Goal: Task Accomplishment & Management: Complete application form

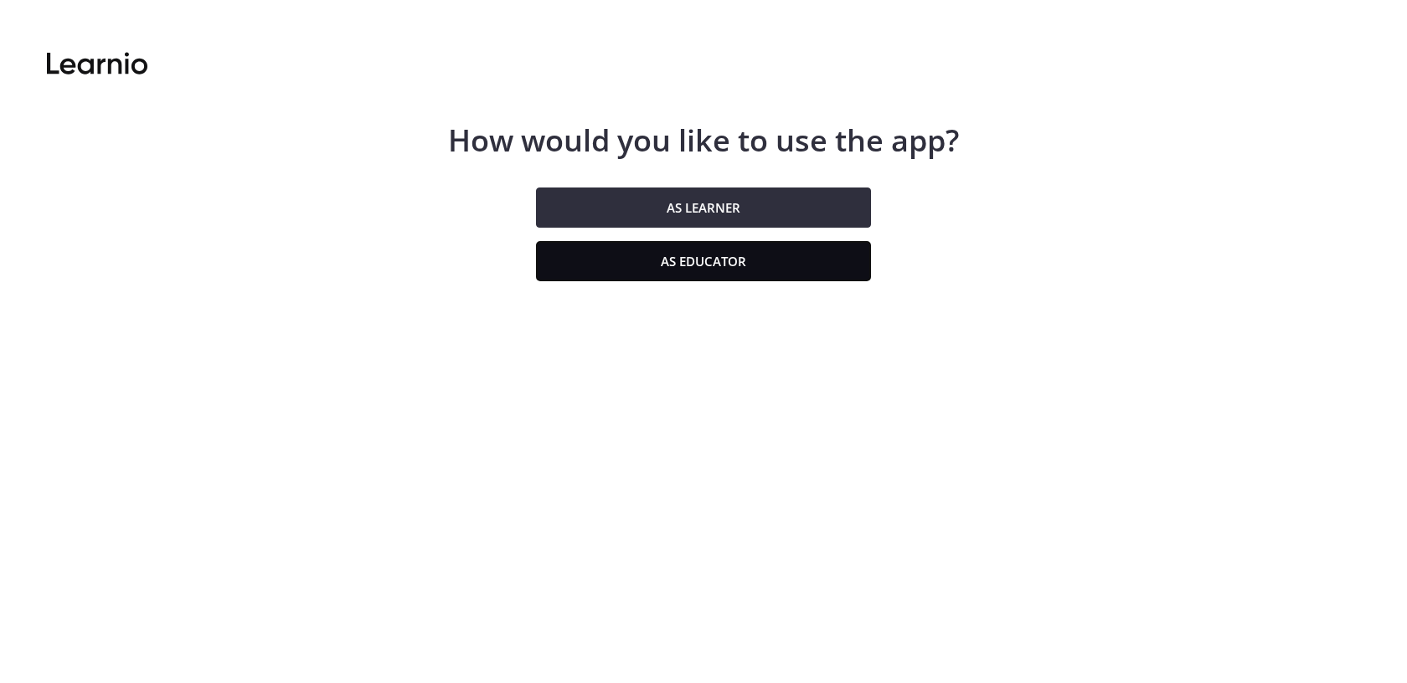
click at [565, 258] on button "As educator" at bounding box center [703, 261] width 335 height 40
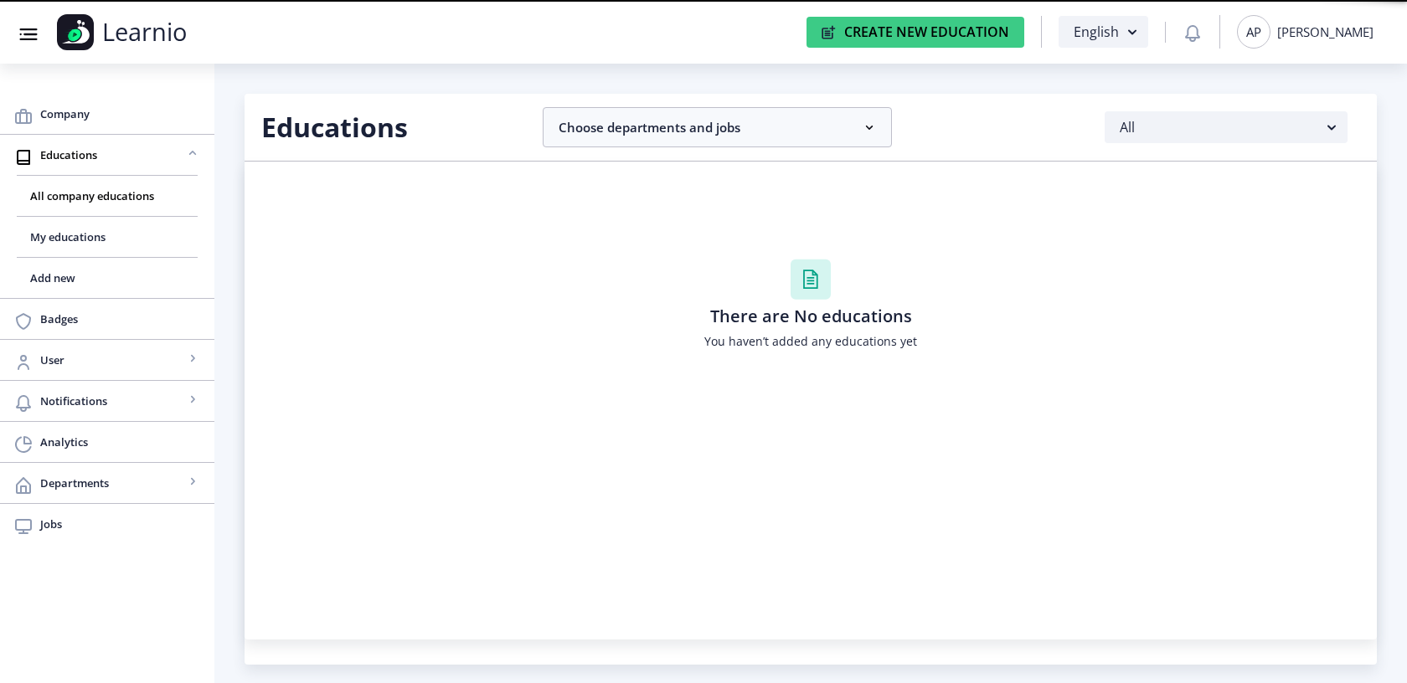
click at [1378, 32] on nb-action "AP [PERSON_NAME]" at bounding box center [1304, 32] width 171 height 34
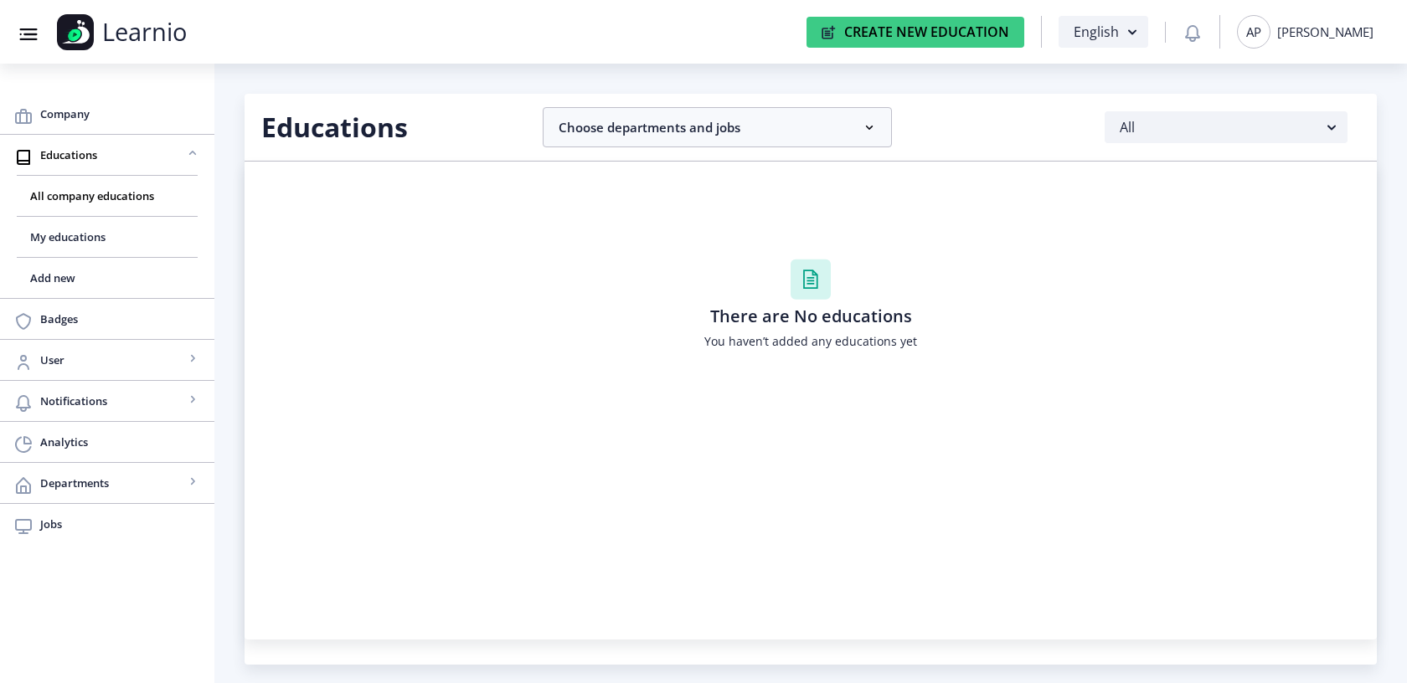
click at [1294, 55] on nav "Group 43@3x Created with Sketch. Learnio Create New Education English AP [PERSO…" at bounding box center [703, 32] width 1407 height 64
click at [1291, 28] on div "AP [PERSON_NAME]" at bounding box center [1305, 32] width 137 height 34
click at [1317, 153] on span "Log out" at bounding box center [1314, 163] width 107 height 20
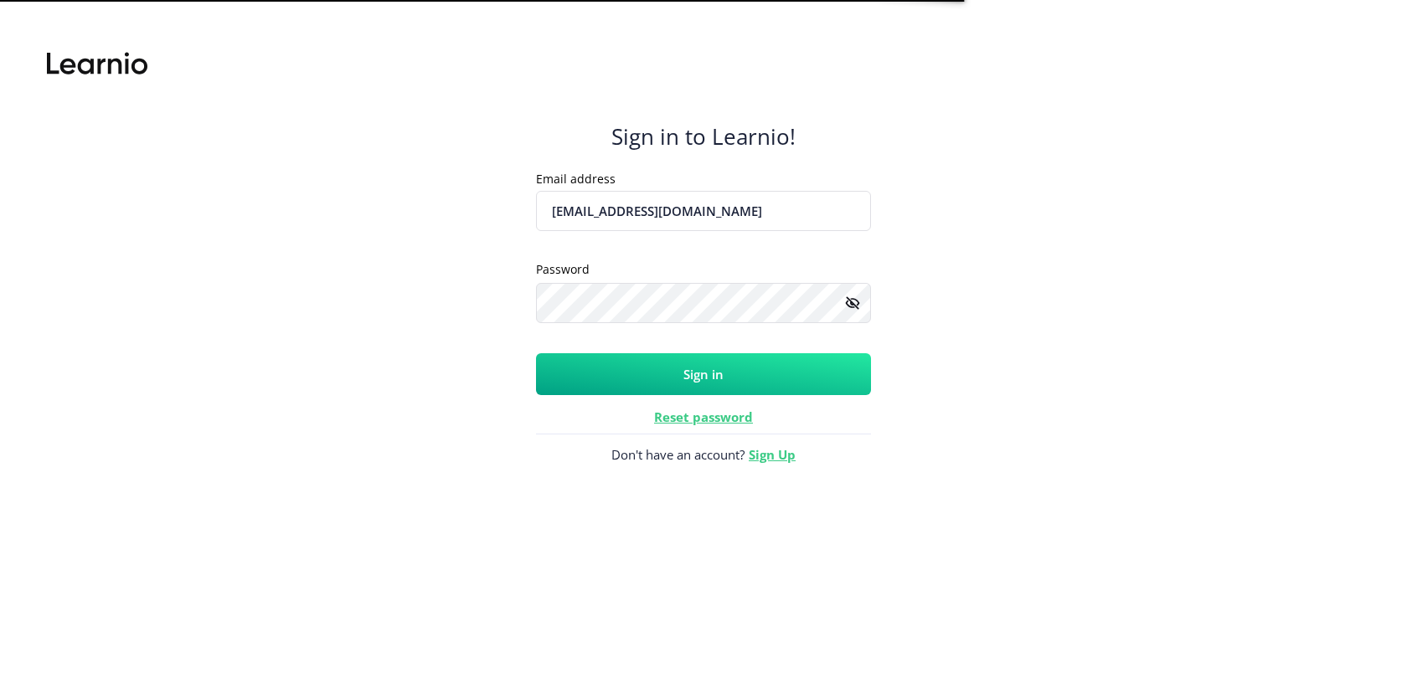
click at [740, 205] on input "[EMAIL_ADDRESS][DOMAIN_NAME]" at bounding box center [703, 211] width 335 height 40
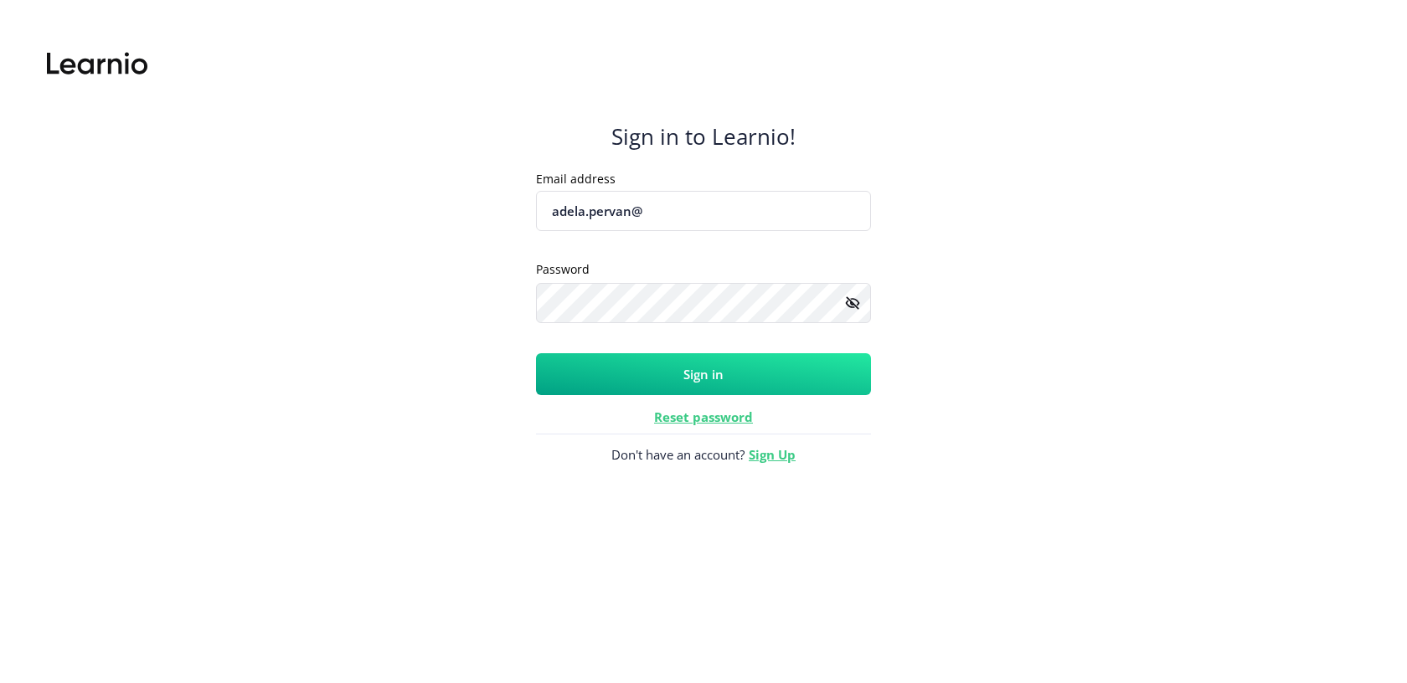
type input "[EMAIL_ADDRESS][DOMAIN_NAME]"
click at [700, 382] on button "Sign in" at bounding box center [703, 374] width 335 height 42
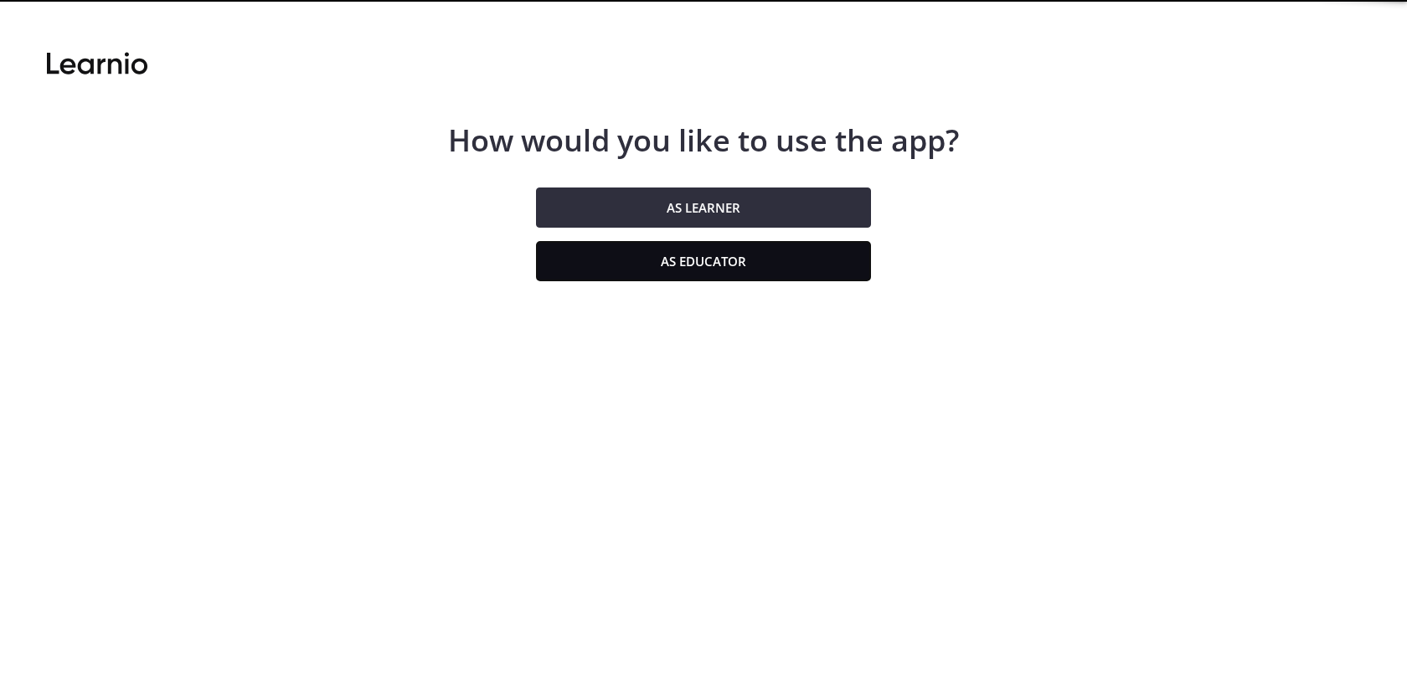
click at [610, 266] on button "As educator" at bounding box center [703, 261] width 335 height 40
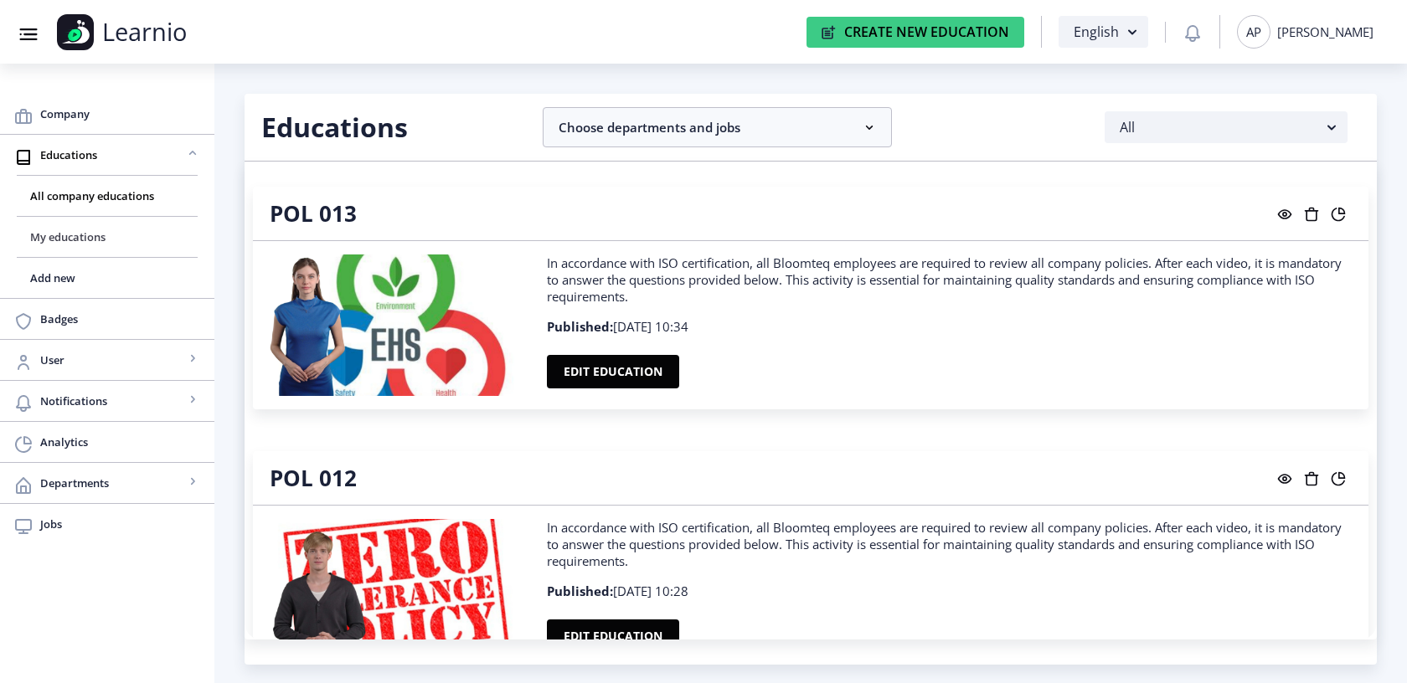
click at [53, 241] on span "My educations" at bounding box center [107, 237] width 154 height 20
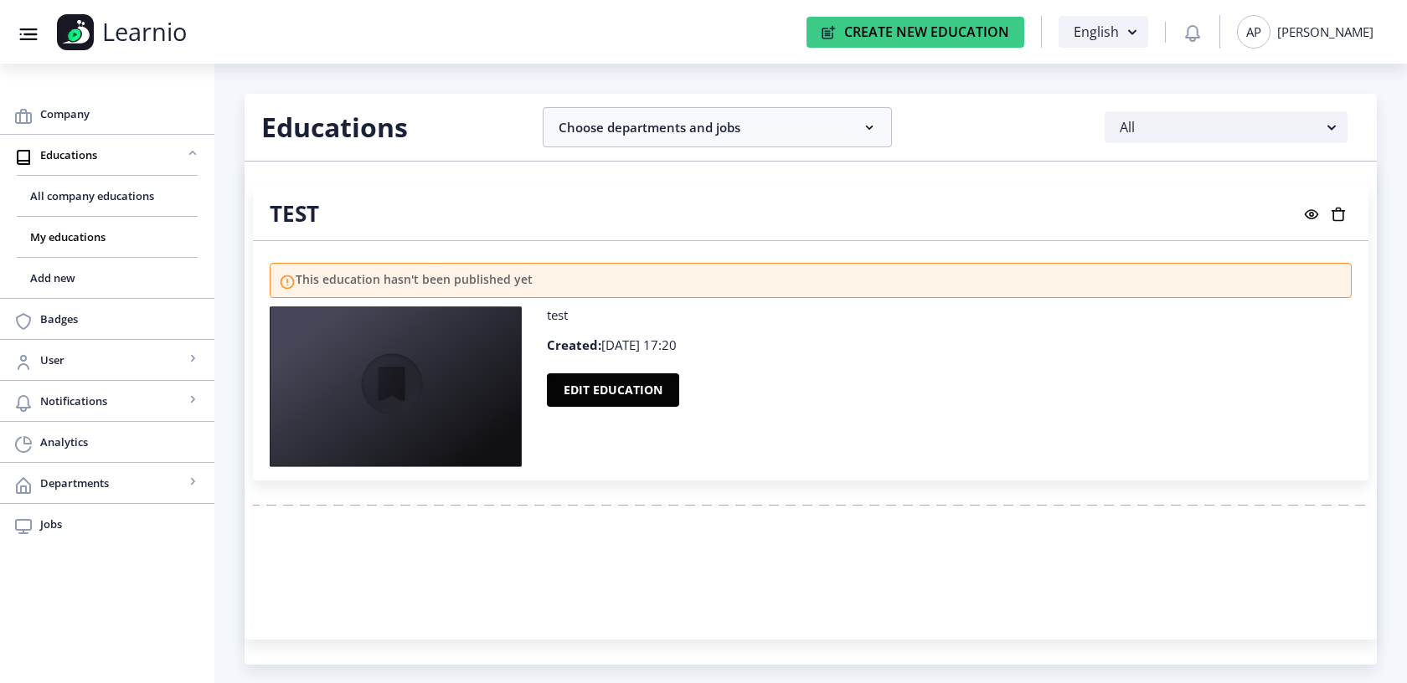
click at [1315, 233] on nb-card-header "TEST" at bounding box center [811, 214] width 1116 height 54
click at [1325, 223] on button at bounding box center [1338, 214] width 27 height 22
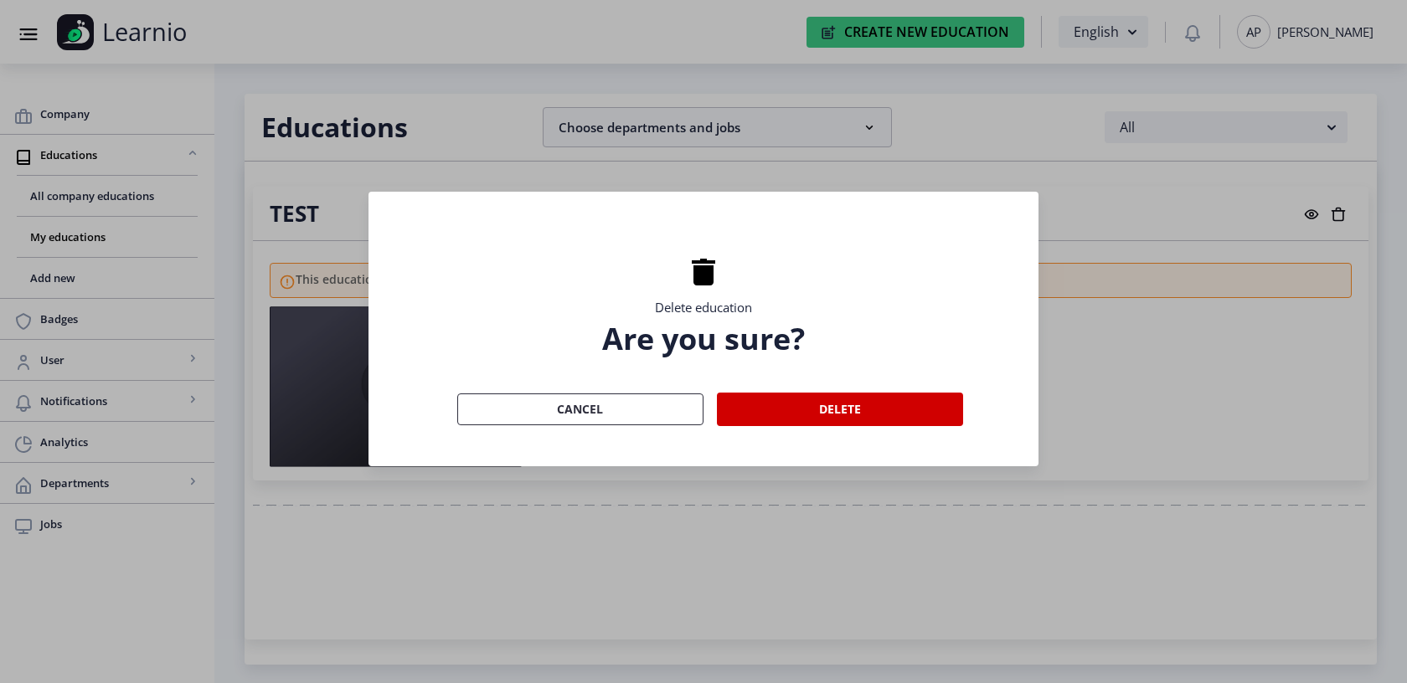
click at [861, 430] on nb-card-body "Delete education Are you sure? Cancel Delete" at bounding box center [704, 329] width 670 height 275
click at [852, 408] on button "Delete" at bounding box center [840, 410] width 246 height 34
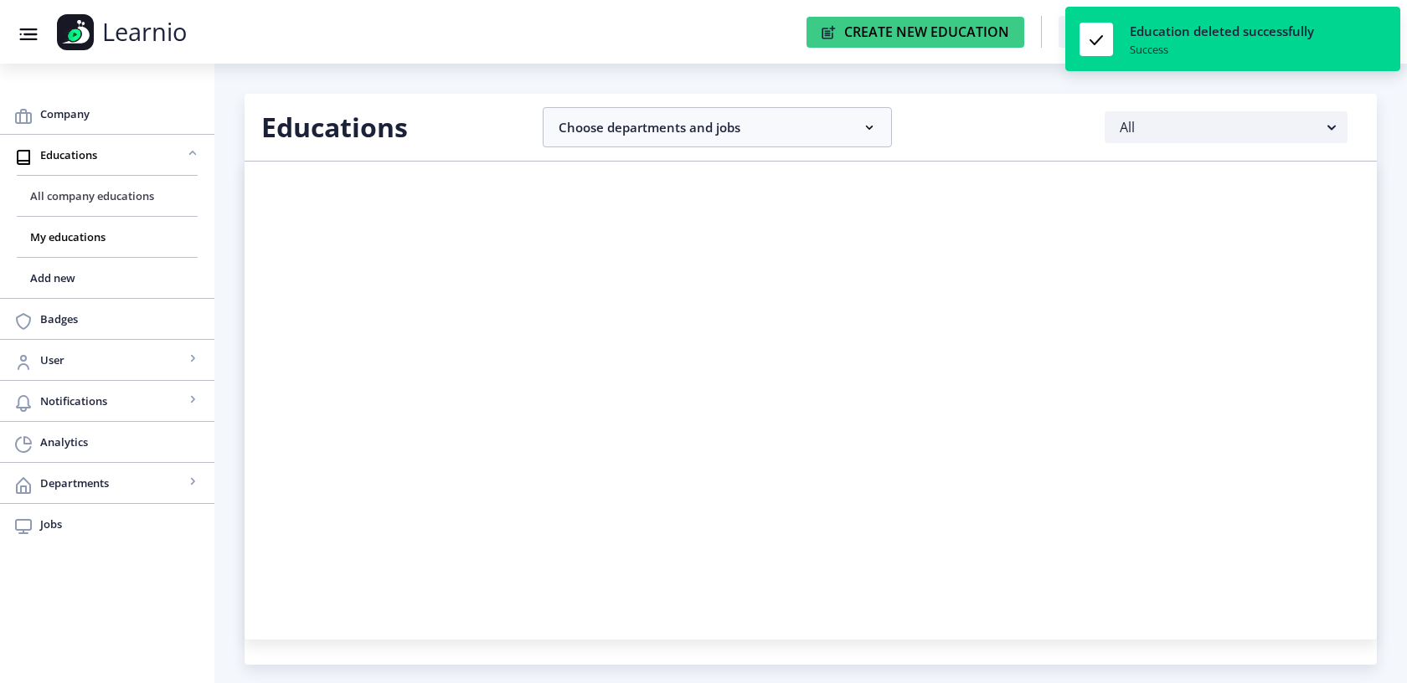
click at [118, 210] on link "All company educations" at bounding box center [107, 196] width 181 height 40
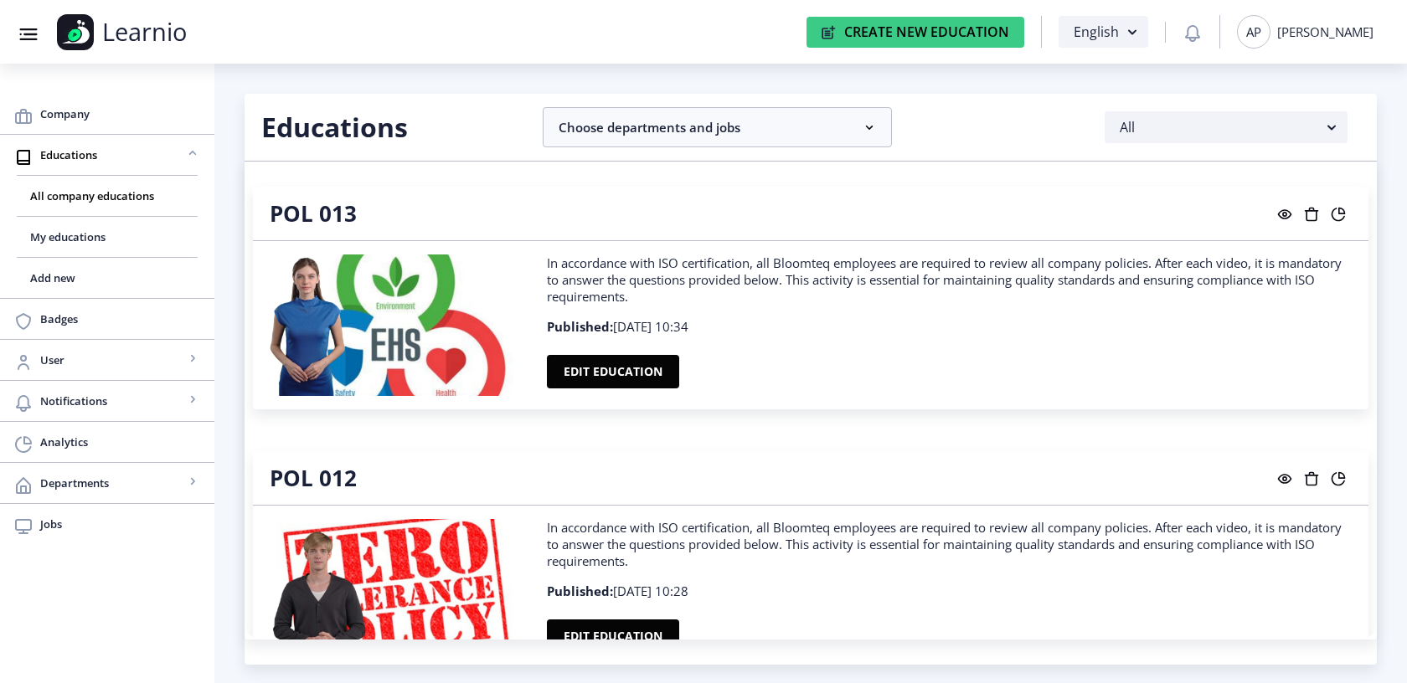
click at [982, 49] on div "Create New Education English AP [PERSON_NAME]" at bounding box center [1090, 32] width 600 height 36
click at [981, 40] on button "Create New Education" at bounding box center [916, 32] width 218 height 31
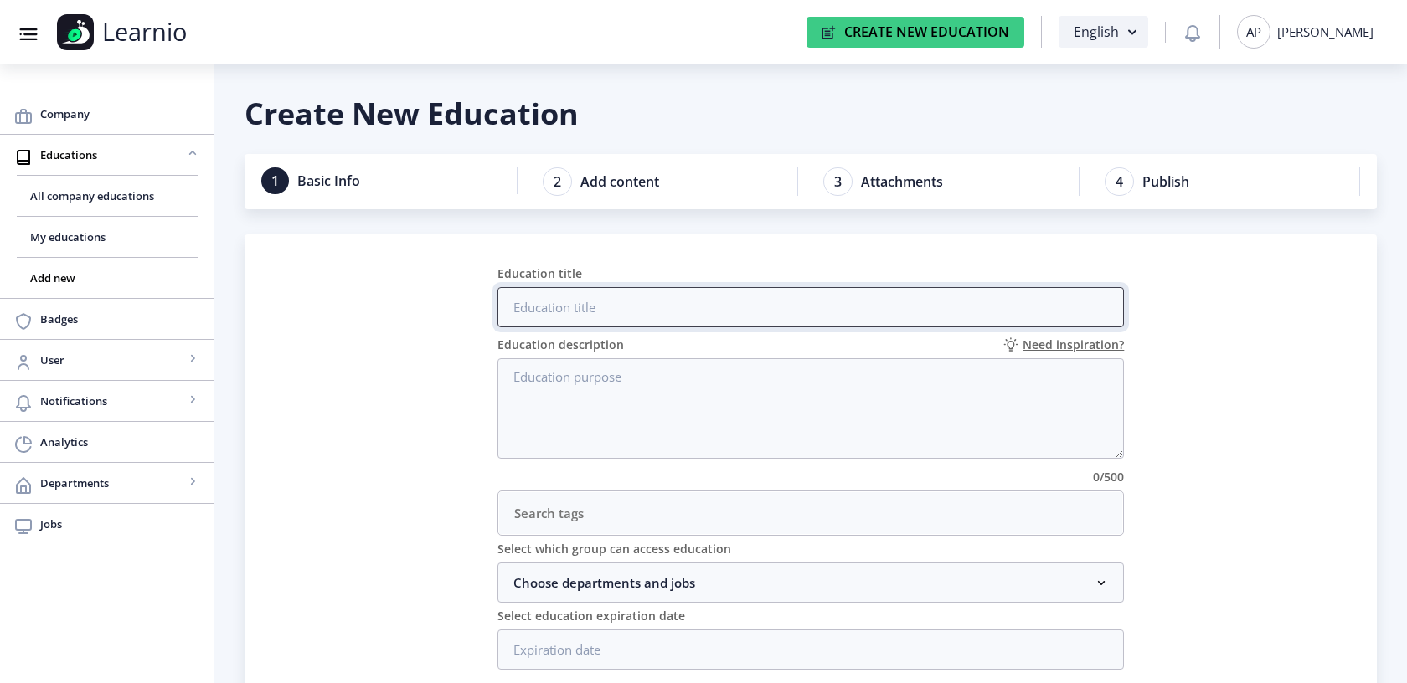
click at [568, 315] on input "Education title" at bounding box center [810, 307] width 627 height 40
paste input "Bloomteq Analytics: Data-Driven Workflow Ins"
click at [674, 300] on input "Bloomteq Analytics: Data-Driven Workflow Ins" at bounding box center [810, 307] width 627 height 40
click at [818, 308] on input "Bloomteq Analytics: Data-Driven Workflow Ins" at bounding box center [810, 307] width 627 height 40
drag, startPoint x: 818, startPoint y: 320, endPoint x: 637, endPoint y: 307, distance: 181.4
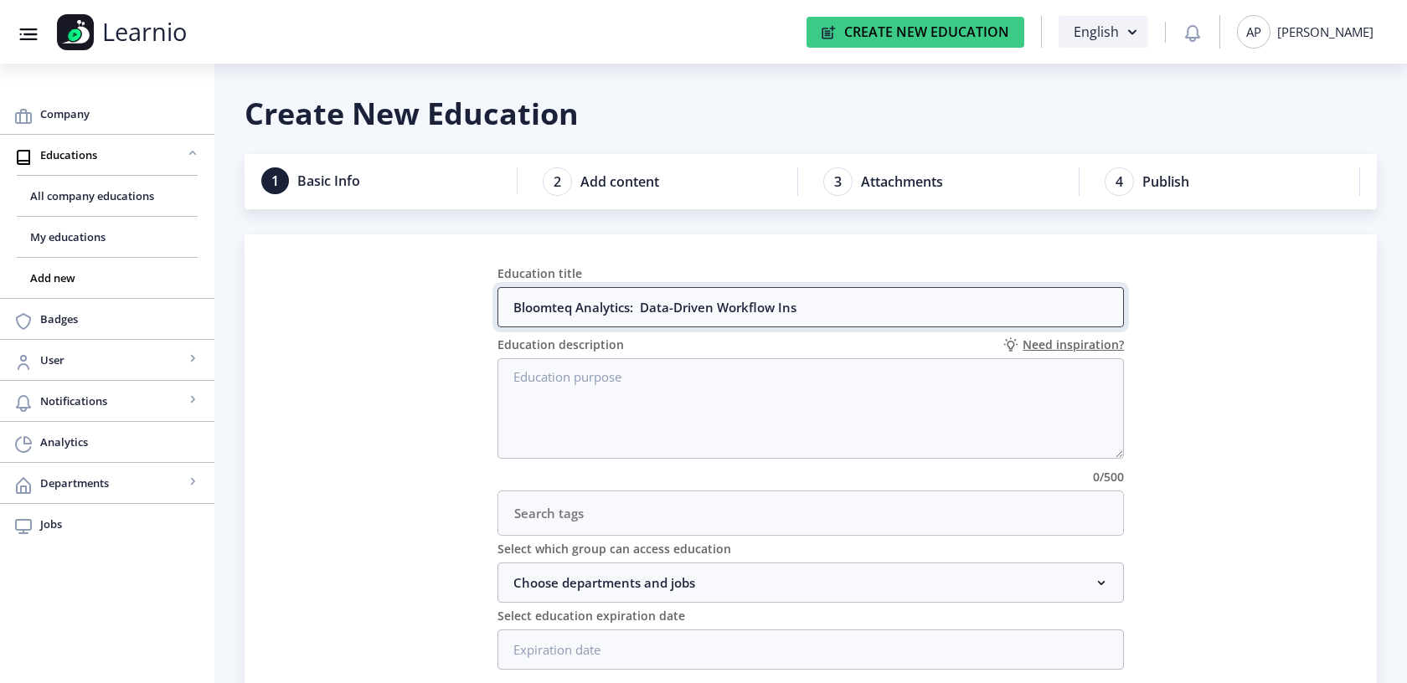
click at [637, 307] on input "Bloomteq Analytics: Data-Driven Workflow Ins" at bounding box center [810, 307] width 627 height 40
drag, startPoint x: 637, startPoint y: 302, endPoint x: 875, endPoint y: 302, distance: 238.7
click at [875, 302] on input "Bloomteq Analytics: Workflow" at bounding box center [810, 307] width 627 height 40
paste input "Insights"
type input "Bloomteq Analytics: Workflow Insights"
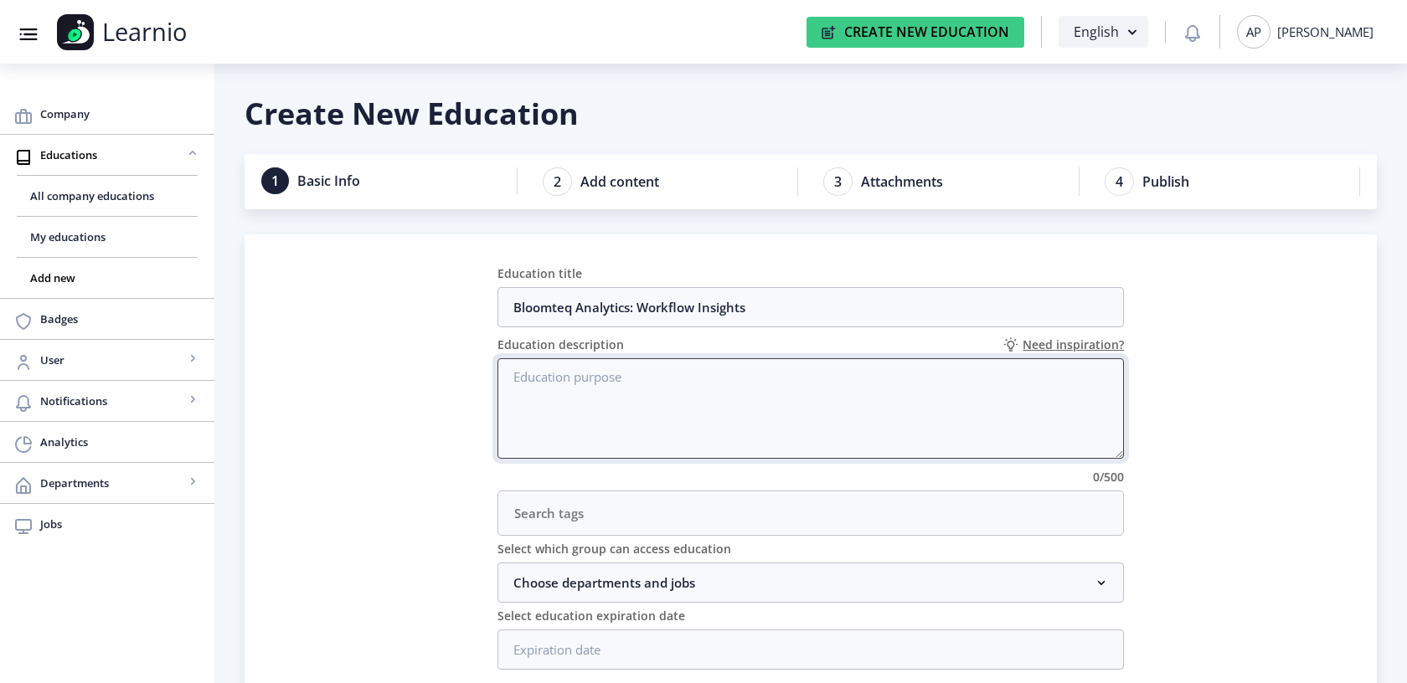
click at [702, 401] on textarea "Education description" at bounding box center [810, 408] width 627 height 101
paste textarea "Video prikazuje rezultate analize jedanaest Jira exporta za period [DATE]–[DATE…"
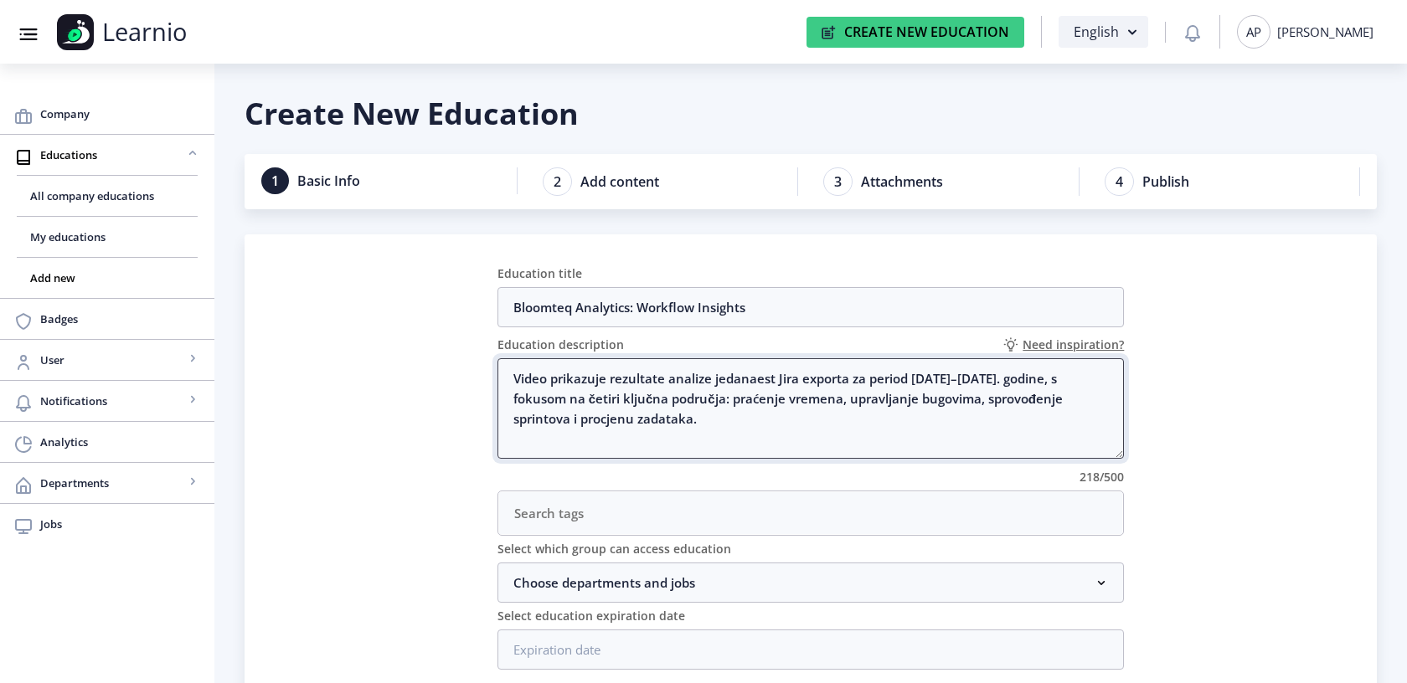
click at [513, 369] on textarea "Video prikazuje rezultate analize jedanaest Jira exporta za period [DATE]–[DATE…" at bounding box center [810, 408] width 627 height 101
drag, startPoint x: 545, startPoint y: 377, endPoint x: 489, endPoint y: 376, distance: 56.1
click at [490, 376] on nb-card-body "Education title Bloomteq Analytics: Workflow Insights Education description Nee…" at bounding box center [811, 472] width 661 height 474
click at [513, 371] on textarea "Video prikazuje rezultate analize jedanaest Jira exporta za period [DATE]–[DATE…" at bounding box center [810, 408] width 627 height 101
drag, startPoint x: 558, startPoint y: 403, endPoint x: 869, endPoint y: 403, distance: 311.6
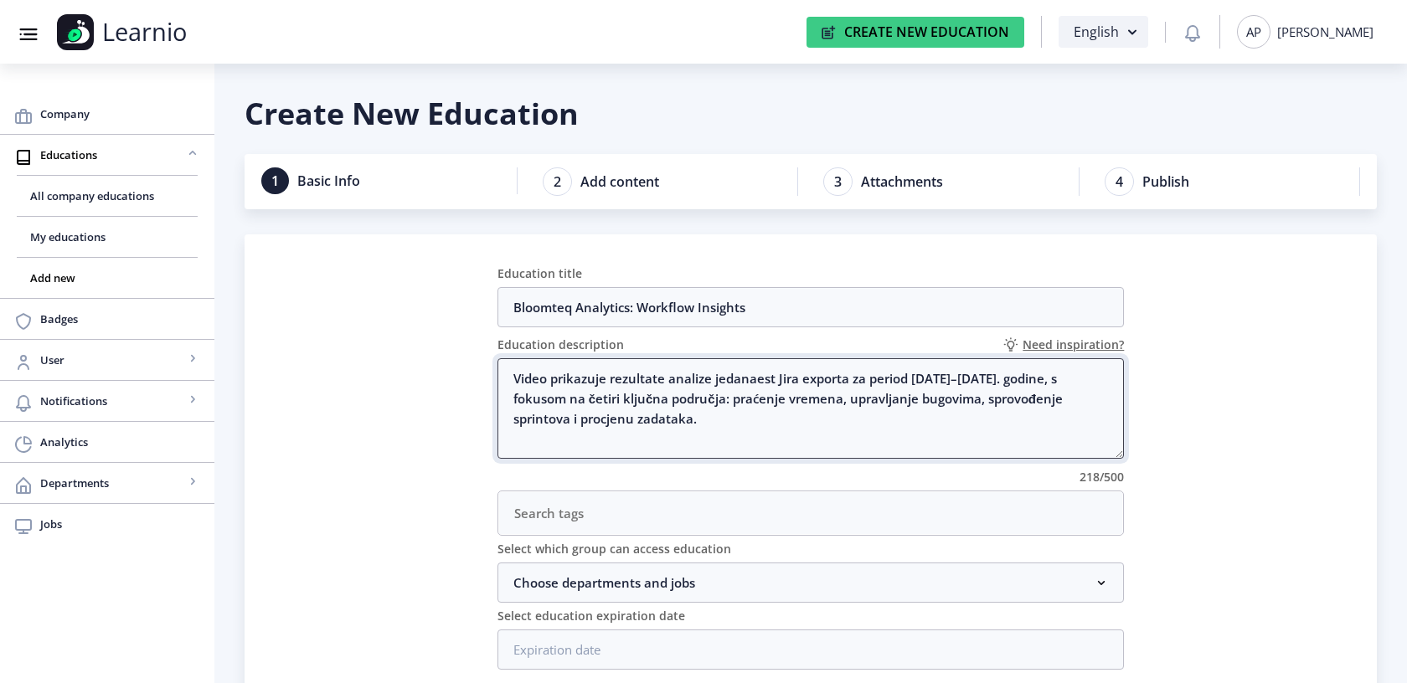
click at [869, 403] on textarea "Video prikazuje rezultate analize jedanaest Jira exporta za period [DATE]–[DATE…" at bounding box center [810, 408] width 627 height 101
click at [863, 410] on textarea "Video prikazuje rezultate analize jedanaest Jira exporta za period [DATE]–[DATE…" at bounding box center [810, 408] width 627 height 101
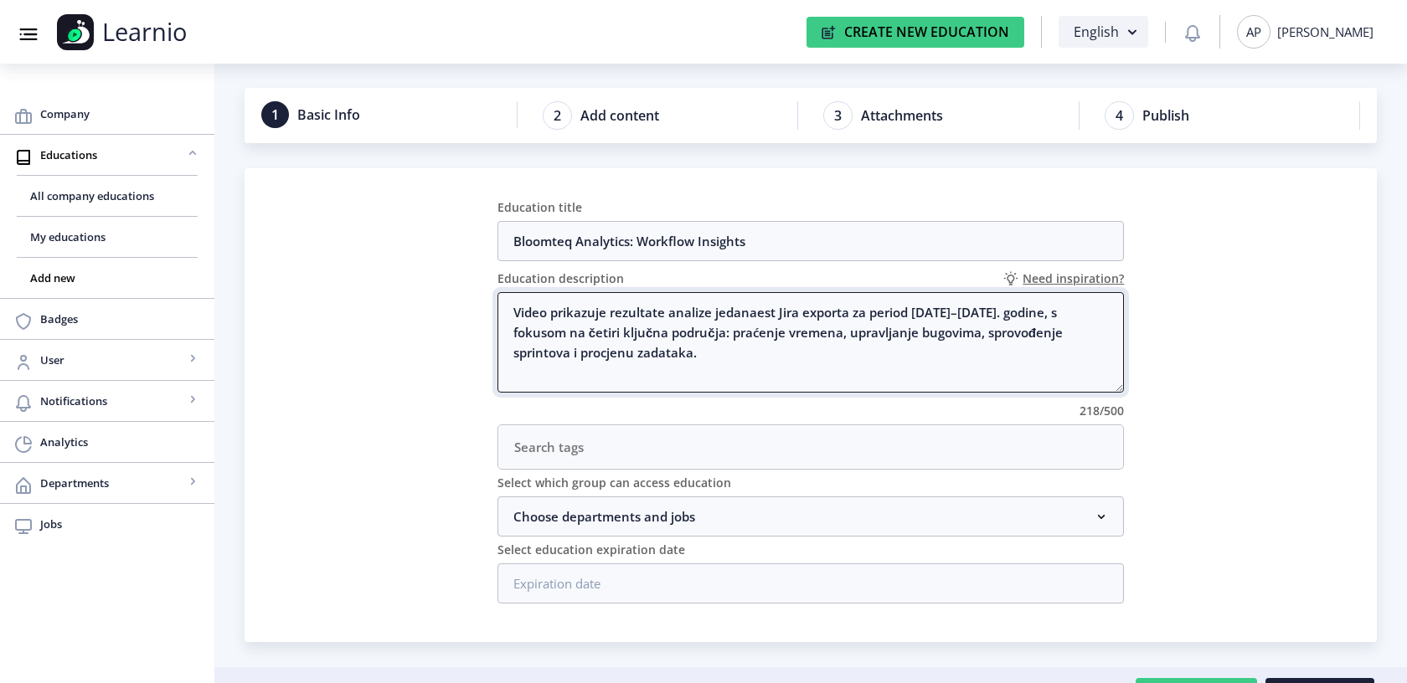
scroll to position [76, 0]
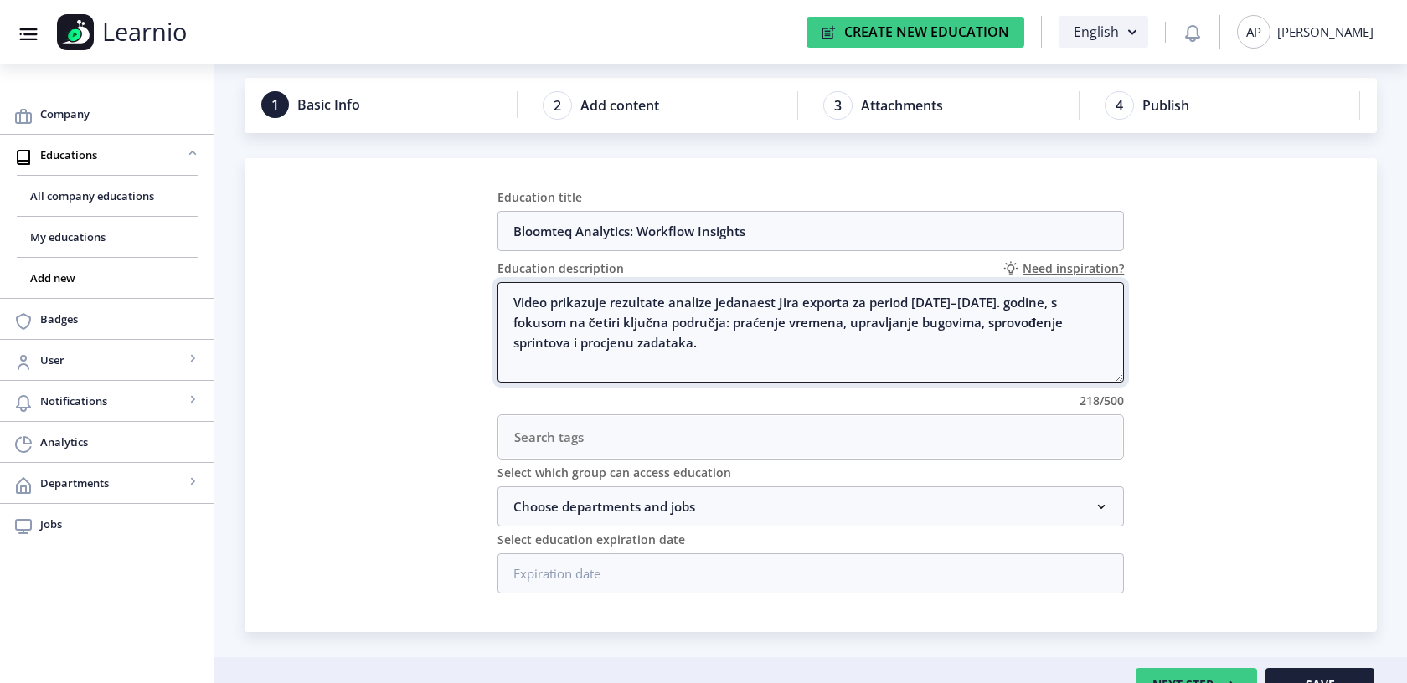
type textarea "Video prikazuje rezultate analize jedanaest Jira exporta za period [DATE]–[DATE…"
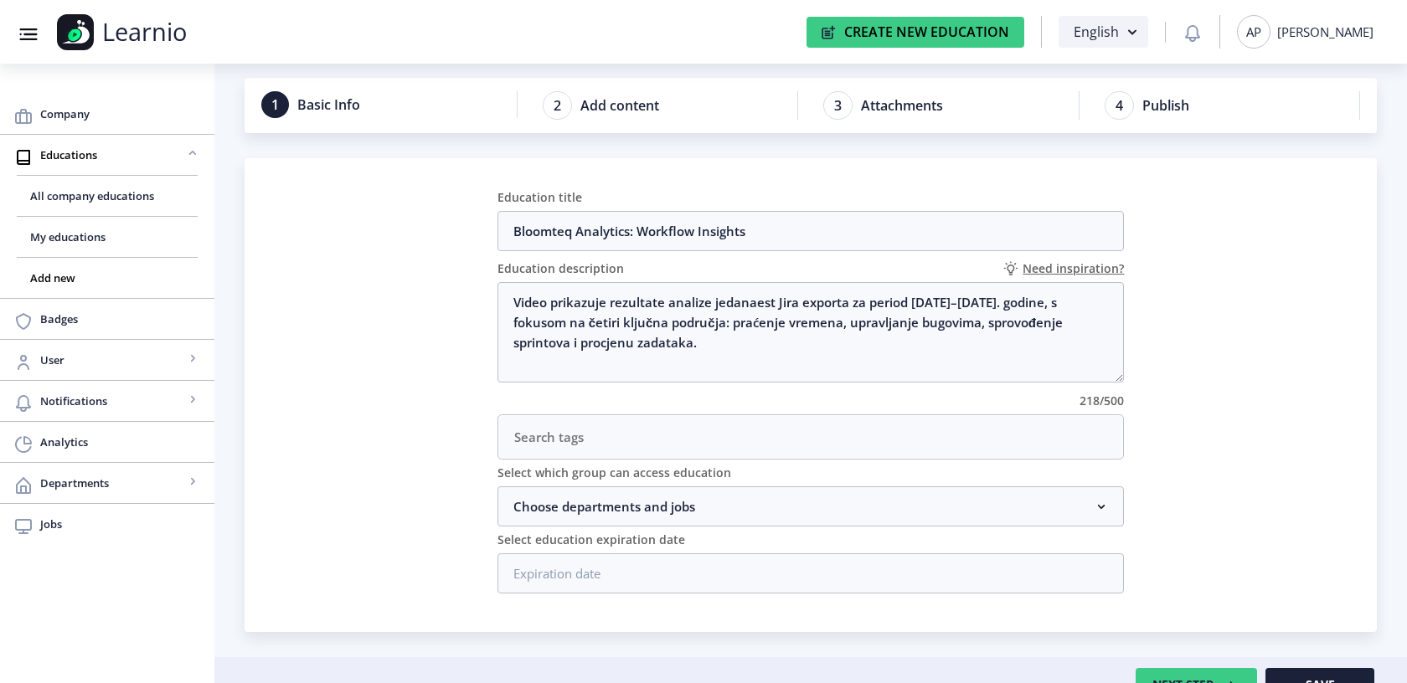
click at [595, 436] on input "text" at bounding box center [811, 437] width 624 height 42
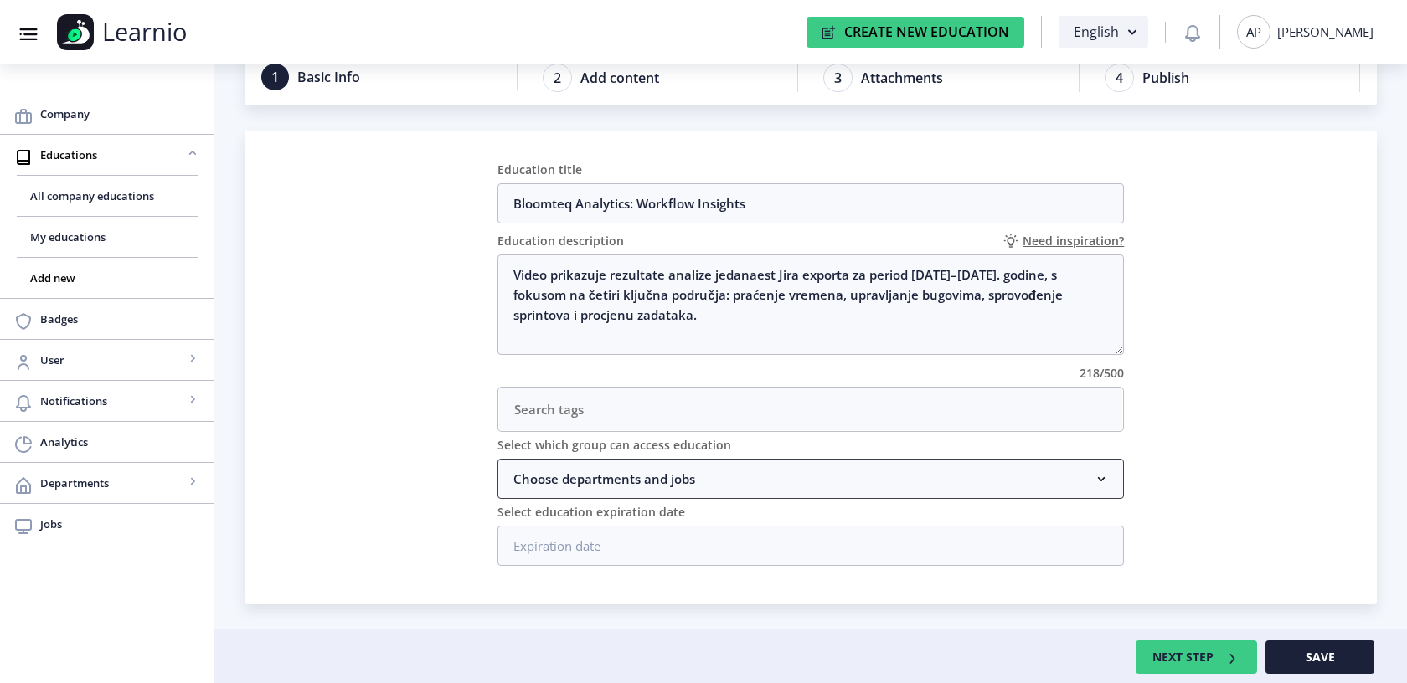
click at [616, 464] on nb-accordion-item-header "Choose departments and jobs" at bounding box center [810, 479] width 627 height 40
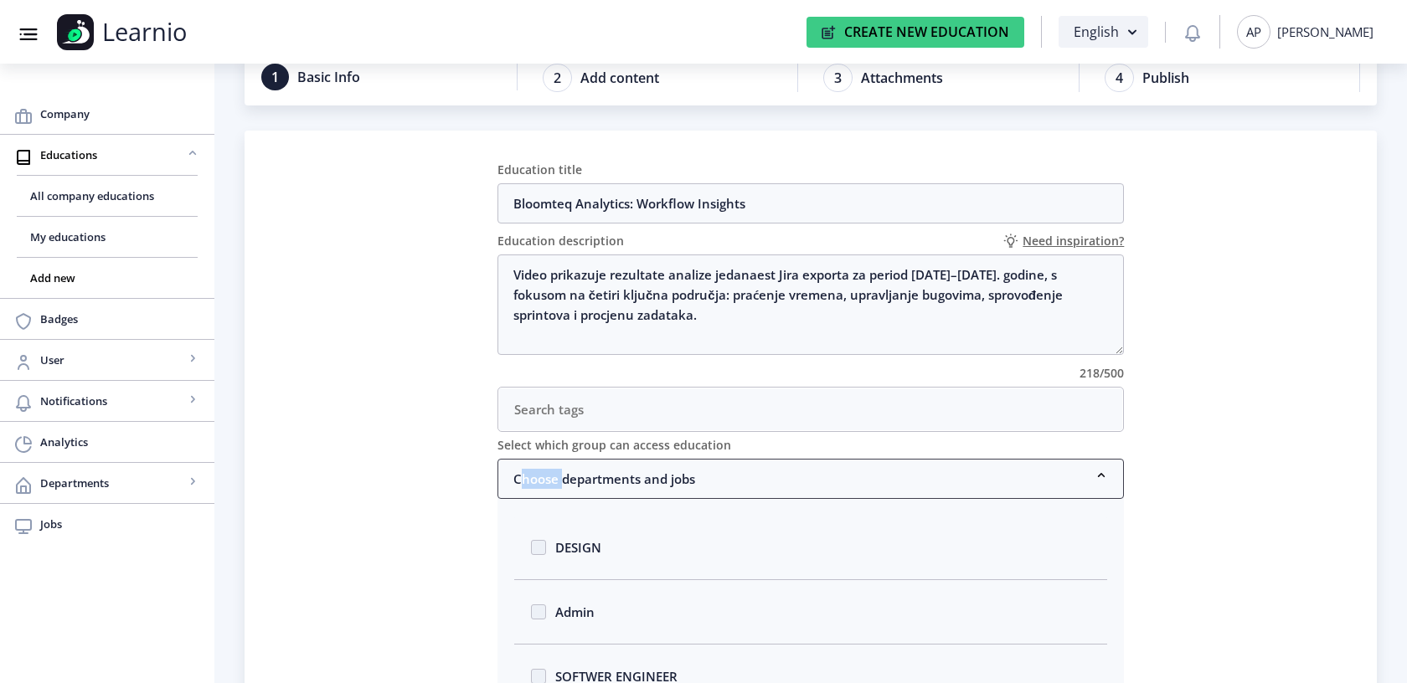
click at [616, 464] on nb-accordion-item-header "Choose departments and jobs" at bounding box center [810, 479] width 627 height 40
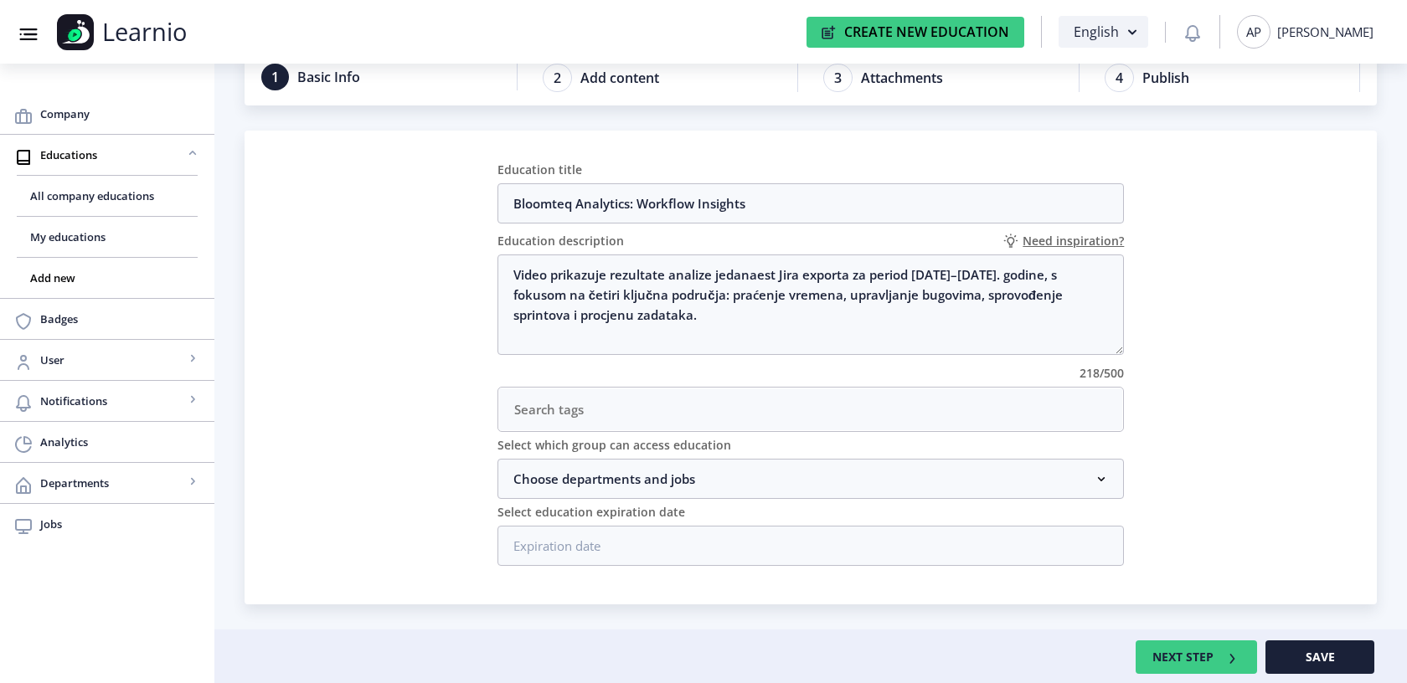
click at [353, 426] on nb-card "Education title Bloomteq Analytics: Workflow Insights Education description Nee…" at bounding box center [811, 368] width 1132 height 474
click at [1208, 648] on button "NEXT STEP" at bounding box center [1196, 658] width 121 height 34
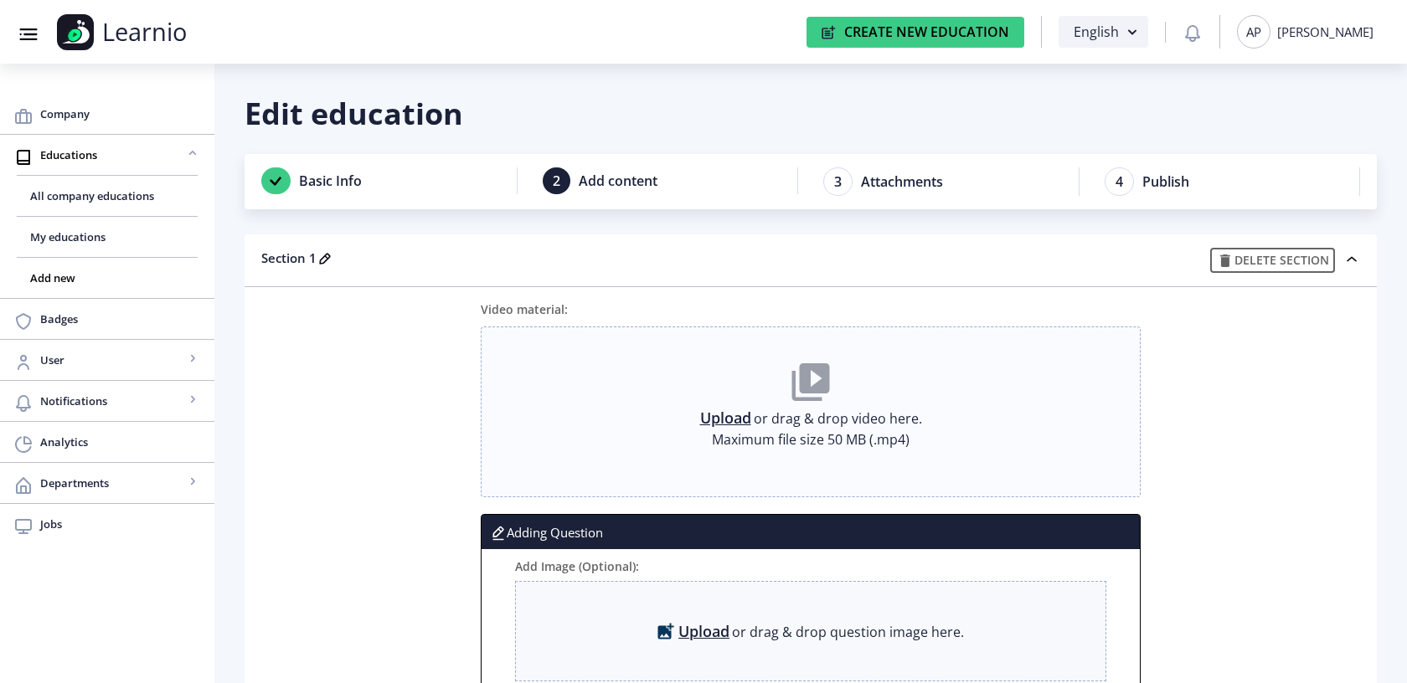
click at [737, 410] on link "Upload" at bounding box center [725, 418] width 51 height 17
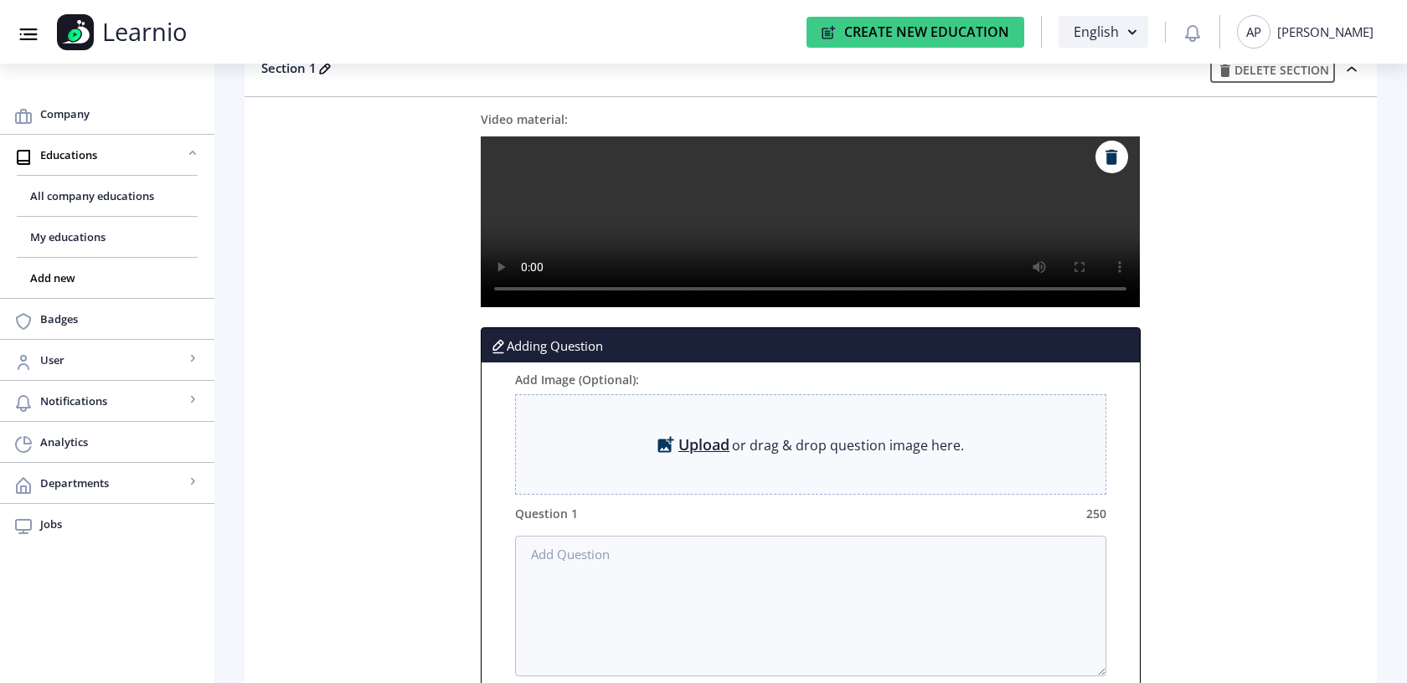
scroll to position [296, 0]
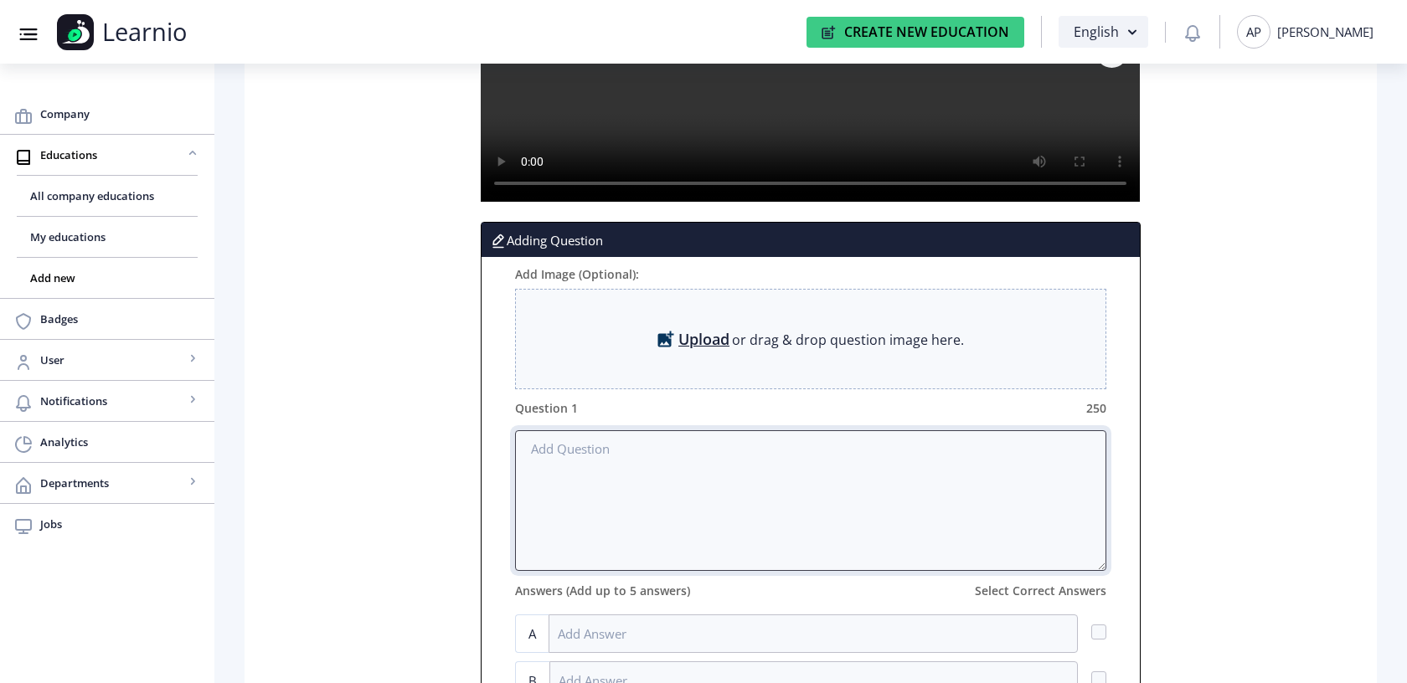
click at [564, 464] on textarea at bounding box center [811, 500] width 592 height 141
paste textarea "Zašto je važno redovno logovati sate na Jira tikete?"
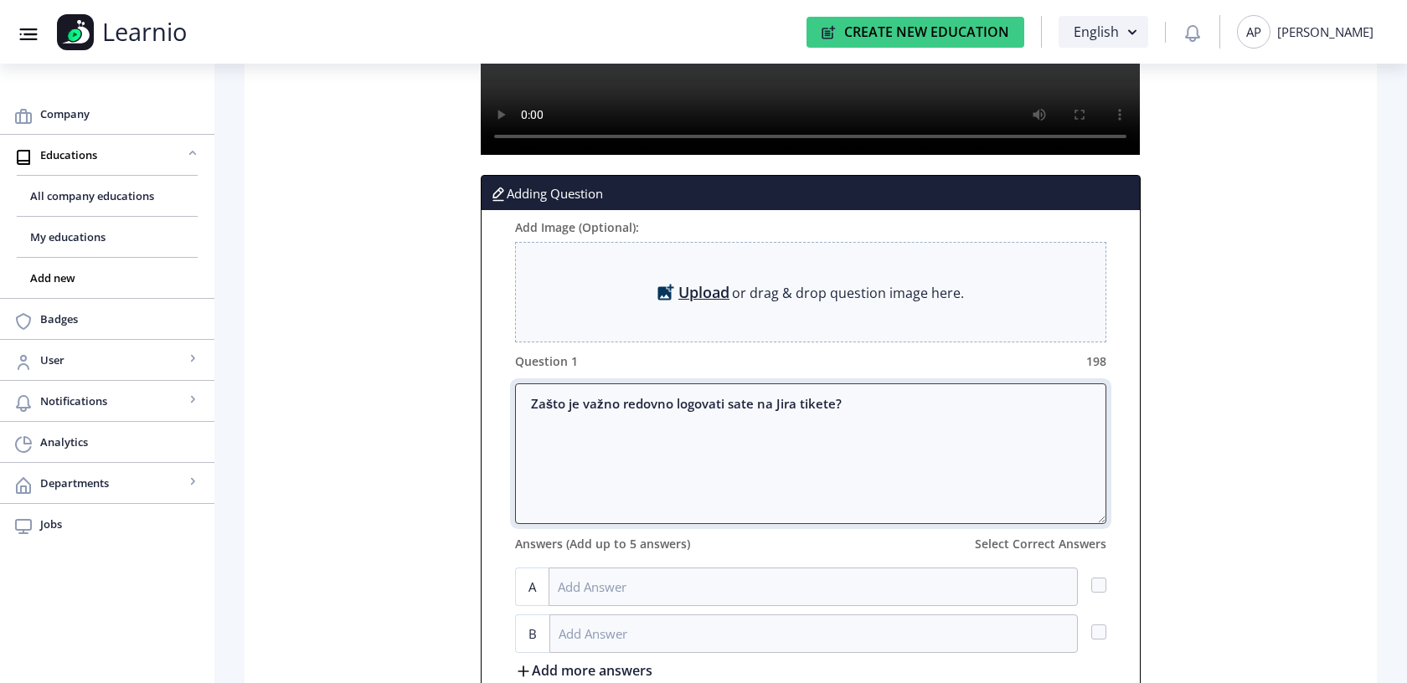
scroll to position [376, 0]
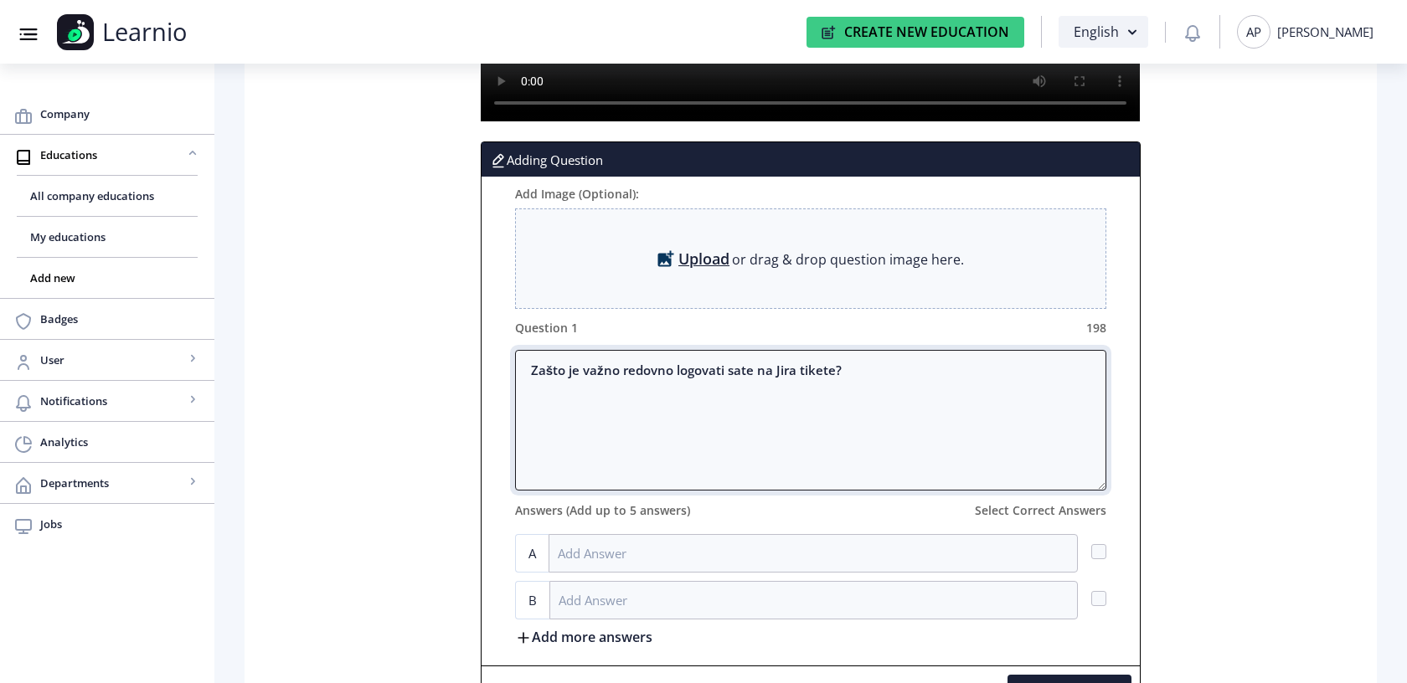
type textarea "Zašto je važno redovno logovati sate na Jira tikete?"
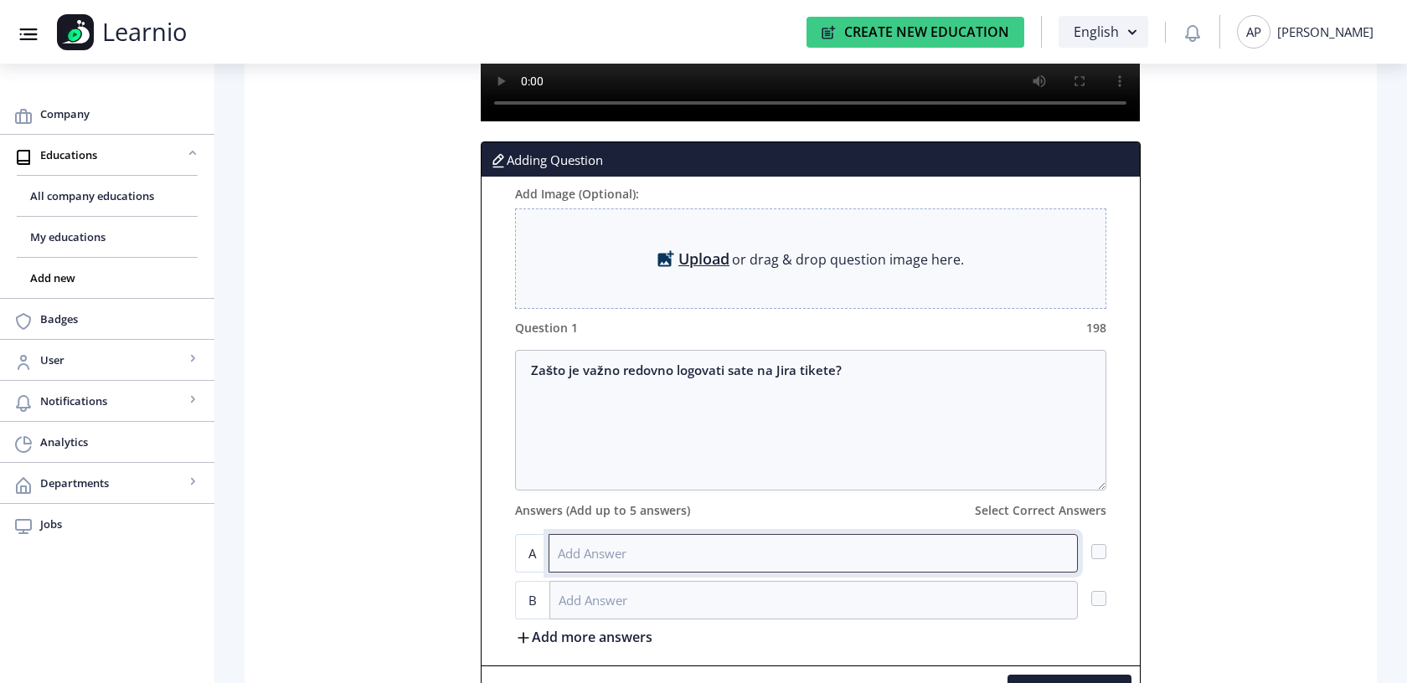
click at [590, 565] on input at bounding box center [814, 553] width 530 height 39
paste input "Da bi se povećao broj prijavljenih sati u izvještajima"
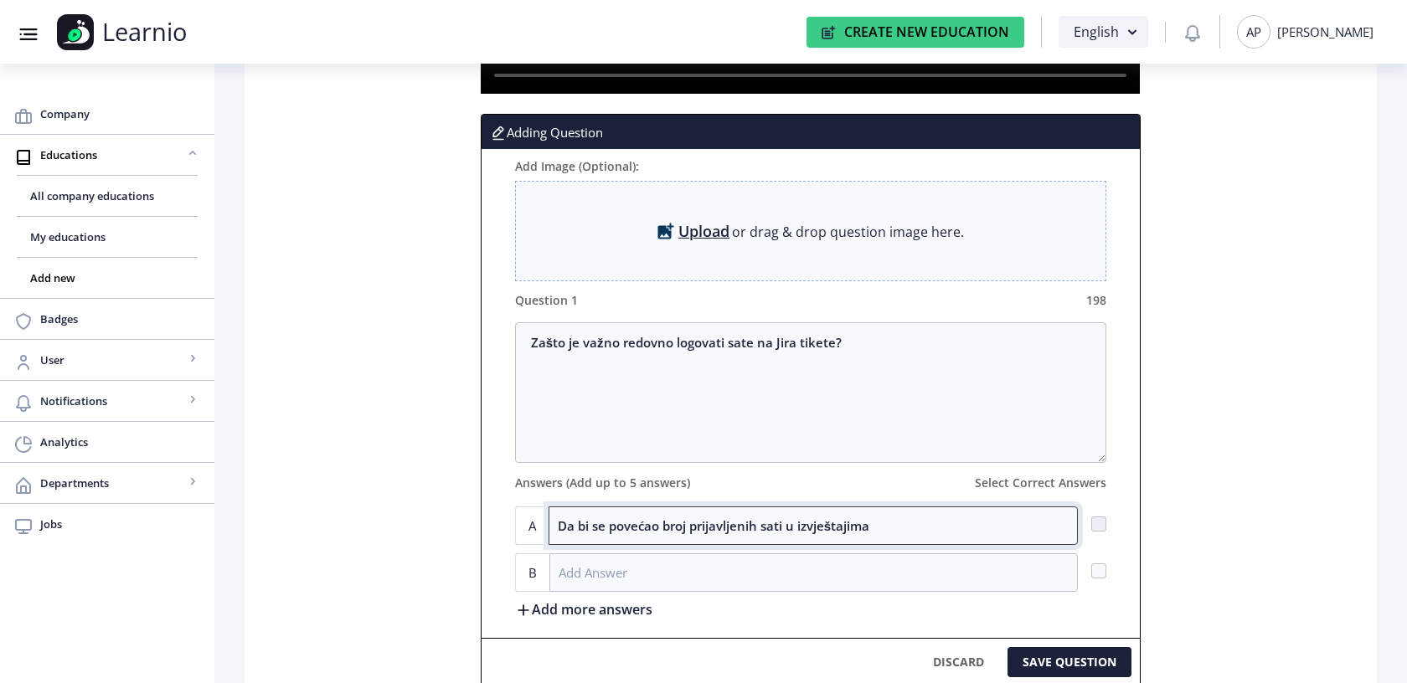
type input "Da bi se povećao broj prijavljenih sati u izvještajima"
click at [590, 565] on input at bounding box center [813, 573] width 529 height 39
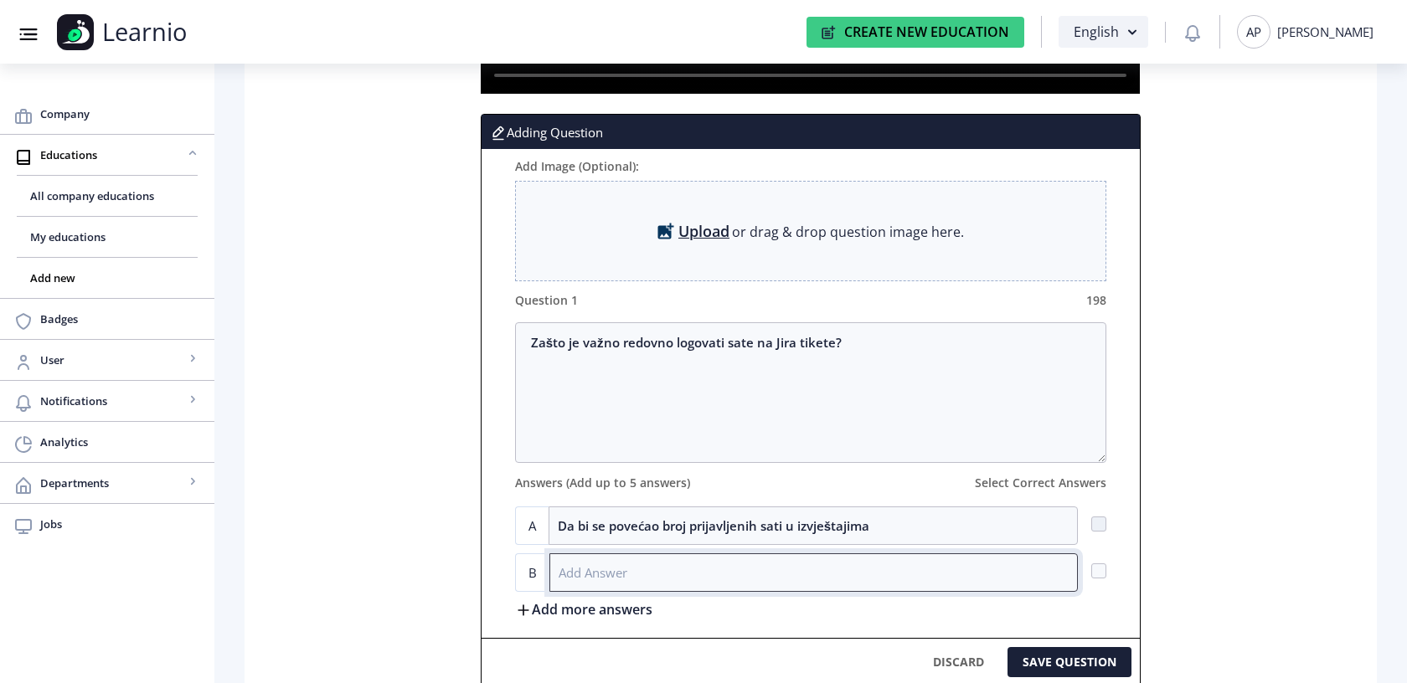
paste input "Da bi se osigurala transparentnost rada i zaštitio tim u slučaju pitanja o obim…"
type input "Da bi se osigurala transparentnost rada i zaštitio tim u slučaju pitanja o obim…"
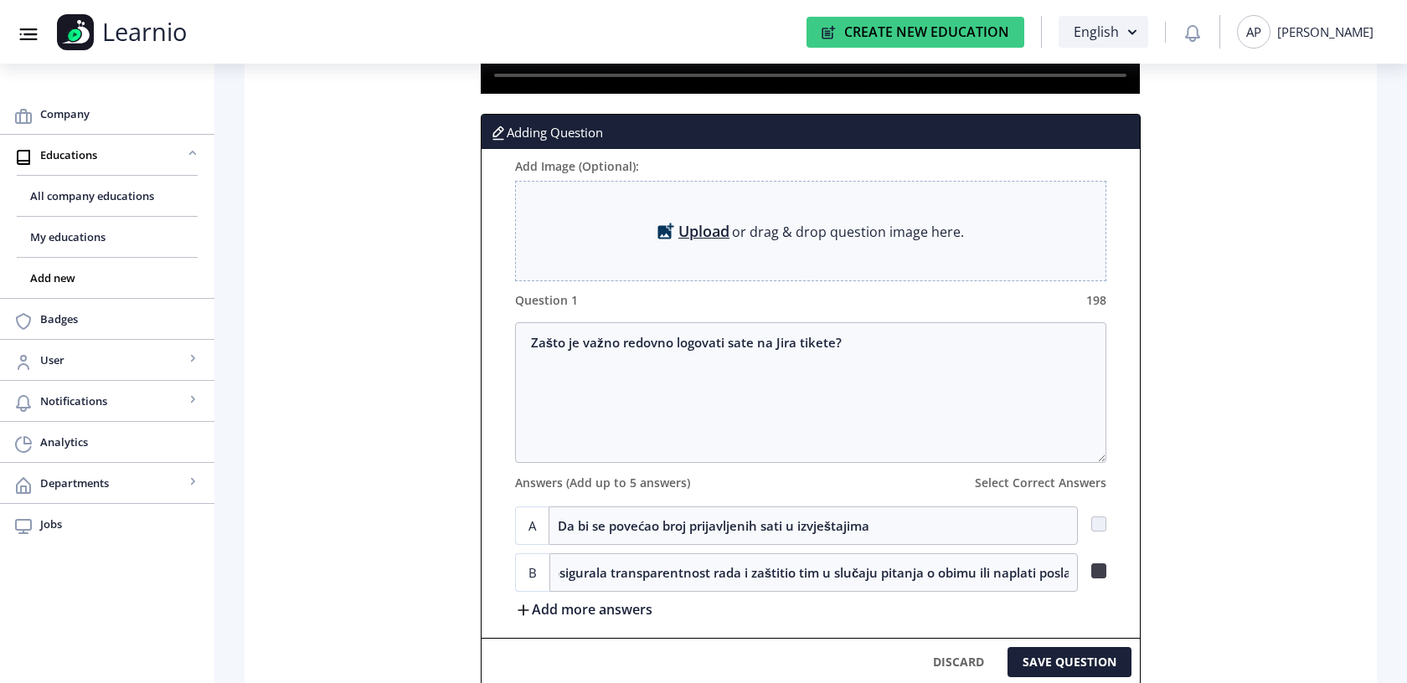
click at [1100, 571] on span at bounding box center [1098, 571] width 15 height 15
click at [1092, 571] on input "checkbox" at bounding box center [1091, 570] width 1 height 1
checkbox input "true"
click at [572, 609] on label "Add more answers" at bounding box center [583, 609] width 137 height 18
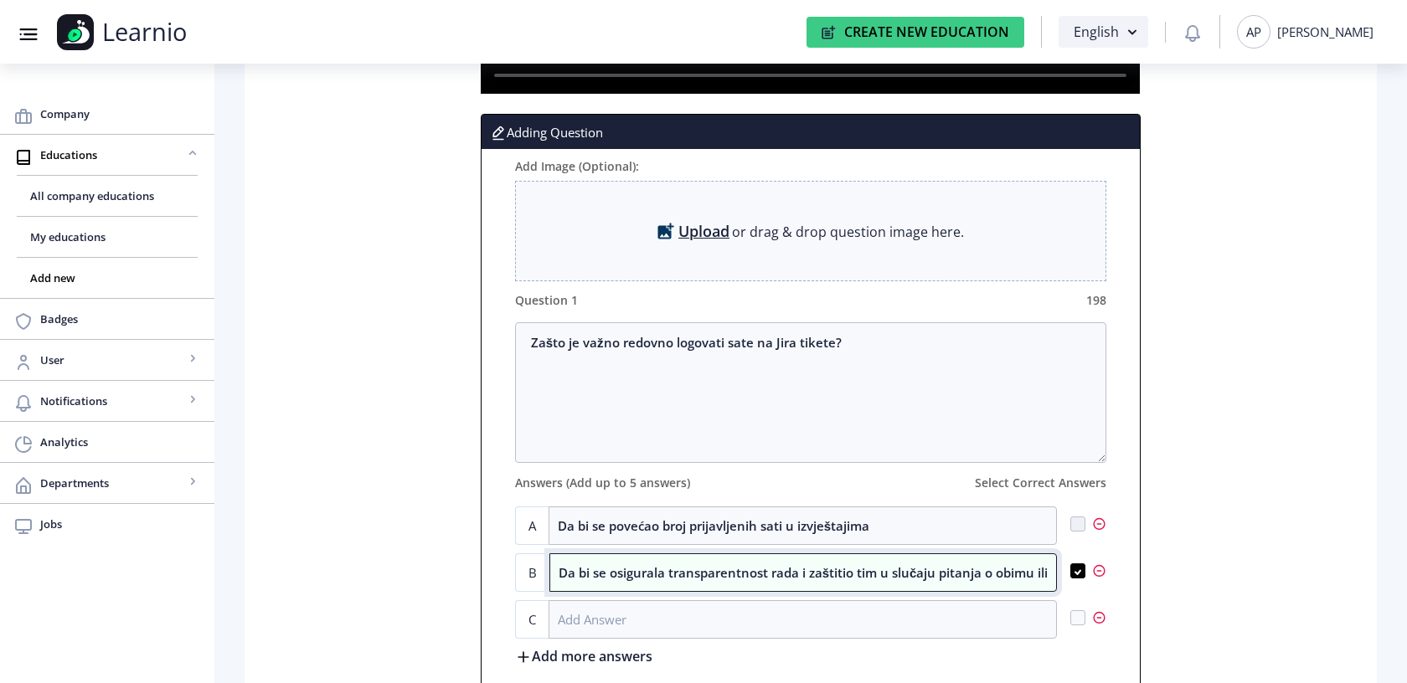
scroll to position [0, 79]
drag, startPoint x: 724, startPoint y: 572, endPoint x: 1090, endPoint y: 585, distance: 366.2
click at [1090, 585] on div "B Da bi se osigurala transparentnost rada i zaštitio tim u slučaju pitanja o ob…" at bounding box center [811, 573] width 592 height 39
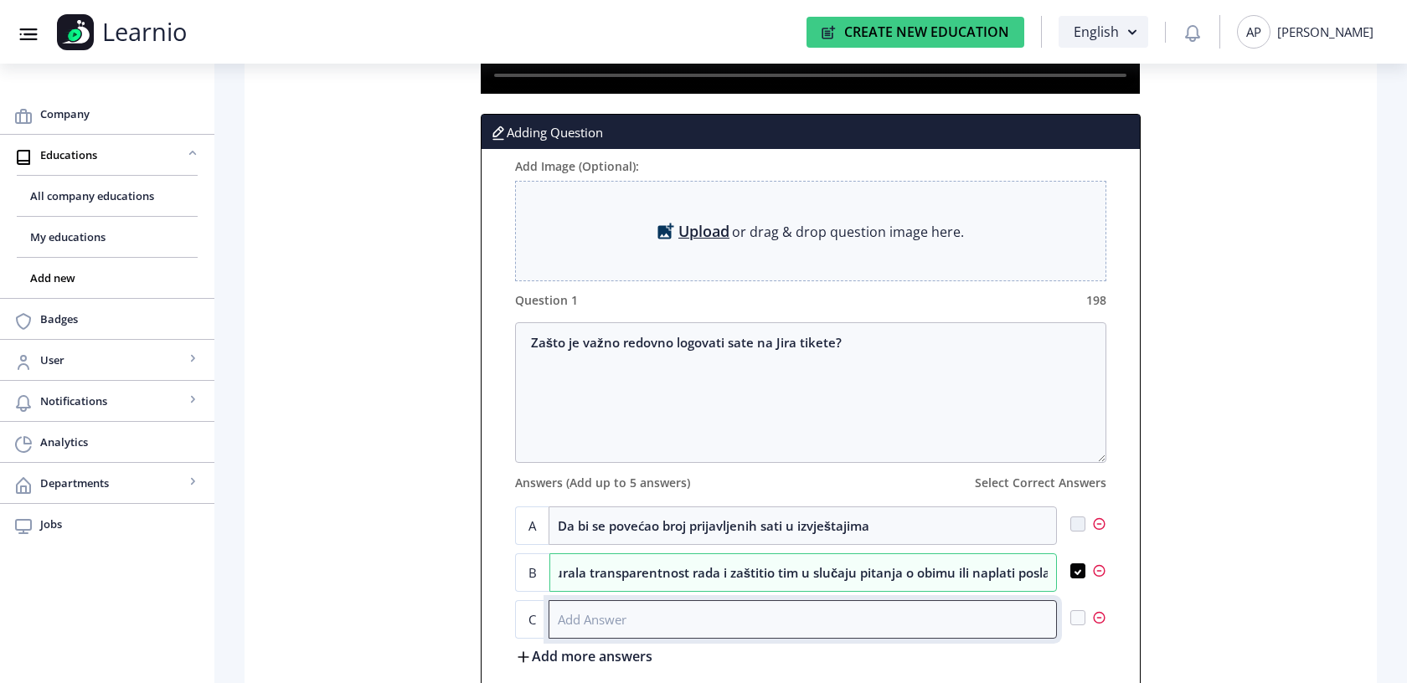
click at [772, 620] on input at bounding box center [803, 619] width 509 height 39
paste input "Da bi se sati naknadno mogli prilagoditi prema potrebi"
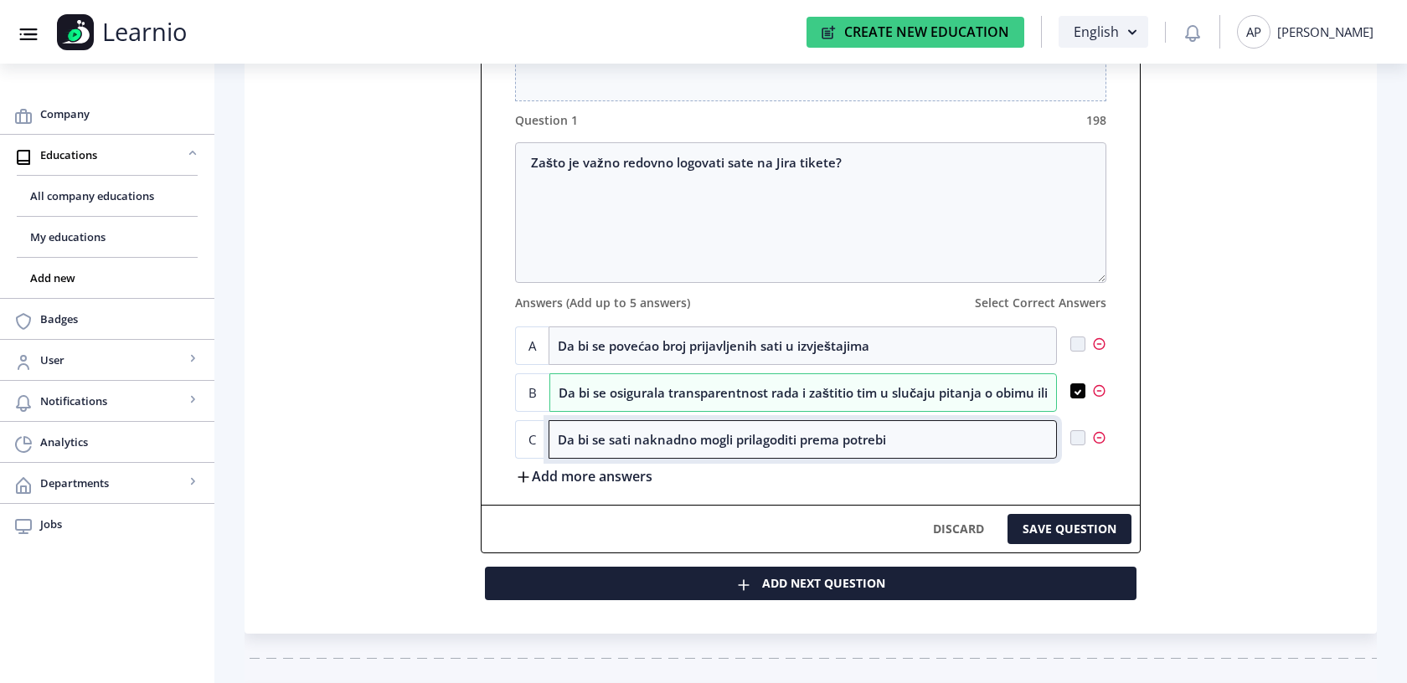
type input "Da bi se sati naknadno mogli prilagoditi prema potrebi"
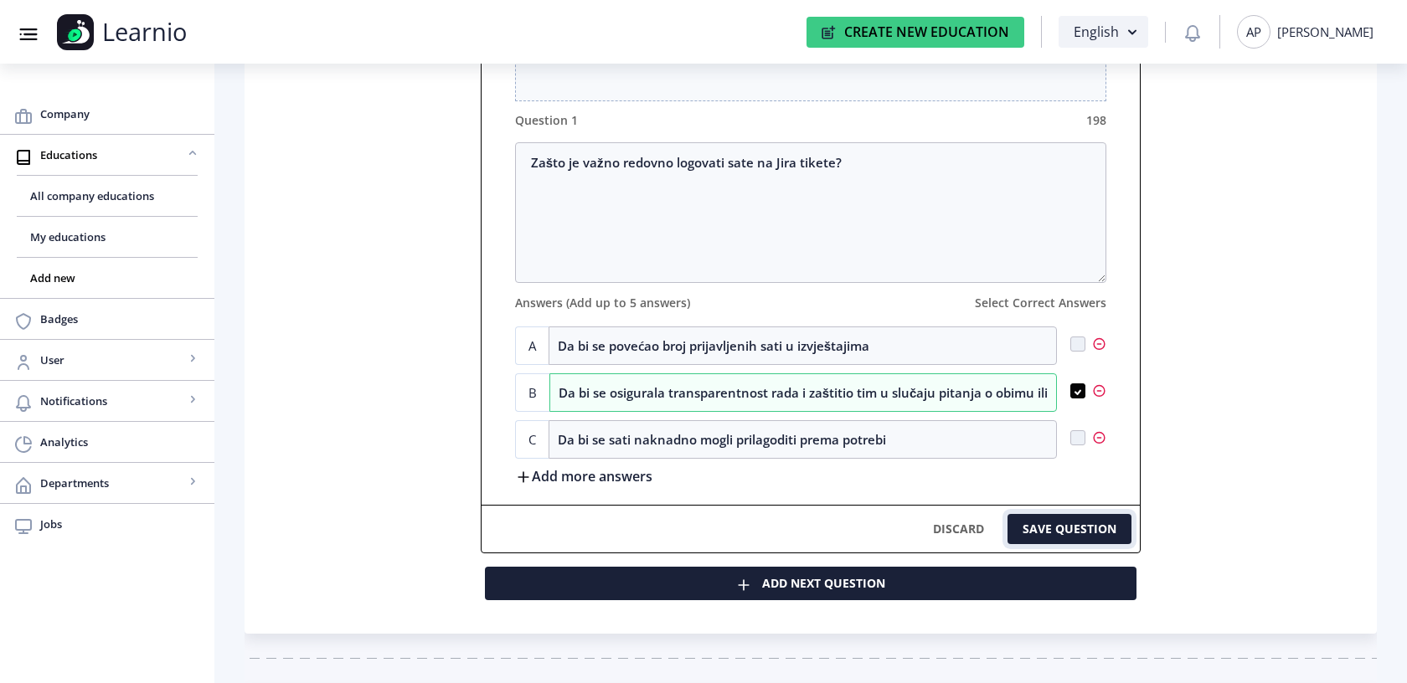
click at [1050, 537] on button "SAVE QUESTION" at bounding box center [1070, 529] width 124 height 30
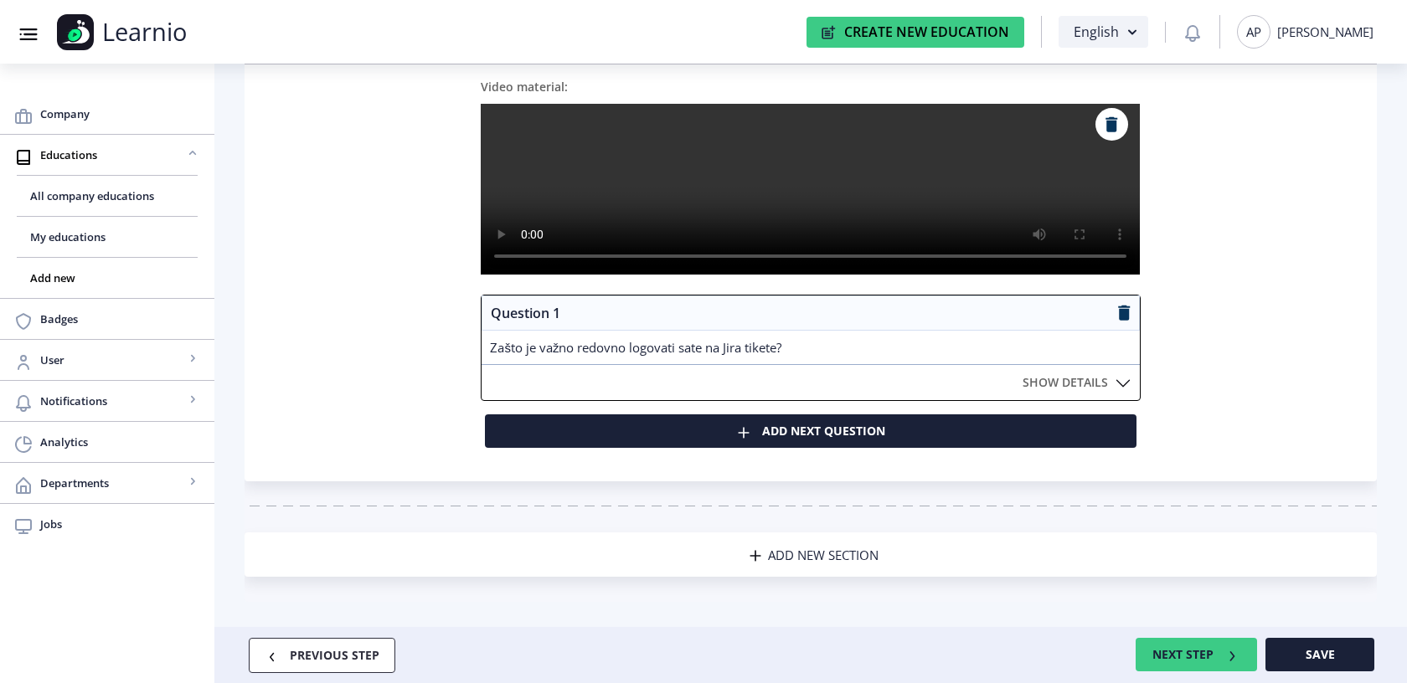
click at [793, 551] on span "ADD NEW SECTION" at bounding box center [823, 555] width 111 height 17
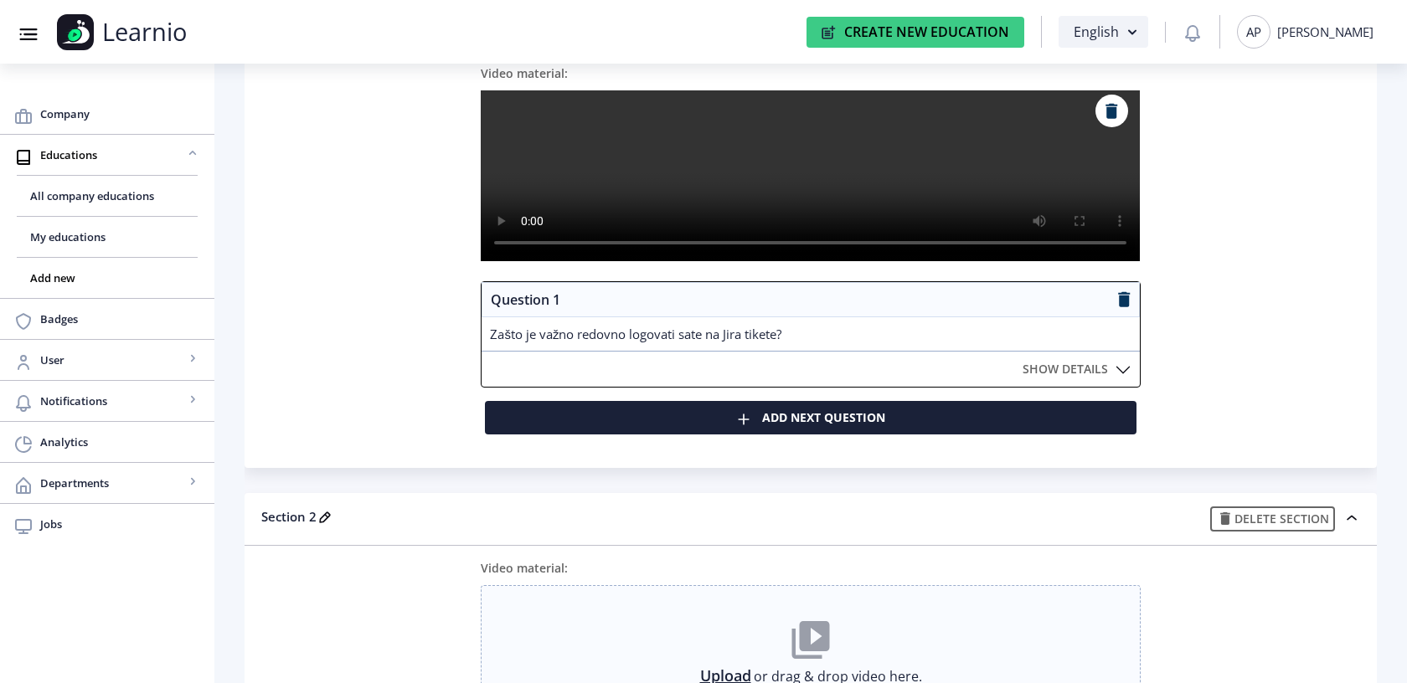
scroll to position [0, 0]
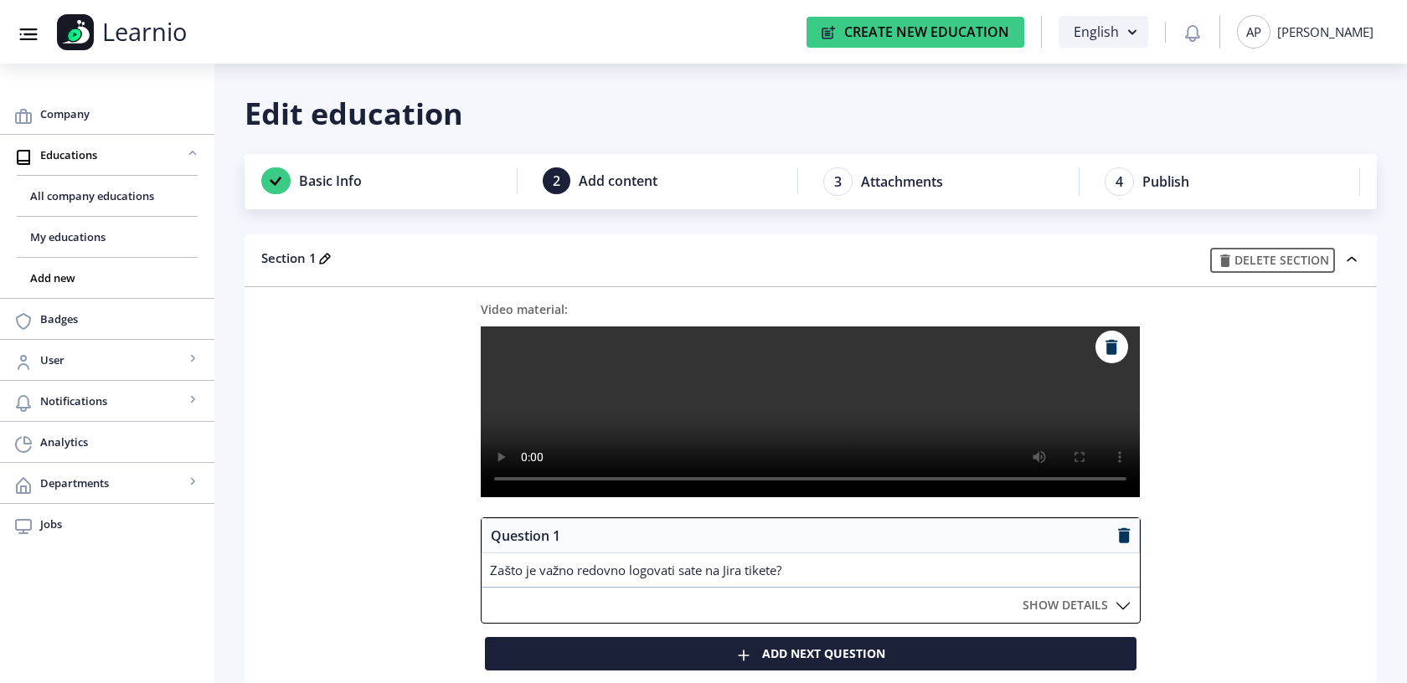
click at [308, 261] on span "Section 1" at bounding box center [297, 258] width 72 height 17
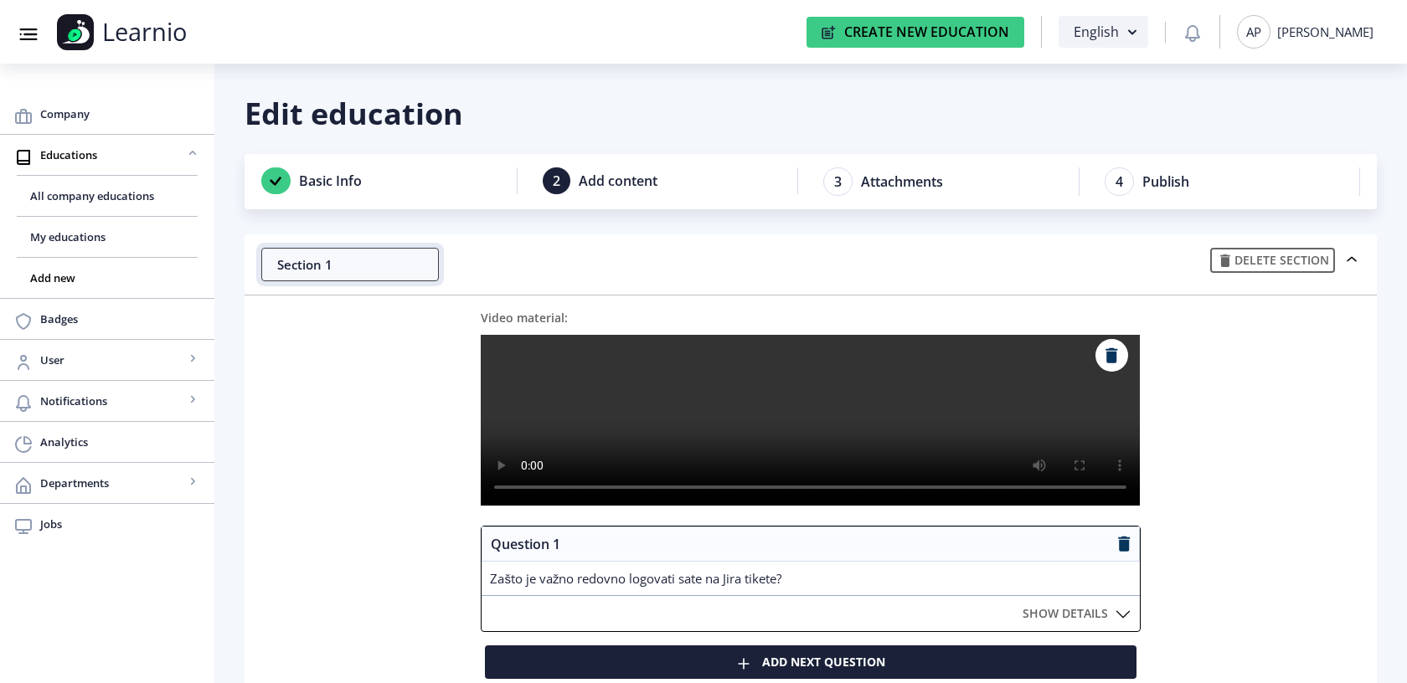
click at [327, 263] on input "Section 1" at bounding box center [350, 265] width 178 height 34
click at [337, 262] on input "Sekcija 1" at bounding box center [350, 265] width 178 height 34
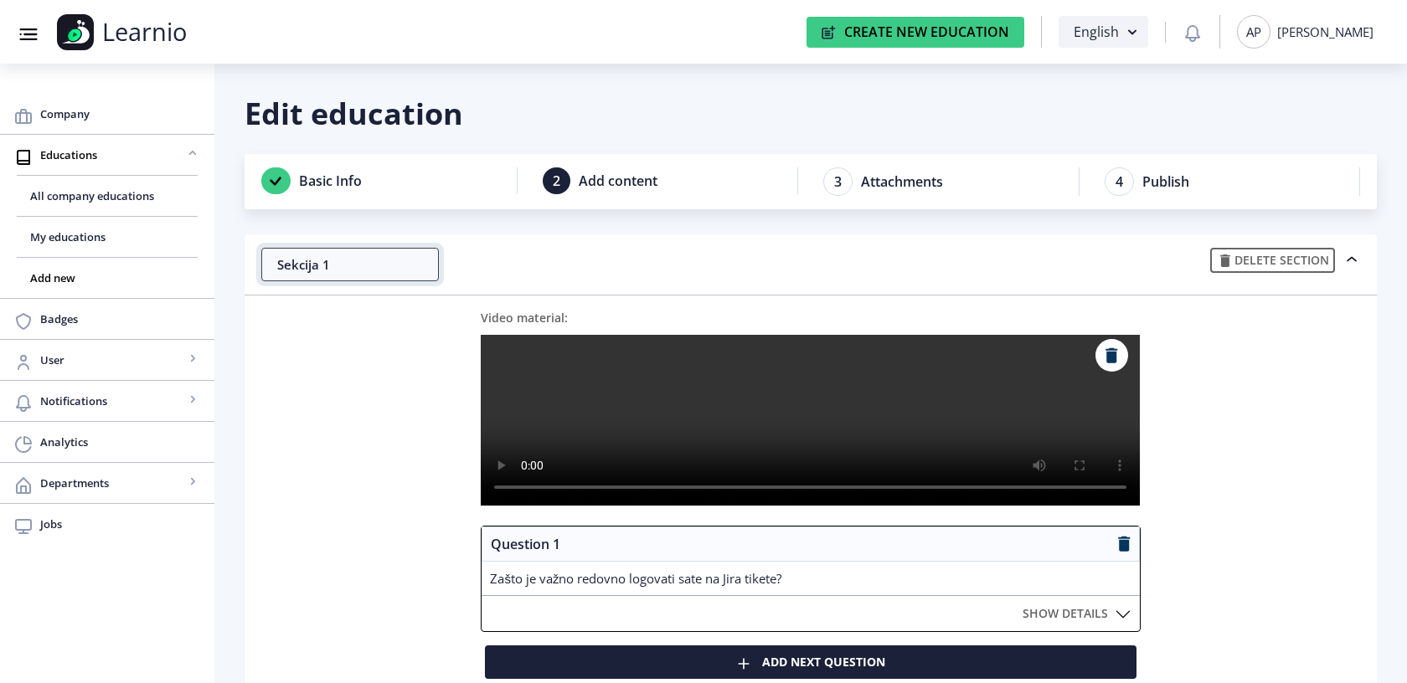
click at [337, 262] on input "Sekcija 1" at bounding box center [350, 265] width 178 height 34
type input "P"
type input "T"
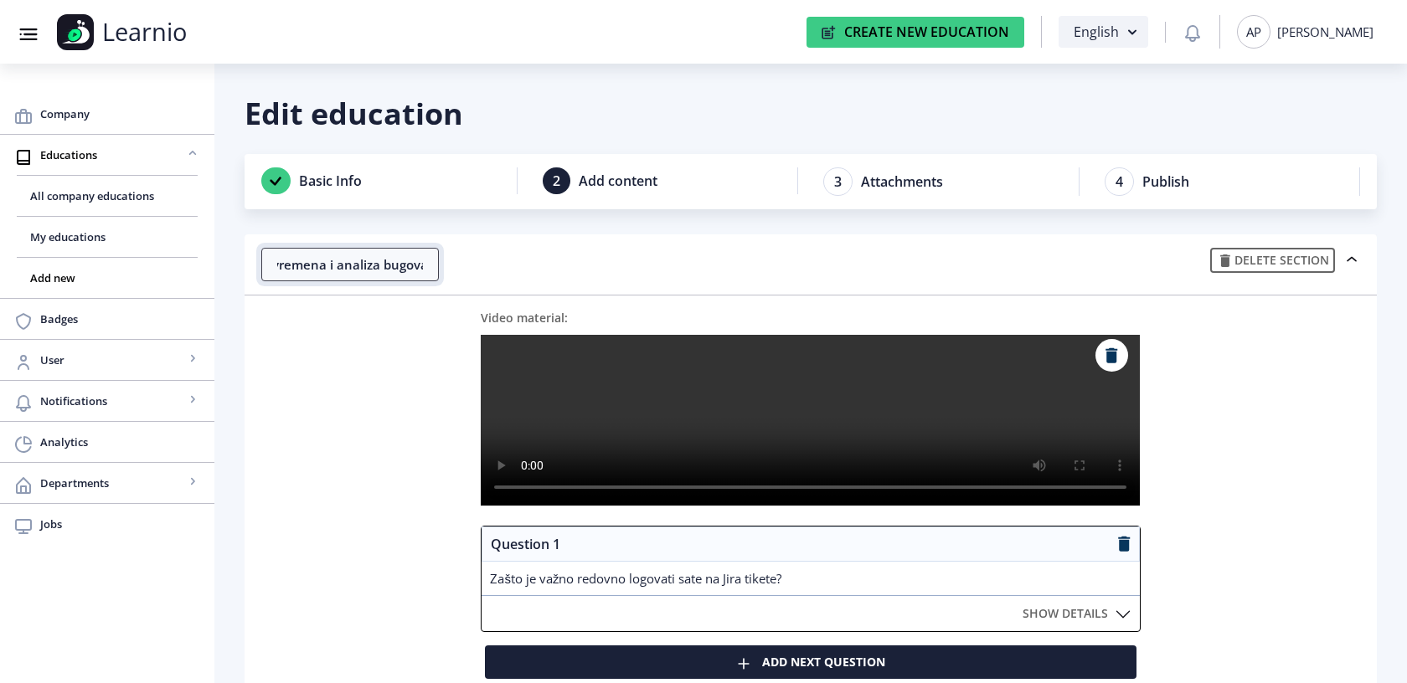
type input "Praćenje vremena i analiza bugova"
click at [288, 377] on div "Video material: Upload or drag & drop video here. Maximum file size 50 MB (.mp4)" at bounding box center [810, 417] width 1099 height 217
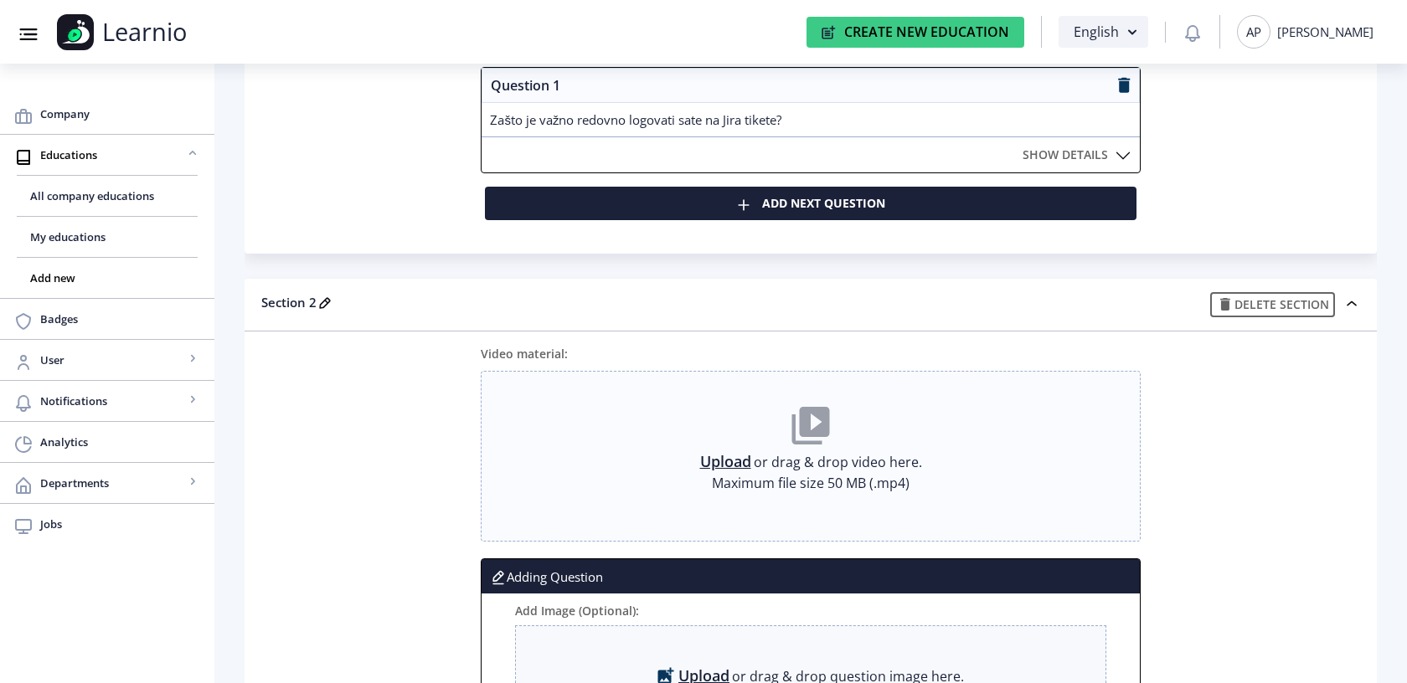
scroll to position [522, 0]
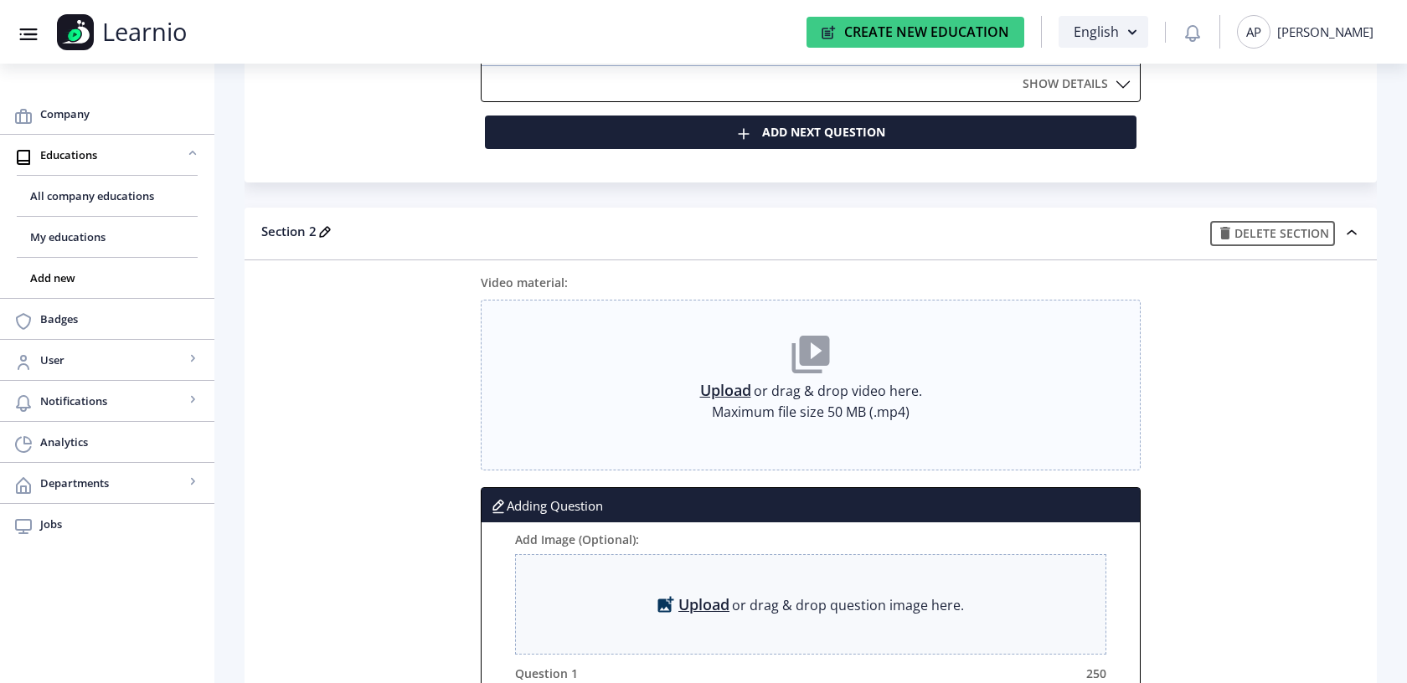
click at [720, 384] on link "Upload" at bounding box center [725, 390] width 51 height 17
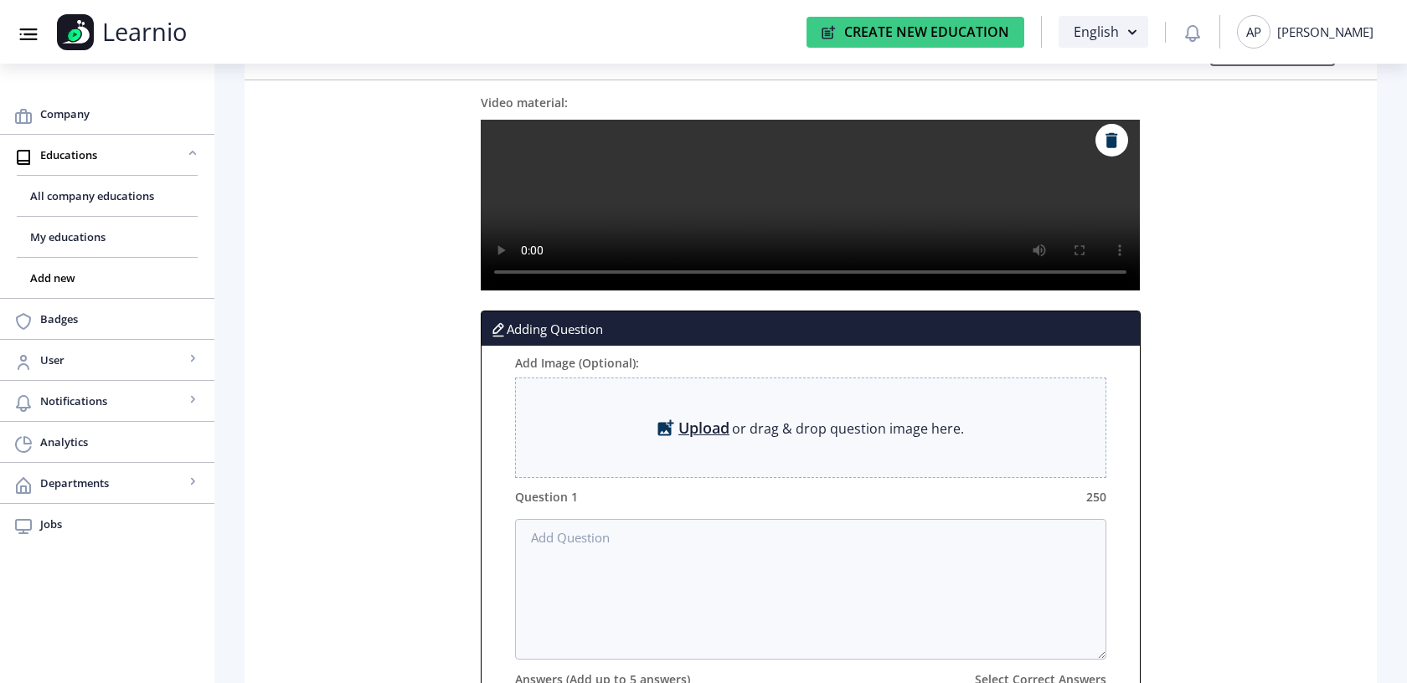
scroll to position [685, 0]
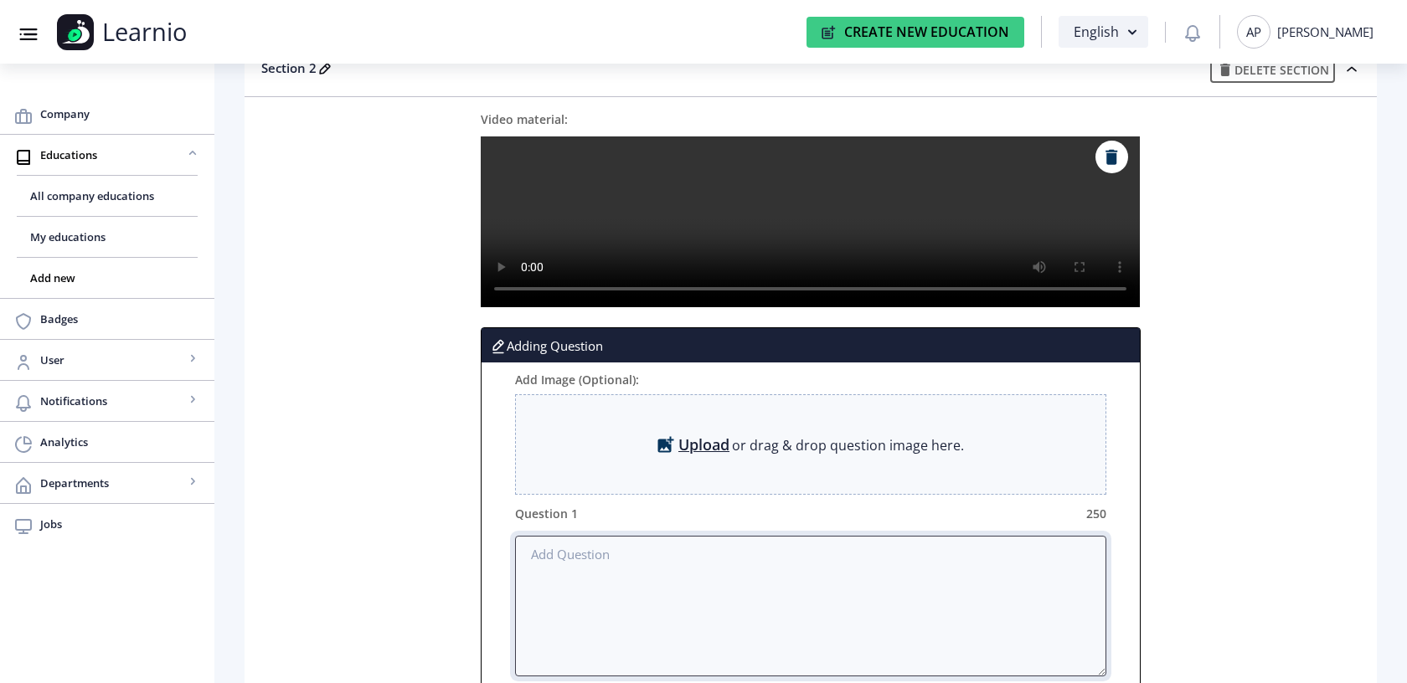
click at [602, 560] on textarea at bounding box center [811, 606] width 592 height 141
paste textarea "Zbog čega je važno koristiti story poene pri estimaciji zadataka?"
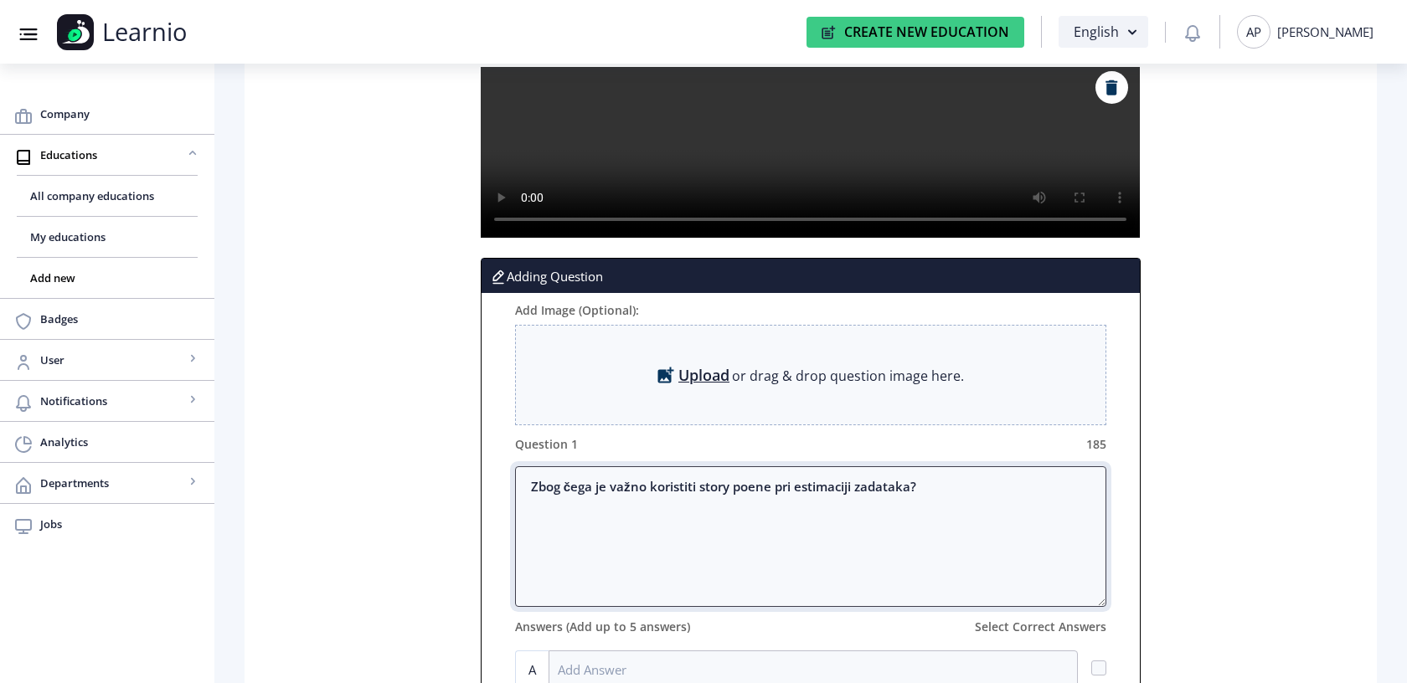
scroll to position [923, 0]
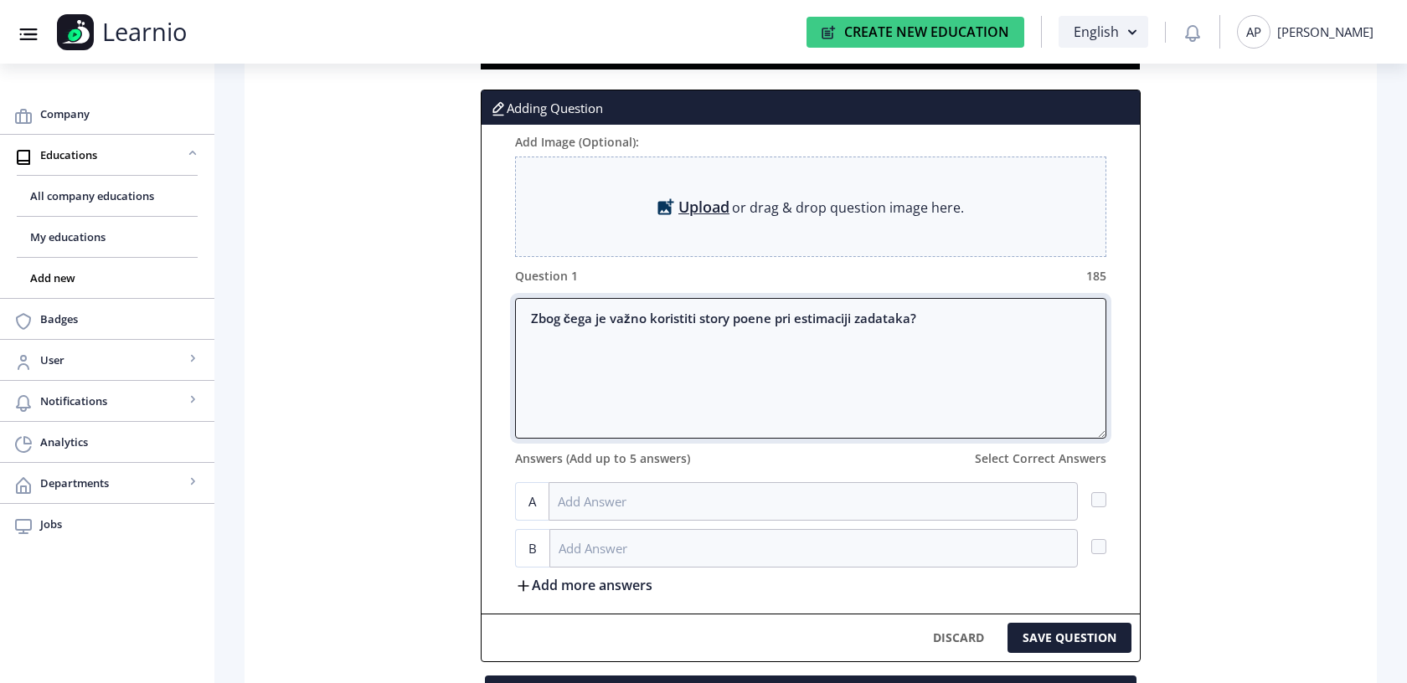
type textarea "Zbog čega je važno koristiti story poene pri estimaciji zadataka?"
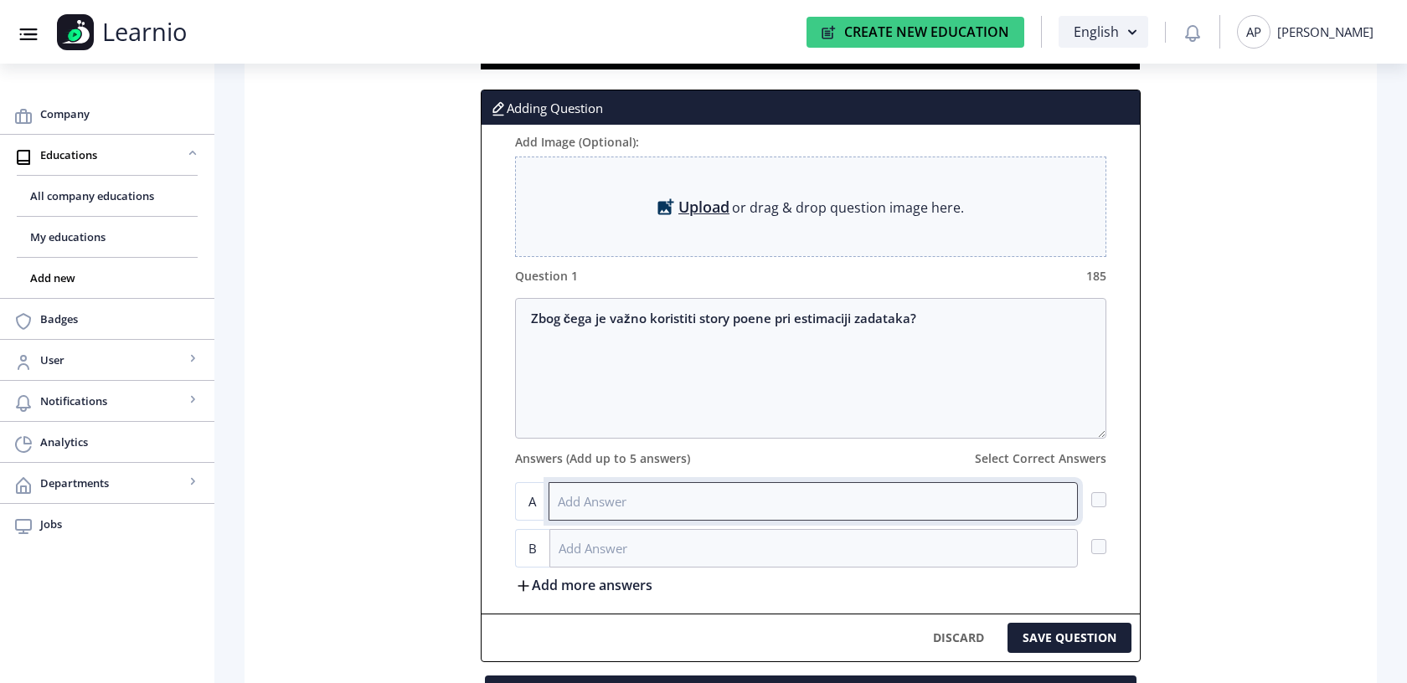
click at [578, 503] on input at bounding box center [814, 501] width 530 height 39
paste input "Zato što story poeni omogućavaju praćenje složenosti i predvidljivost rada tima…"
type input "Zato što story poeni omogućavaju praćenje složenosti i predvidljivost rada tima…"
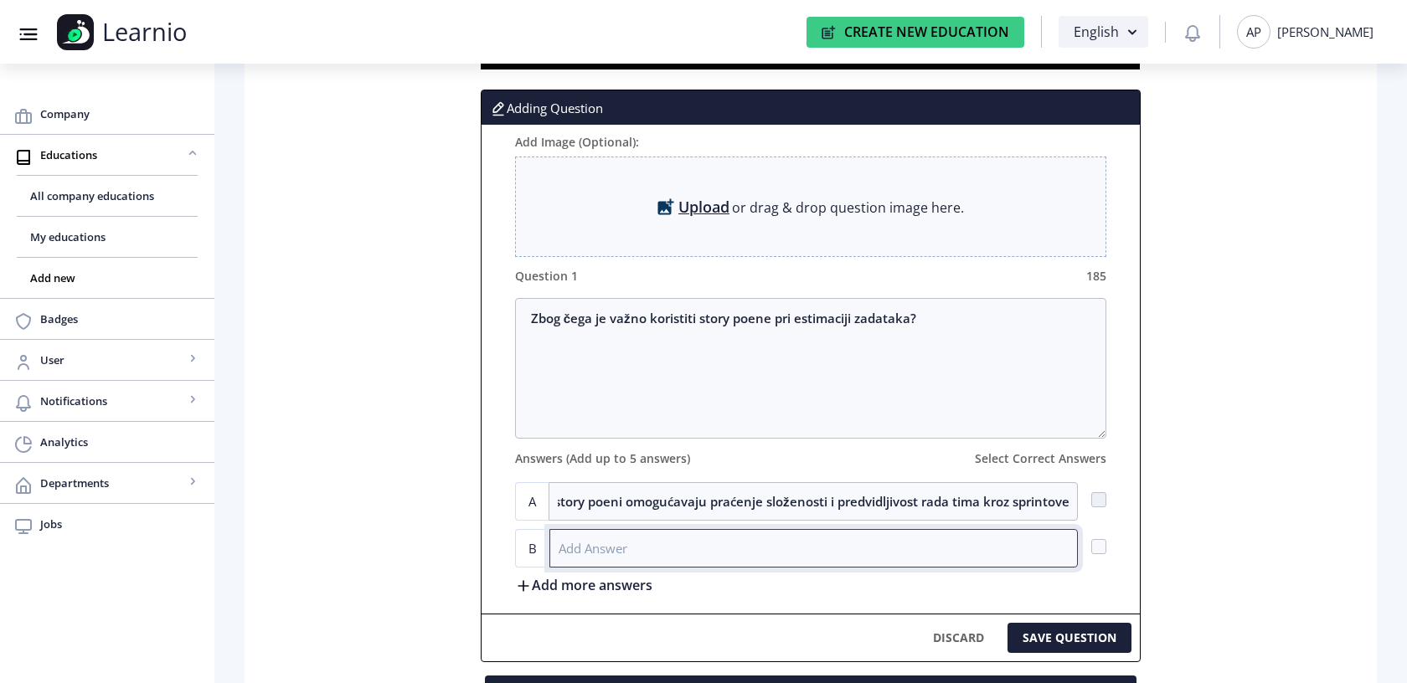
click at [584, 564] on input at bounding box center [813, 548] width 529 height 39
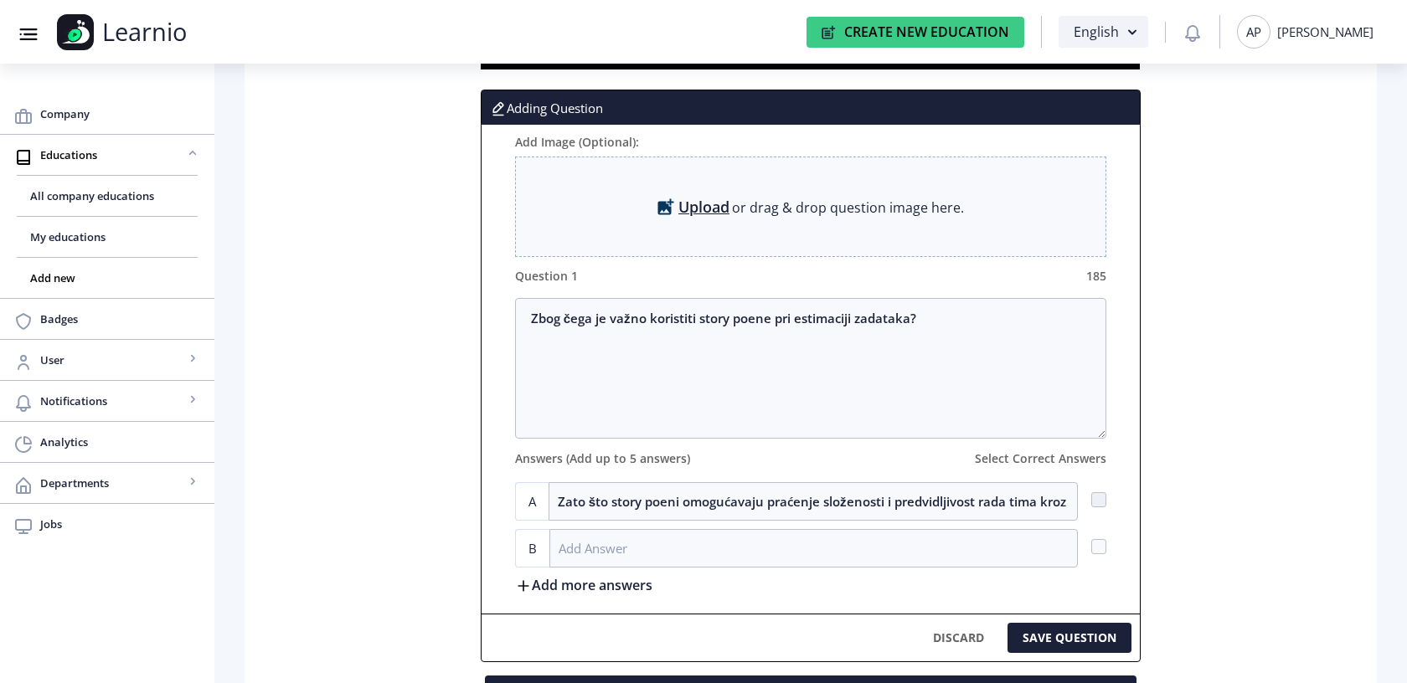
click at [1091, 503] on label at bounding box center [1098, 499] width 15 height 15
click at [1091, 500] on input "checkbox" at bounding box center [1091, 499] width 1 height 1
checkbox input "true"
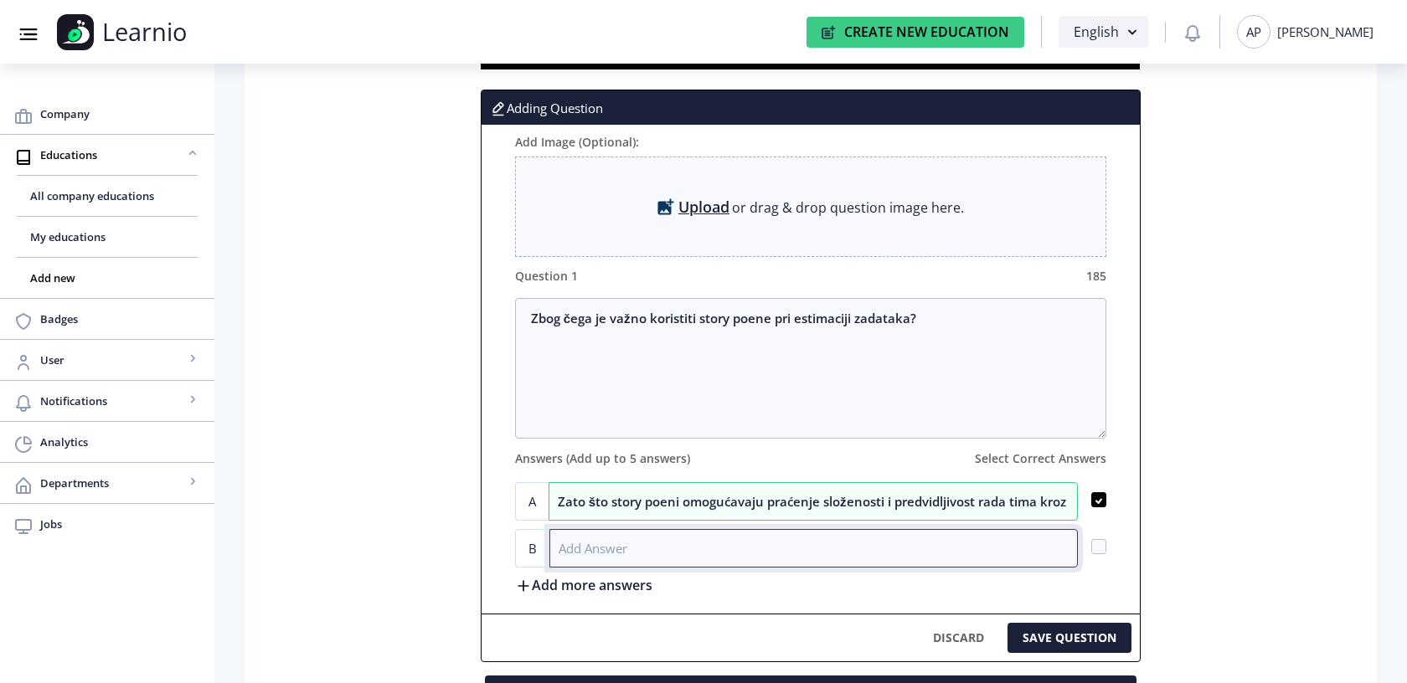
click at [873, 541] on input at bounding box center [813, 548] width 529 height 39
paste input "Zato što se pomoću story poena određuje prioritet projekta"
type input "Zato što se pomoću story poena određuje prioritet projekta"
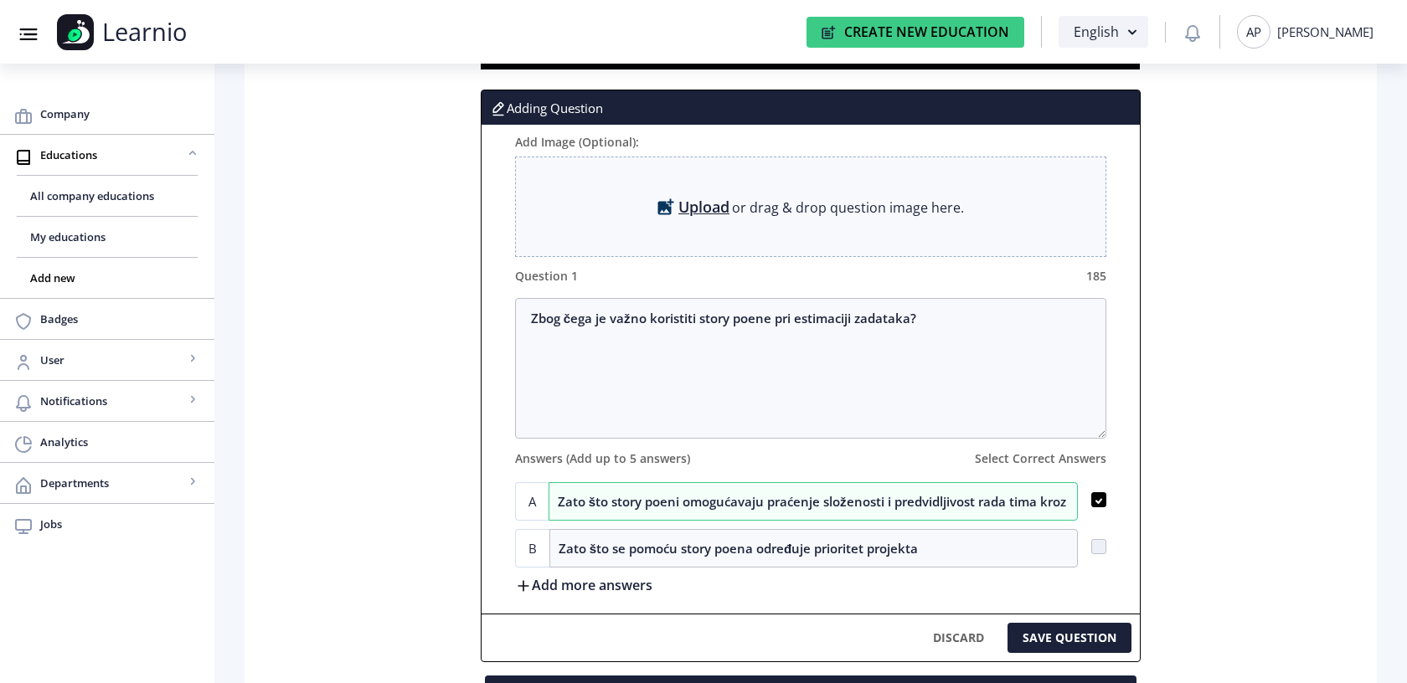
click at [524, 584] on rect at bounding box center [523, 586] width 17 height 17
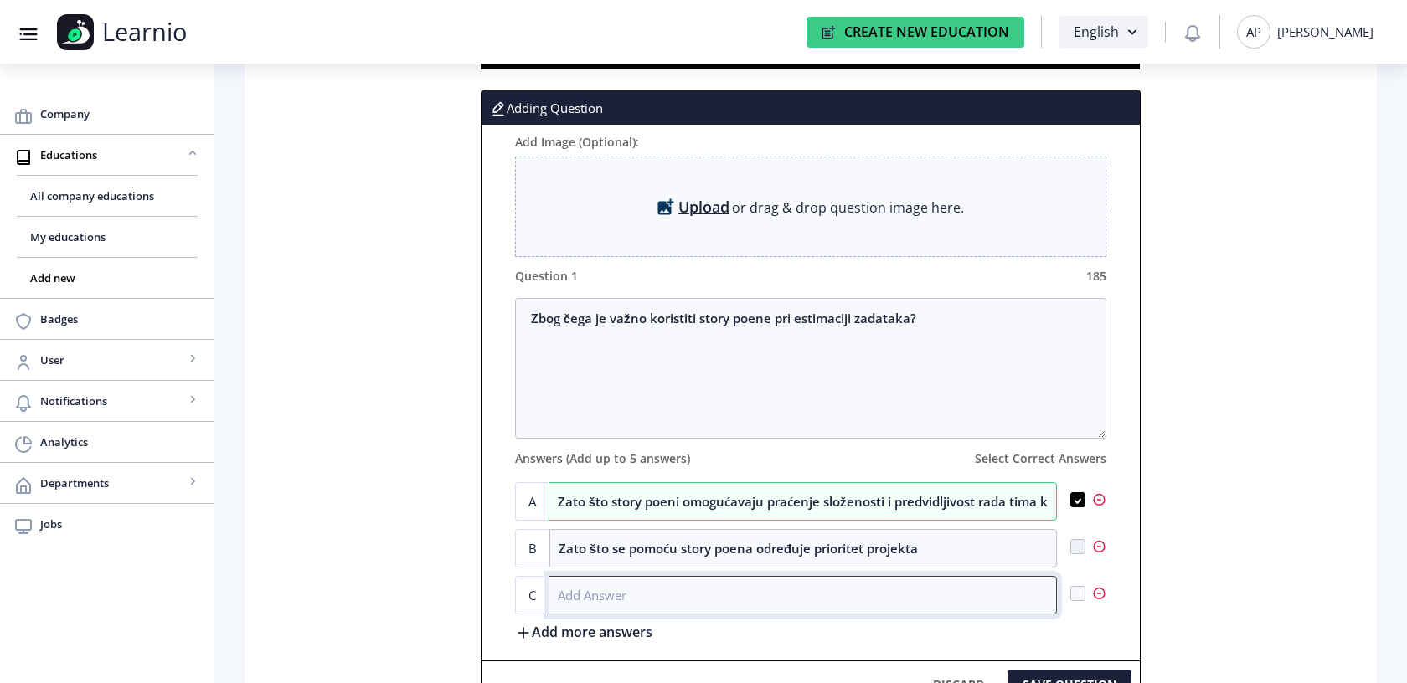
click at [580, 601] on input at bounding box center [803, 595] width 509 height 39
paste input "Zato što story poeni precizno prikazuju broj sati potrebnih za zadatak"
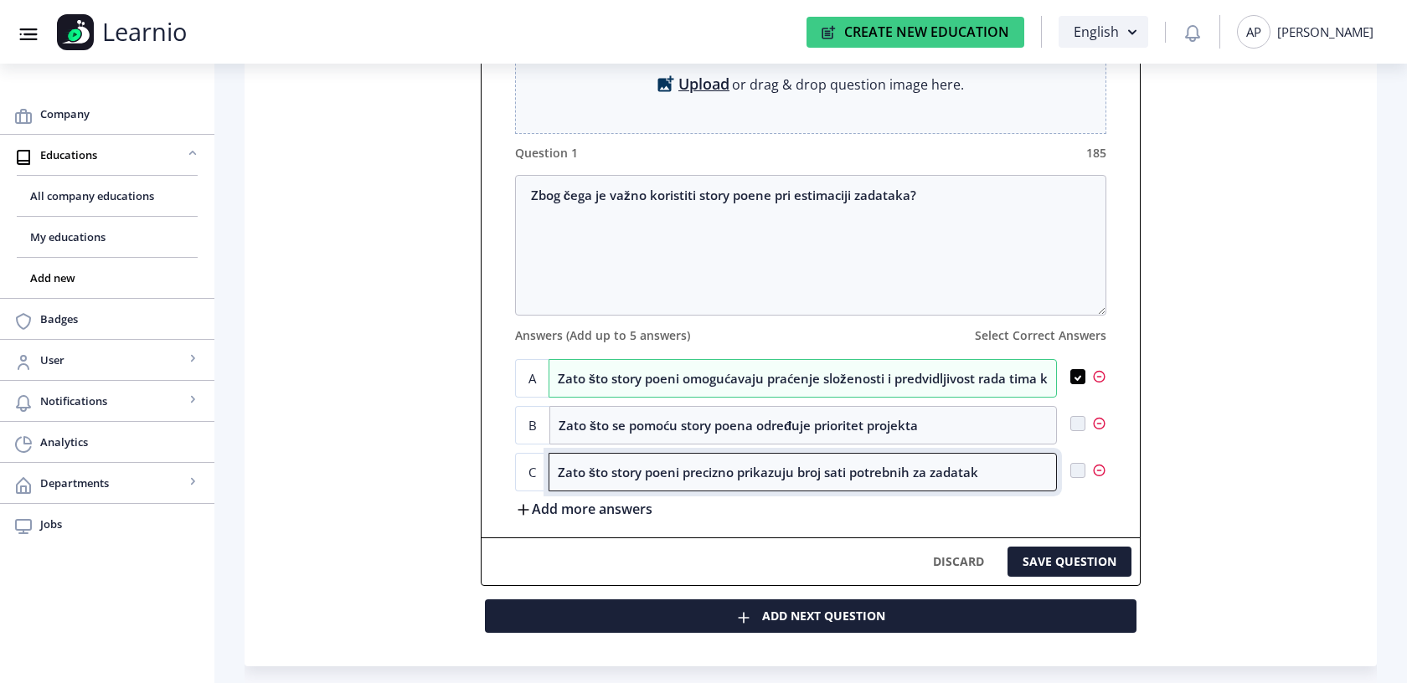
type input "Zato što story poeni precizno prikazuju broj sati potrebnih za zadatak"
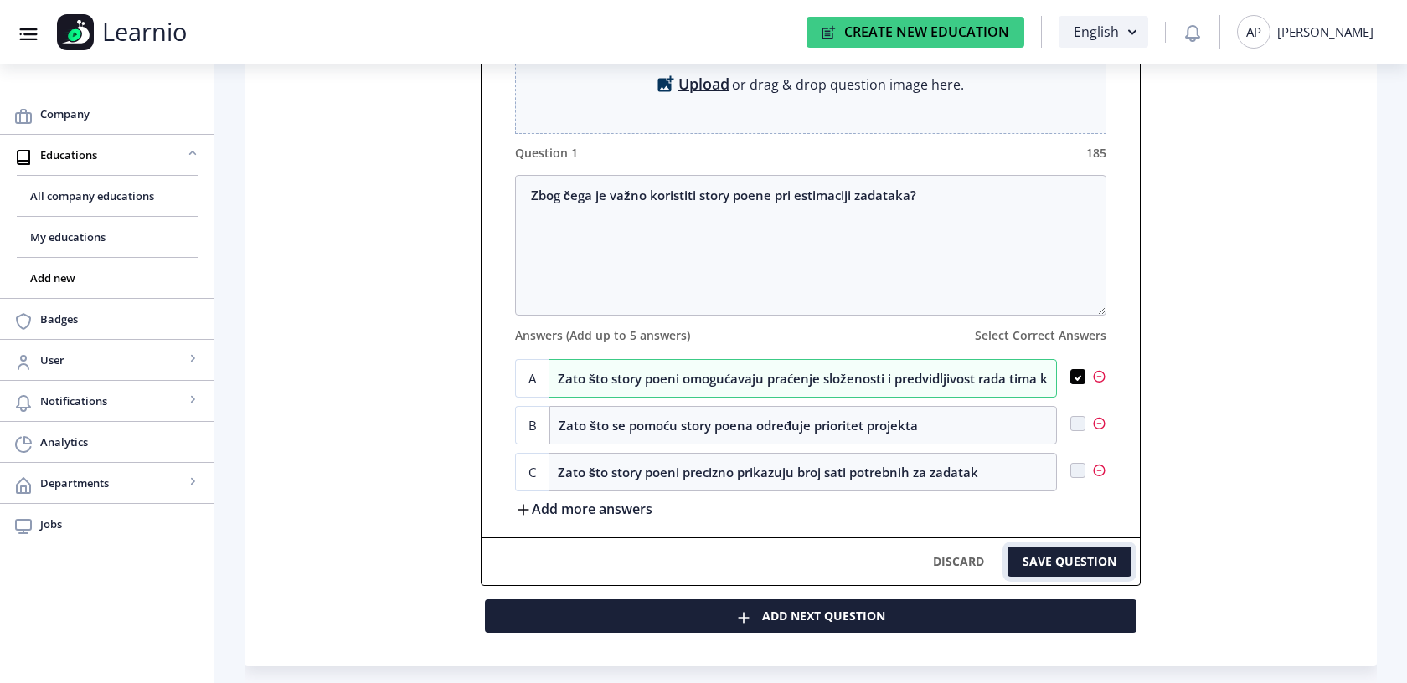
click at [1059, 570] on button "SAVE QUESTION" at bounding box center [1070, 562] width 124 height 30
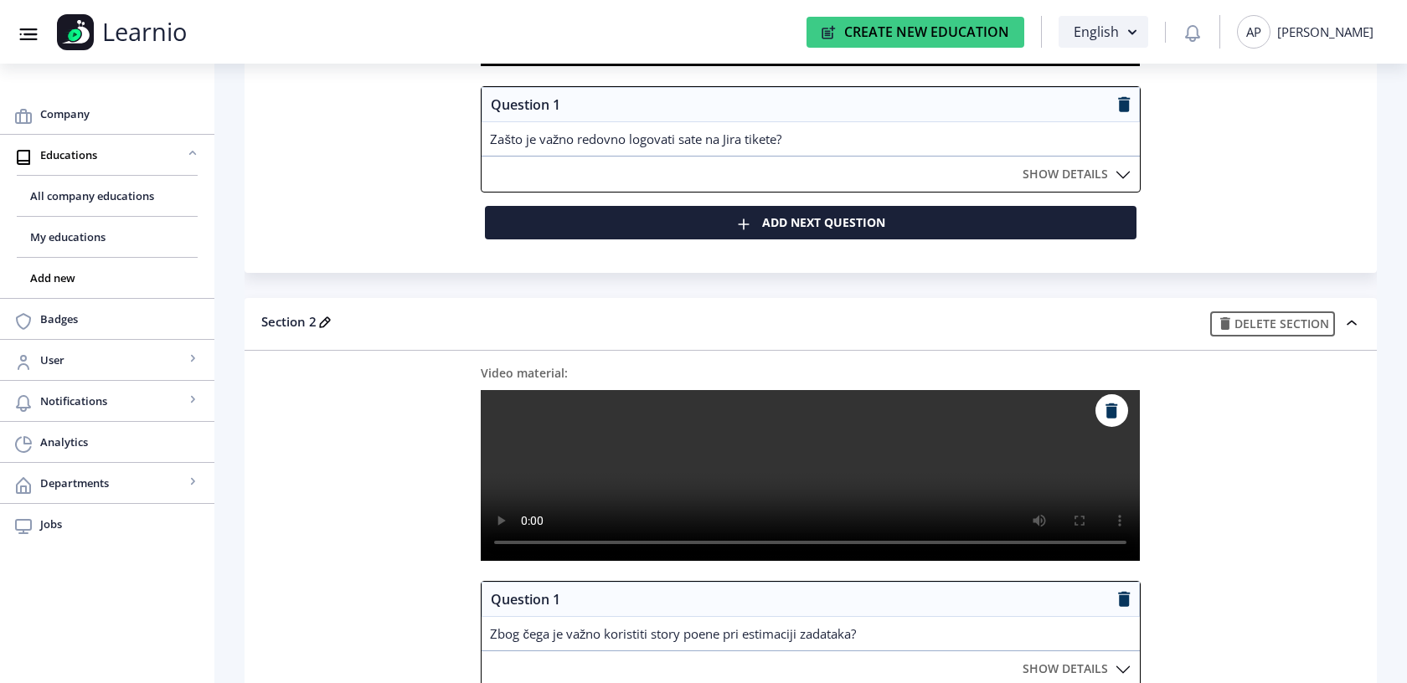
scroll to position [475, 0]
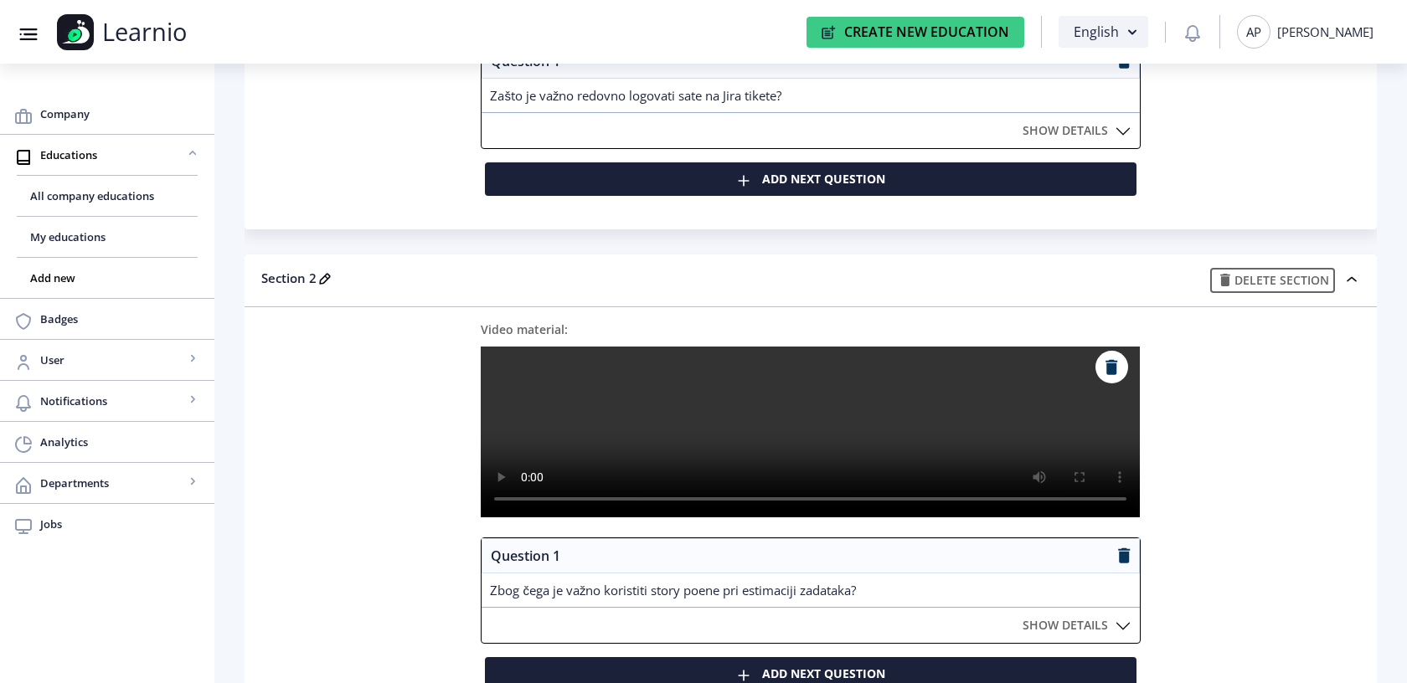
click at [324, 276] on rect at bounding box center [325, 279] width 17 height 17
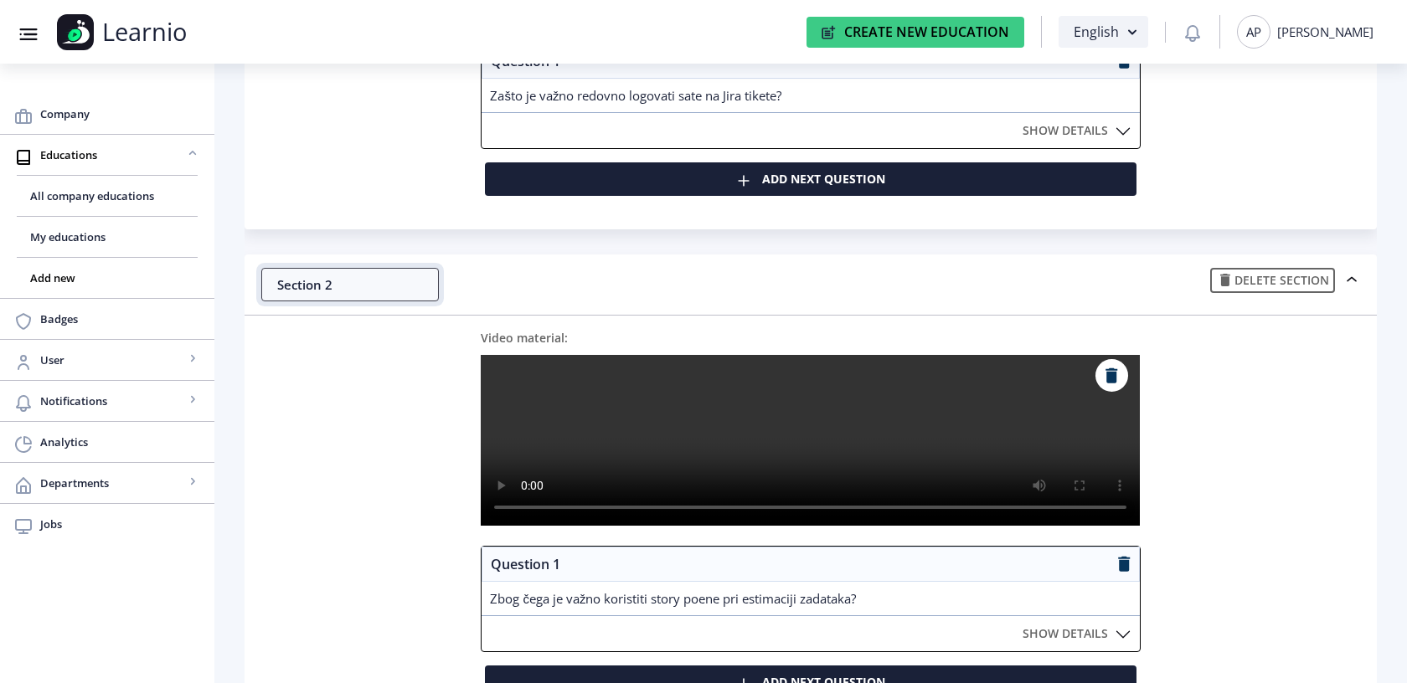
click at [317, 288] on input "Section 2" at bounding box center [350, 285] width 178 height 34
type input "Planiranje sprintova i estimacija"
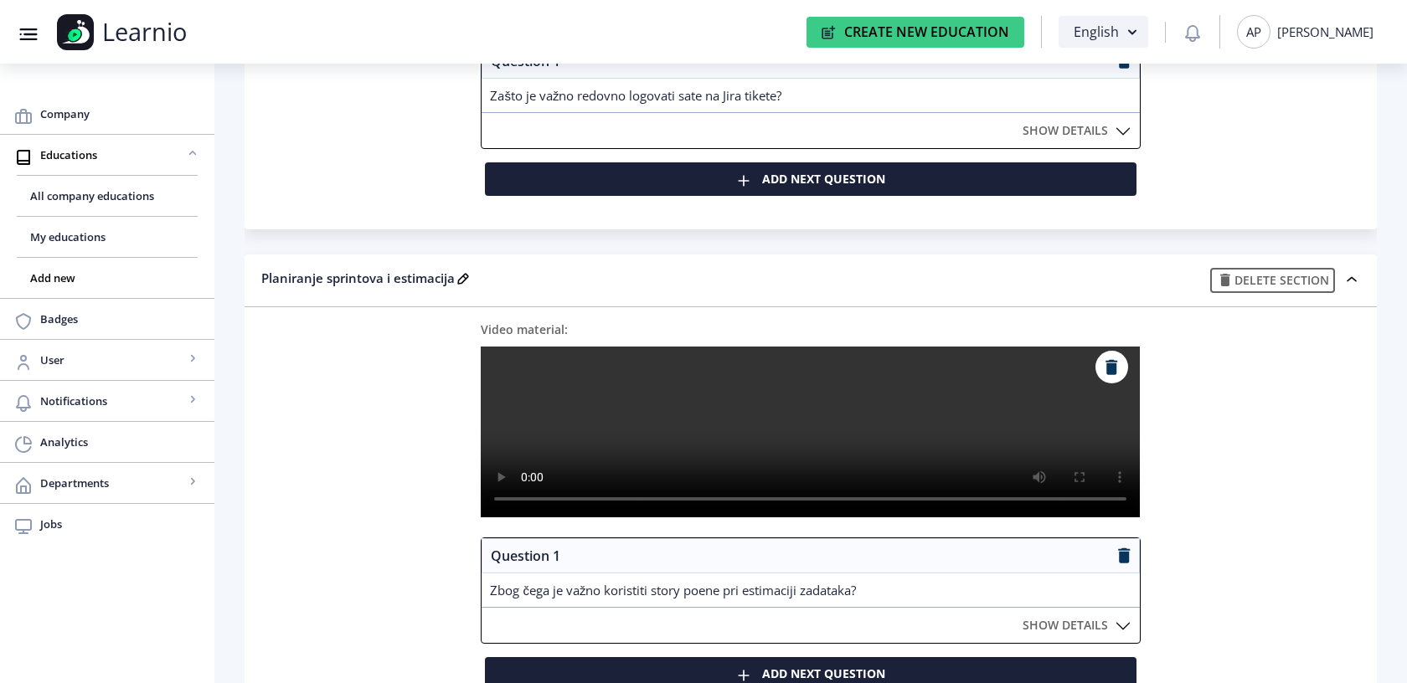
click at [376, 523] on div "Video material: Upload or drag & drop video here. Maximum file size 50 MB (.mp4)" at bounding box center [810, 429] width 1099 height 217
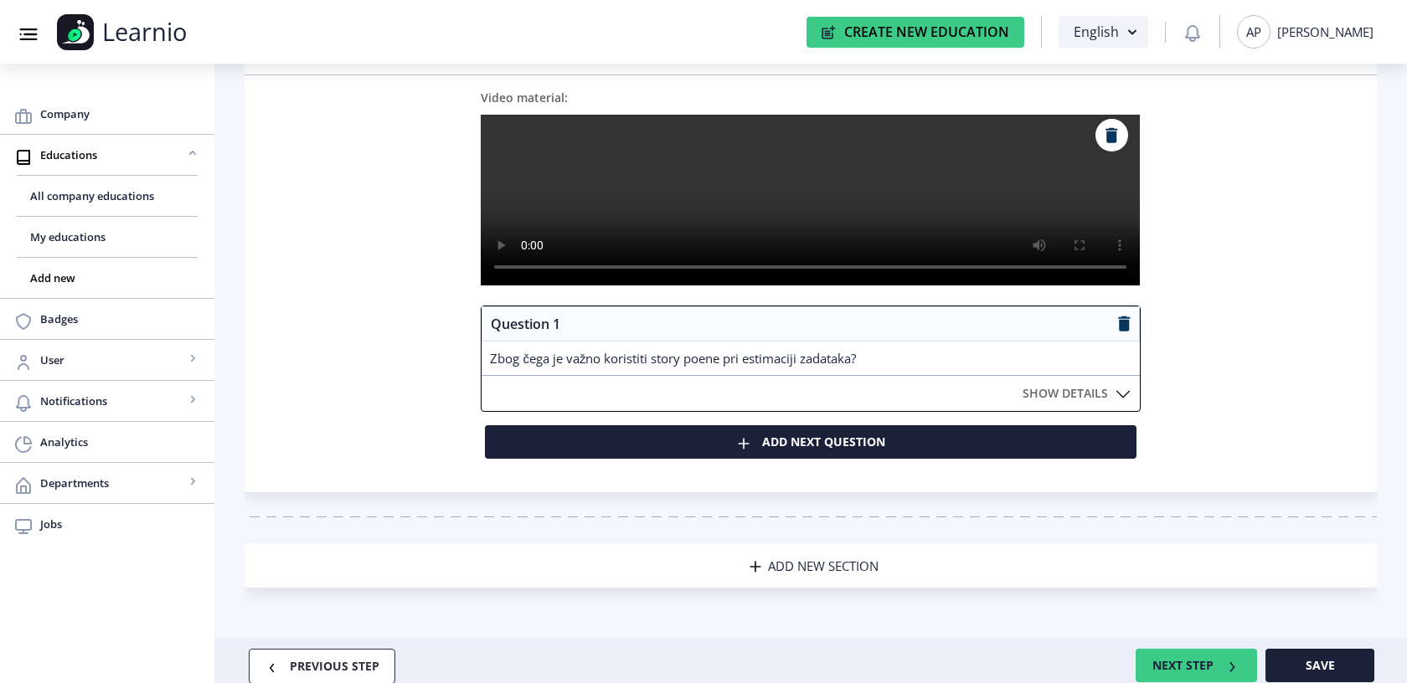
scroll to position [717, 0]
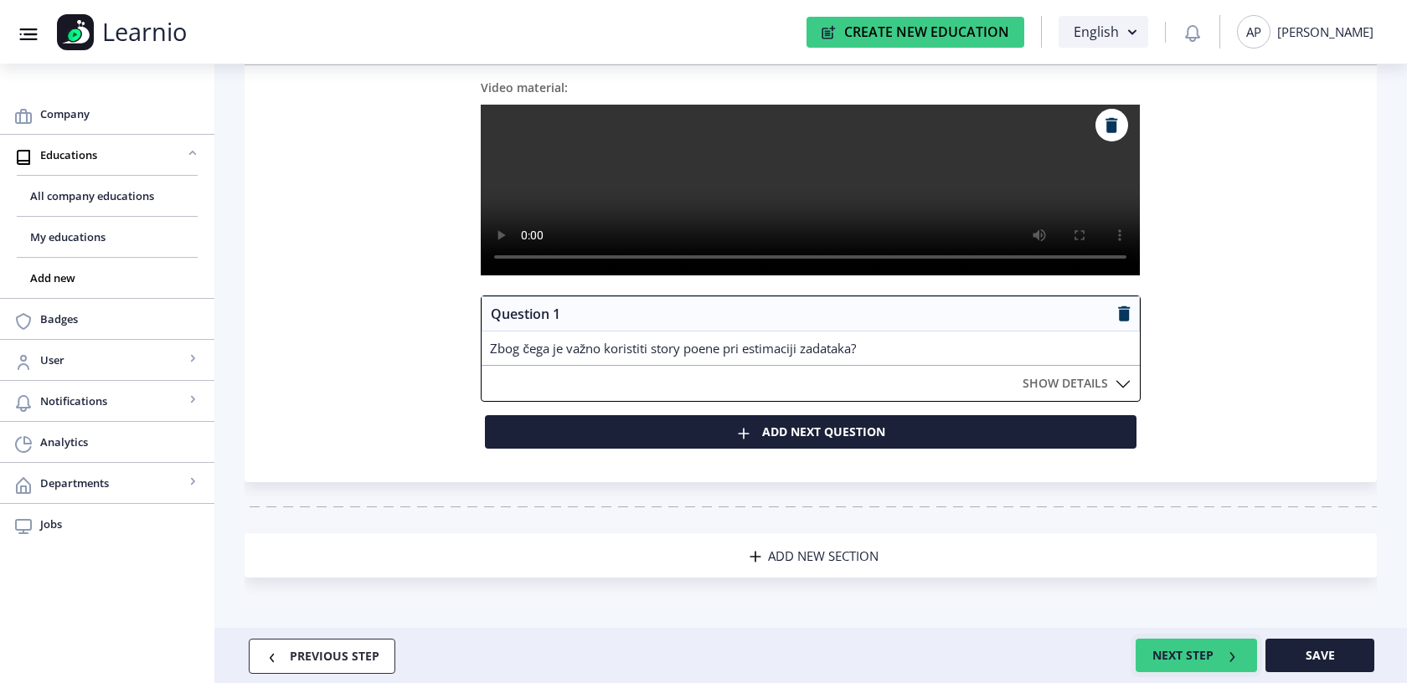
click at [1179, 653] on button "NEXT STEP" at bounding box center [1196, 656] width 121 height 34
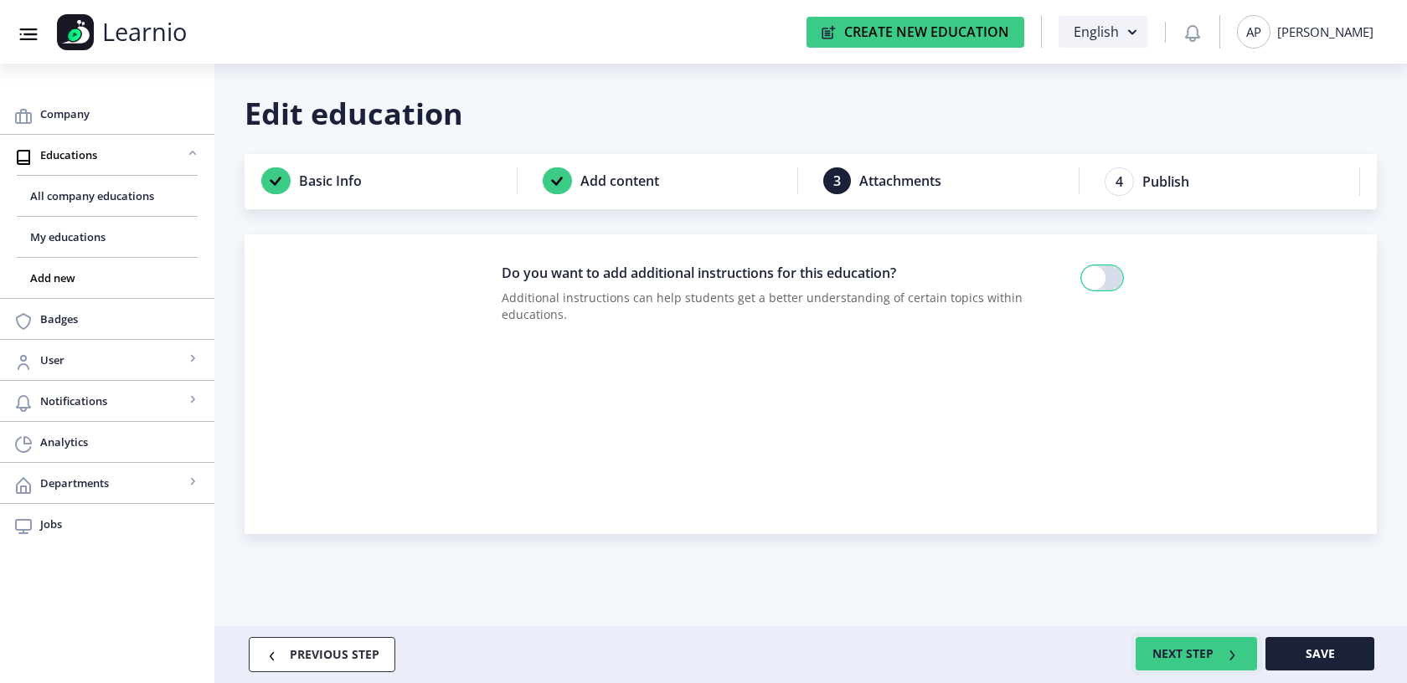
scroll to position [0, 0]
click at [1102, 281] on span at bounding box center [1093, 277] width 23 height 23
click at [1081, 279] on input "checkbox" at bounding box center [1080, 278] width 1 height 1
checkbox input "true"
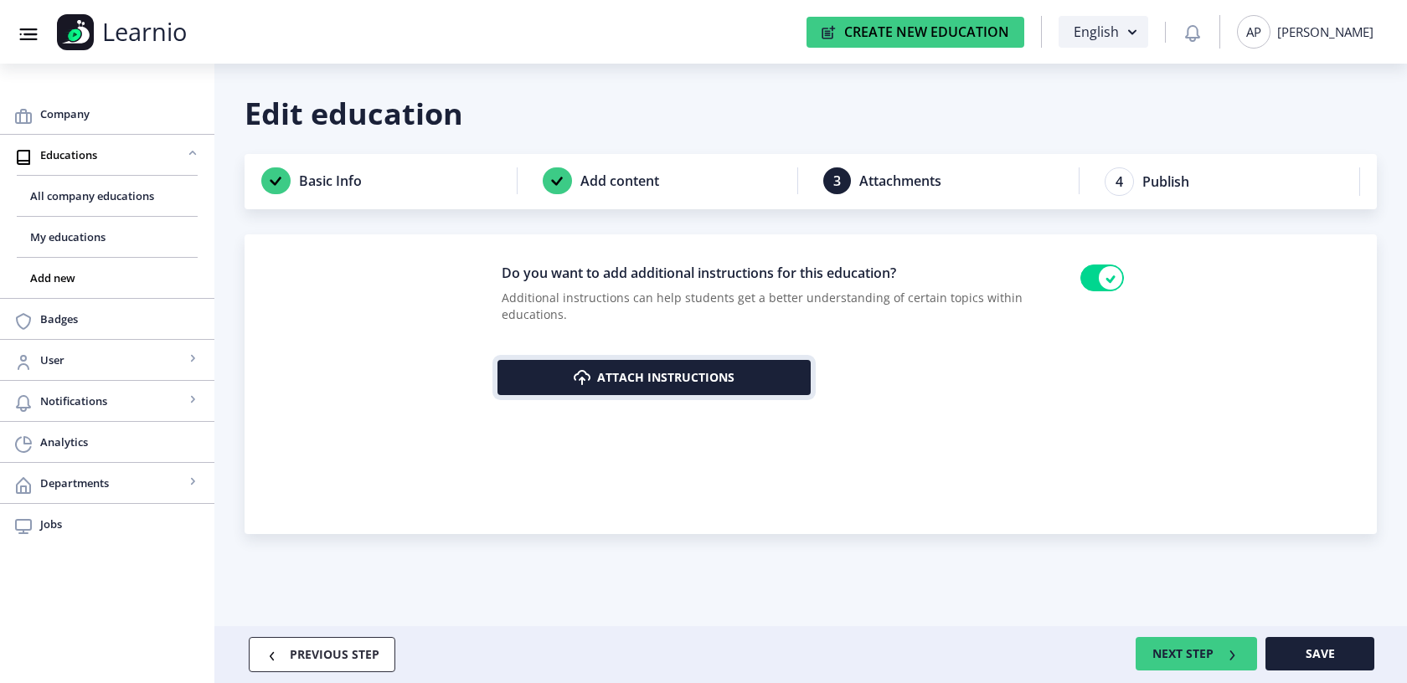
click at [628, 381] on button "Attach instructions" at bounding box center [653, 377] width 313 height 35
click at [609, 375] on button "Attach instructions" at bounding box center [653, 377] width 313 height 35
click at [733, 378] on button "Attach instructions" at bounding box center [653, 377] width 313 height 35
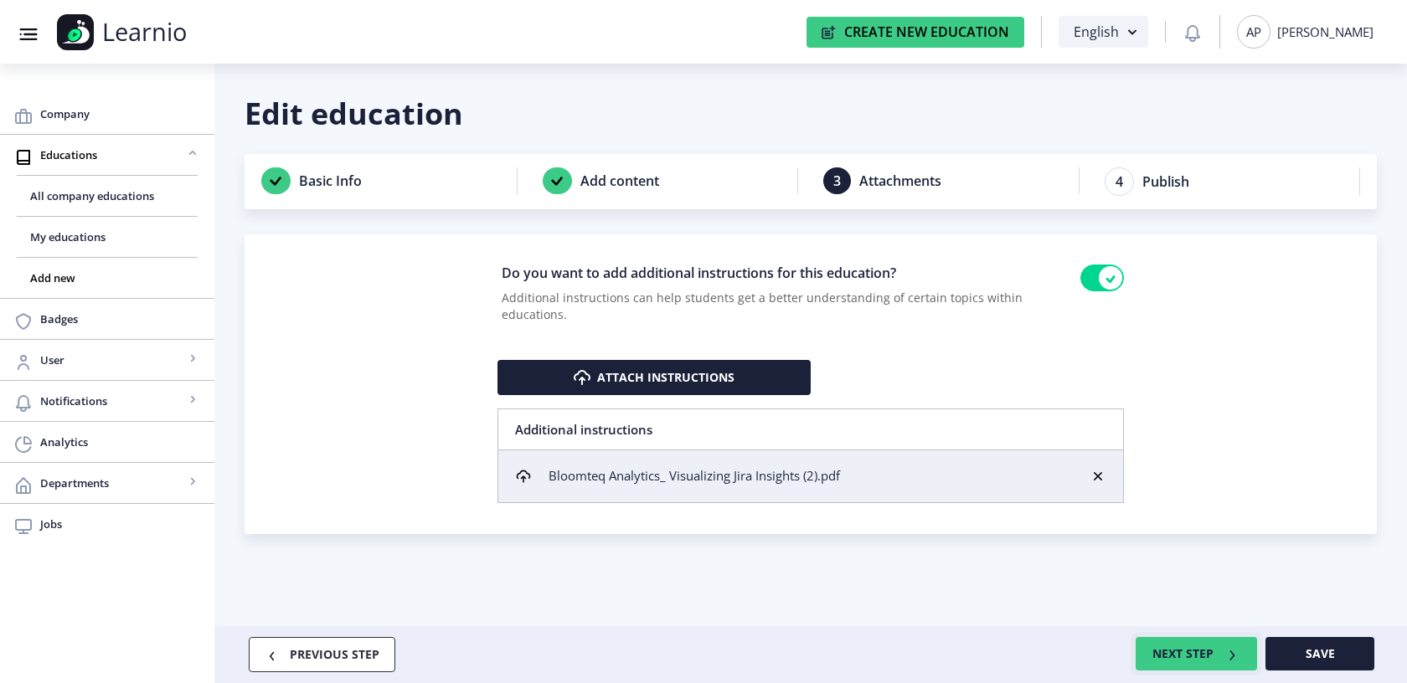
click at [1174, 652] on button "NEXT STEP" at bounding box center [1196, 654] width 121 height 34
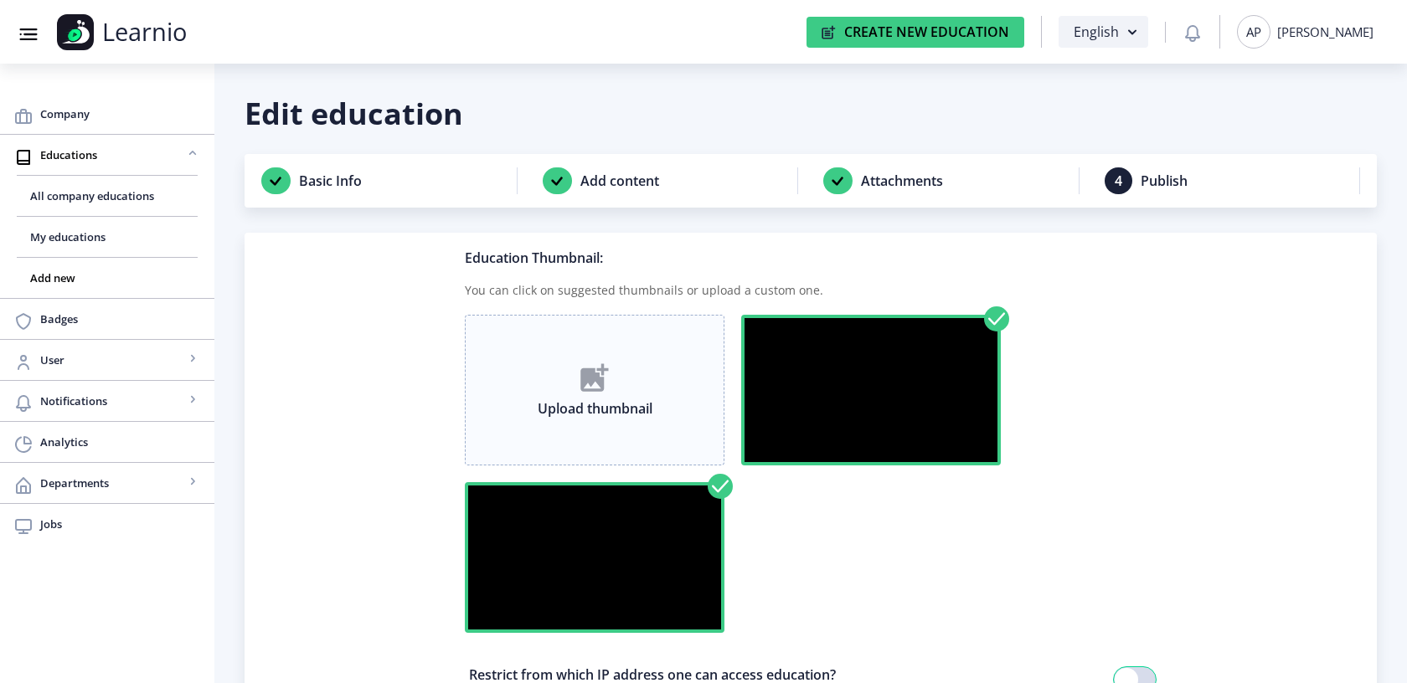
click at [676, 417] on div "Upload thumbnail" at bounding box center [595, 390] width 260 height 151
click at [616, 541] on img at bounding box center [595, 557] width 260 height 151
click at [626, 384] on div "Upload thumbnail" at bounding box center [595, 390] width 260 height 151
click at [878, 412] on img at bounding box center [871, 390] width 260 height 151
click at [631, 423] on div "Upload thumbnail" at bounding box center [595, 390] width 260 height 151
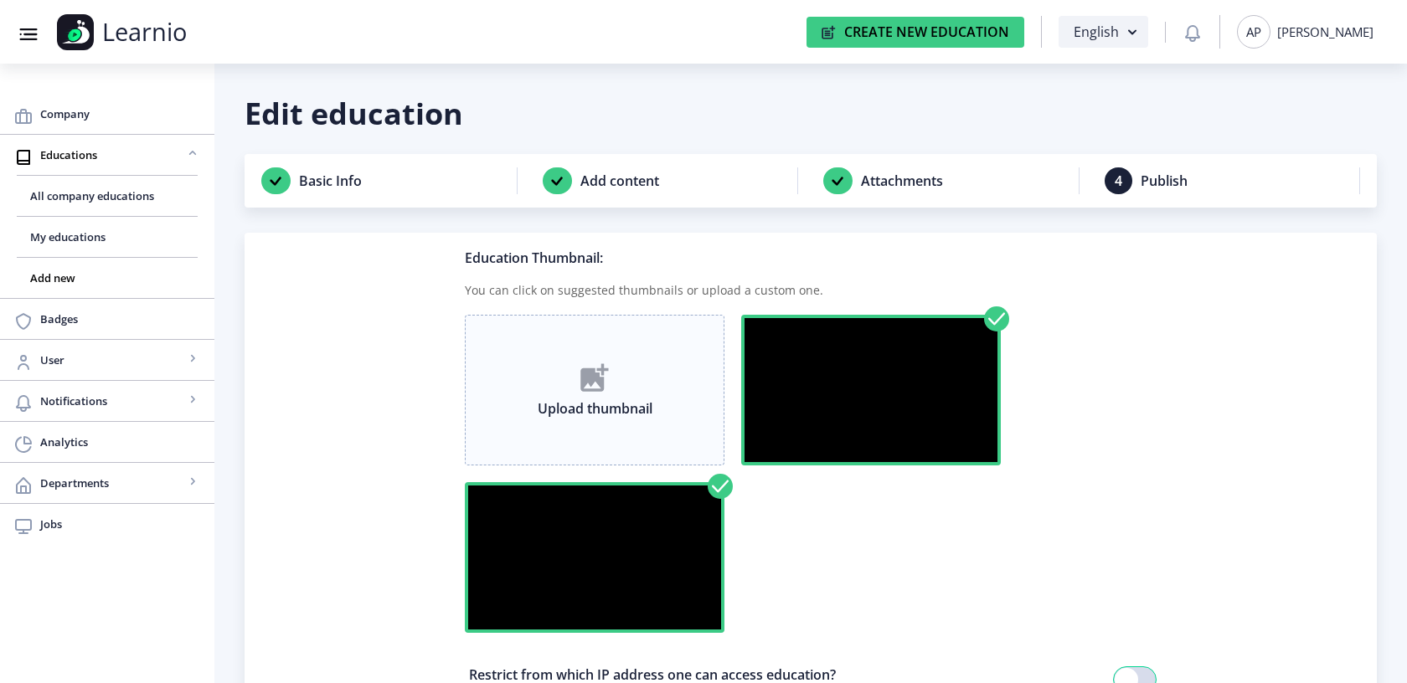
click at [598, 377] on img at bounding box center [594, 377] width 28 height 28
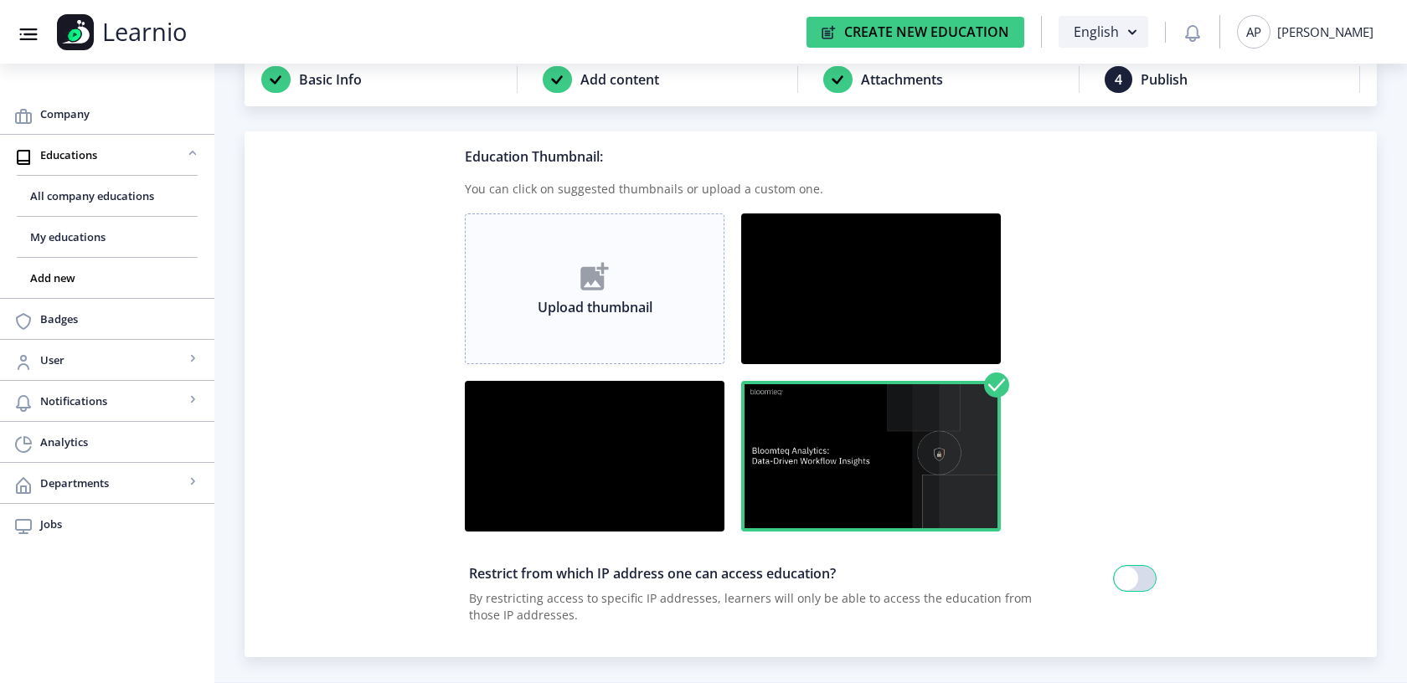
scroll to position [157, 0]
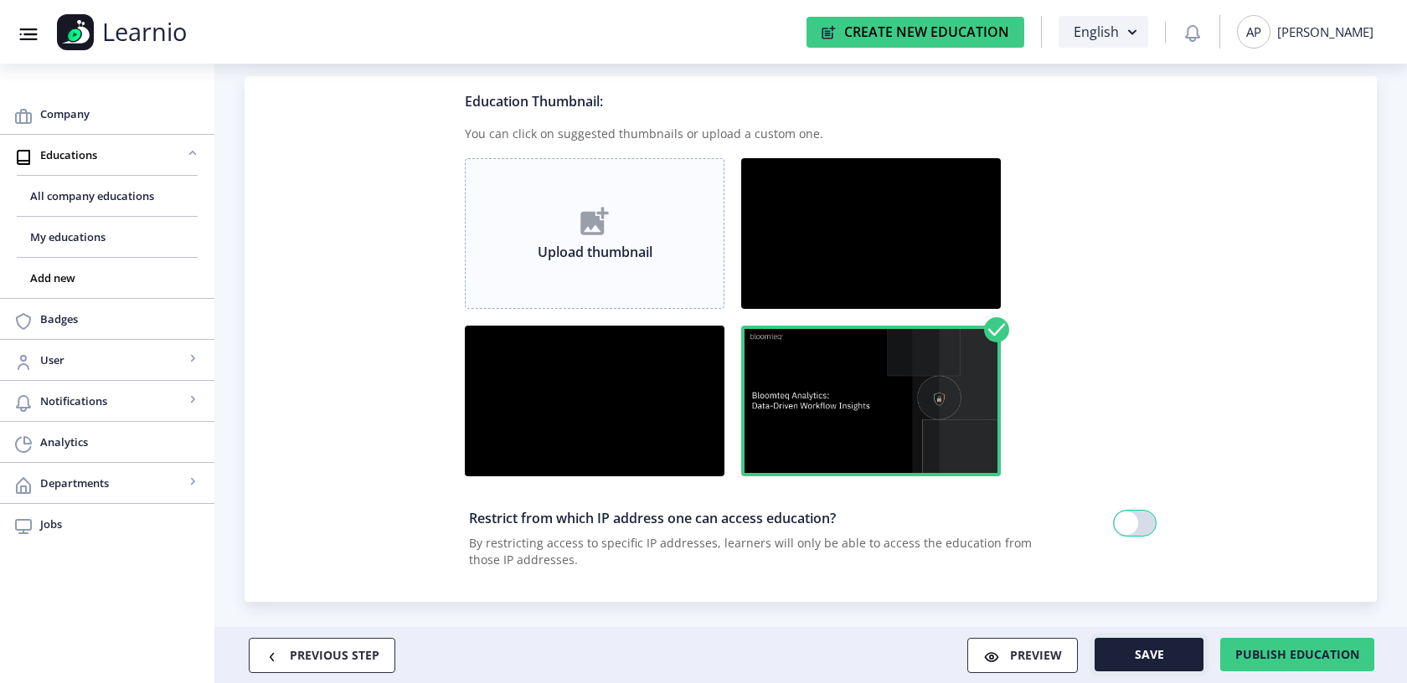
click at [1170, 657] on button "Save" at bounding box center [1149, 655] width 109 height 34
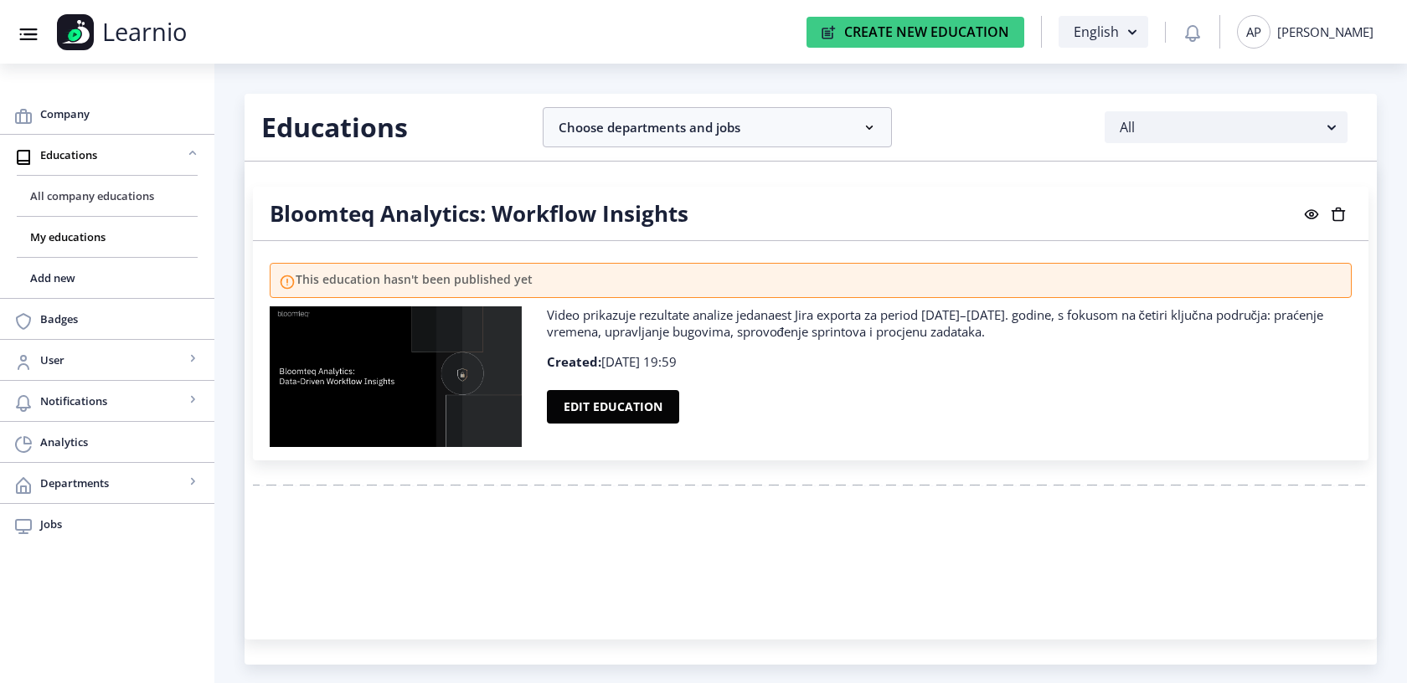
click at [103, 194] on span "All company educations" at bounding box center [107, 196] width 154 height 20
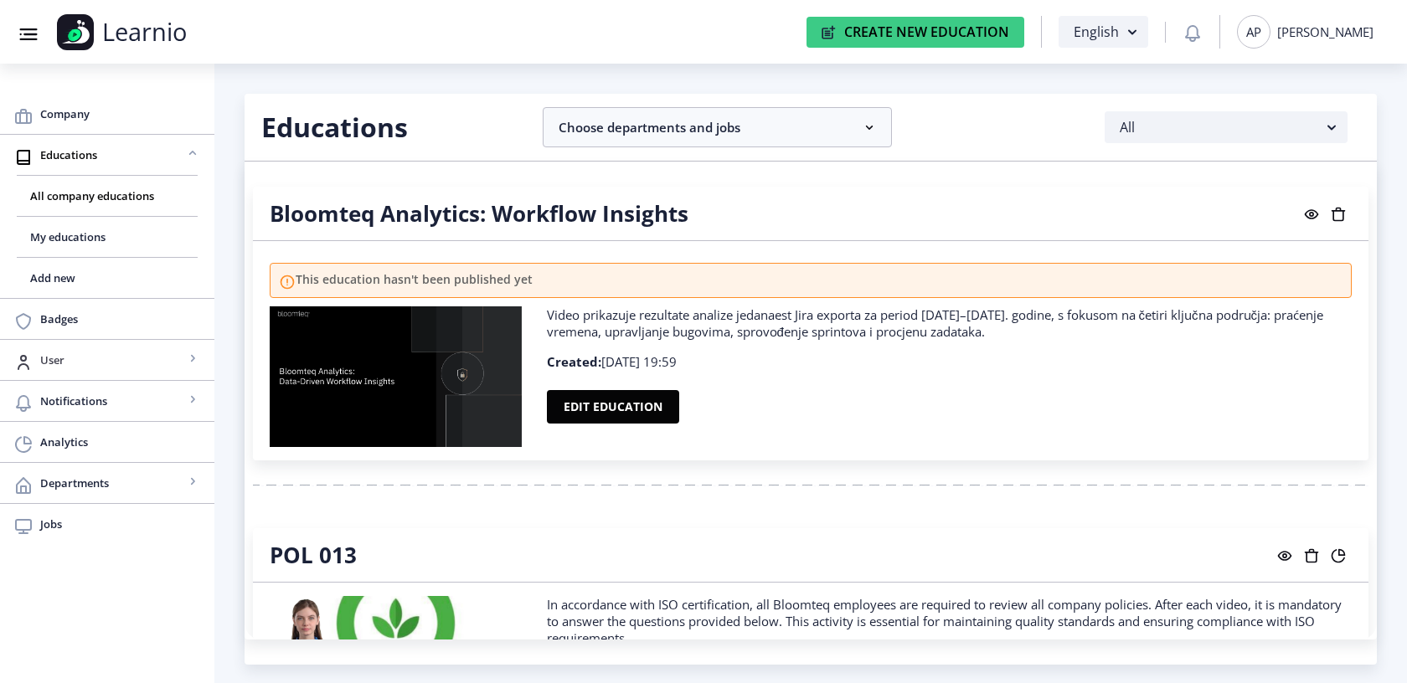
click at [70, 354] on span "User" at bounding box center [112, 360] width 144 height 20
click at [69, 399] on span "View all" at bounding box center [107, 401] width 154 height 20
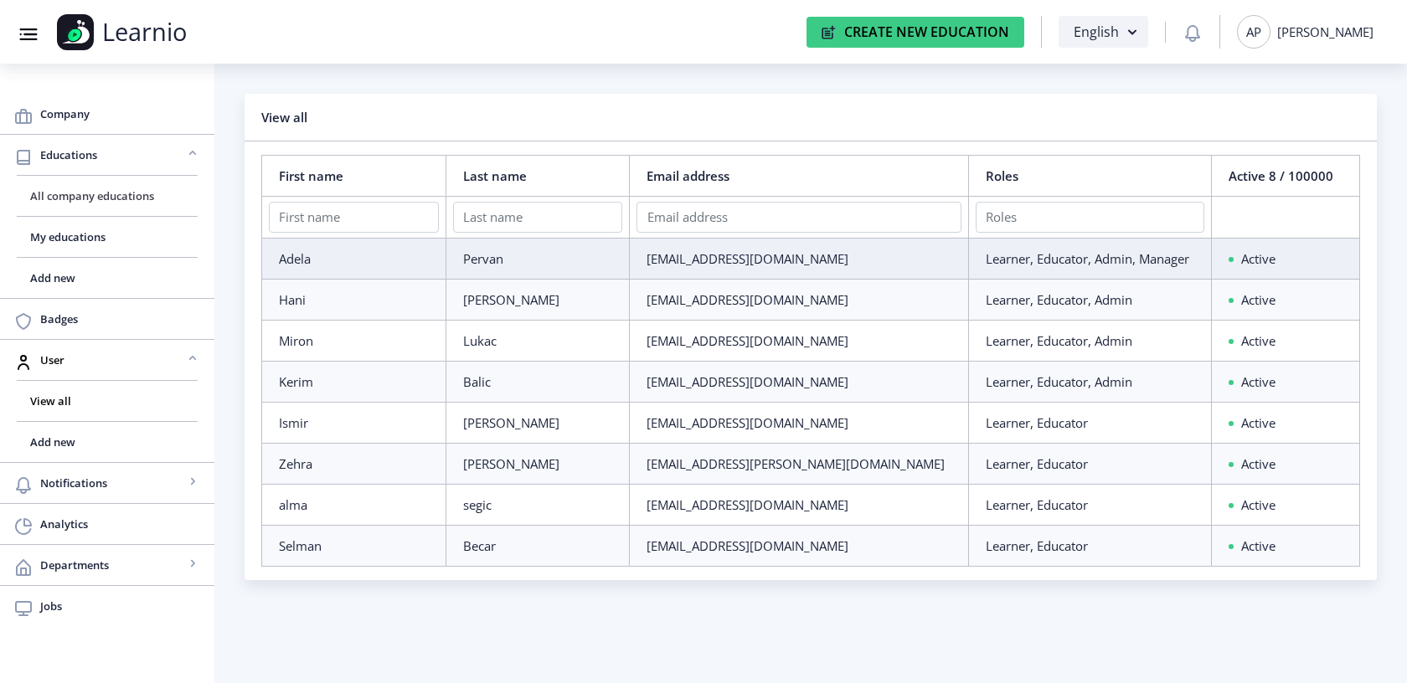
click at [95, 191] on span "All company educations" at bounding box center [107, 196] width 154 height 20
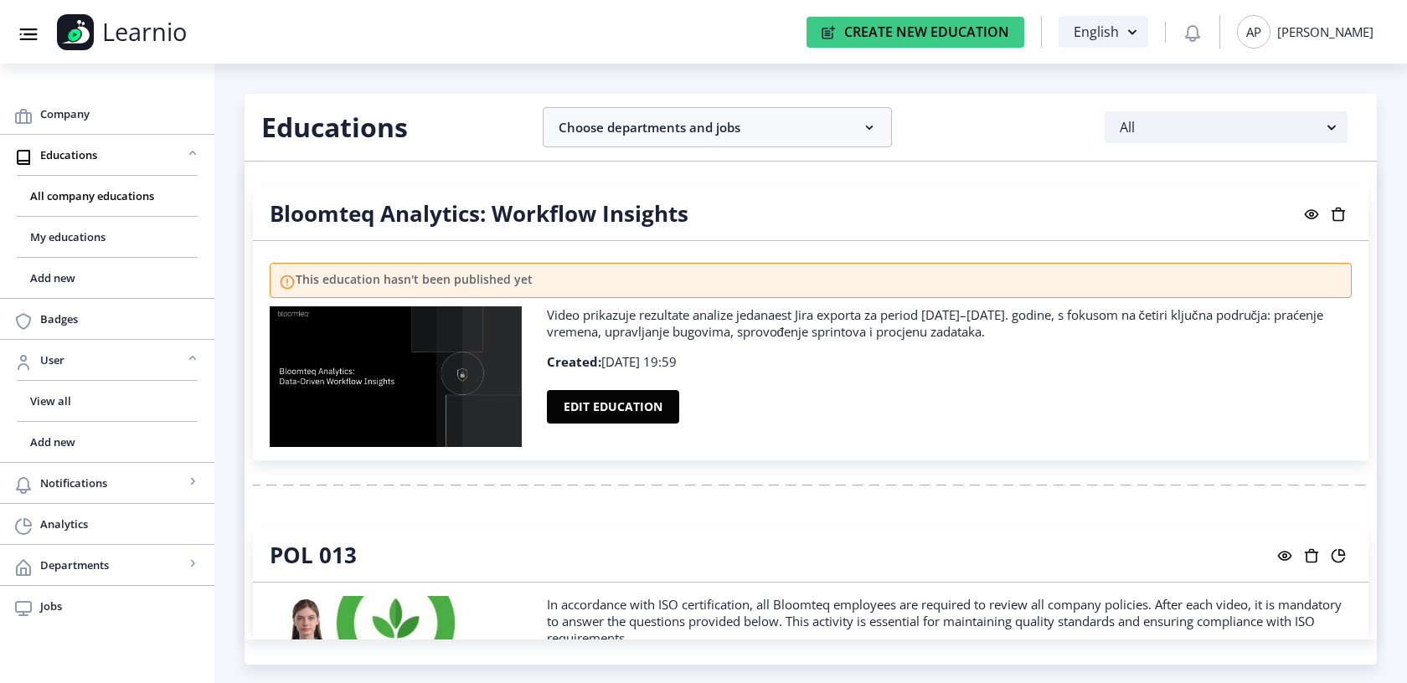
click at [1307, 29] on div "[PERSON_NAME]" at bounding box center [1325, 31] width 96 height 17
click at [1183, 194] on nb-card-header "Bloomteq Analytics: Workflow Insights" at bounding box center [811, 214] width 1116 height 54
click at [1303, 213] on g at bounding box center [1311, 214] width 17 height 17
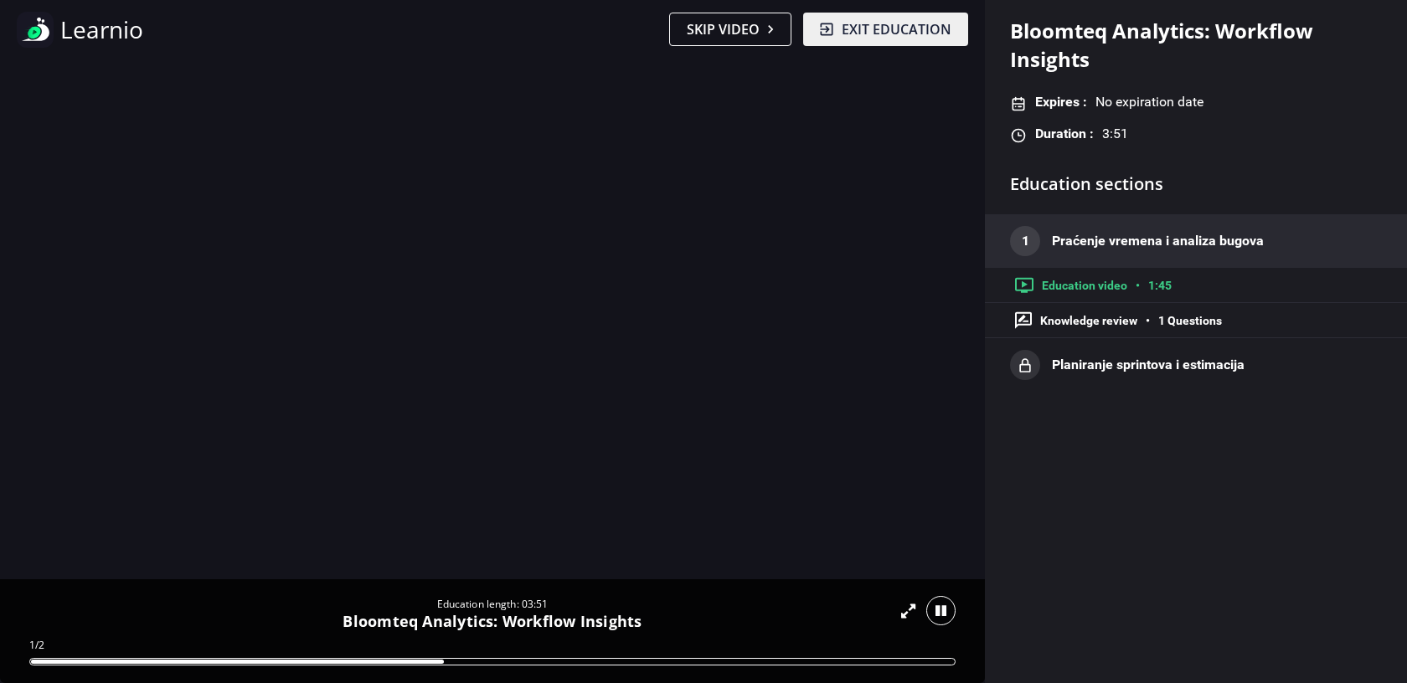
click at [859, 204] on video at bounding box center [492, 305] width 985 height 492
click at [948, 611] on div at bounding box center [940, 610] width 29 height 29
click at [951, 611] on div at bounding box center [940, 610] width 29 height 29
click at [941, 617] on div at bounding box center [940, 610] width 29 height 29
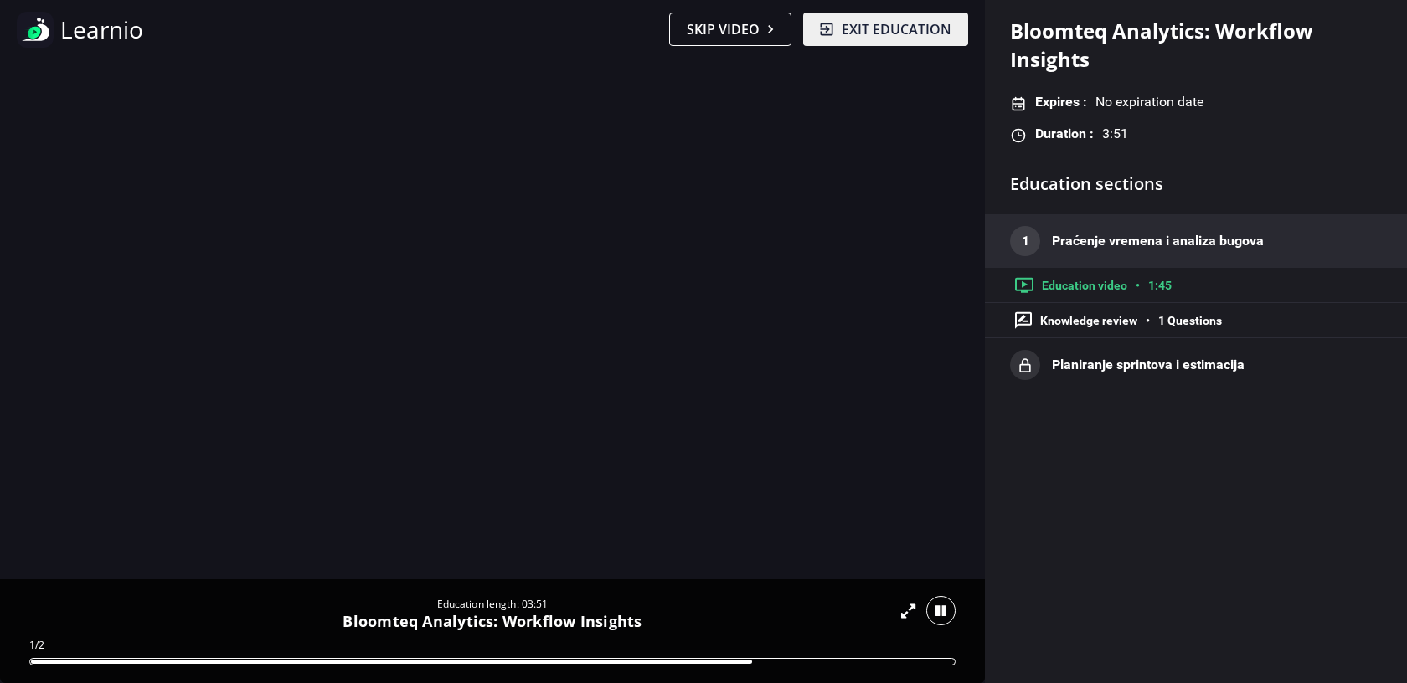
click at [941, 617] on div at bounding box center [940, 610] width 29 height 29
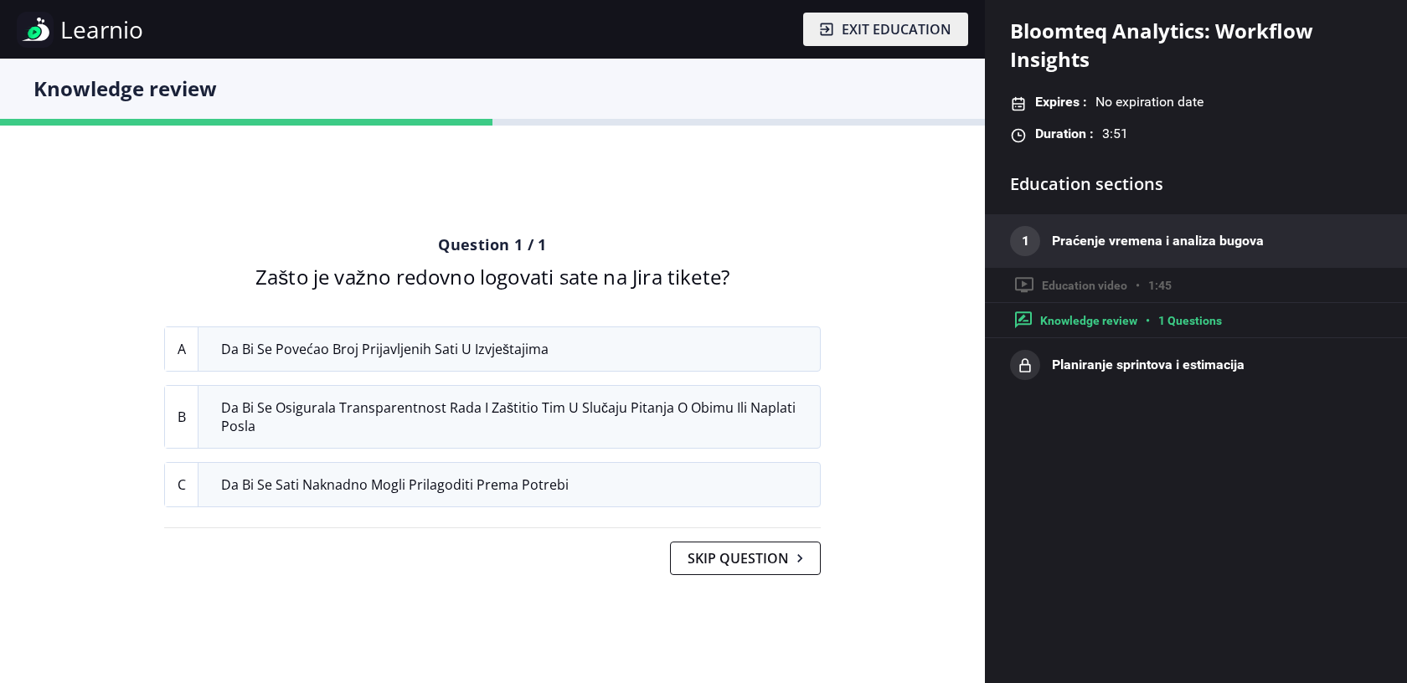
click at [503, 413] on span "Da bi se osigurala transparentnost rada i zaštitio tim u slučaju pitanja o obim…" at bounding box center [514, 417] width 611 height 62
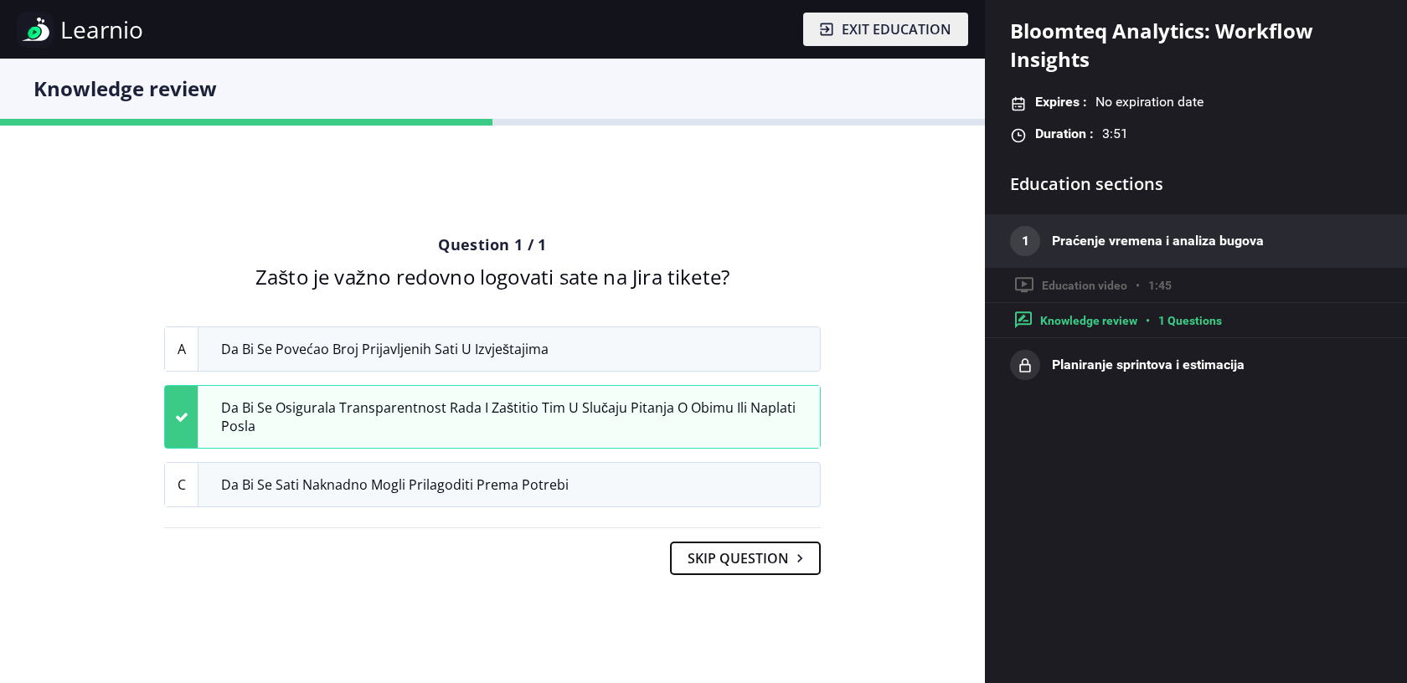
click at [746, 564] on button "Skip question" at bounding box center [745, 559] width 151 height 34
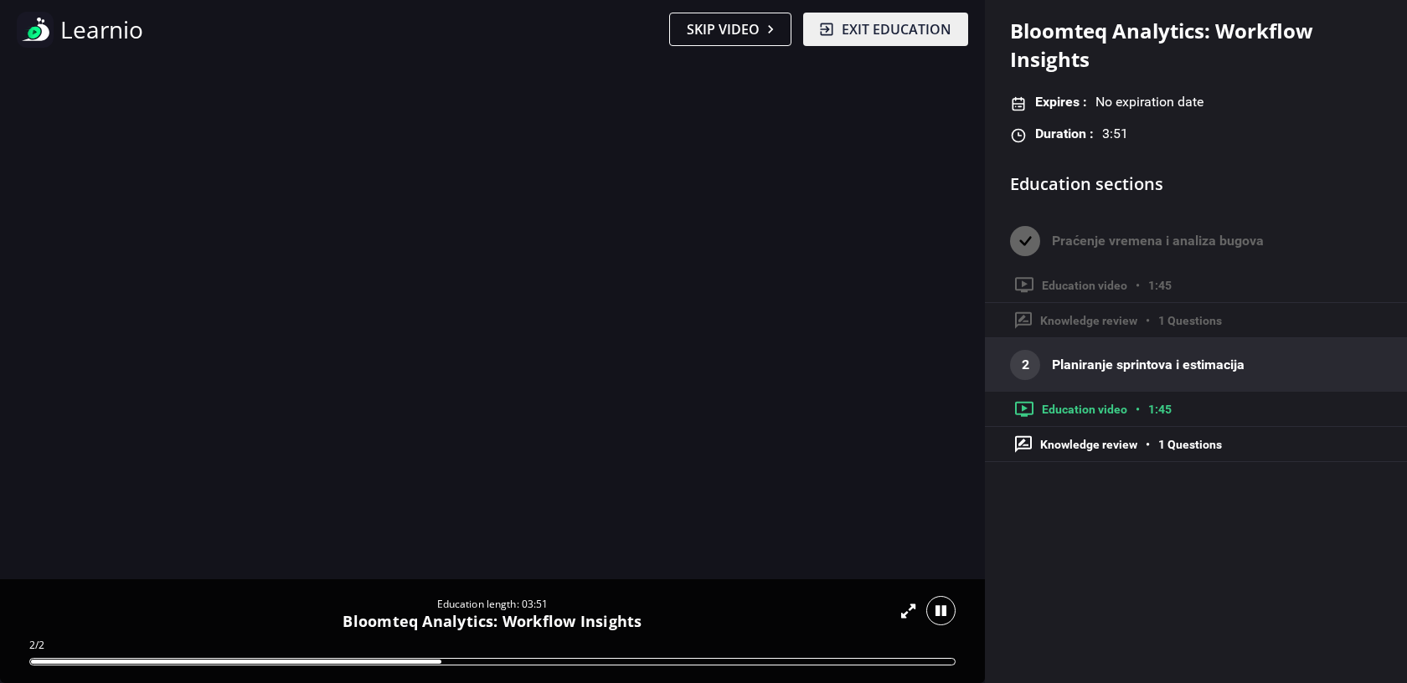
drag, startPoint x: 442, startPoint y: 659, endPoint x: 693, endPoint y: 652, distance: 251.3
click at [693, 652] on div "Education length: 03:51 Bloomteq Analytics: Workflow Insights 2/2" at bounding box center [492, 632] width 985 height 104
click at [691, 654] on div "Education length: 03:51 Bloomteq Analytics: Workflow Insights 2/2" at bounding box center [492, 632] width 985 height 104
click at [692, 662] on div at bounding box center [492, 662] width 926 height 8
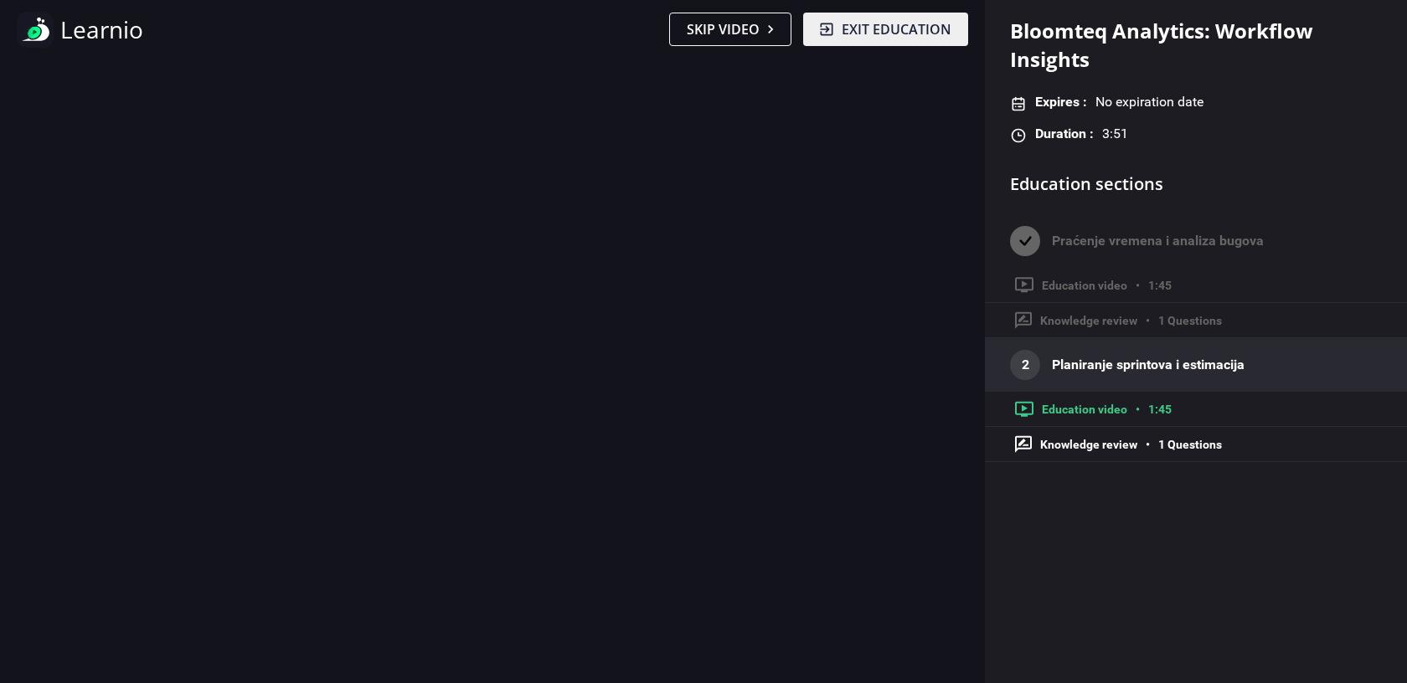
click at [1374, 142] on div "Duration : 3:51" at bounding box center [1196, 134] width 372 height 20
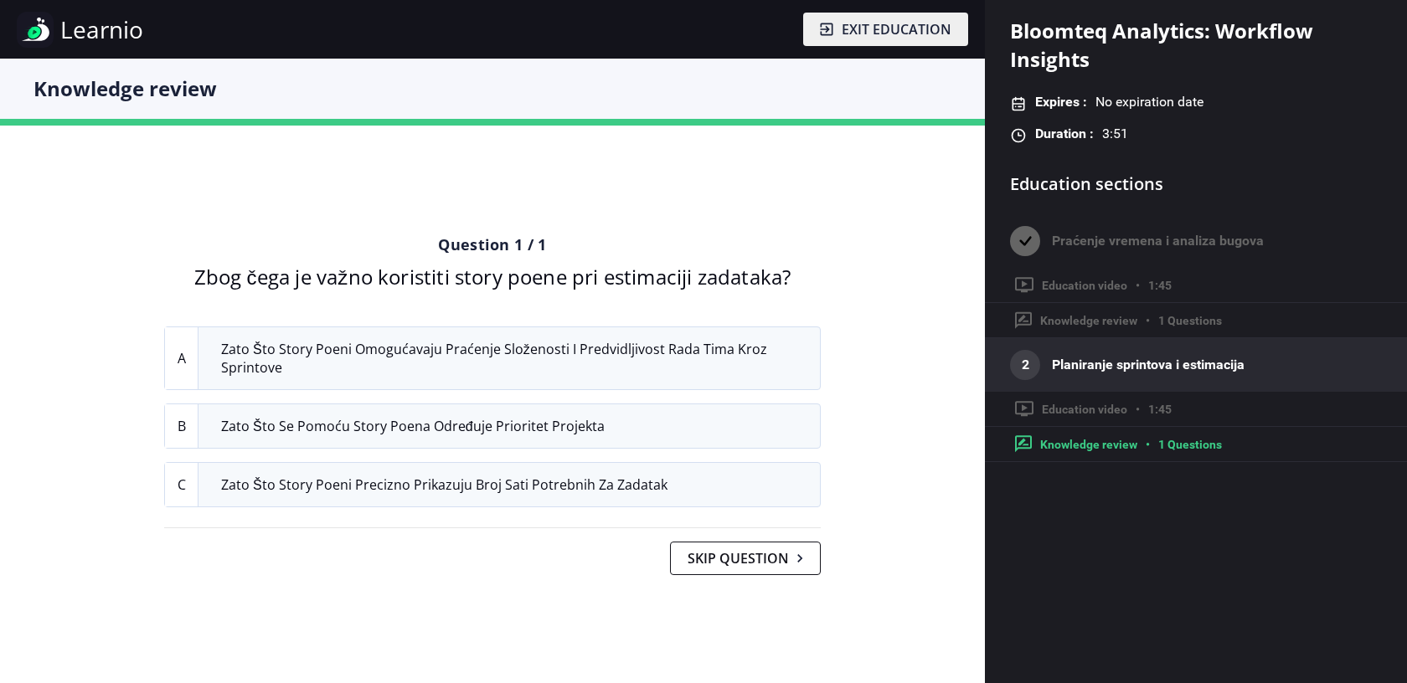
click at [545, 352] on span "Zato što story poeni omogućavaju praćenje složenosti i predvidljivost rada tima…" at bounding box center [514, 358] width 611 height 62
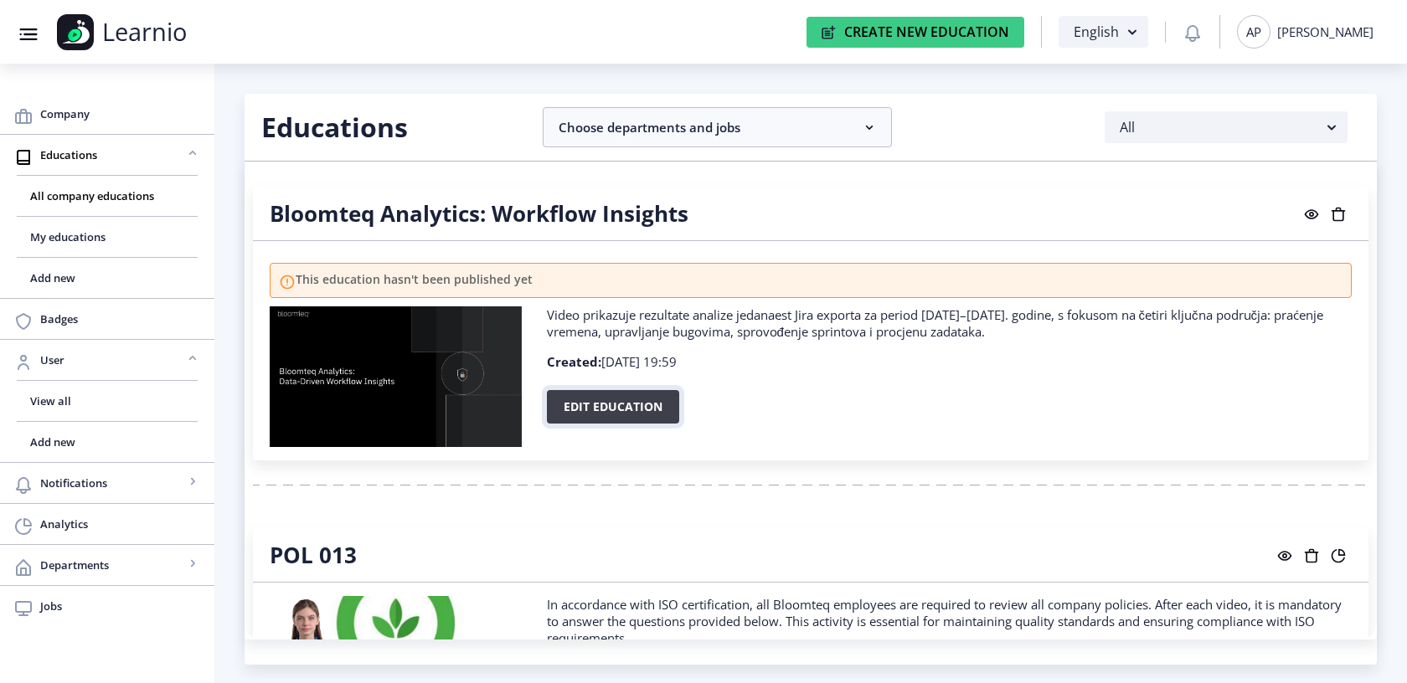
click at [613, 416] on button "Edit education" at bounding box center [613, 407] width 132 height 34
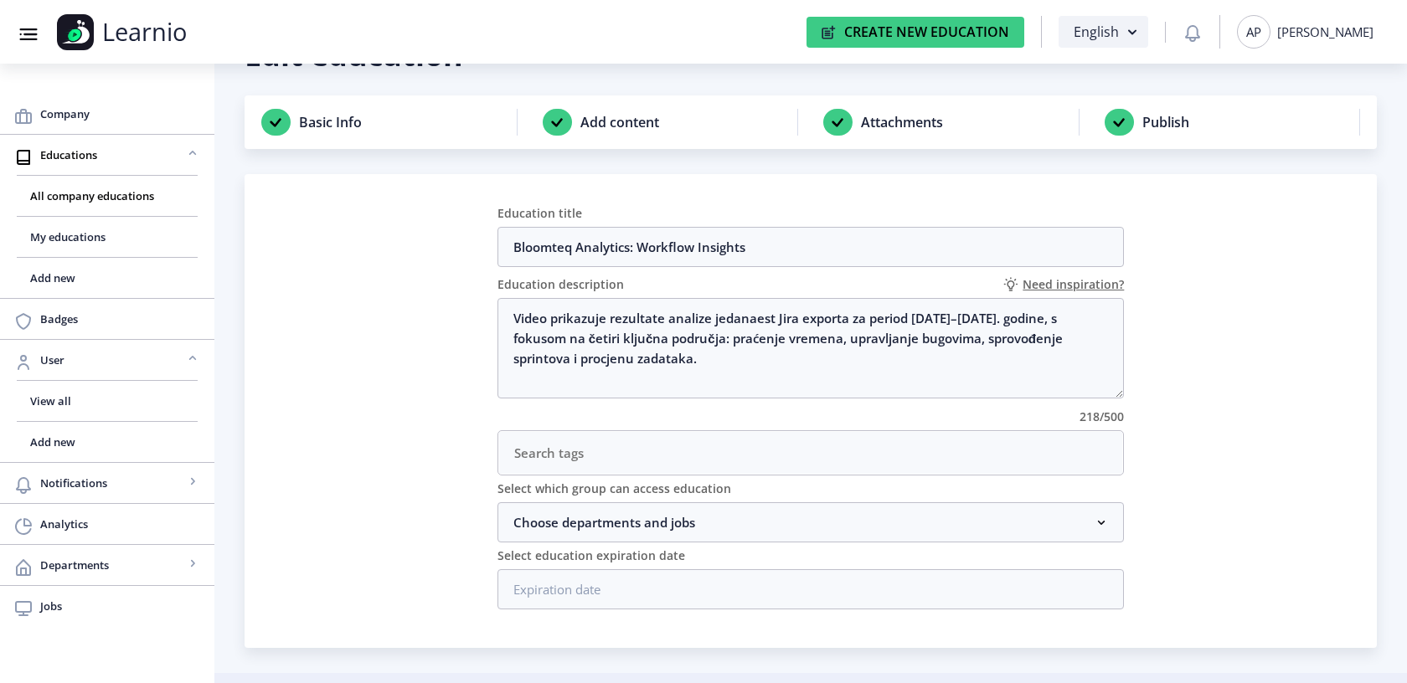
scroll to position [102, 0]
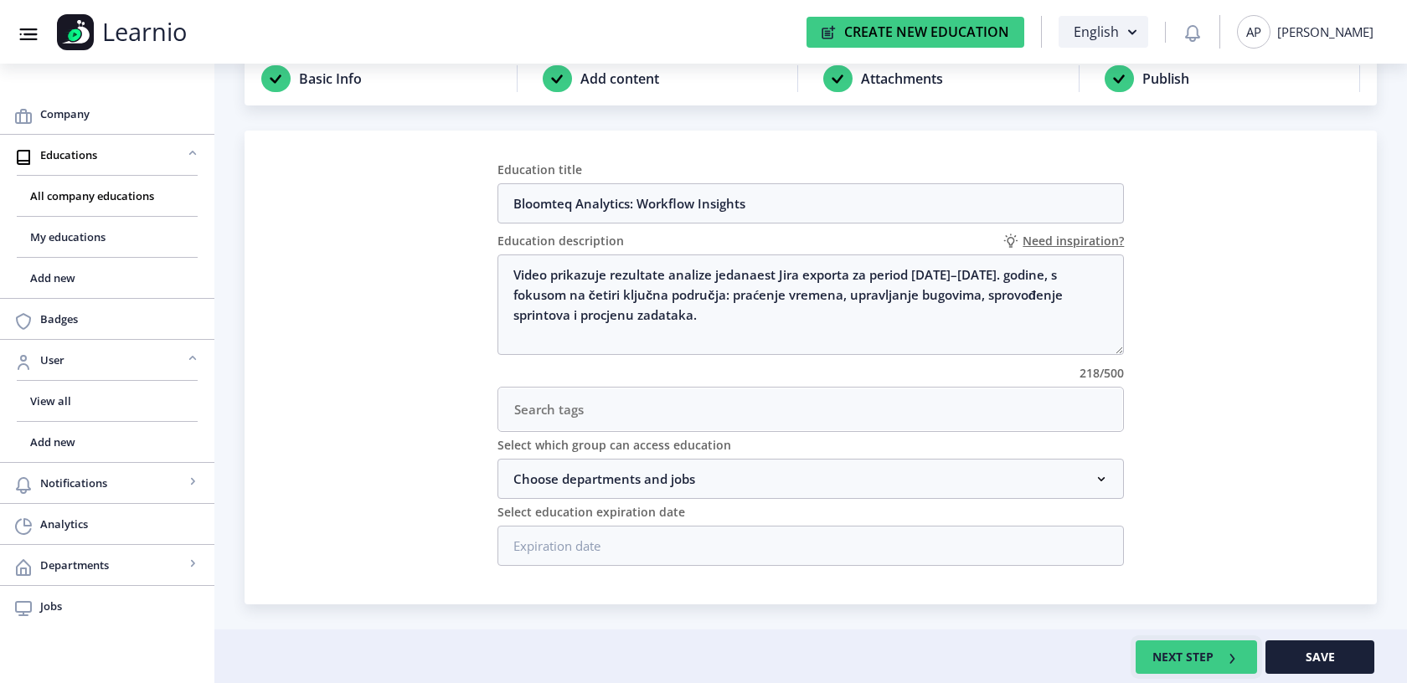
click at [1170, 653] on button "NEXT STEP" at bounding box center [1196, 658] width 121 height 34
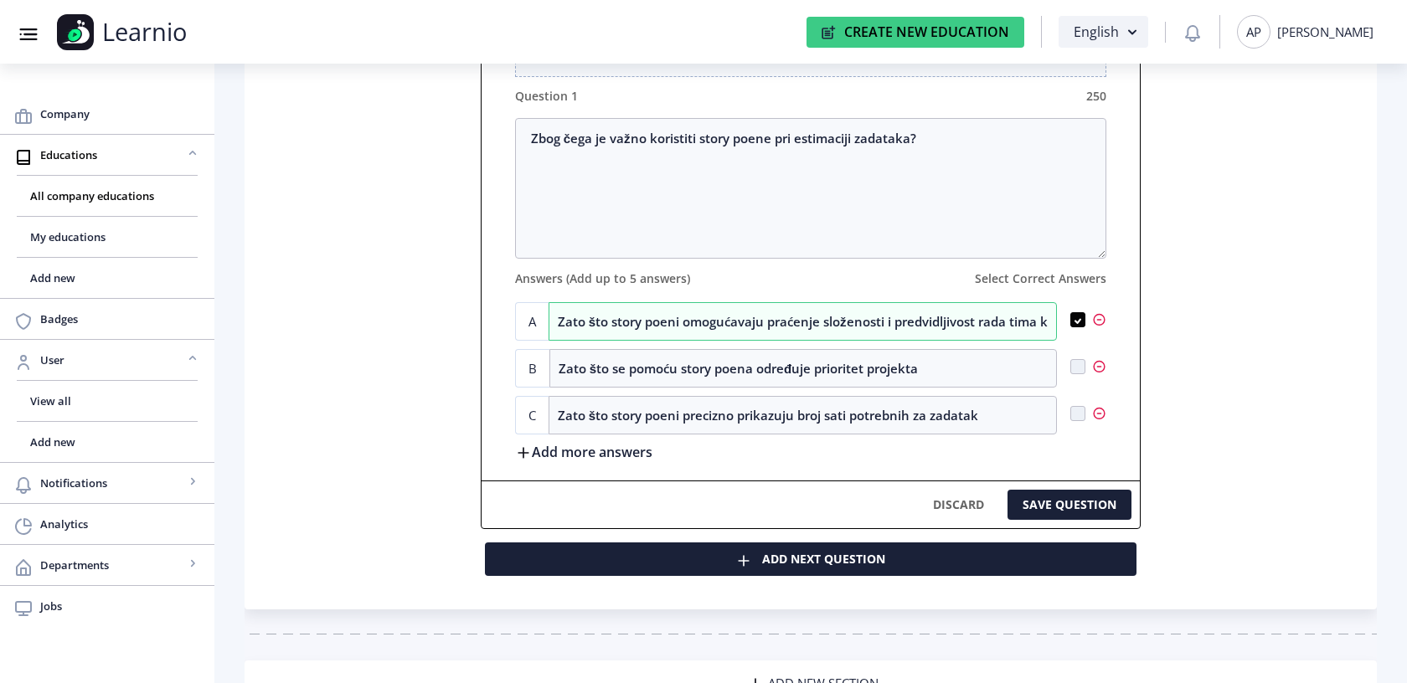
scroll to position [1745, 0]
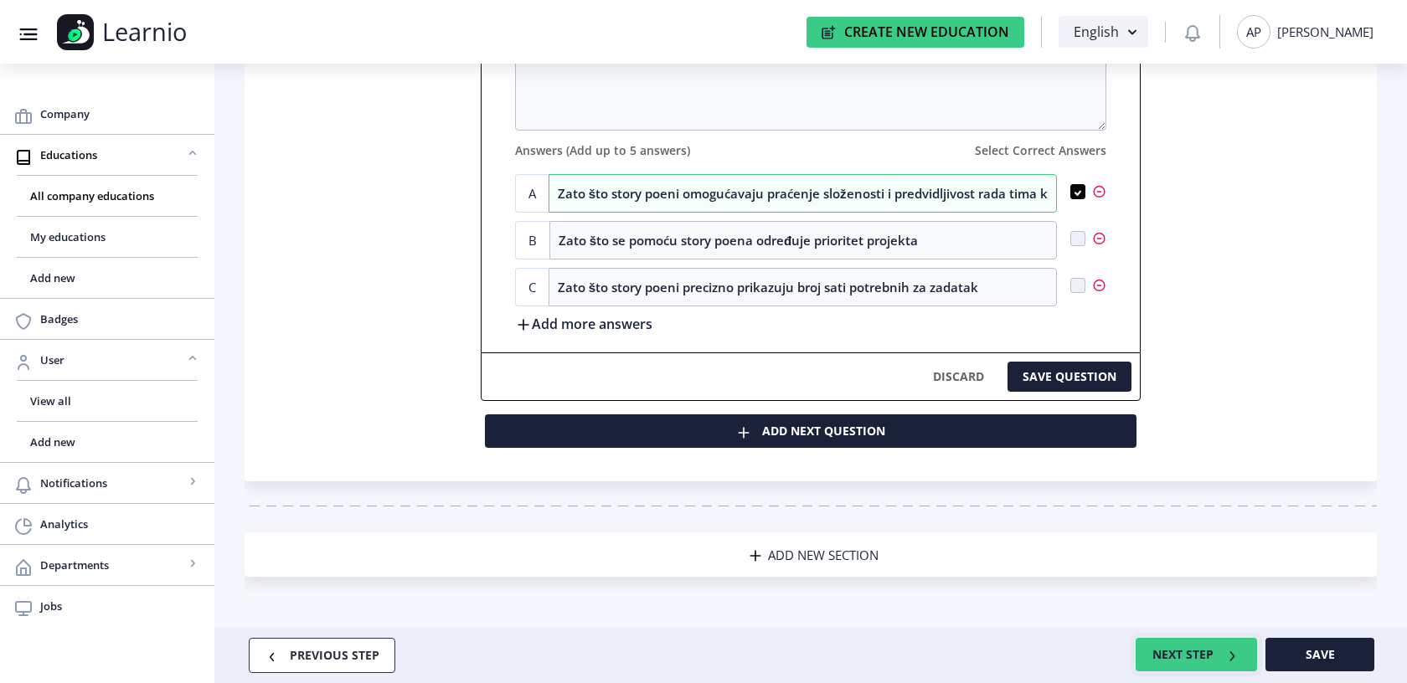
click at [1223, 648] on button "NEXT STEP" at bounding box center [1196, 655] width 121 height 34
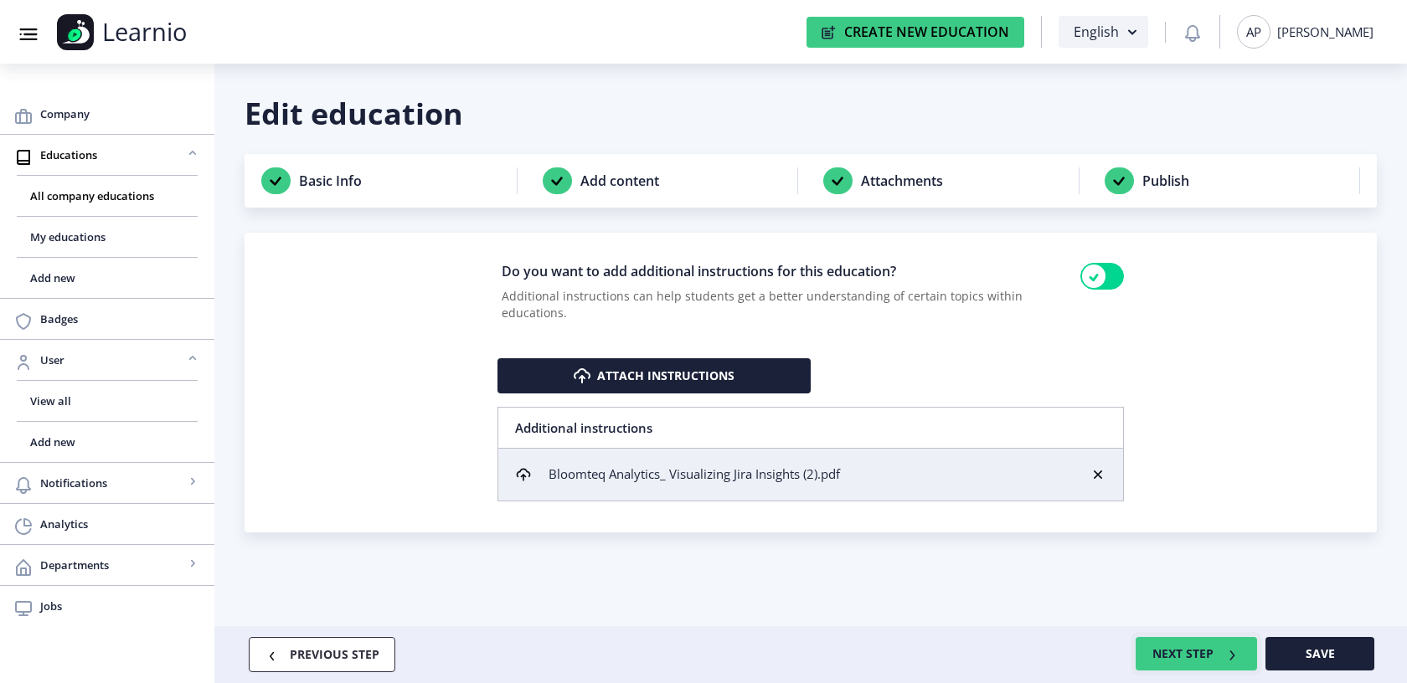
scroll to position [0, 0]
click at [1224, 654] on rect at bounding box center [1232, 655] width 17 height 17
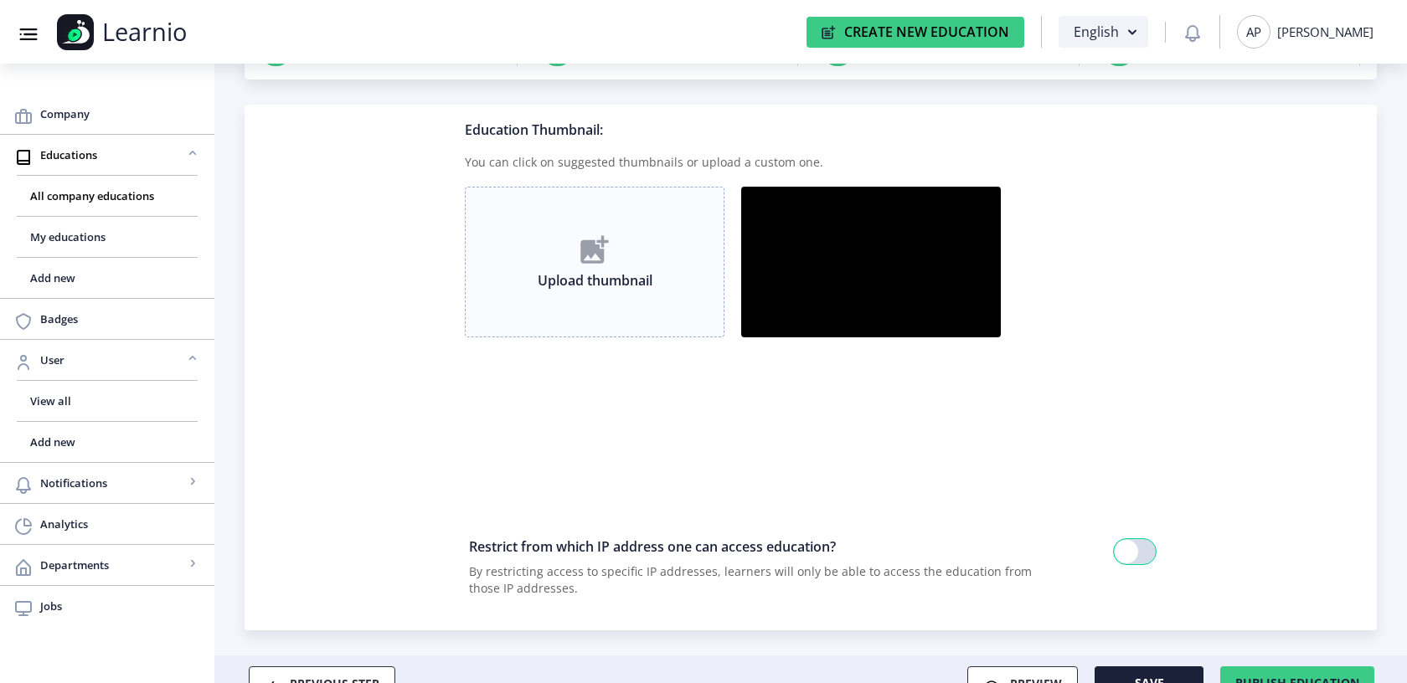
scroll to position [157, 0]
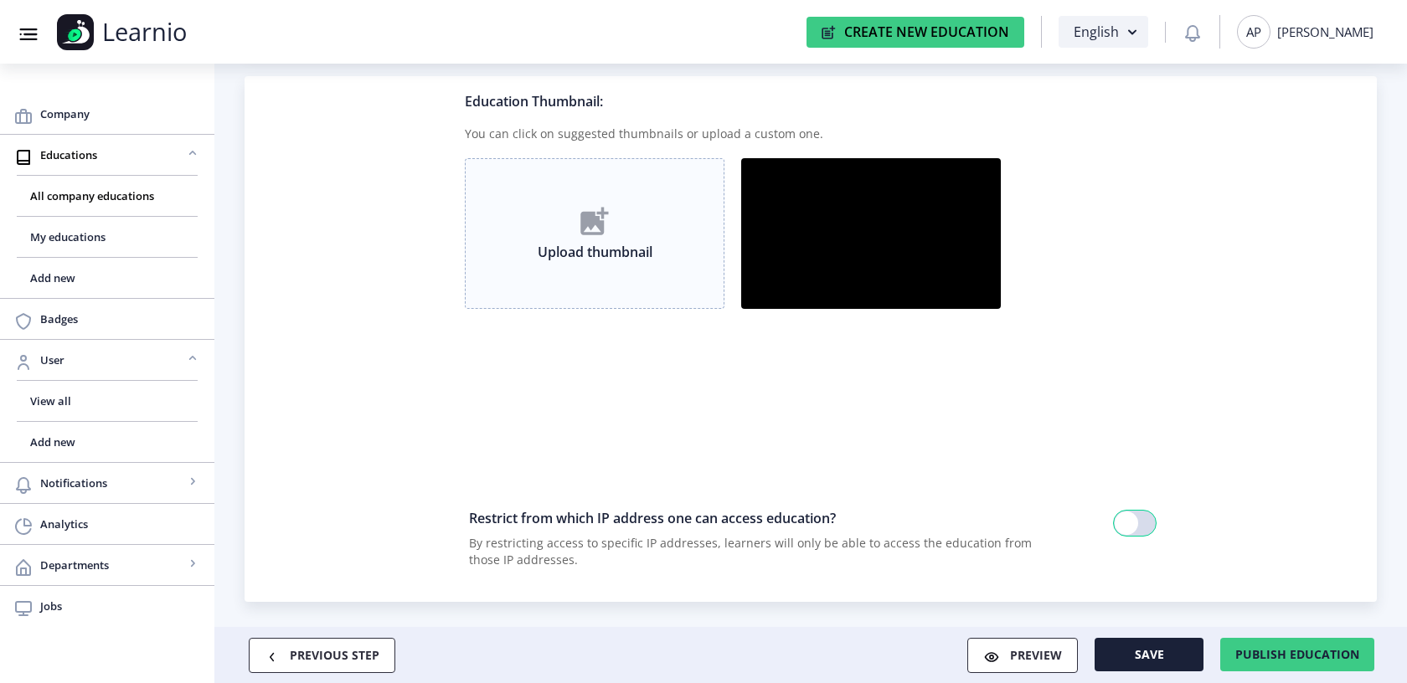
click at [1291, 637] on div "PREVIOUS STEP Preview Save Publish education" at bounding box center [810, 655] width 1193 height 57
click at [1291, 642] on button "Publish education" at bounding box center [1297, 655] width 154 height 34
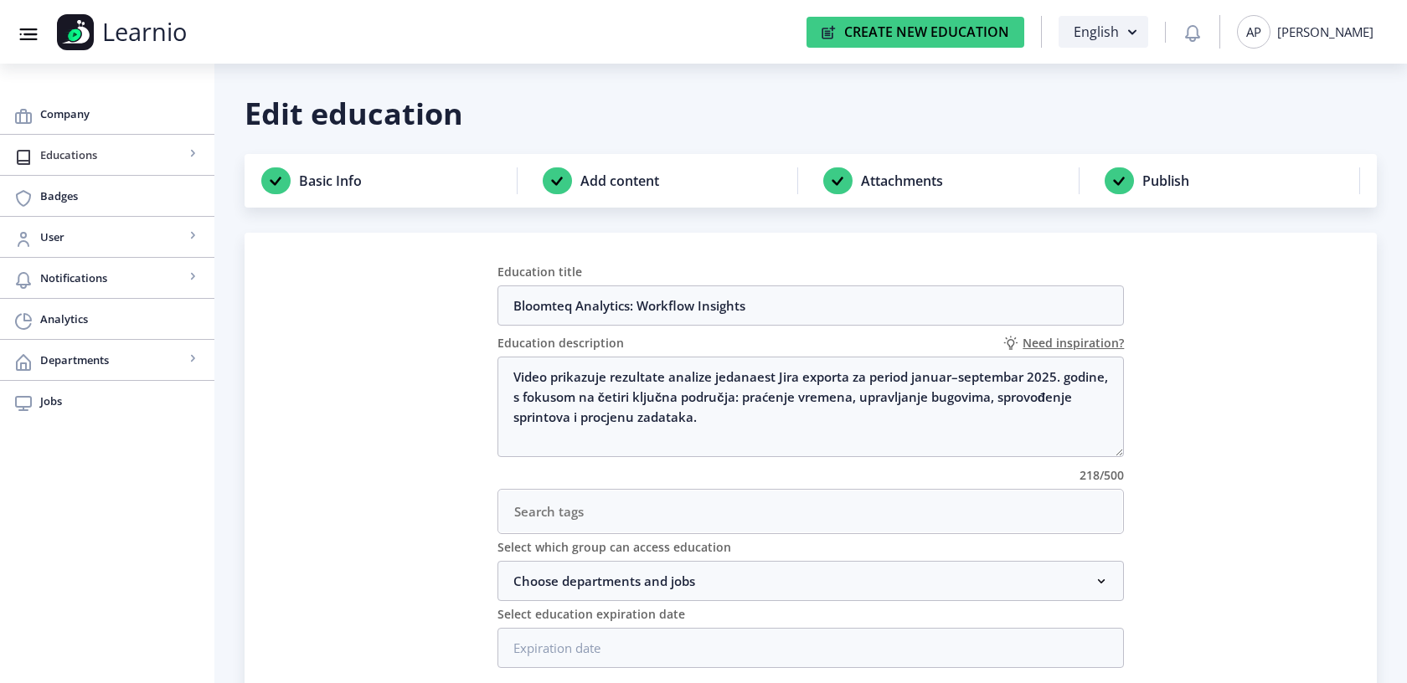
click at [88, 157] on span "Educations" at bounding box center [112, 155] width 144 height 20
click at [76, 198] on span "All company educations" at bounding box center [107, 196] width 154 height 20
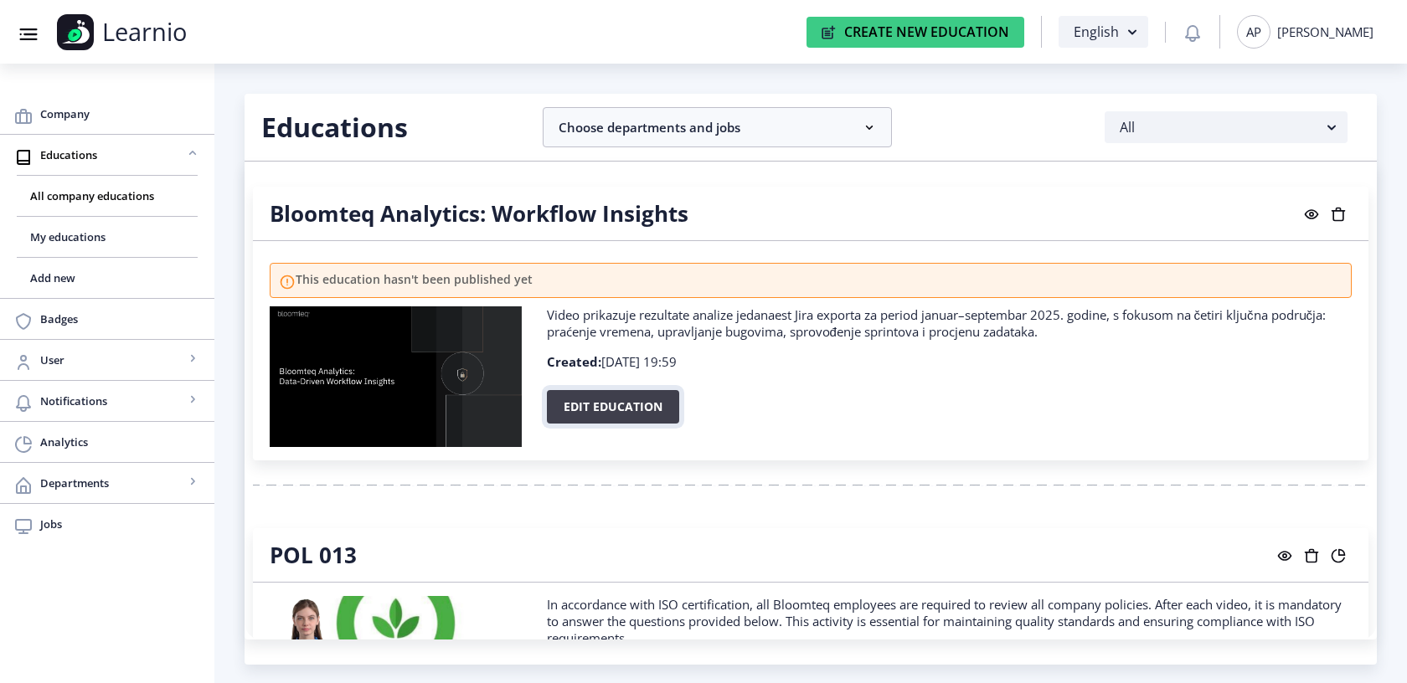
click at [599, 400] on button "Edit education" at bounding box center [613, 407] width 132 height 34
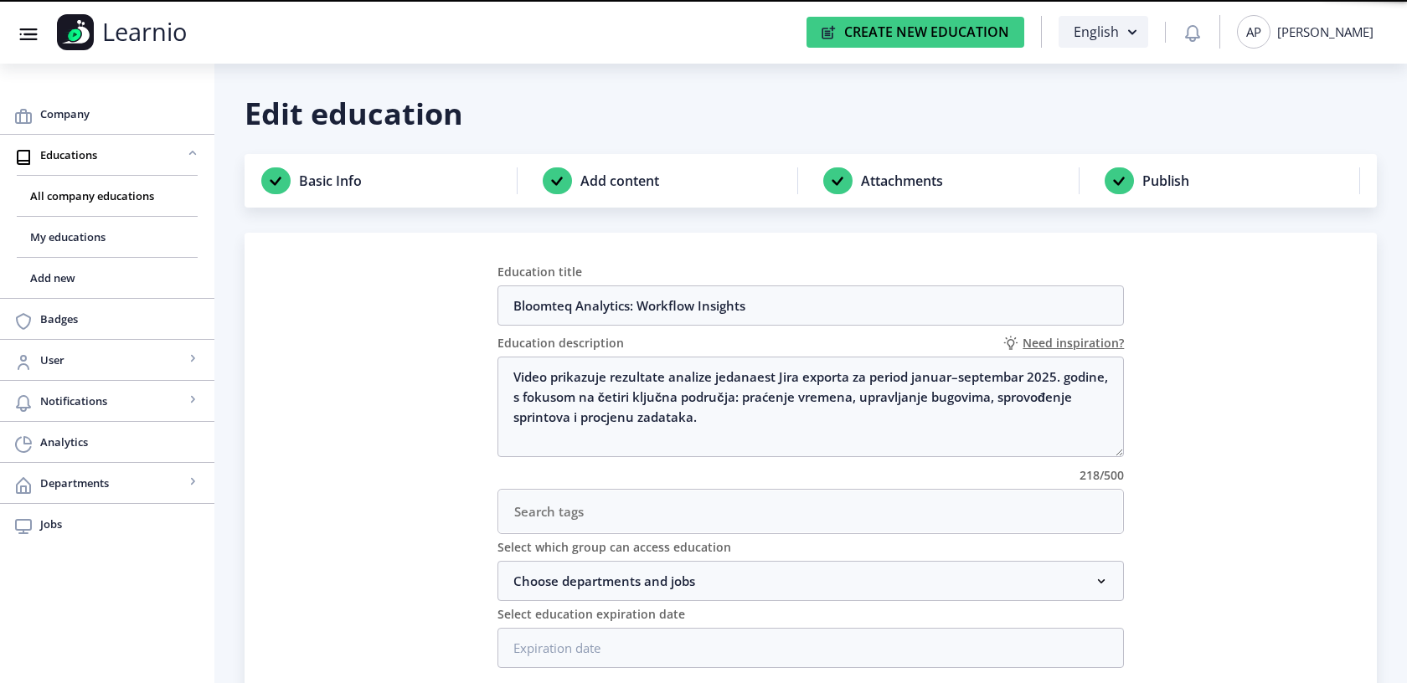
scroll to position [102, 0]
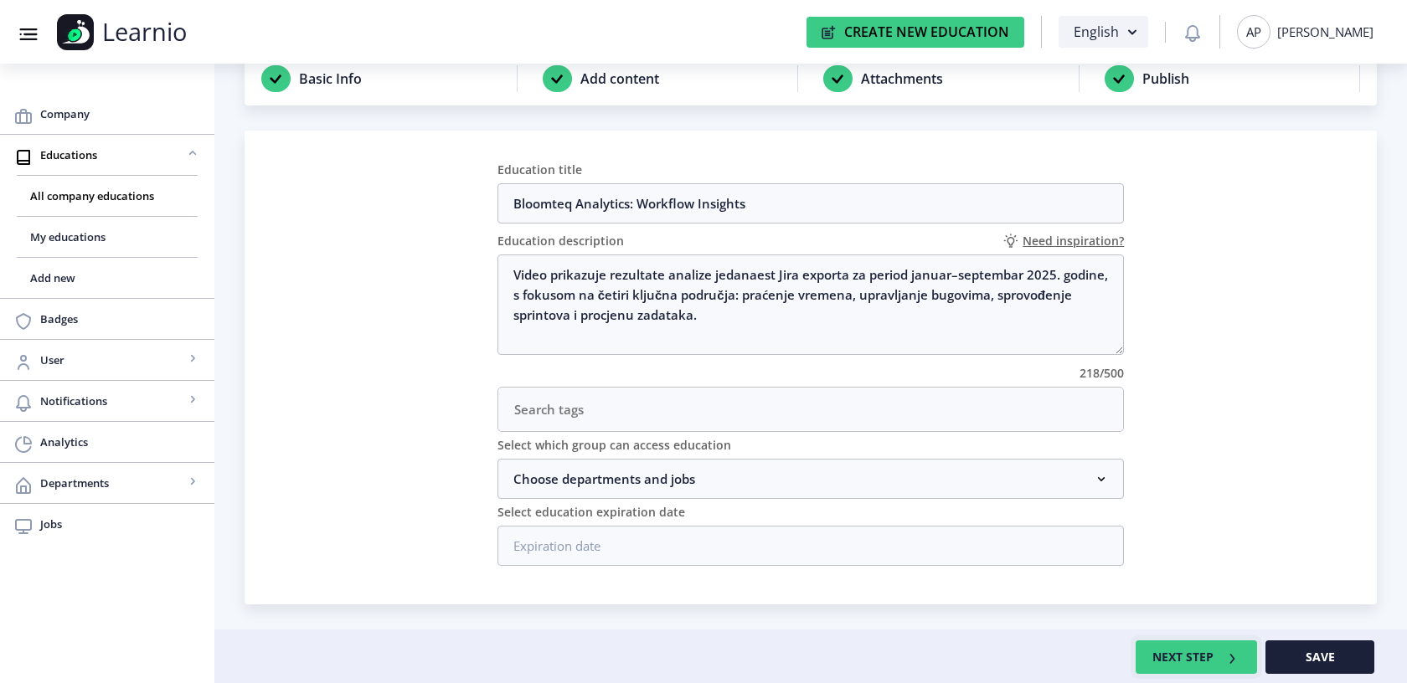
click at [1159, 651] on button "NEXT STEP" at bounding box center [1196, 658] width 121 height 34
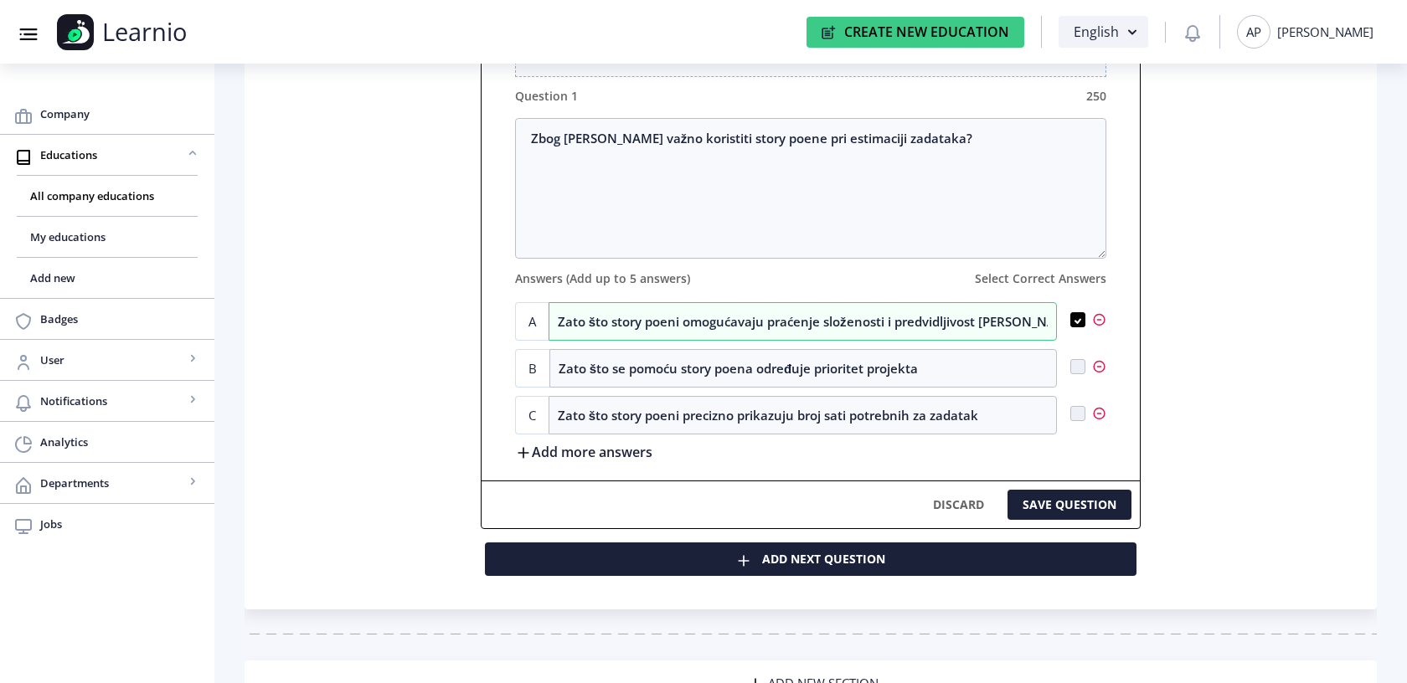
scroll to position [1745, 0]
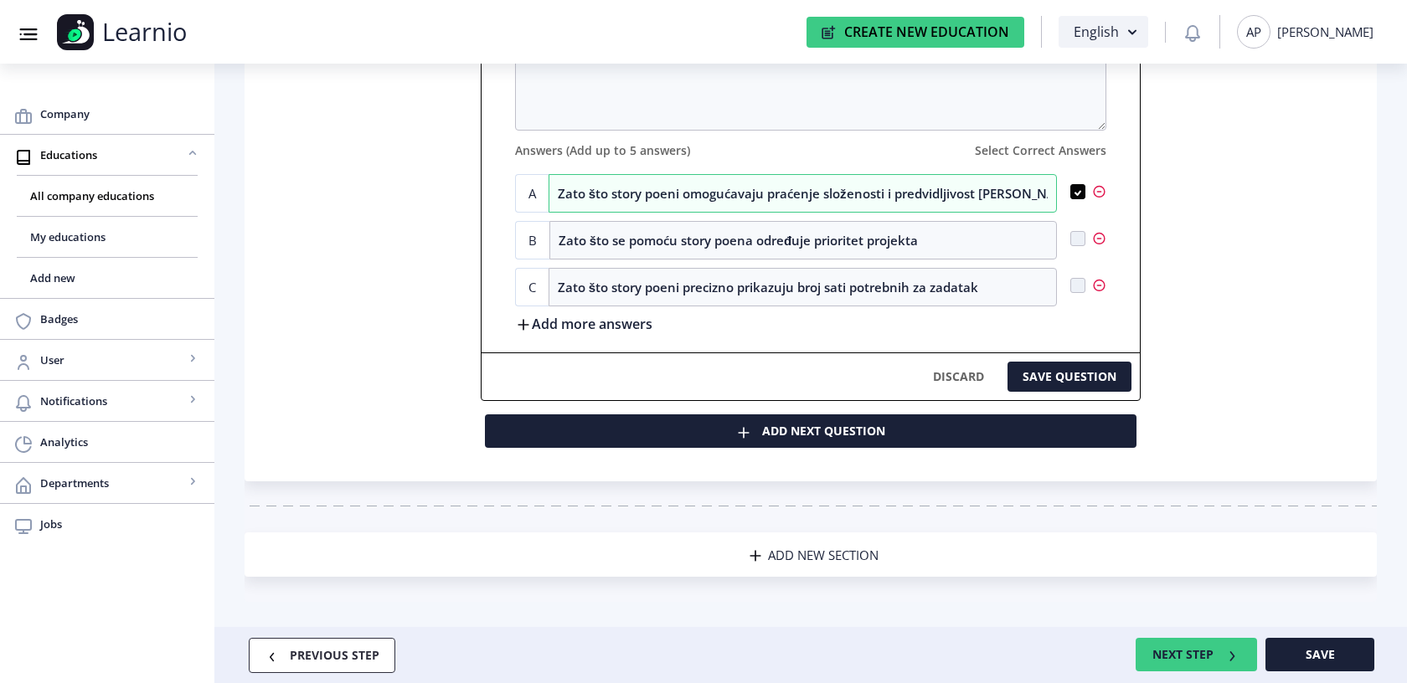
click at [771, 554] on span "ADD NEW SECTION" at bounding box center [823, 555] width 111 height 17
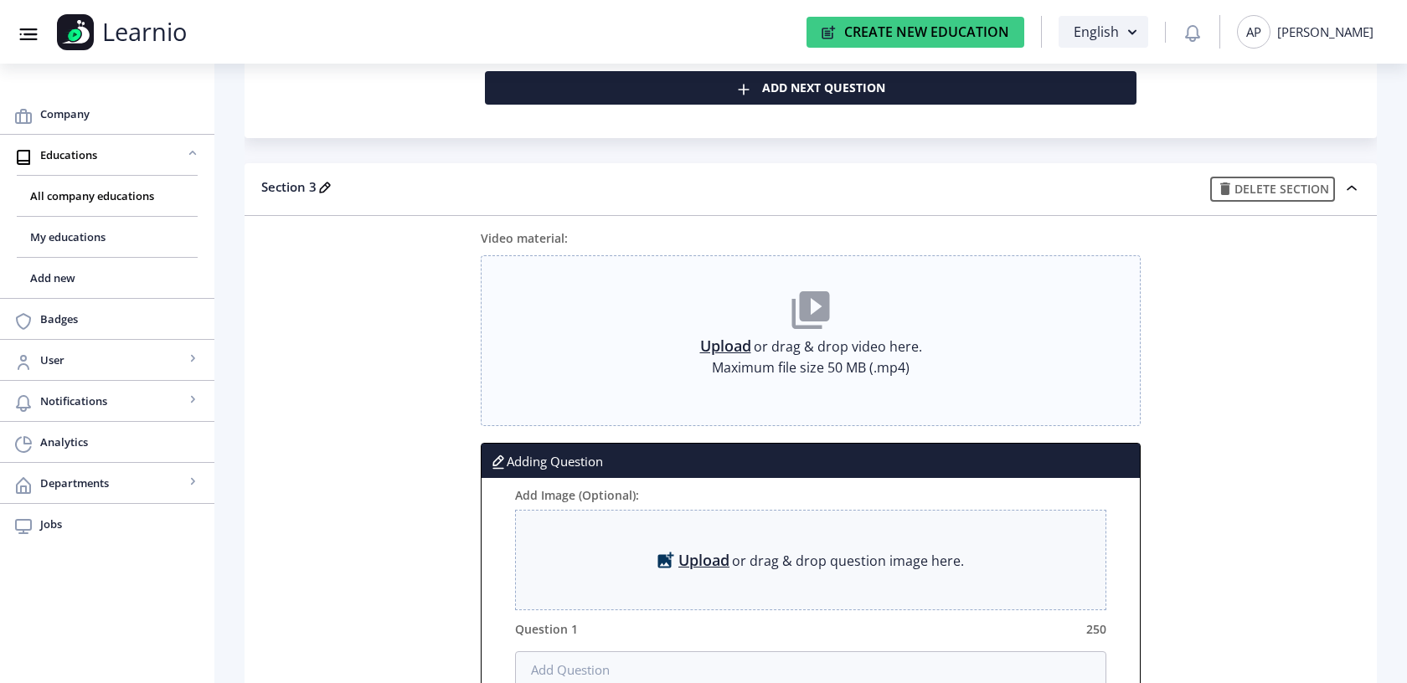
scroll to position [2132, 0]
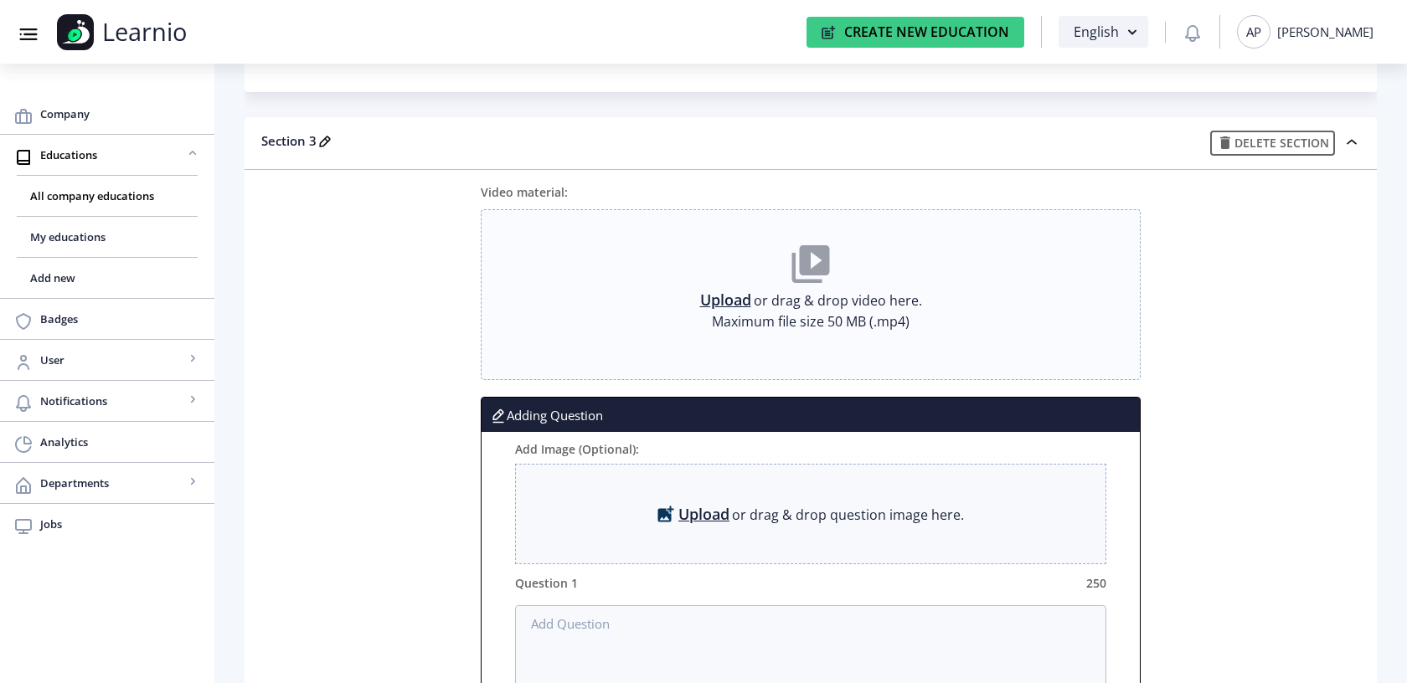
click at [718, 299] on link "Upload" at bounding box center [725, 299] width 51 height 17
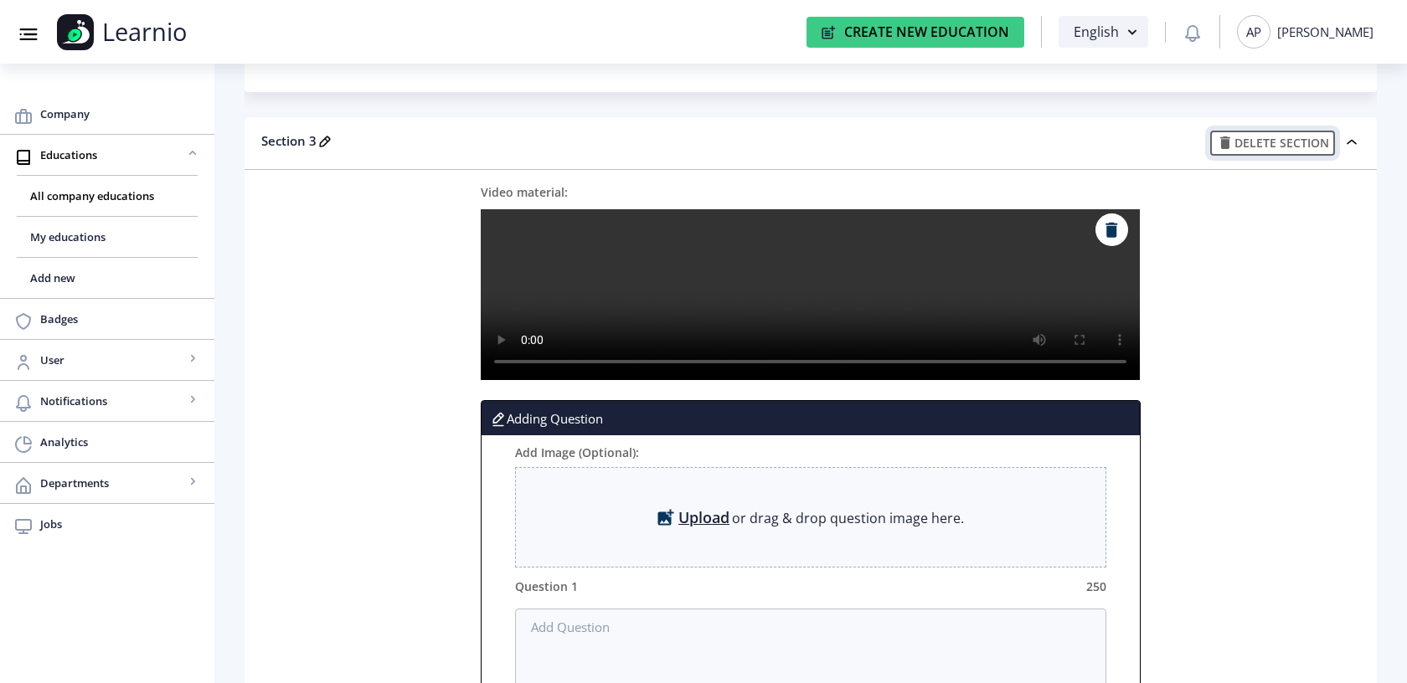
click at [1285, 145] on button "Delete section" at bounding box center [1272, 143] width 125 height 25
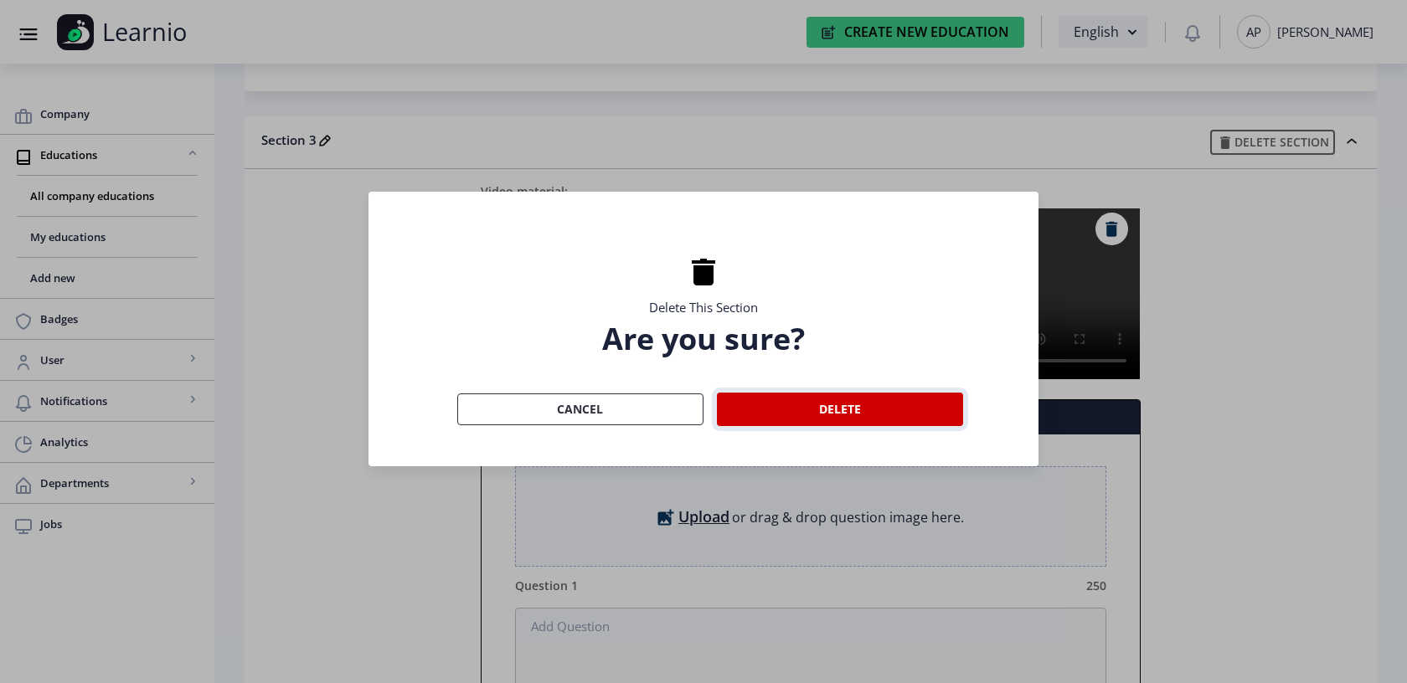
click at [836, 415] on button "Delete" at bounding box center [840, 410] width 246 height 34
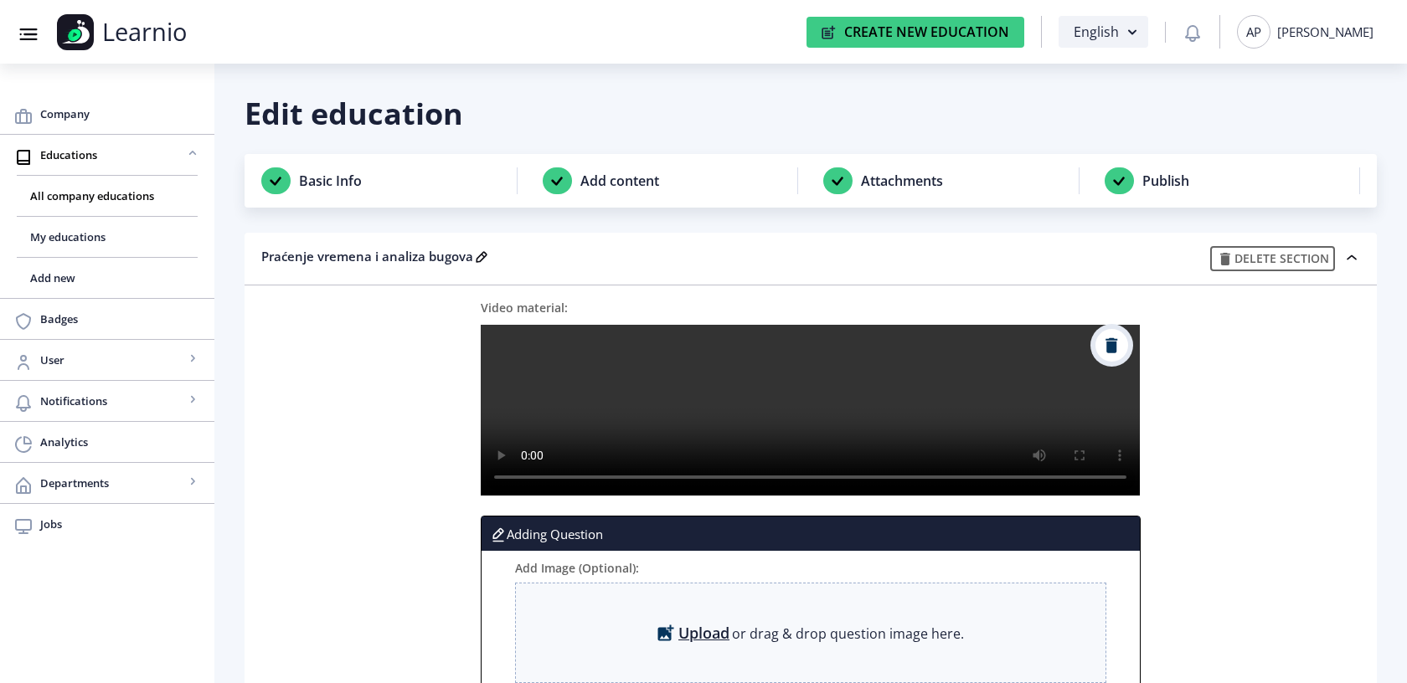
click at [1112, 348] on img at bounding box center [1112, 346] width 13 height 16
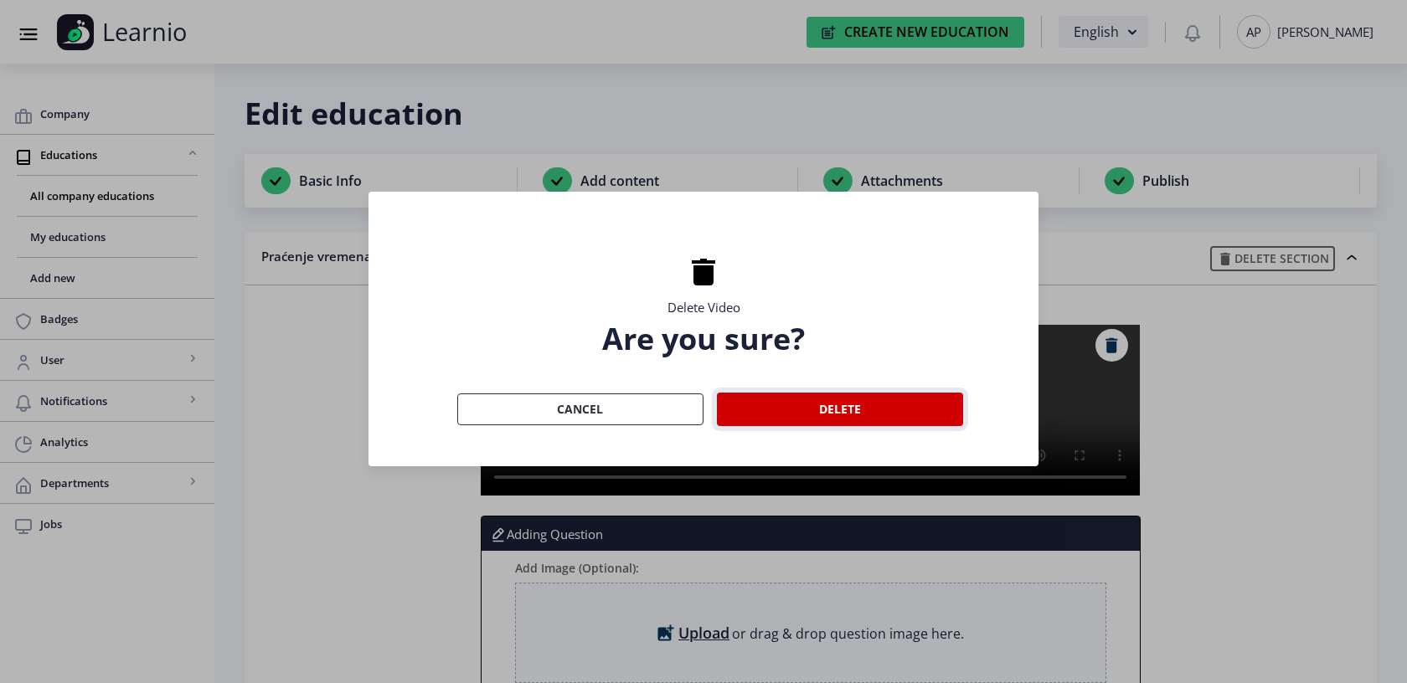
click at [781, 410] on button "Delete" at bounding box center [840, 410] width 246 height 34
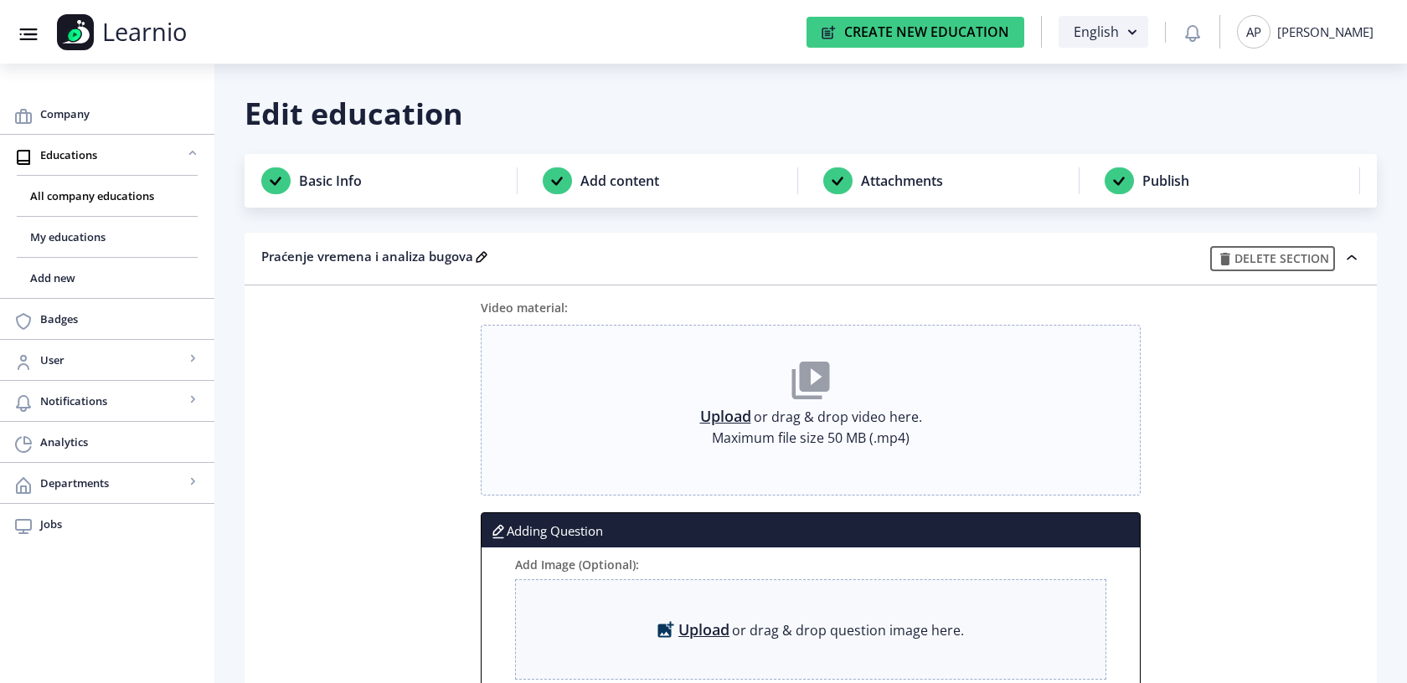
click at [717, 416] on link "Upload" at bounding box center [725, 416] width 51 height 17
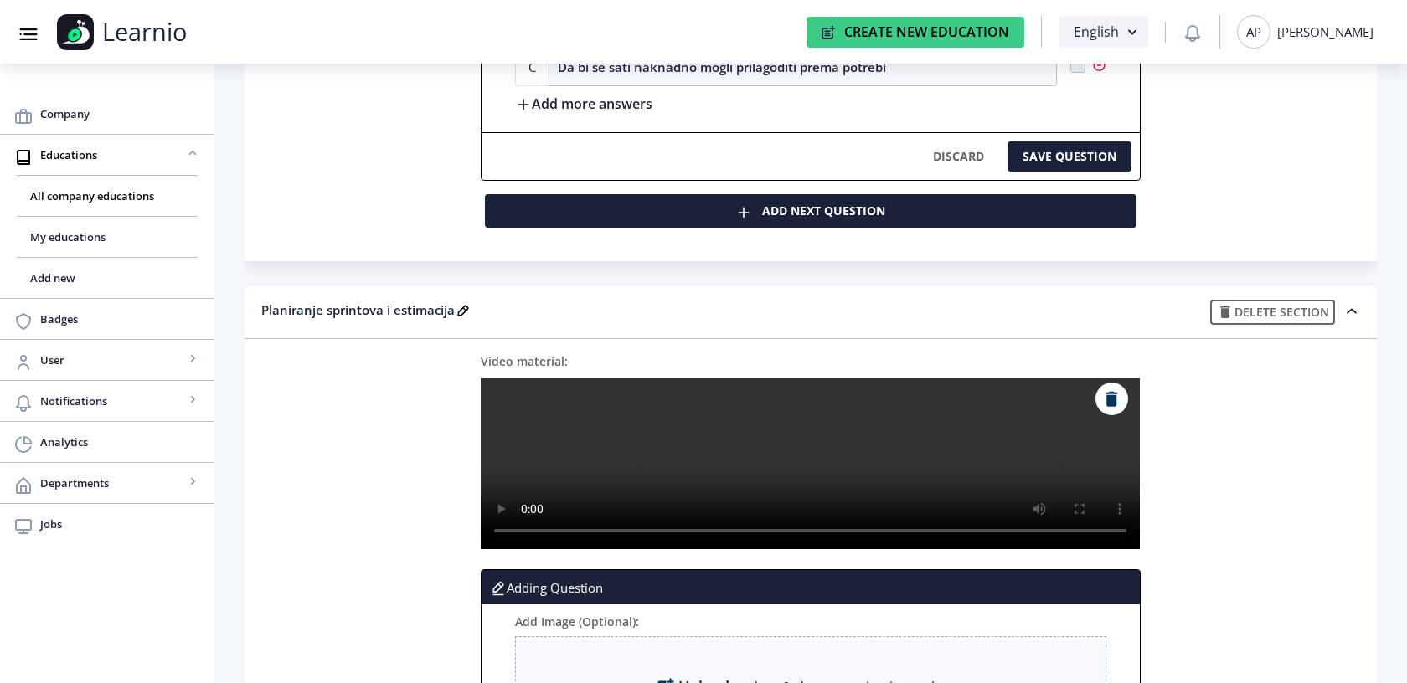
scroll to position [1045, 0]
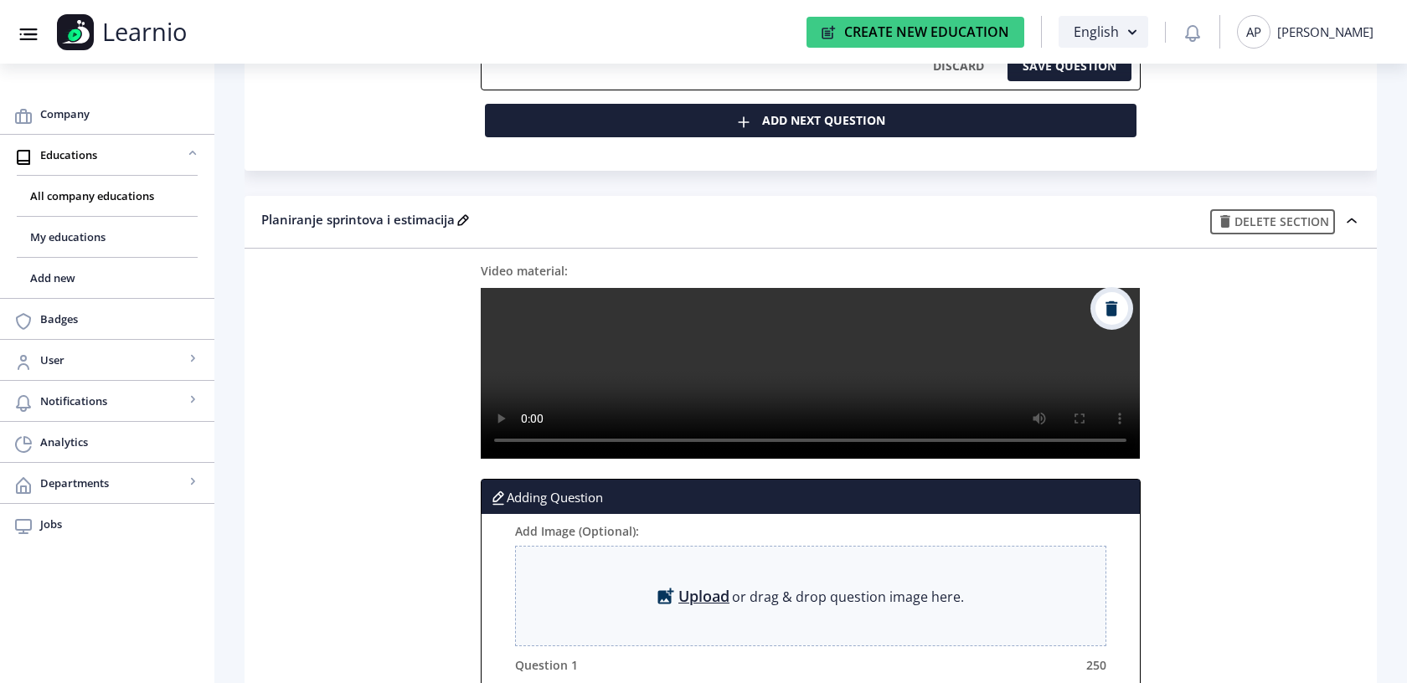
click at [1109, 313] on img at bounding box center [1112, 309] width 13 height 16
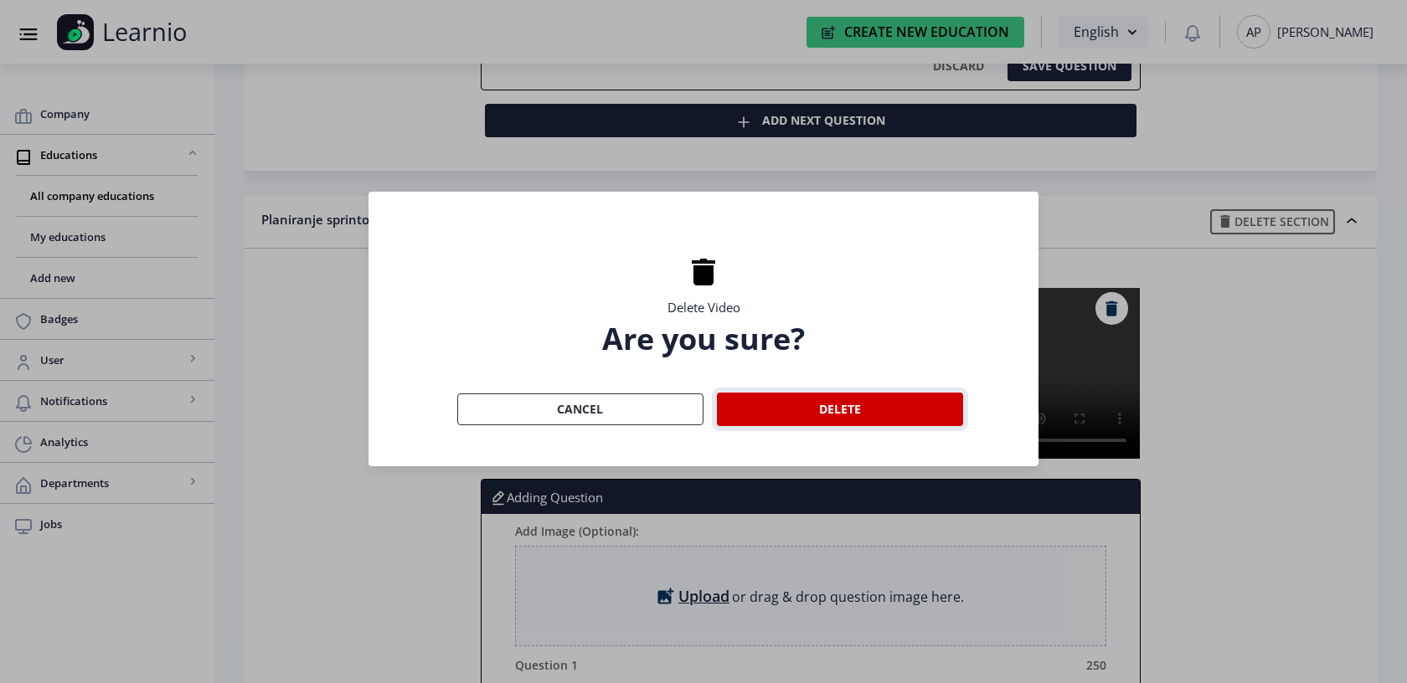
click at [787, 414] on button "Delete" at bounding box center [840, 410] width 246 height 34
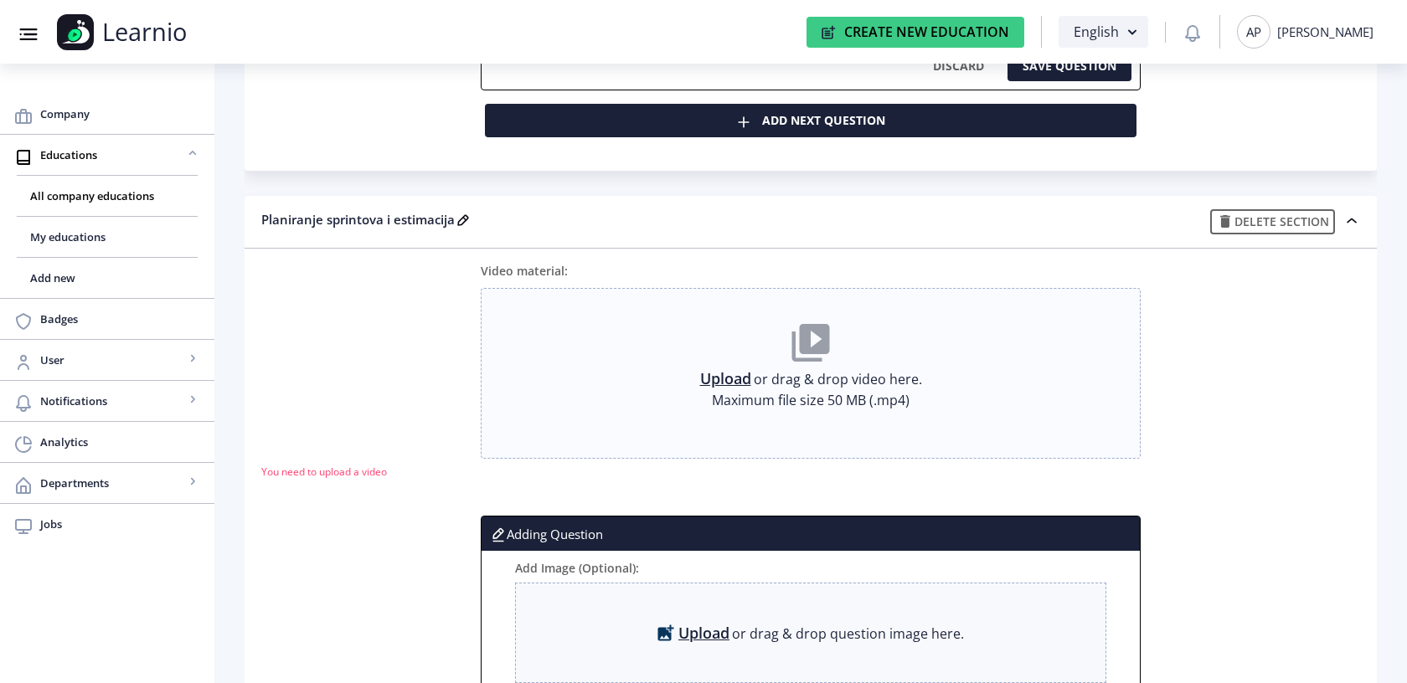
click at [730, 379] on link "Upload" at bounding box center [725, 378] width 51 height 17
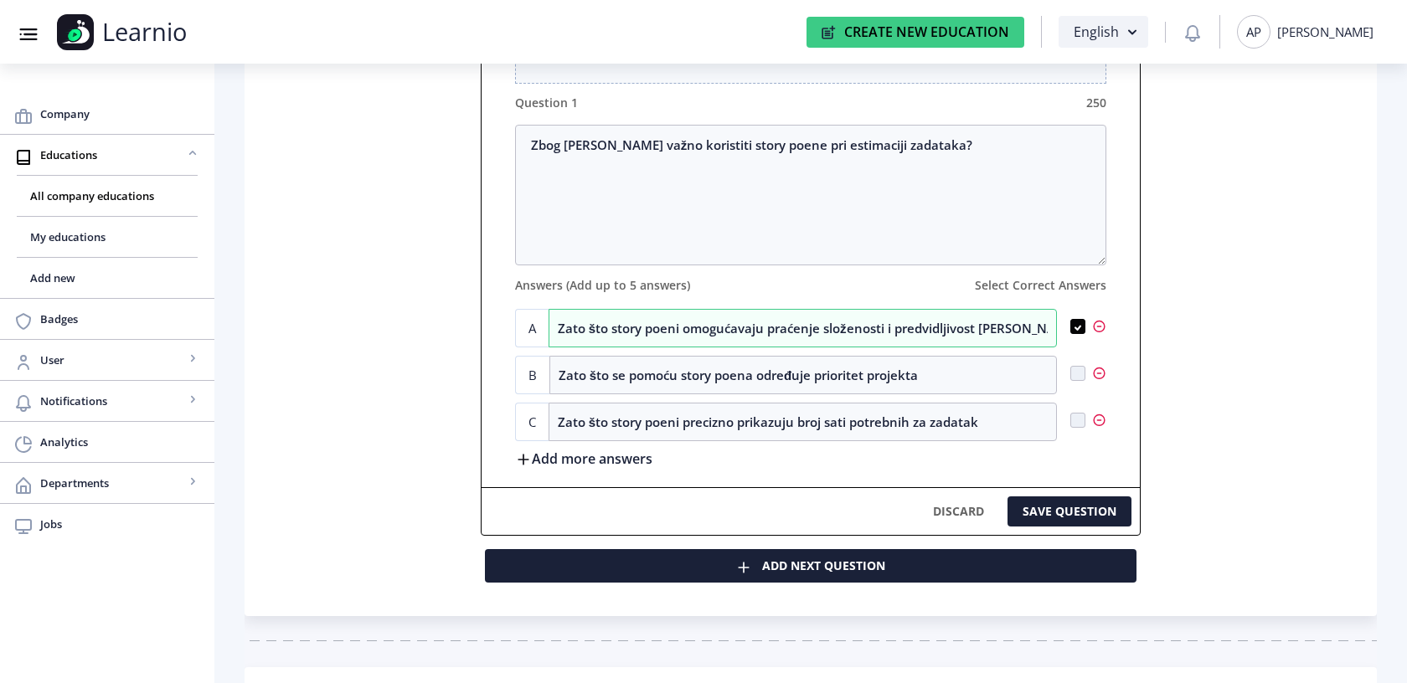
scroll to position [1745, 0]
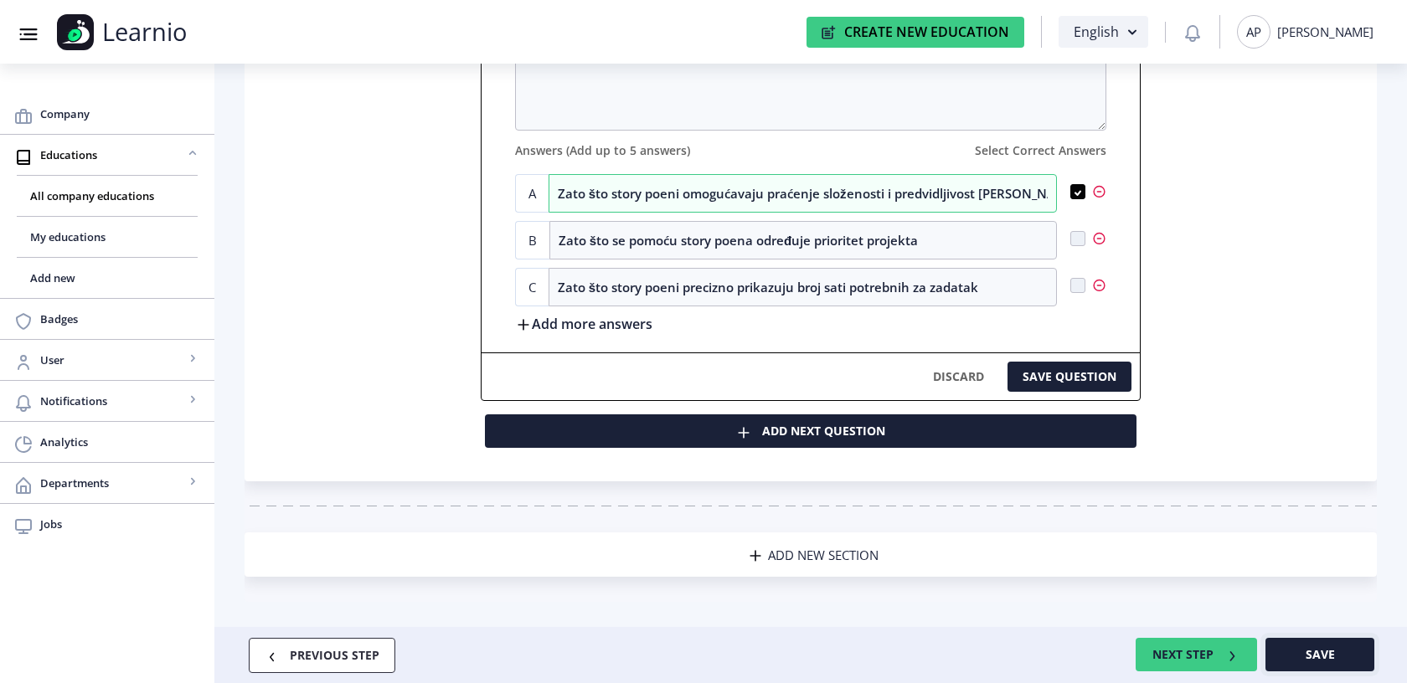
click at [1312, 653] on span "Save" at bounding box center [1320, 654] width 29 height 13
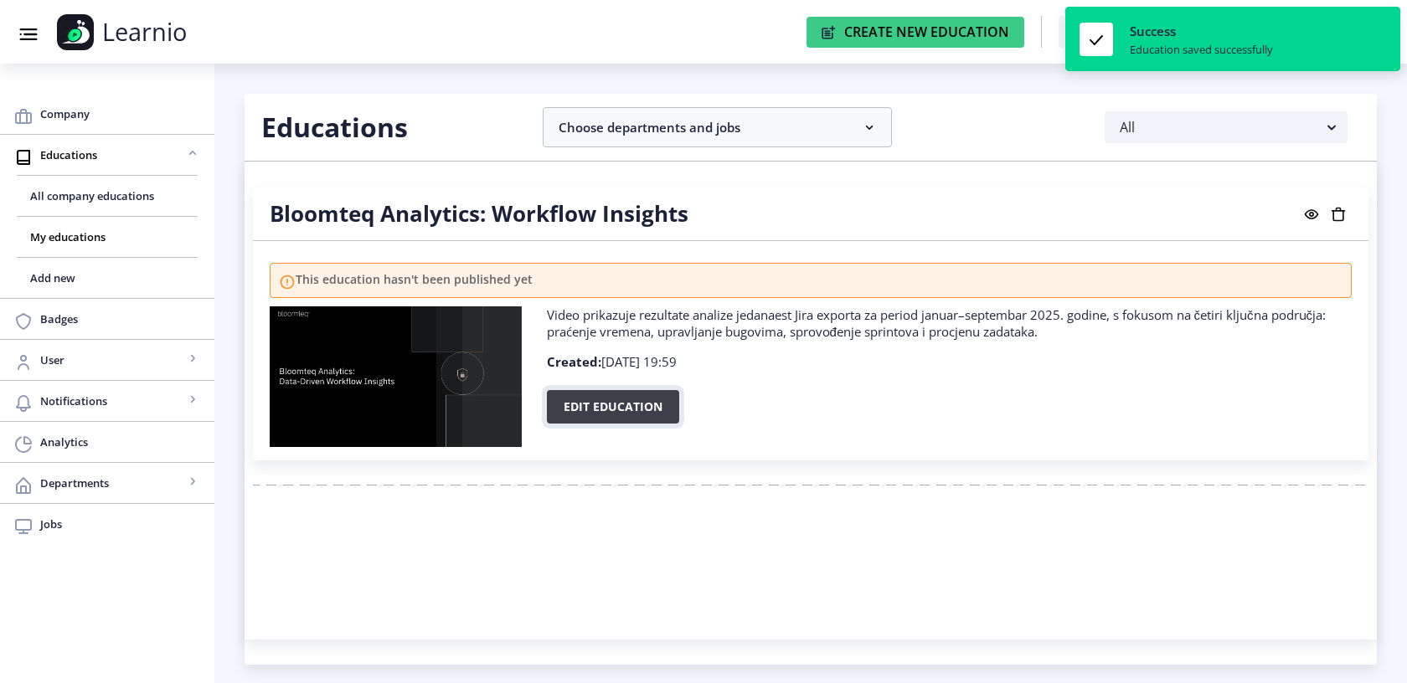
click at [651, 402] on button "Edit education" at bounding box center [613, 407] width 132 height 34
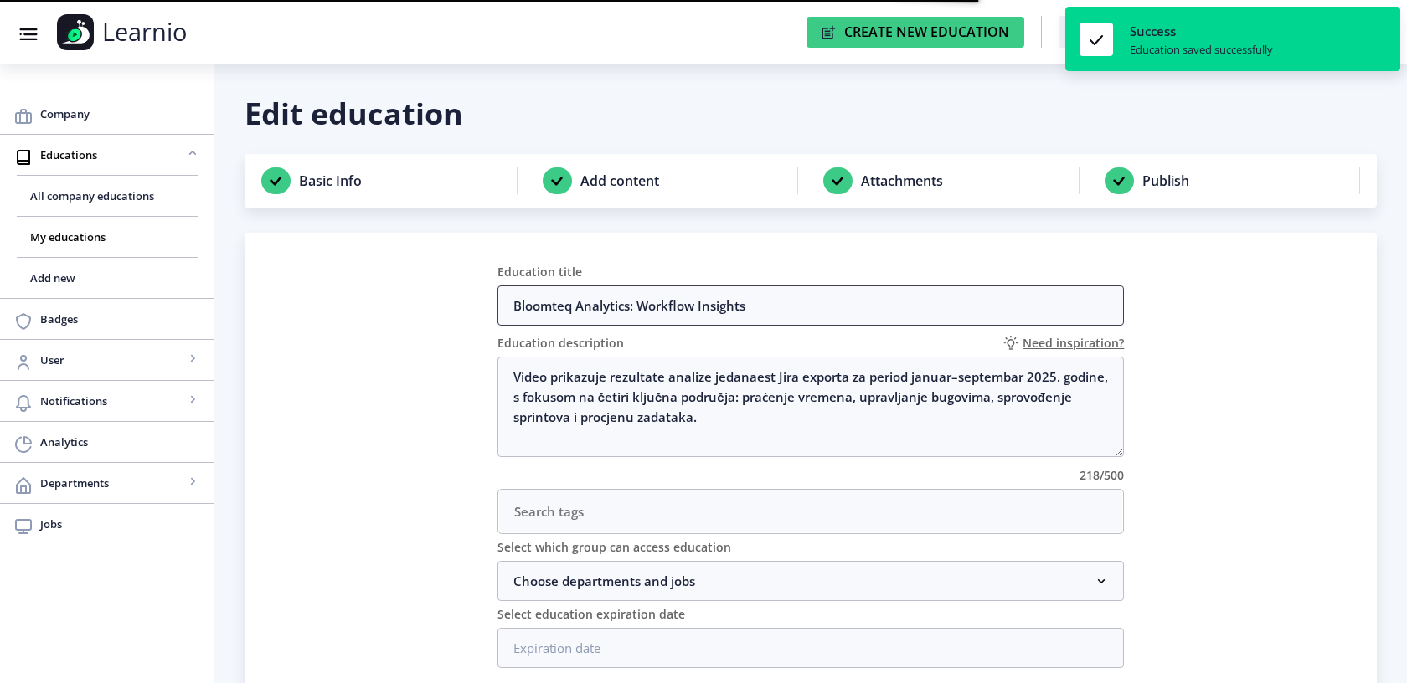
scroll to position [102, 0]
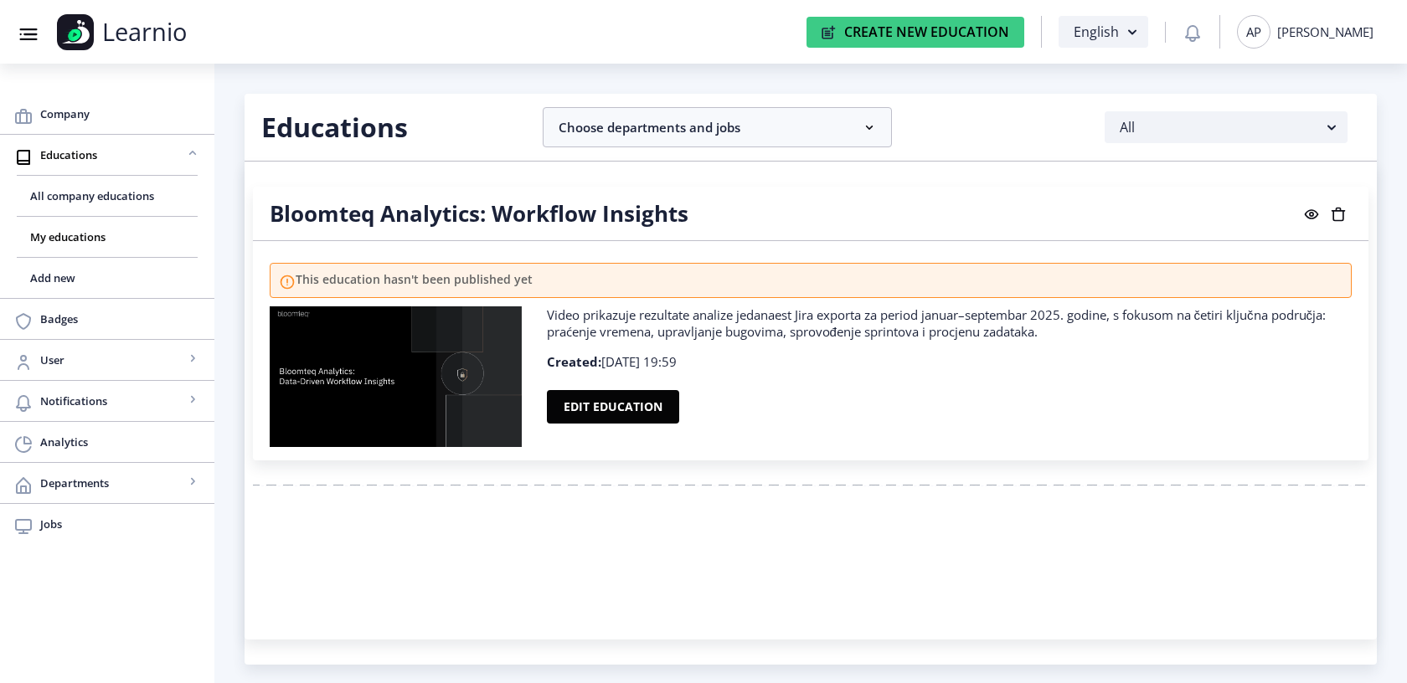
click at [1307, 215] on rect at bounding box center [1311, 214] width 17 height 17
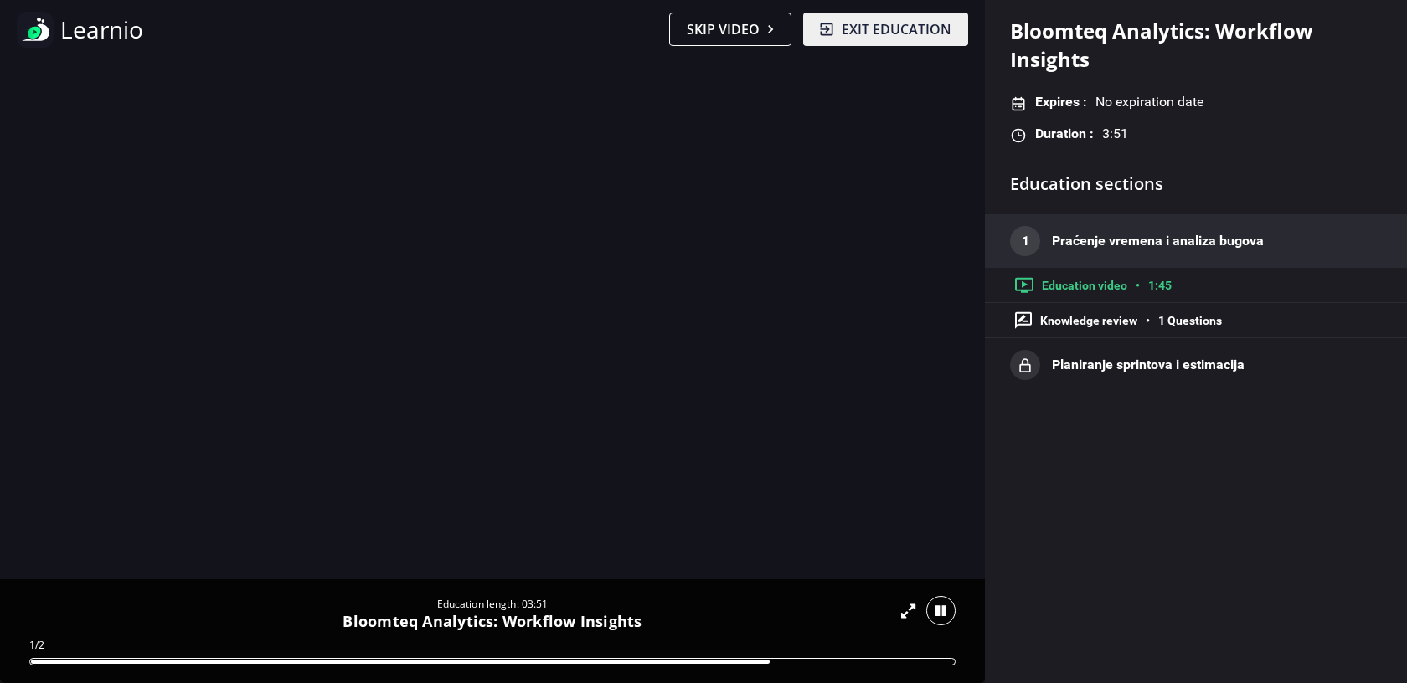
drag, startPoint x: 755, startPoint y: 664, endPoint x: 915, endPoint y: 664, distance: 160.8
click at [915, 664] on div at bounding box center [492, 662] width 926 height 8
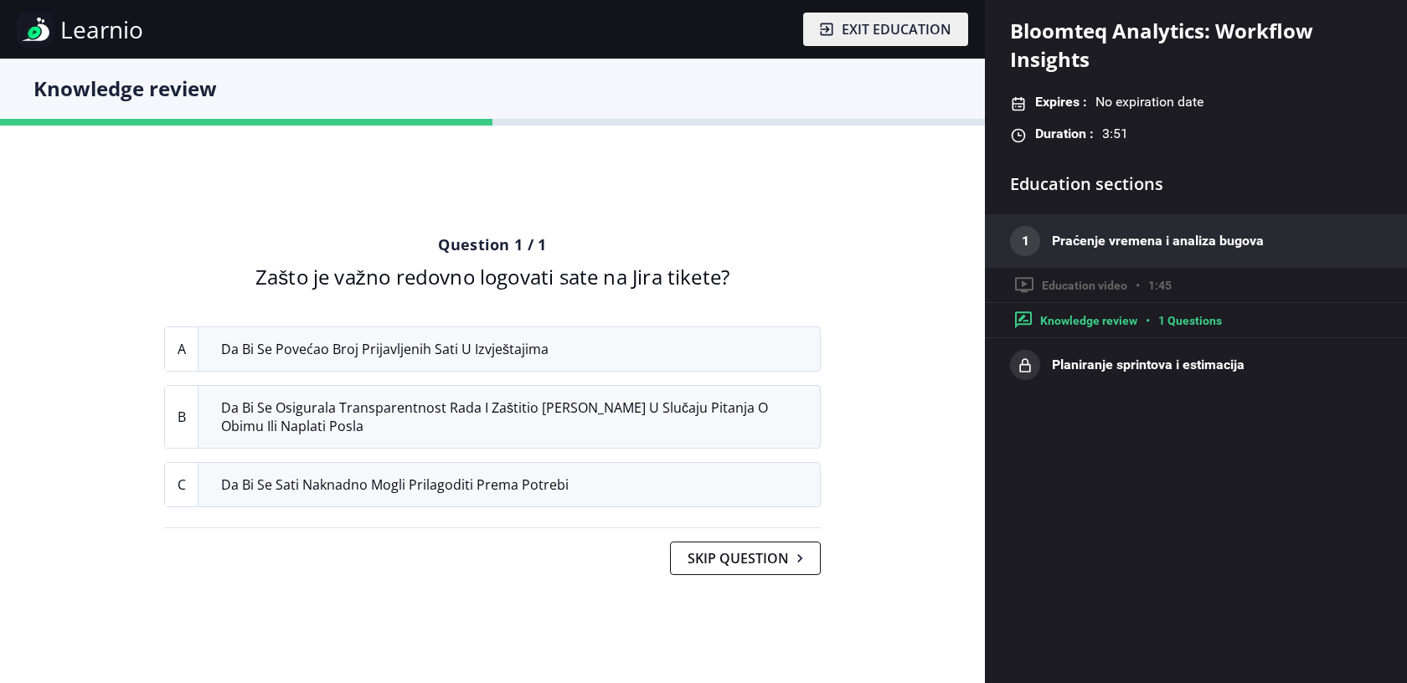
click at [465, 415] on span "Da bi se osigurala transparentnost rada i zaštitio tim u slučaju pitanja o obim…" at bounding box center [514, 417] width 611 height 62
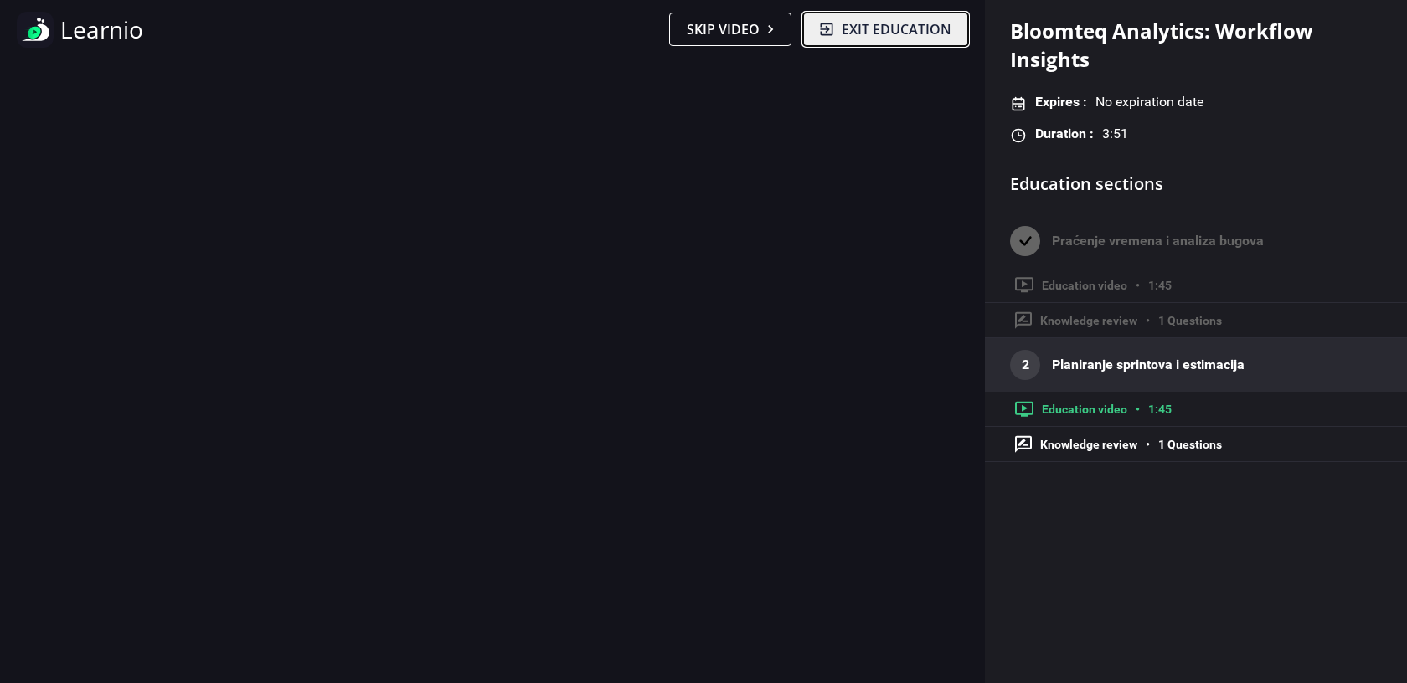
click at [907, 25] on span "Exit education" at bounding box center [897, 29] width 110 height 20
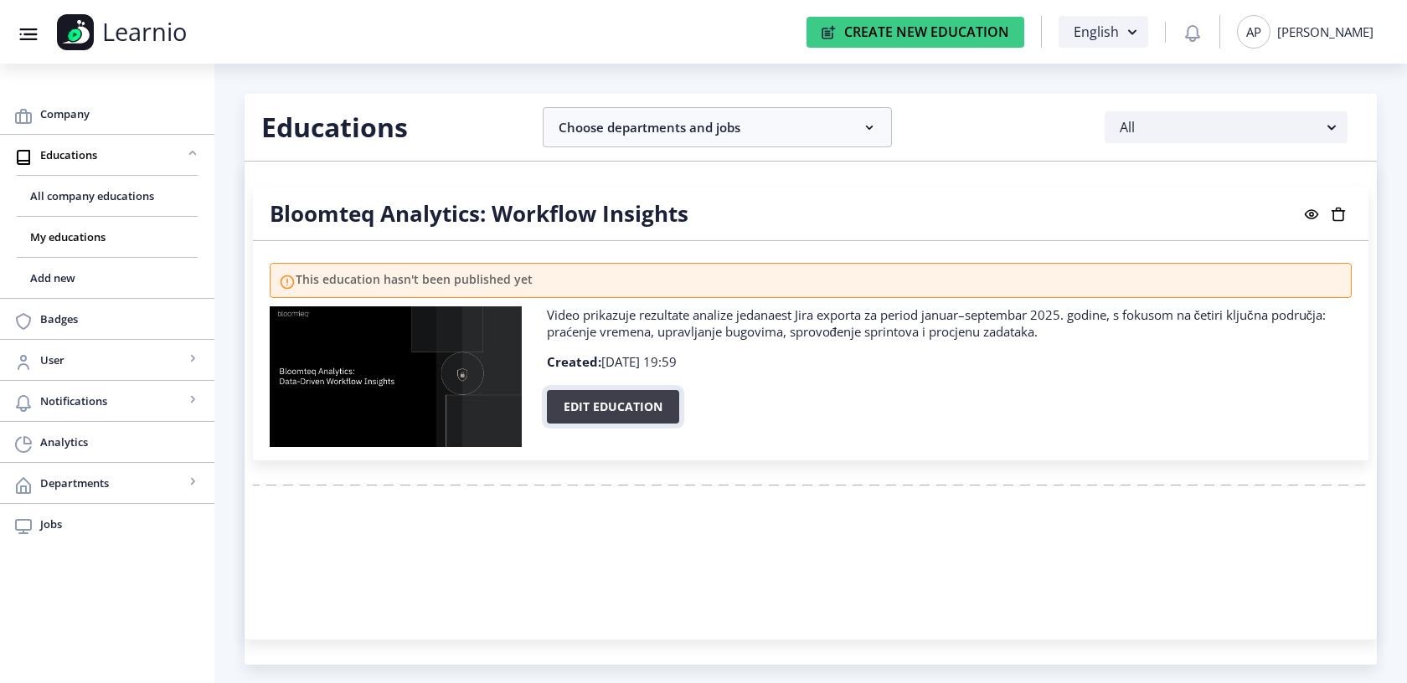
click at [647, 415] on button "Edit education" at bounding box center [613, 407] width 132 height 34
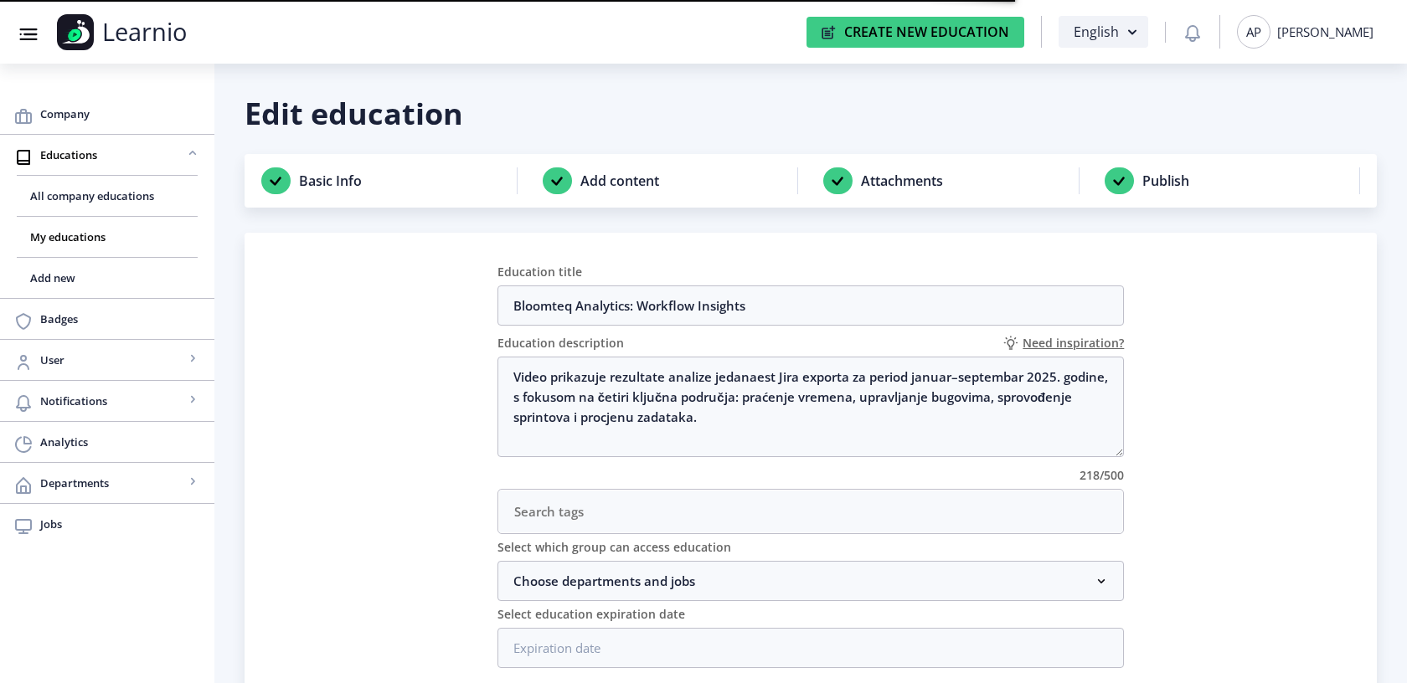
scroll to position [102, 0]
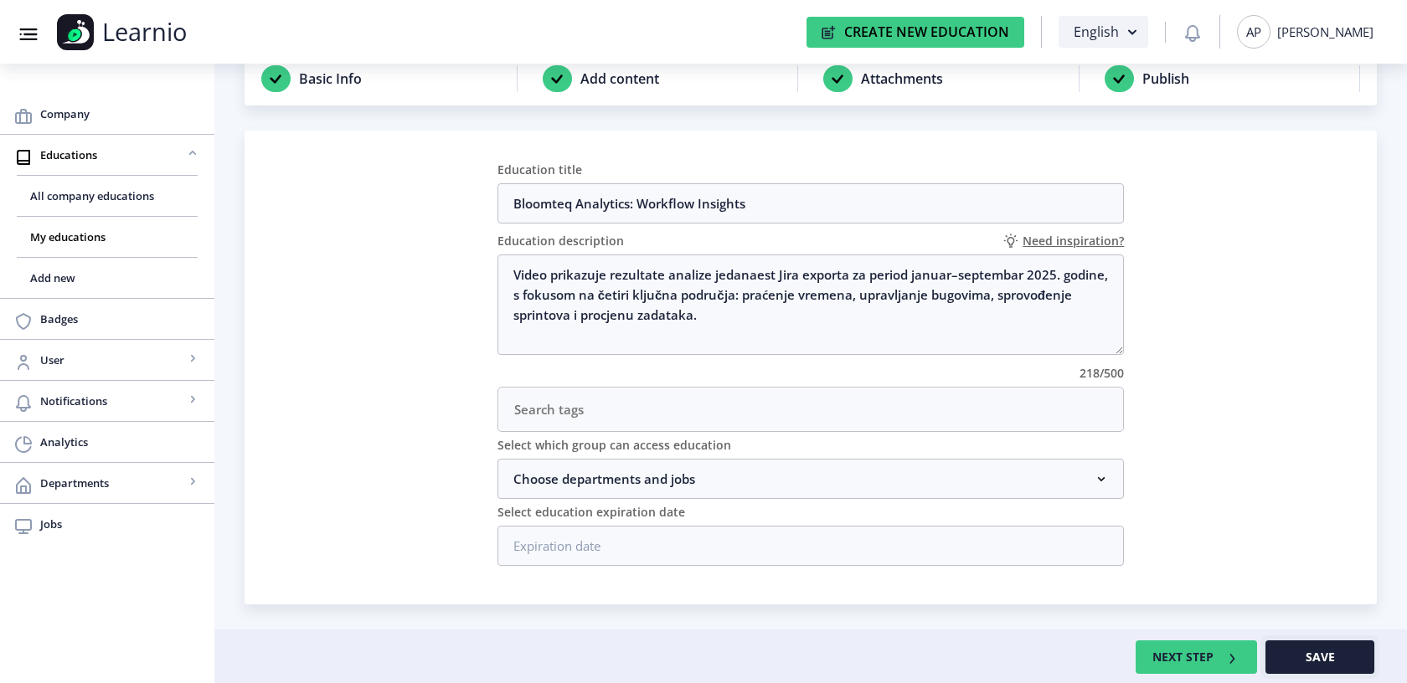
click at [1318, 662] on span "Save" at bounding box center [1320, 657] width 29 height 13
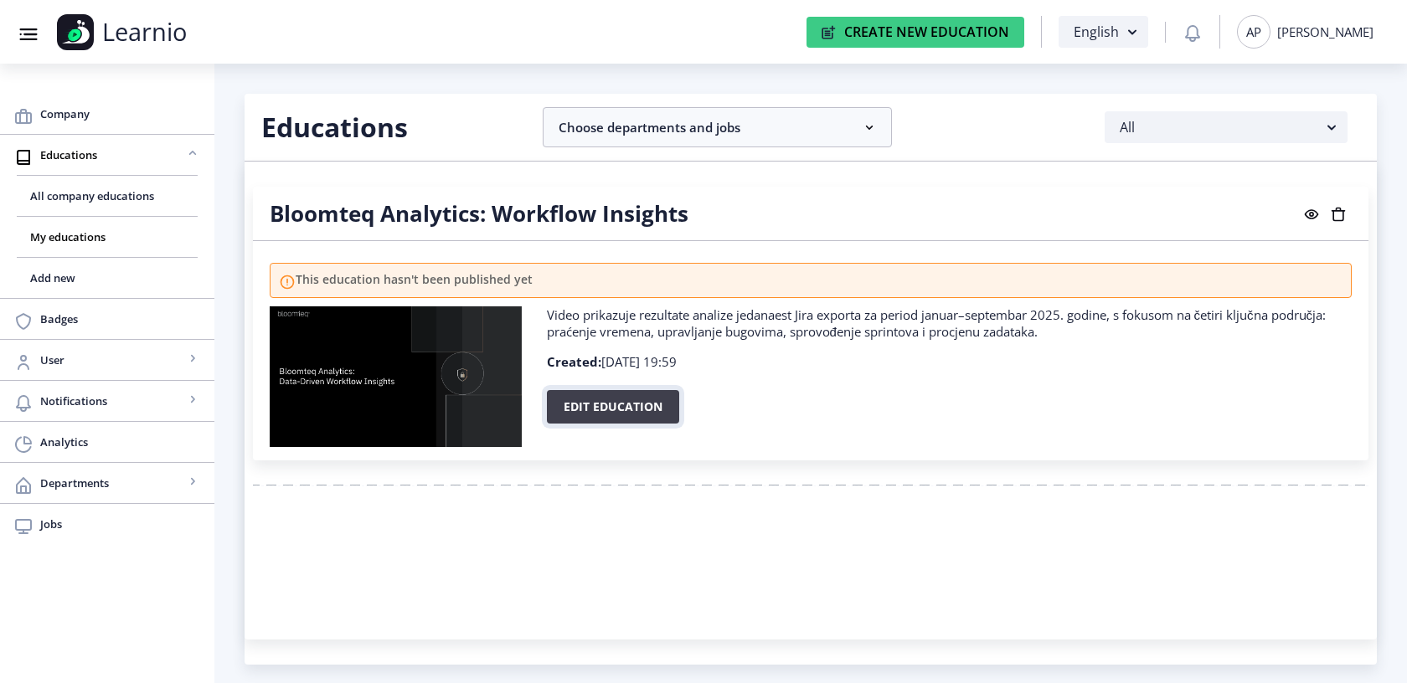
click at [626, 415] on button "Edit education" at bounding box center [613, 407] width 132 height 34
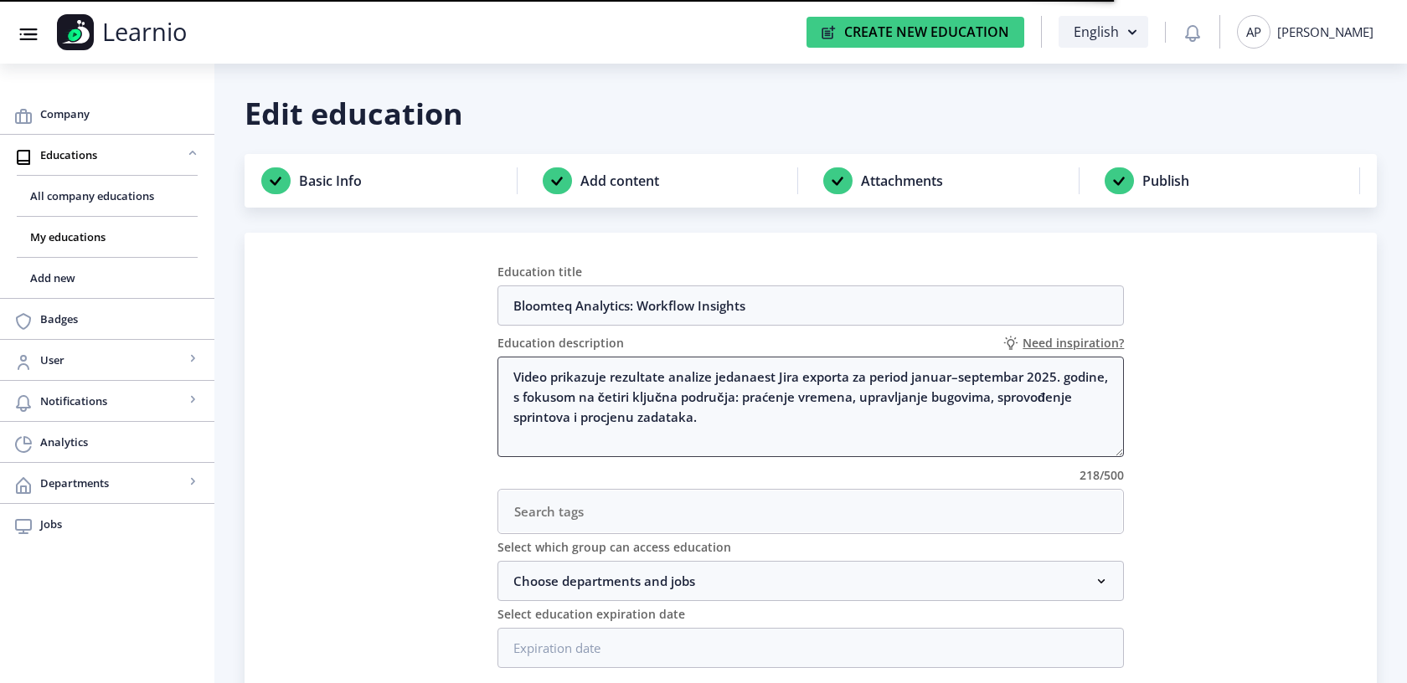
scroll to position [102, 0]
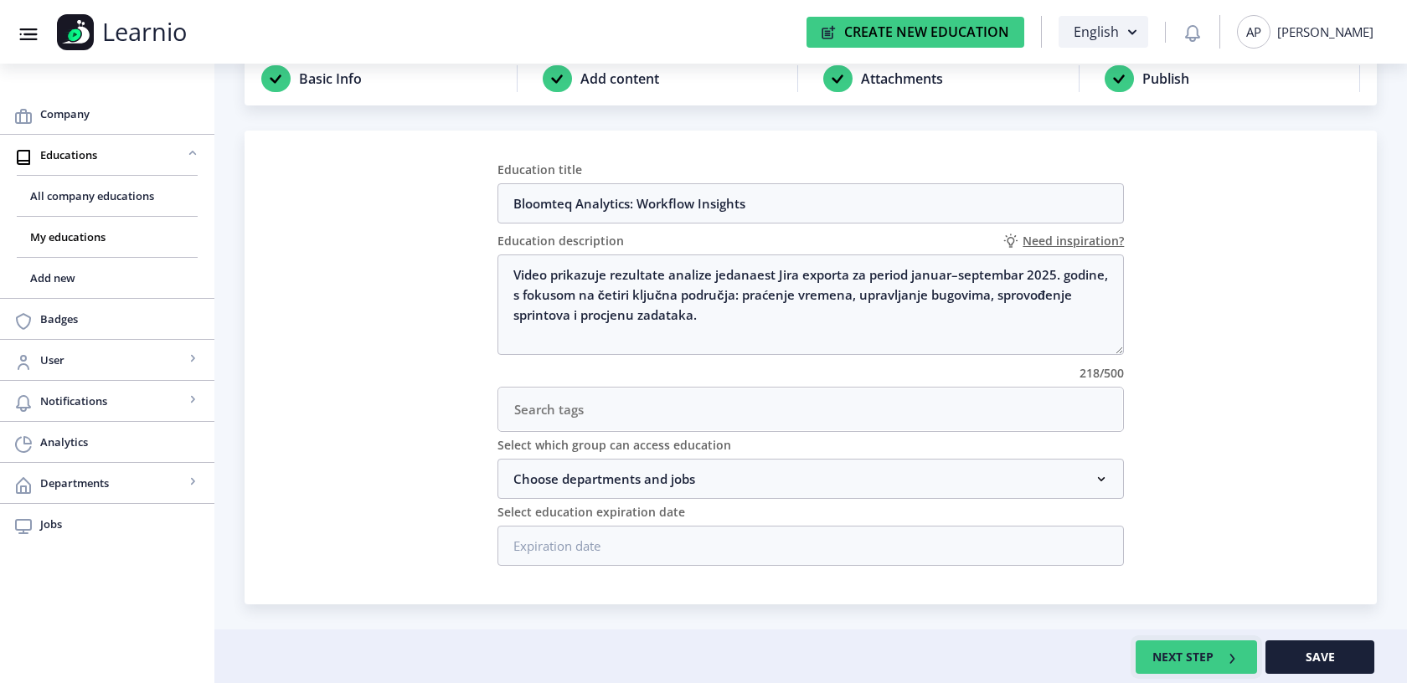
click at [1214, 665] on button "NEXT STEP" at bounding box center [1196, 658] width 121 height 34
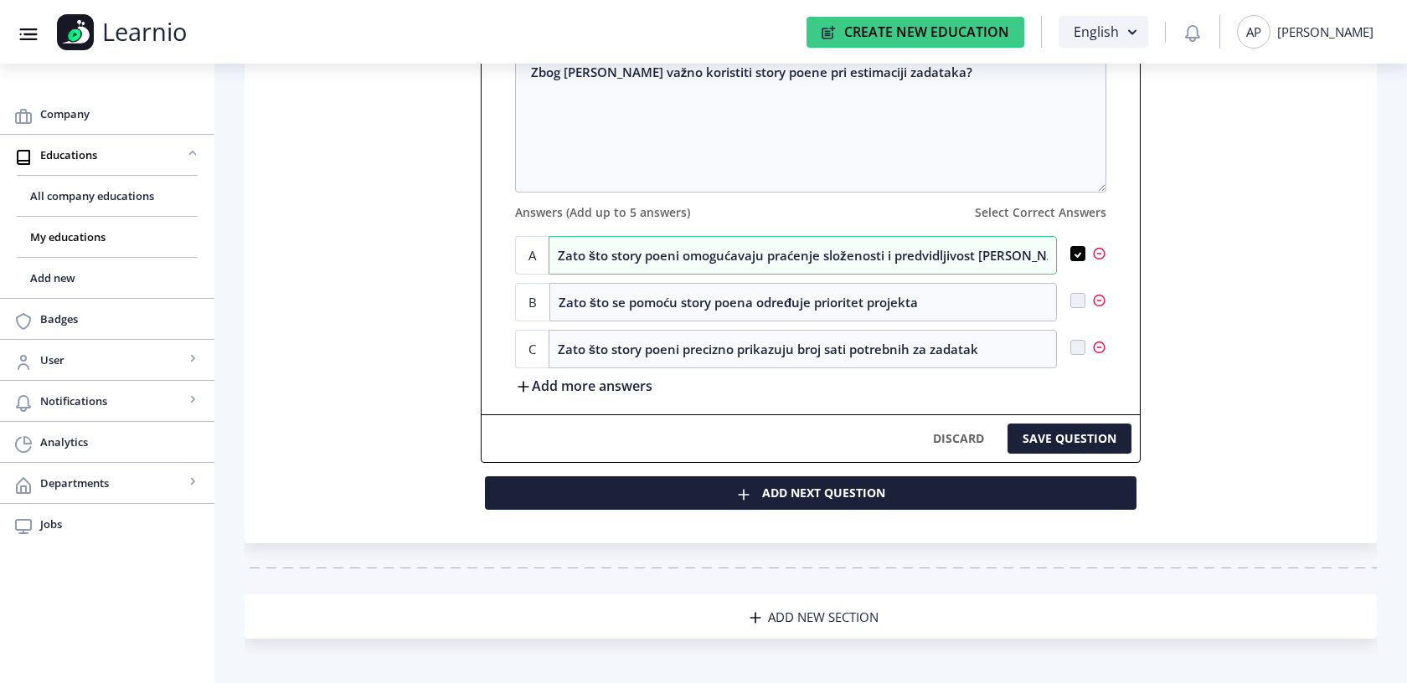
scroll to position [1745, 0]
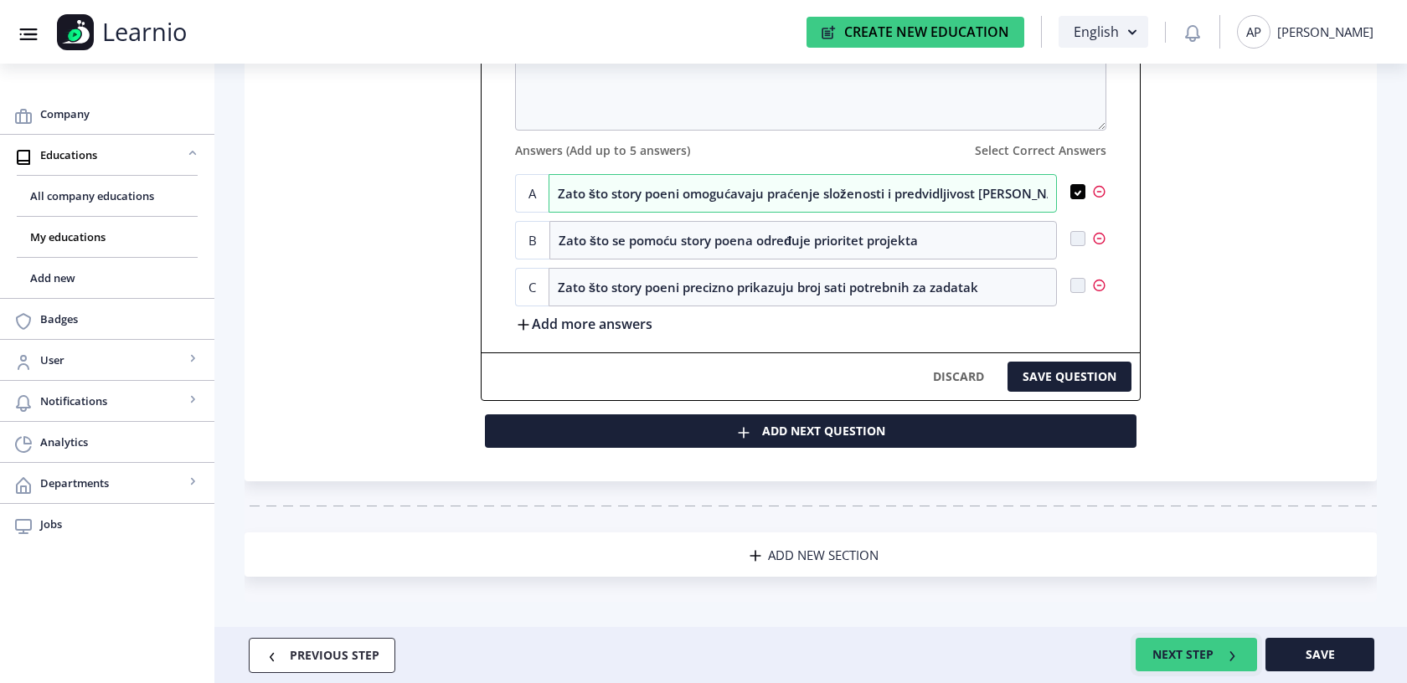
click at [1203, 652] on button "NEXT STEP" at bounding box center [1196, 655] width 121 height 34
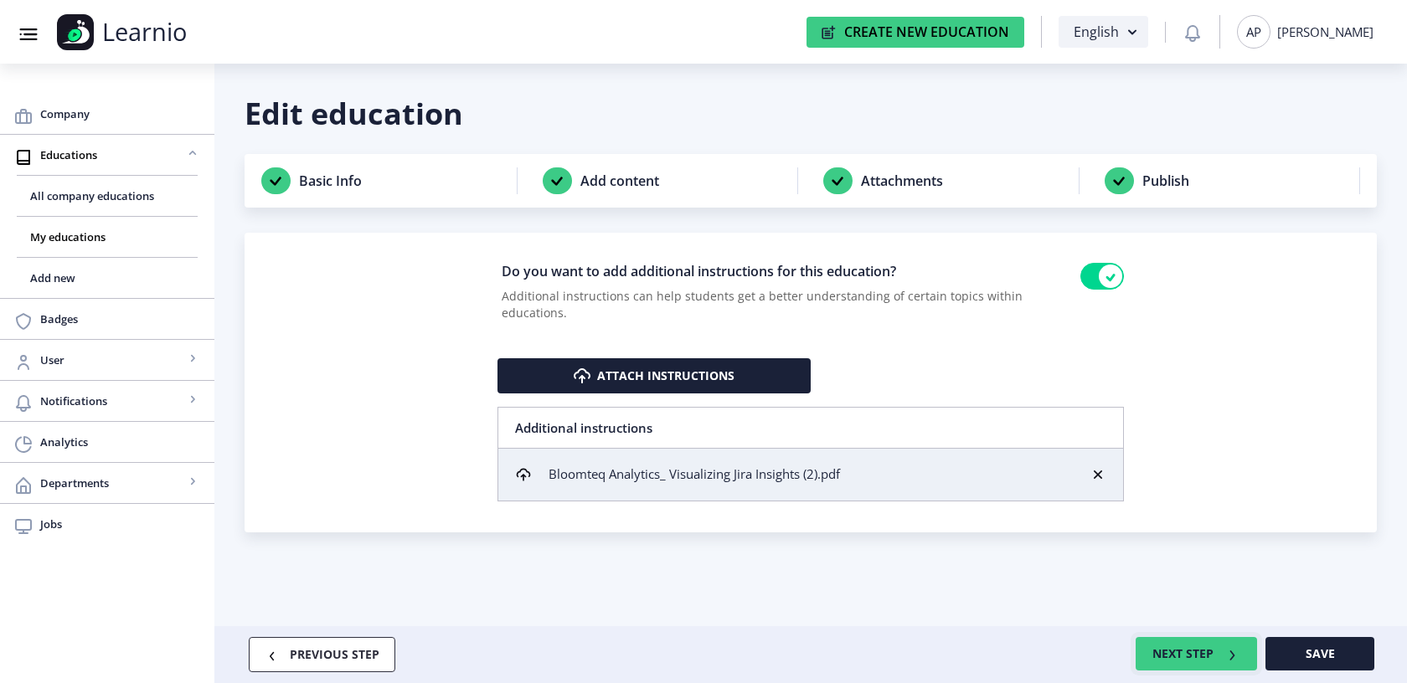
click at [1204, 653] on button "NEXT STEP" at bounding box center [1196, 654] width 121 height 34
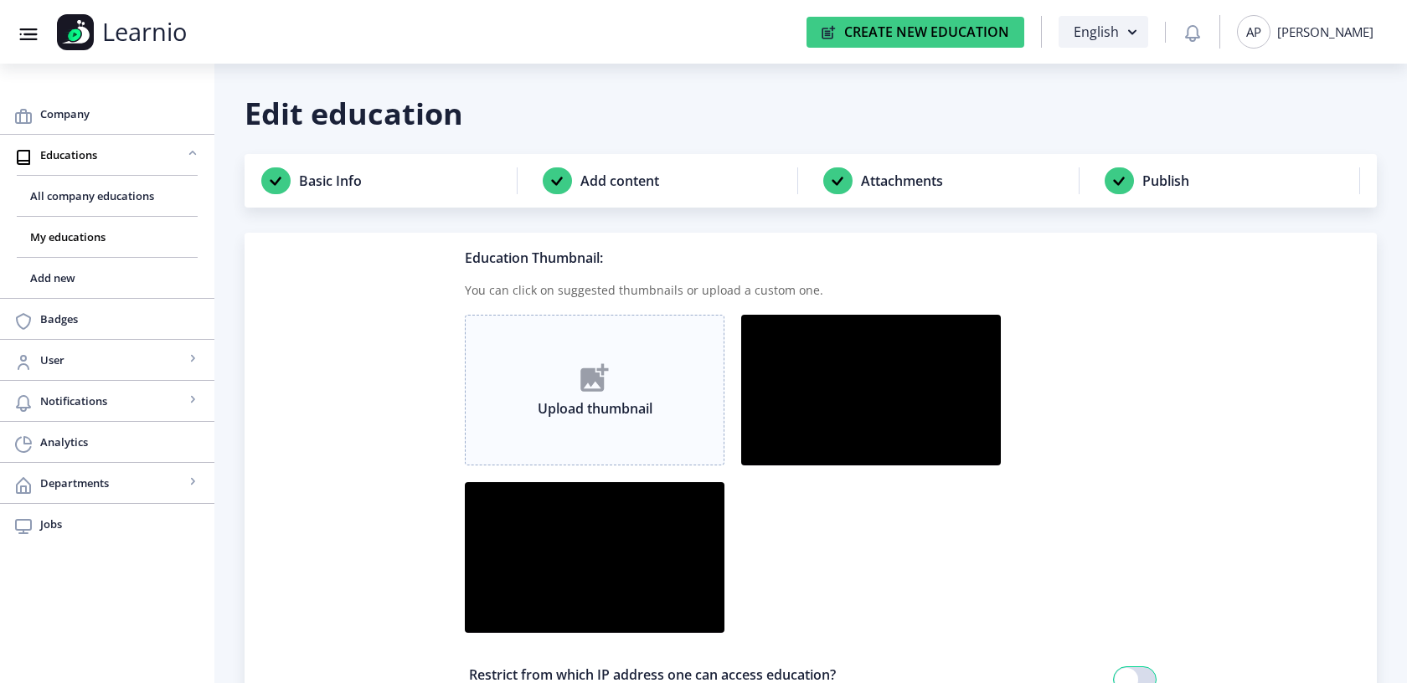
scroll to position [157, 0]
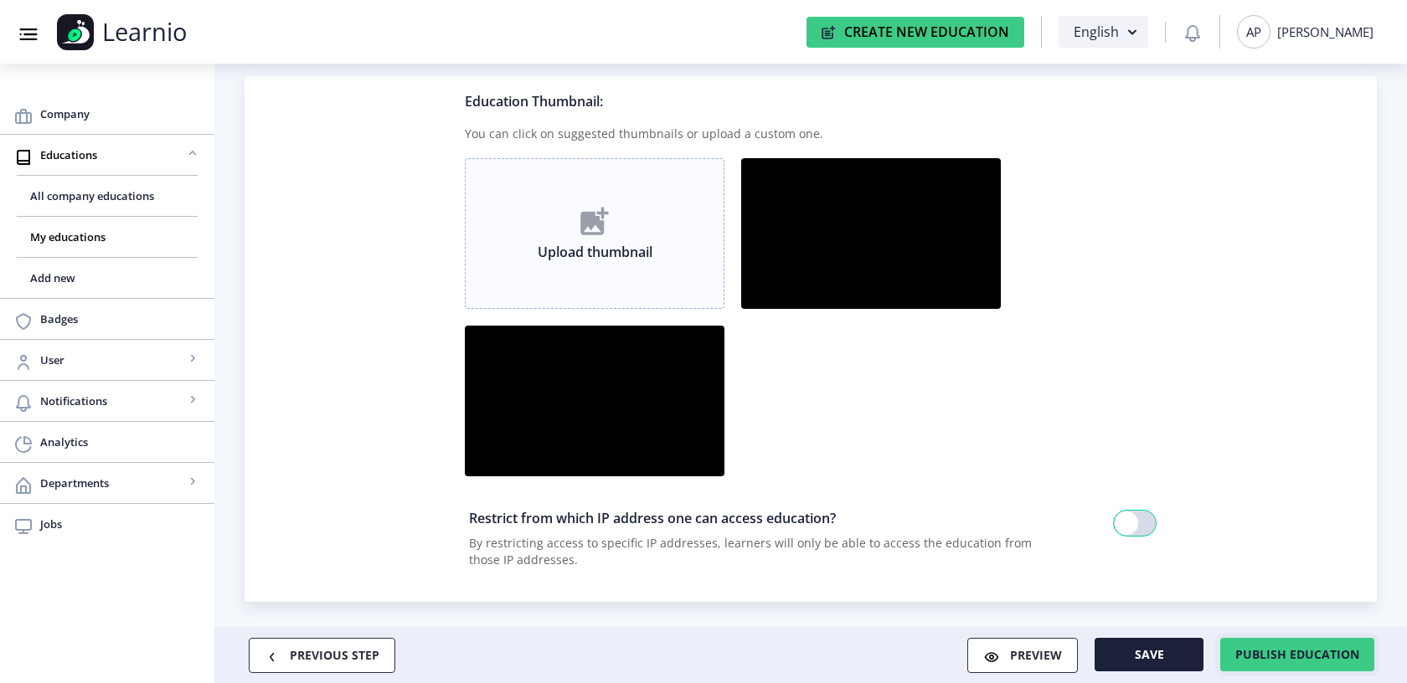
click at [1293, 651] on span "Publish education" at bounding box center [1297, 654] width 124 height 13
click at [374, 649] on button "PREVIOUS STEP" at bounding box center [322, 655] width 147 height 35
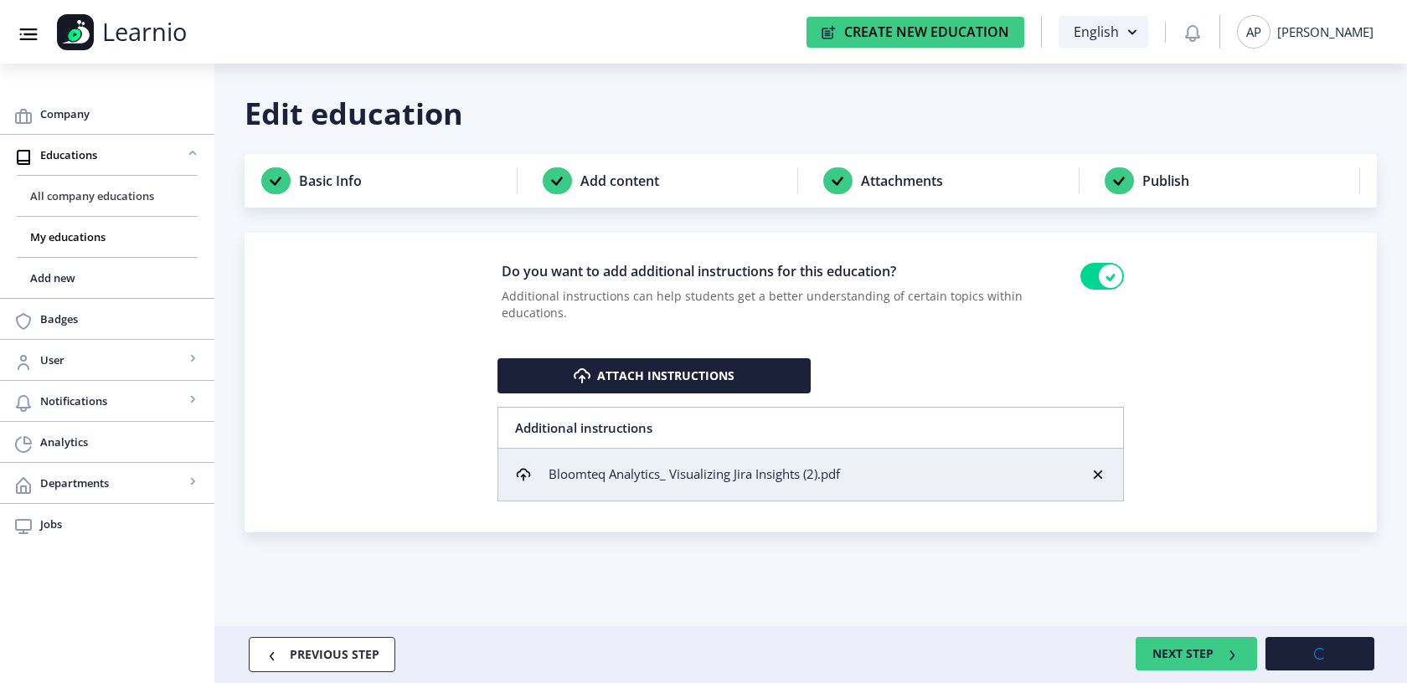
click at [80, 202] on span "All company educations" at bounding box center [107, 196] width 154 height 20
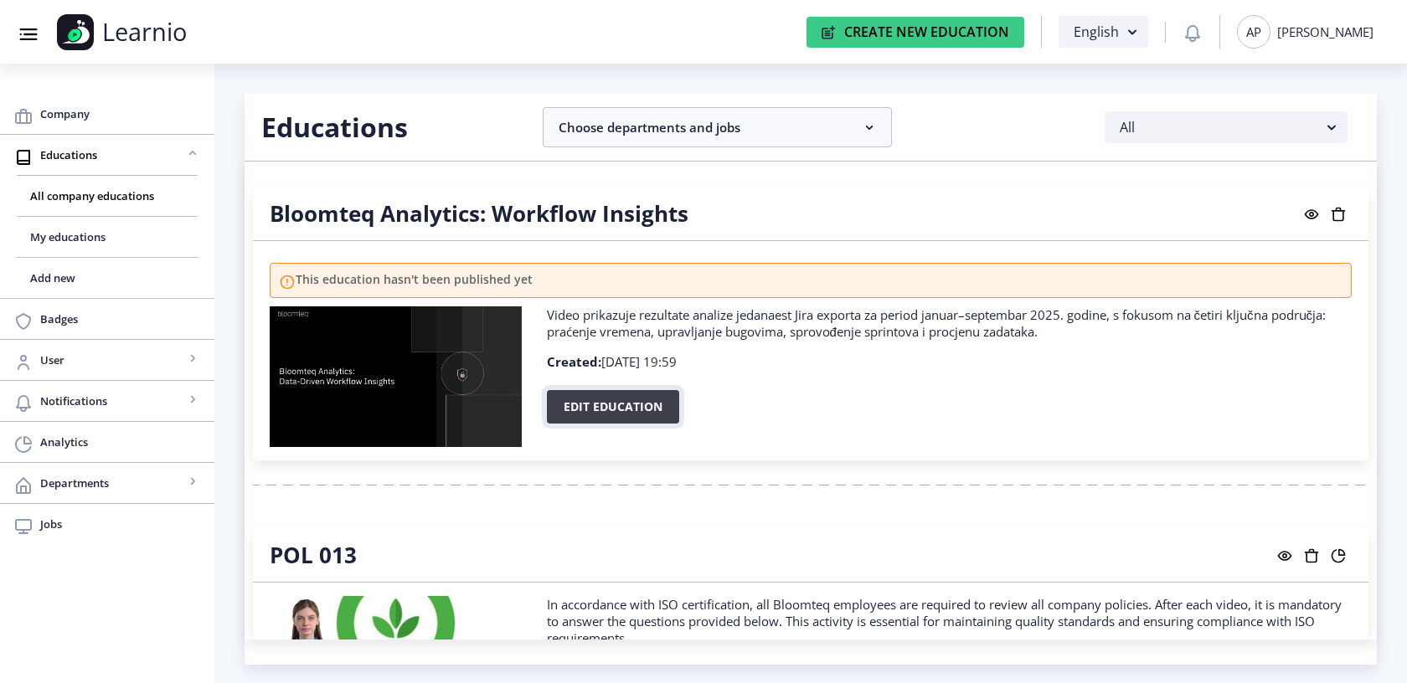
click at [585, 412] on button "Edit education" at bounding box center [613, 407] width 132 height 34
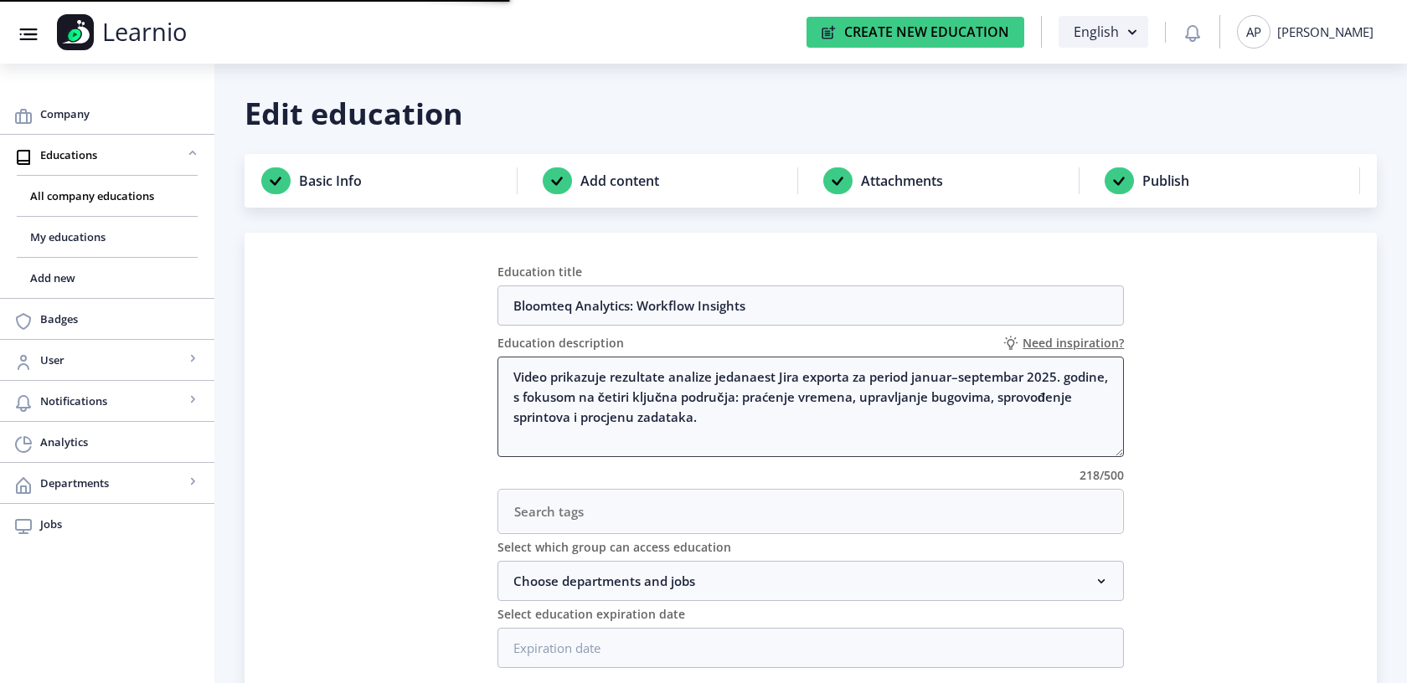
scroll to position [102, 0]
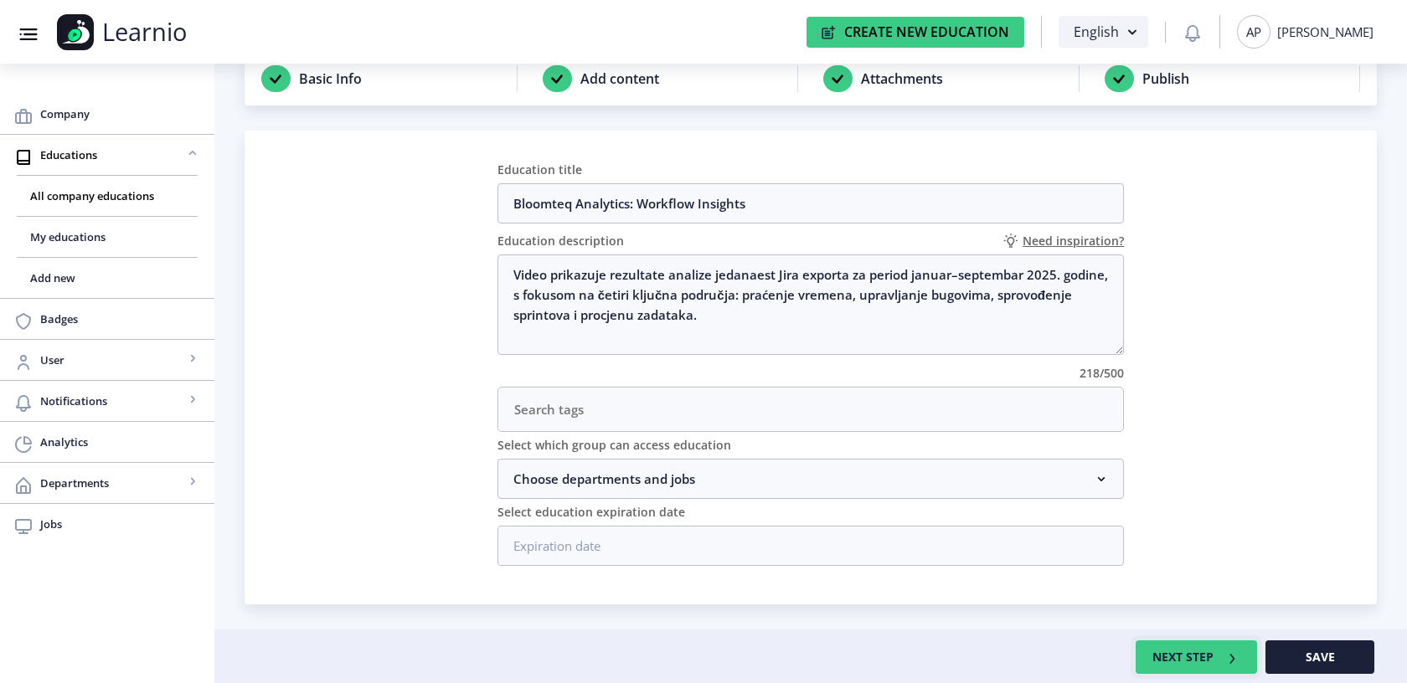
click at [1191, 652] on button "NEXT STEP" at bounding box center [1196, 658] width 121 height 34
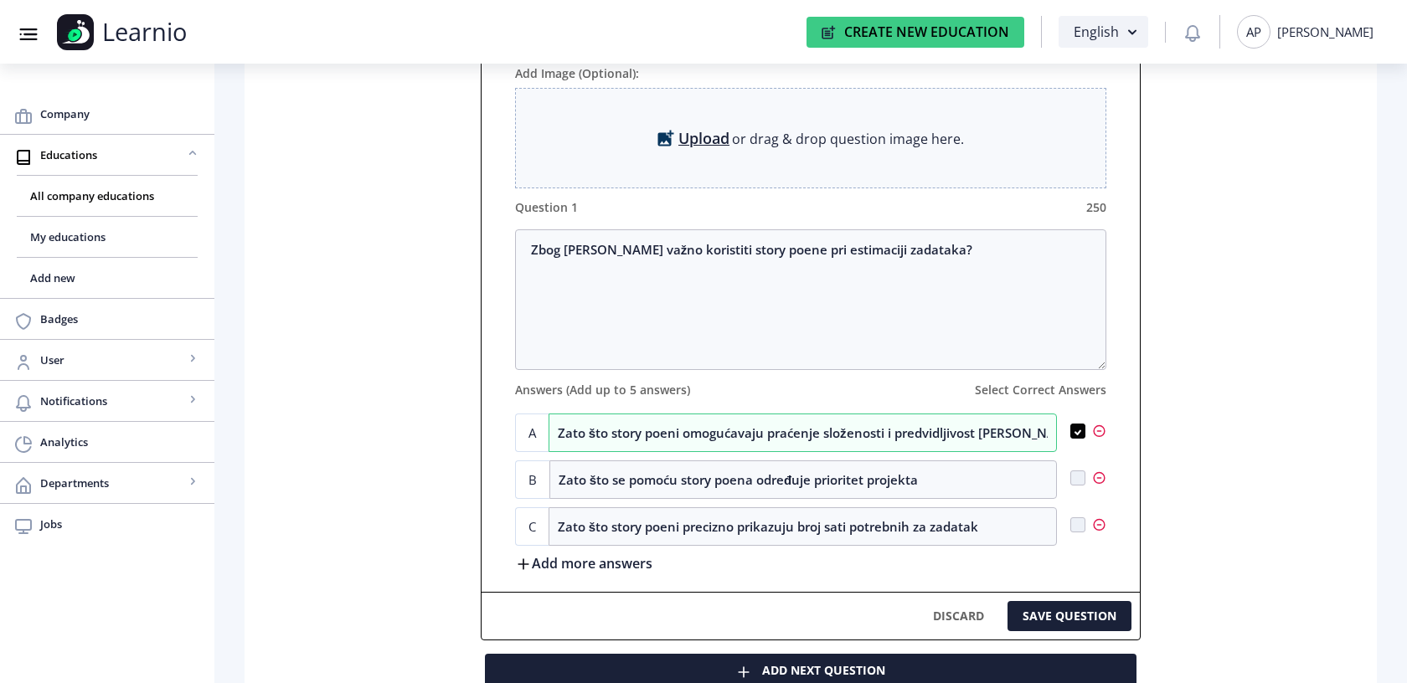
scroll to position [1745, 0]
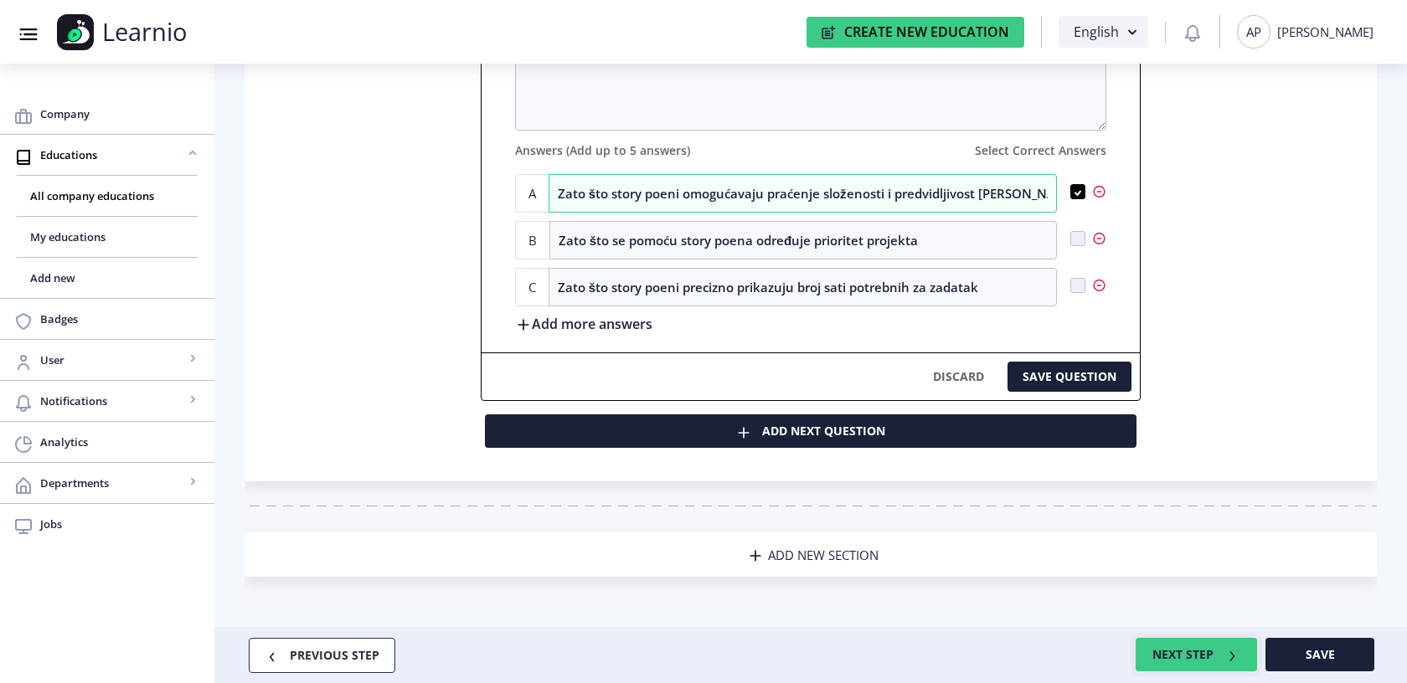
click at [1196, 653] on button "NEXT STEP" at bounding box center [1196, 655] width 121 height 34
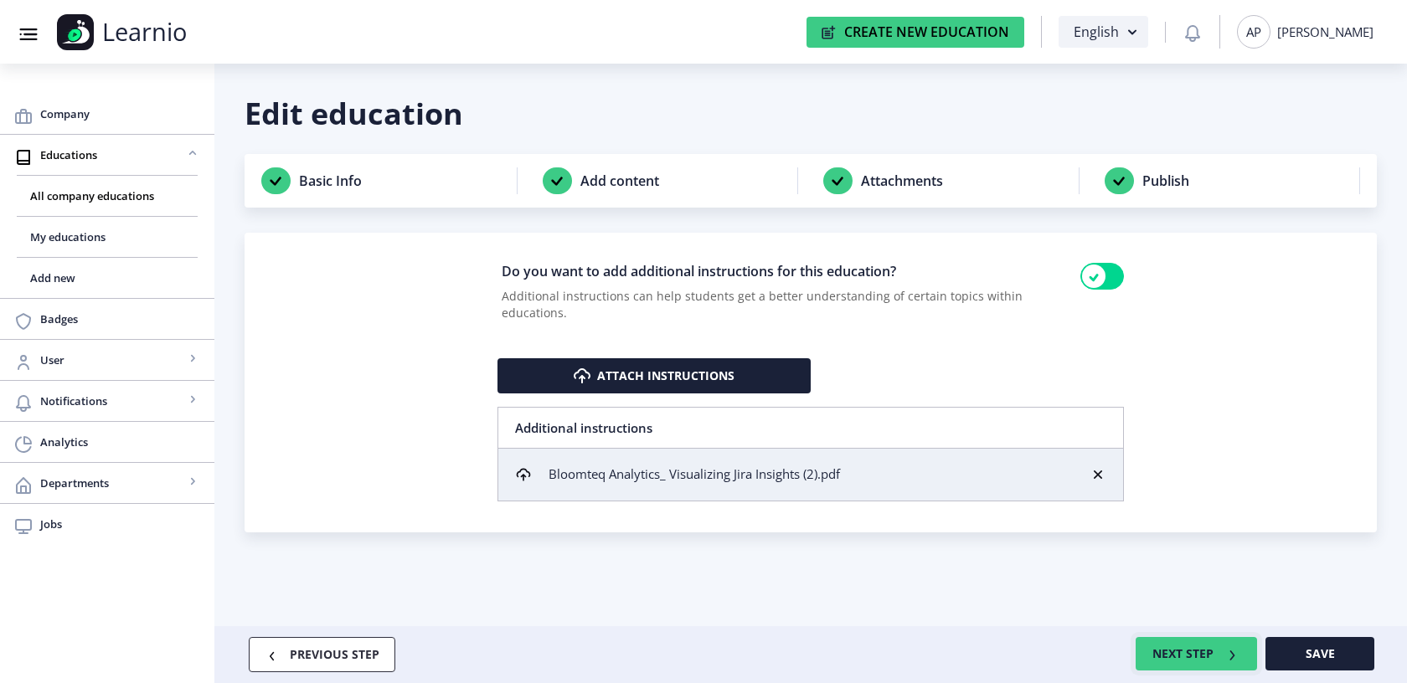
scroll to position [0, 0]
click at [1173, 650] on button "NEXT STEP" at bounding box center [1196, 654] width 121 height 34
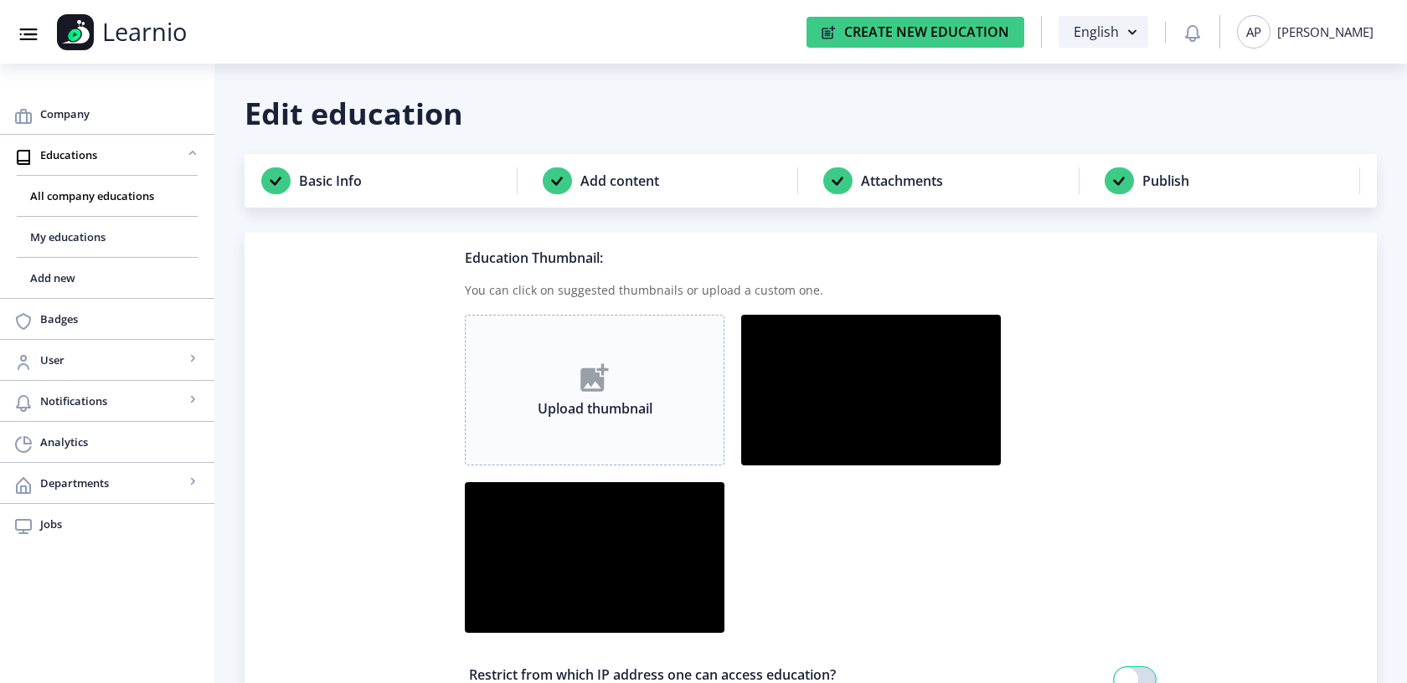
click at [609, 367] on img at bounding box center [594, 377] width 28 height 28
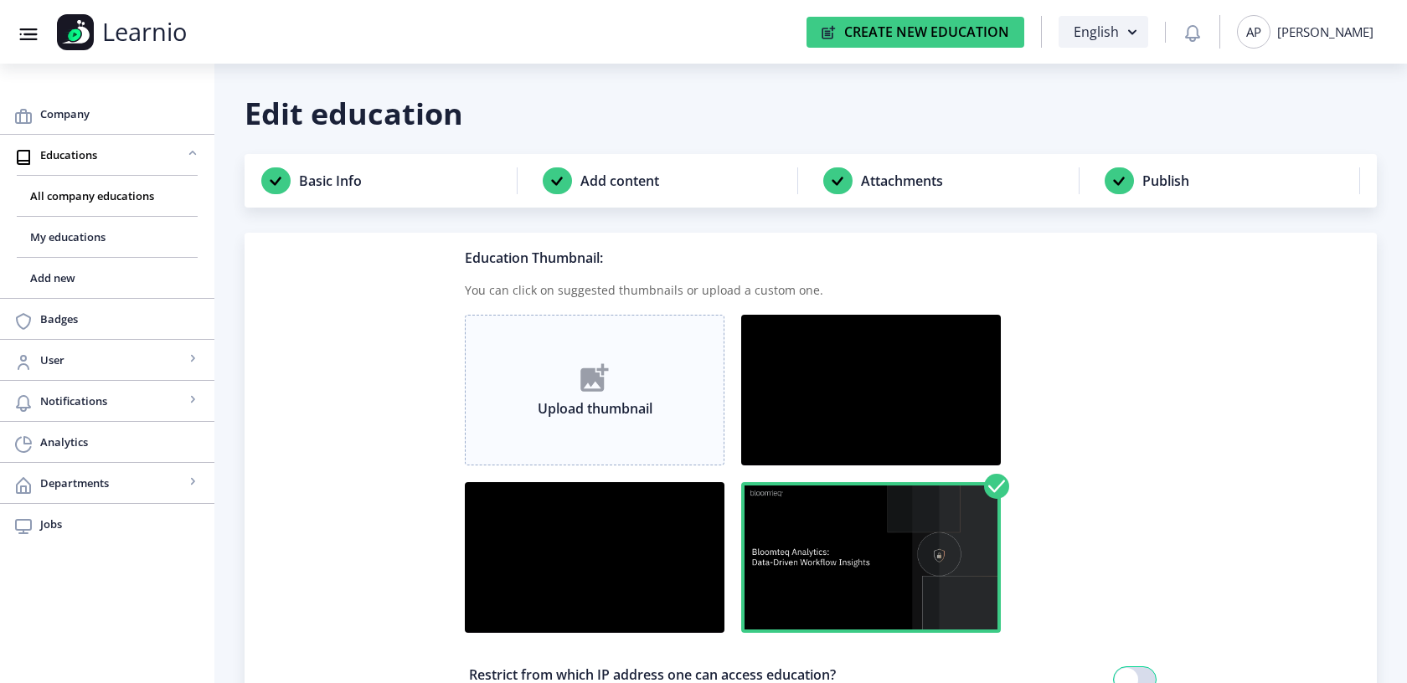
scroll to position [157, 0]
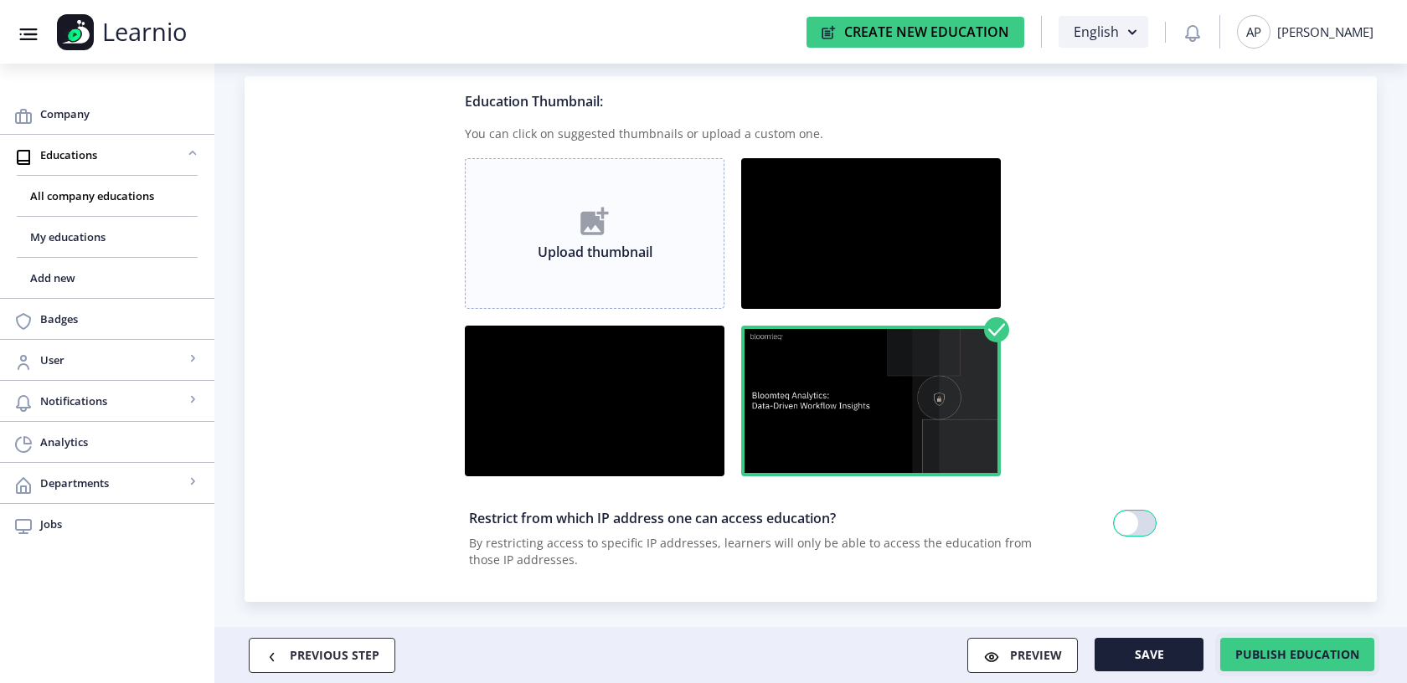
click at [1274, 661] on span "Publish education" at bounding box center [1297, 654] width 124 height 13
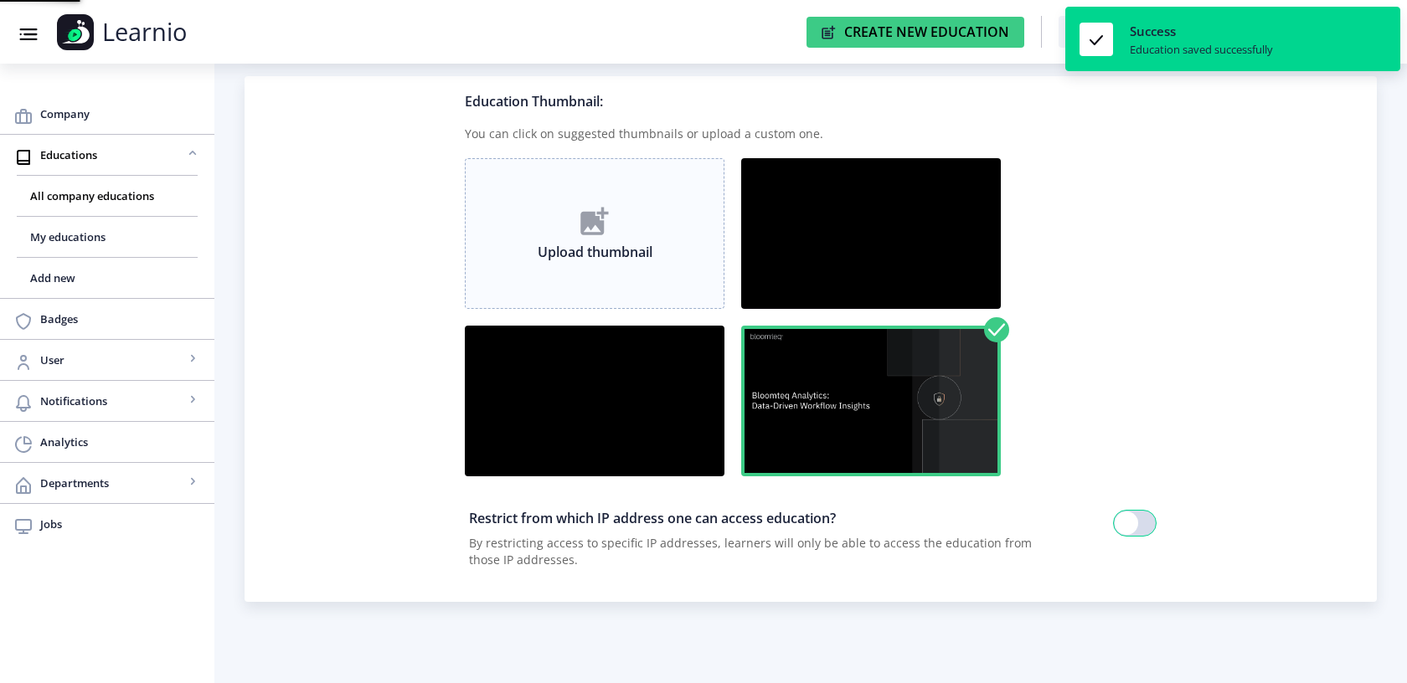
click at [1263, 647] on div "Edit education Basic Info Add content Attachments Publish Education Thumbnail: …" at bounding box center [811, 603] width 1132 height 1332
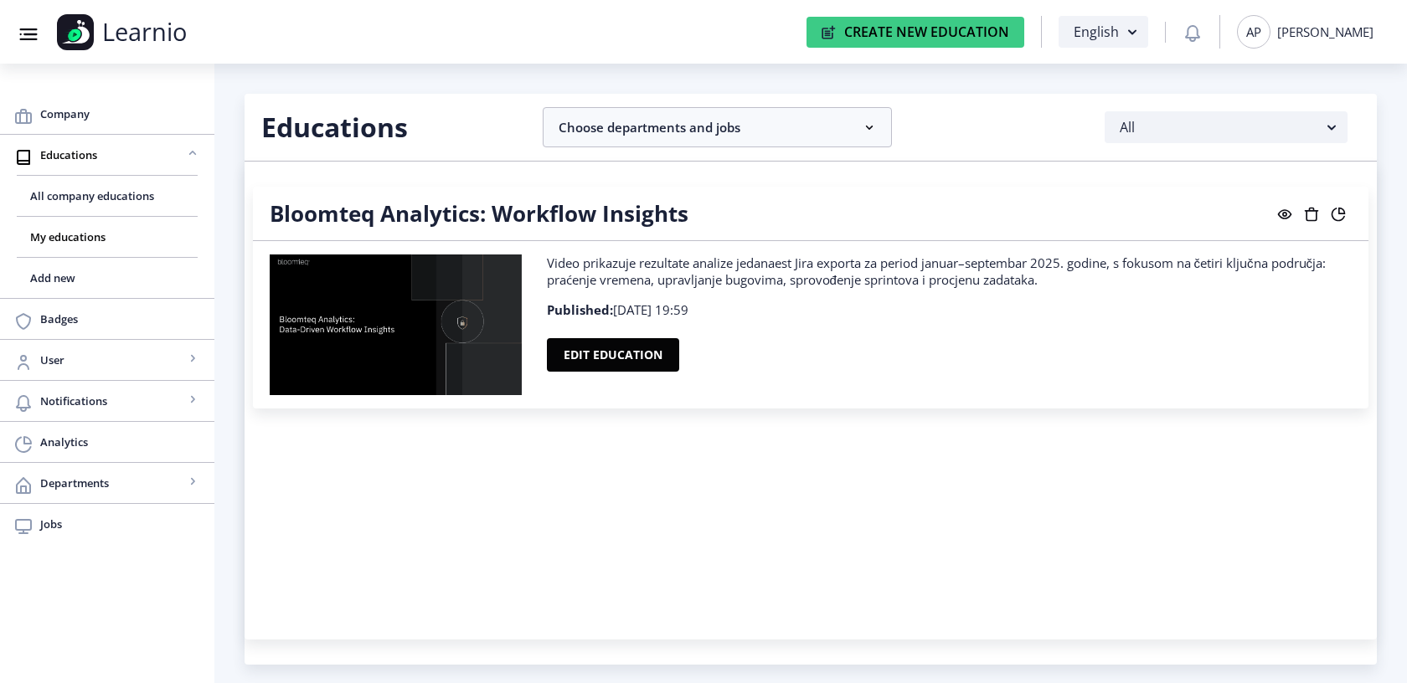
click at [1339, 20] on div "AP [PERSON_NAME]" at bounding box center [1305, 32] width 137 height 34
click at [1322, 121] on span "Learner" at bounding box center [1314, 122] width 107 height 20
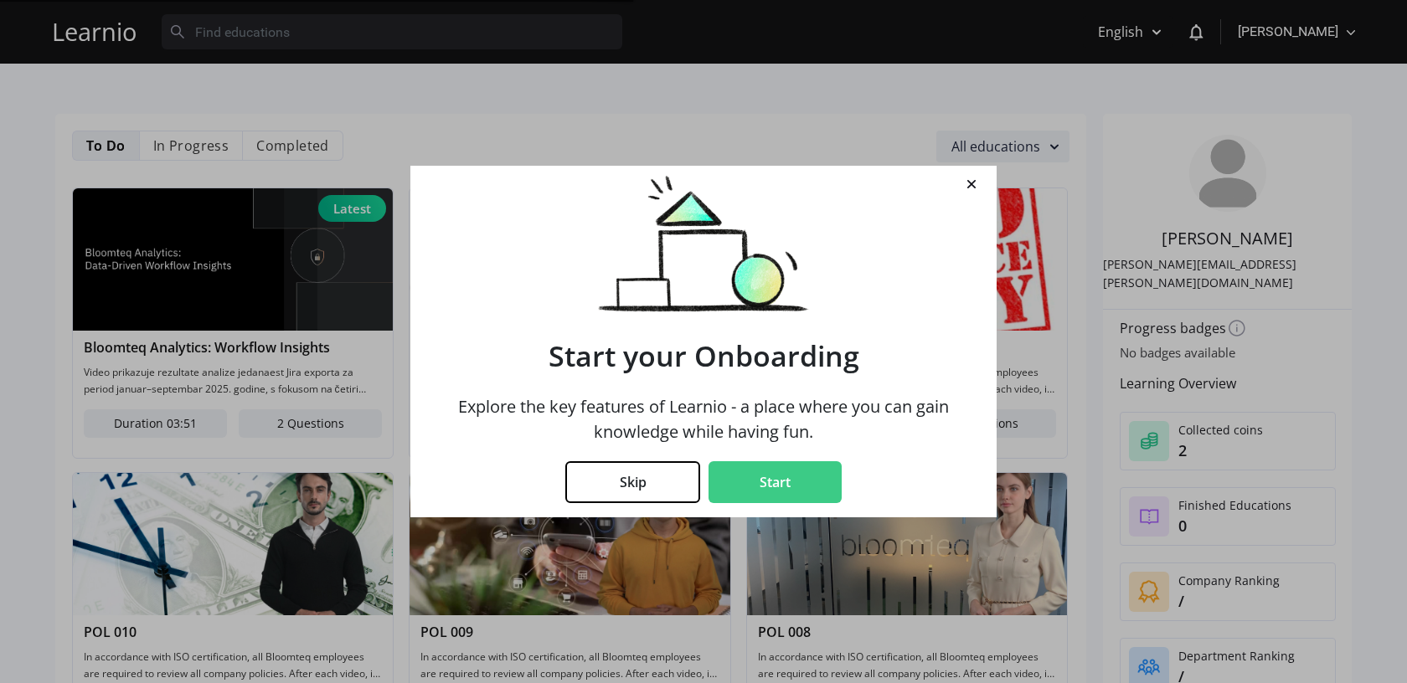
click at [667, 485] on button "Skip" at bounding box center [632, 482] width 135 height 42
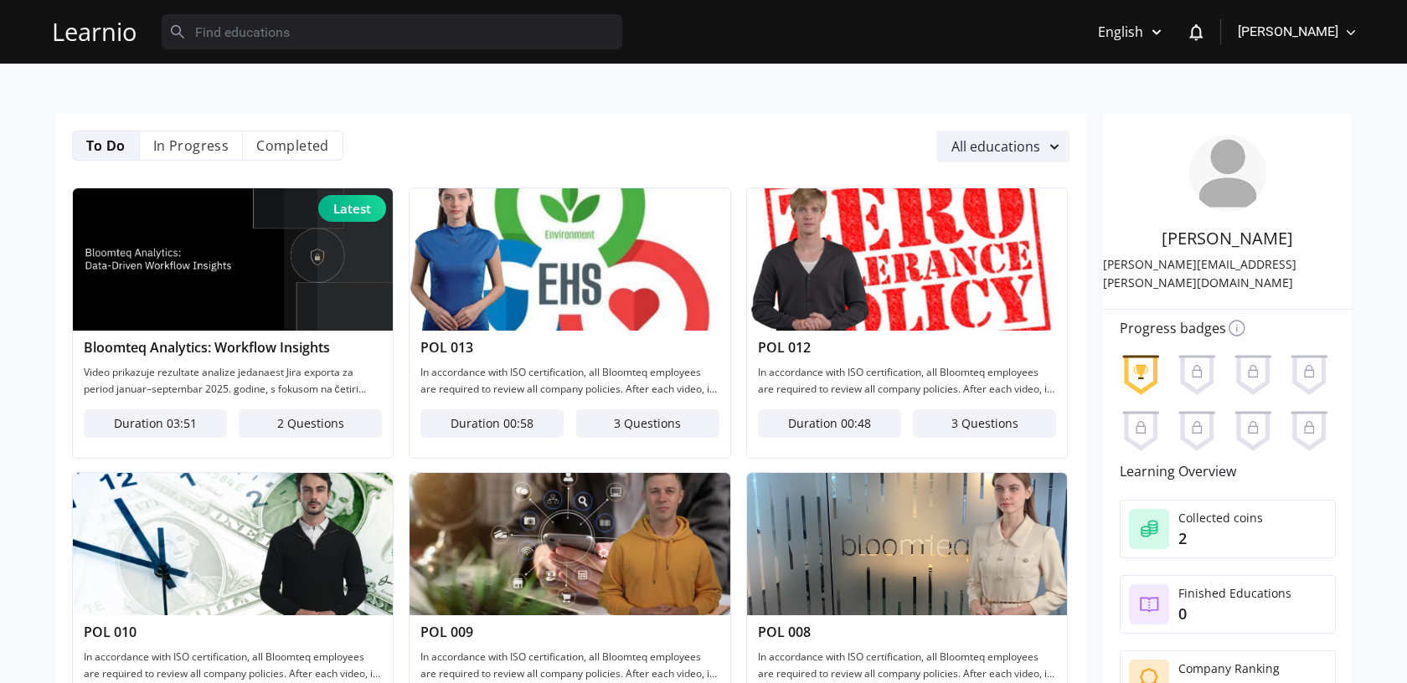
click at [179, 286] on img at bounding box center [233, 259] width 321 height 142
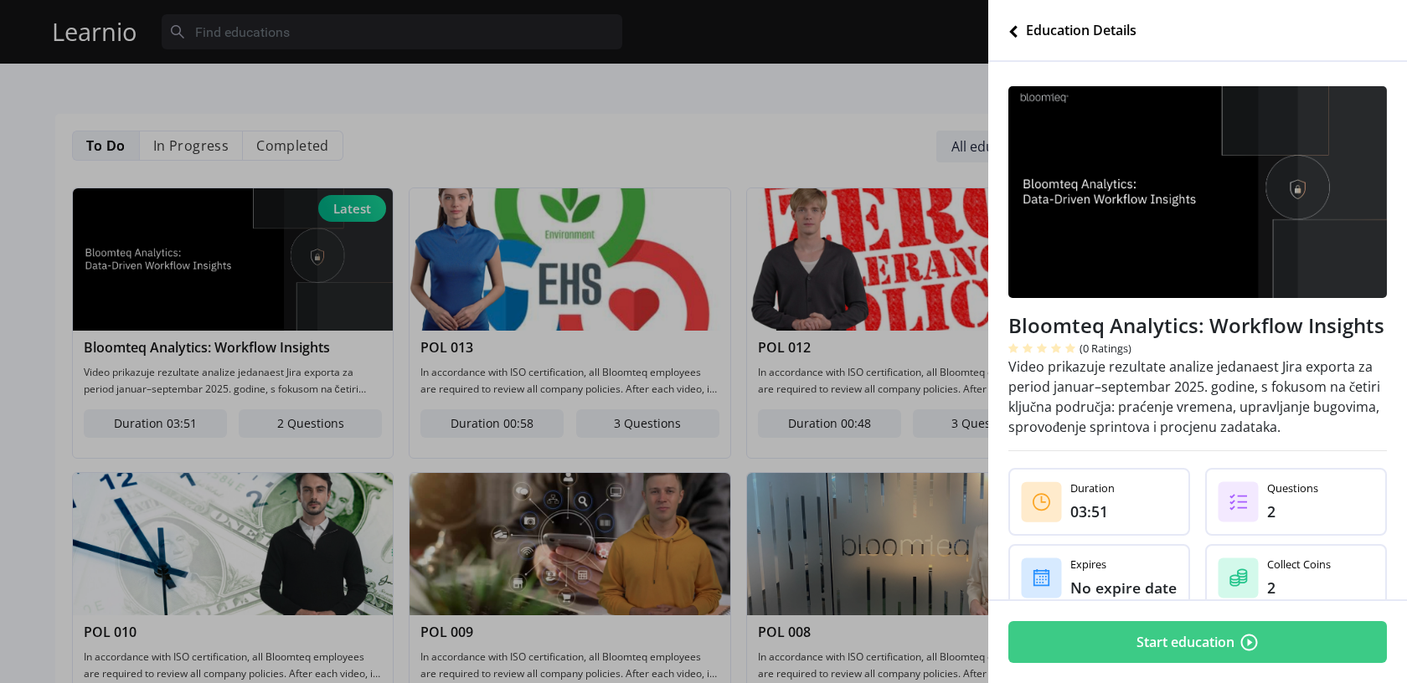
click at [1113, 634] on button "Start education" at bounding box center [1197, 642] width 379 height 42
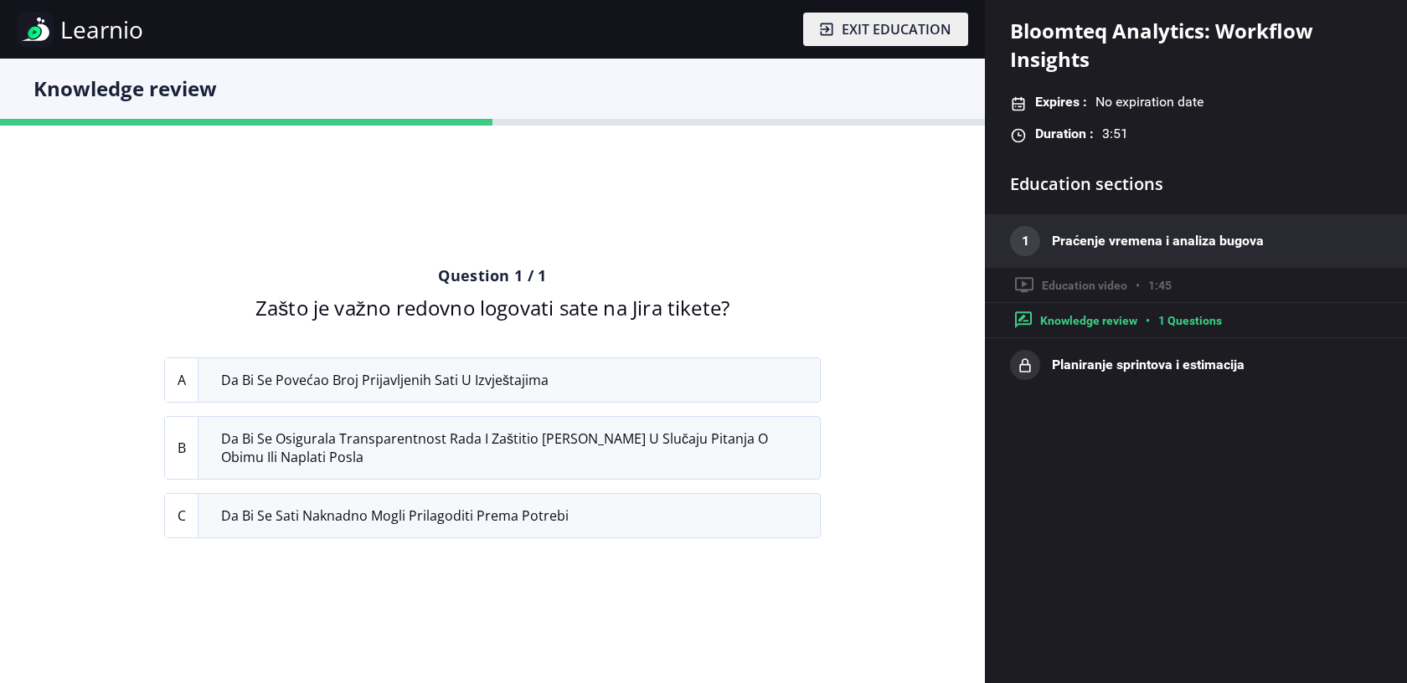
click at [696, 430] on span "Da bi se osigurala transparentnost rada i zaštitio tim u slučaju pitanja o obim…" at bounding box center [514, 448] width 611 height 62
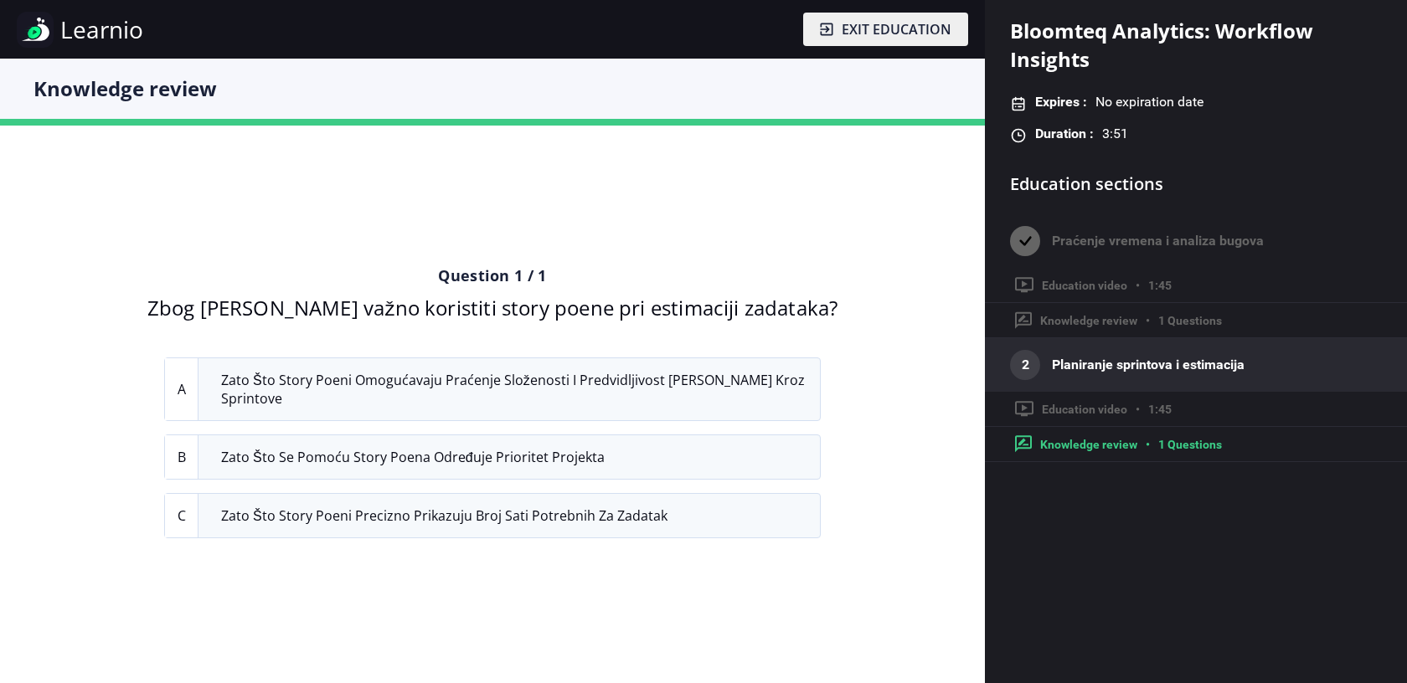
click at [656, 391] on span "Zato što story poeni omogućavaju praćenje složenosti i predvidljivost rada tima…" at bounding box center [514, 389] width 611 height 62
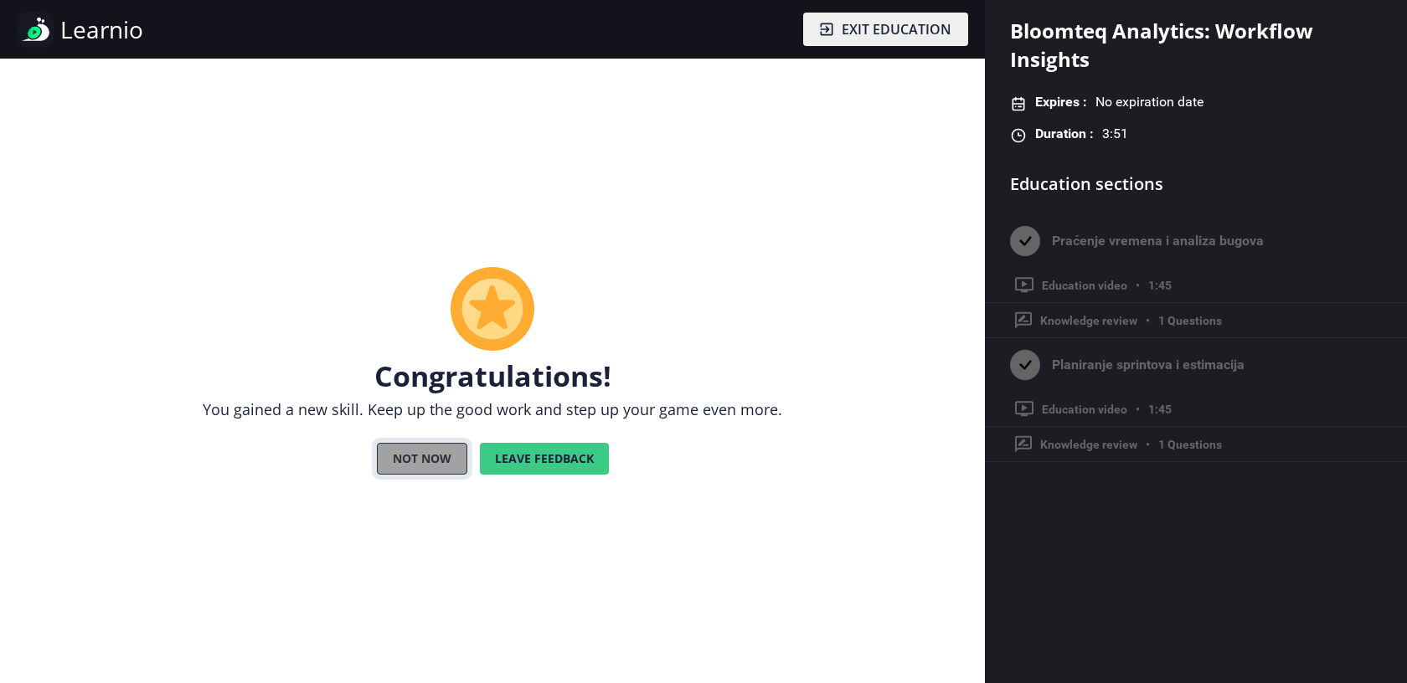
click at [394, 461] on button "Not now" at bounding box center [422, 459] width 90 height 32
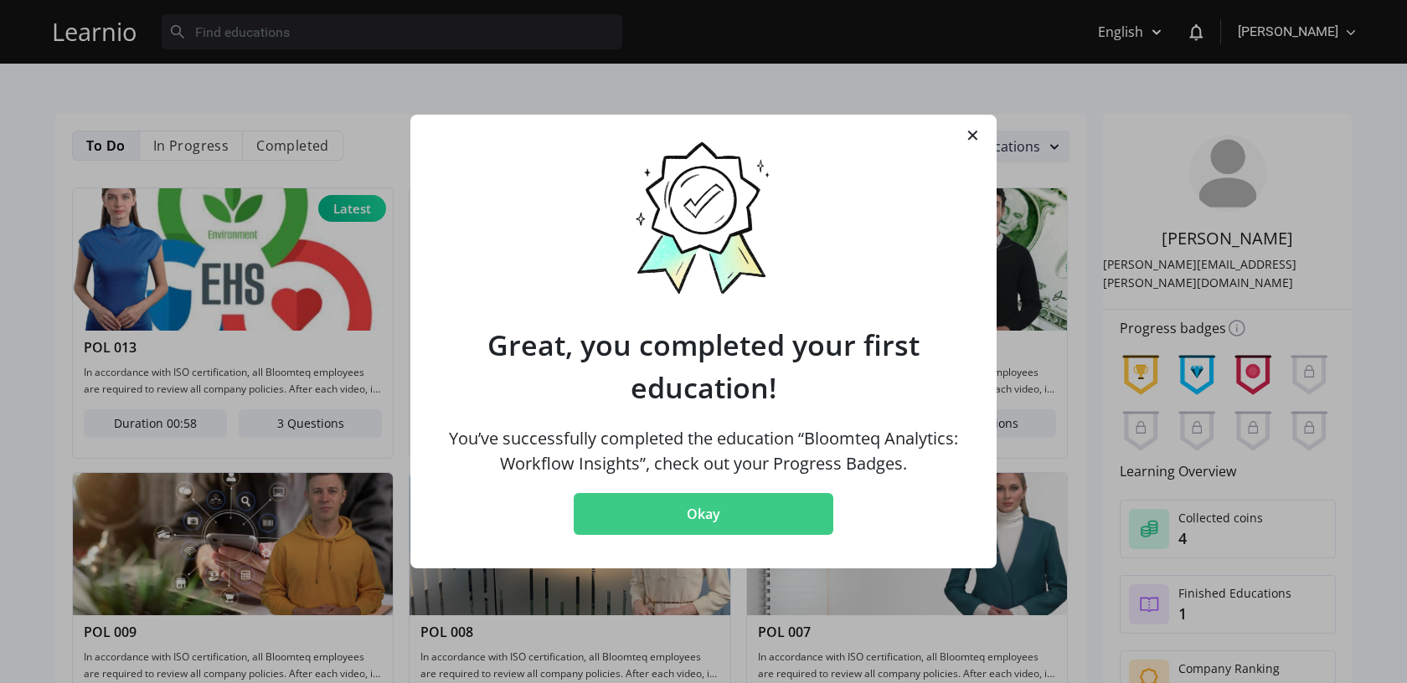
click at [981, 137] on div "Great, you completed your first education! You’ve successfully completed the ed…" at bounding box center [703, 342] width 586 height 454
click at [975, 131] on span "✕" at bounding box center [973, 135] width 14 height 25
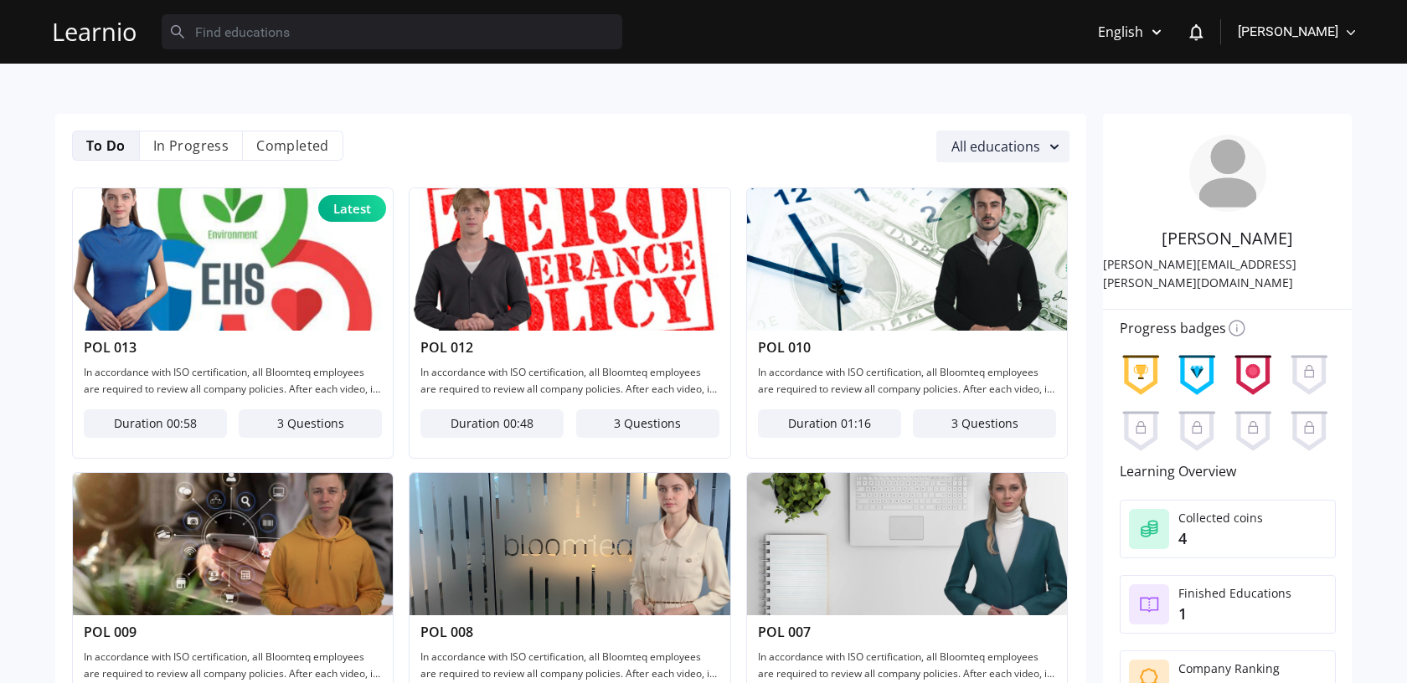
click at [1351, 19] on div "Adela Pervan Adela Pervan Learner, Educator, Admin, Manager Educator My profile…" at bounding box center [1301, 32] width 126 height 64
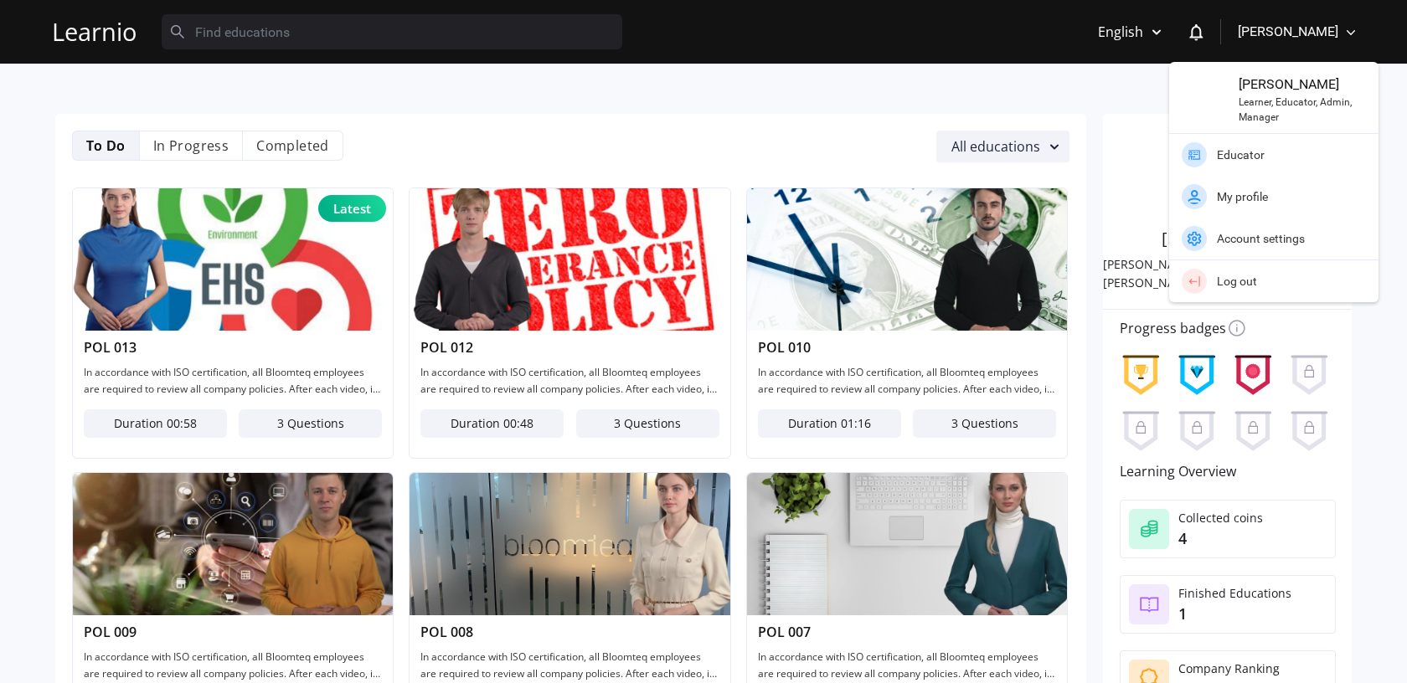
click at [1289, 149] on div "Educator" at bounding box center [1291, 155] width 174 height 18
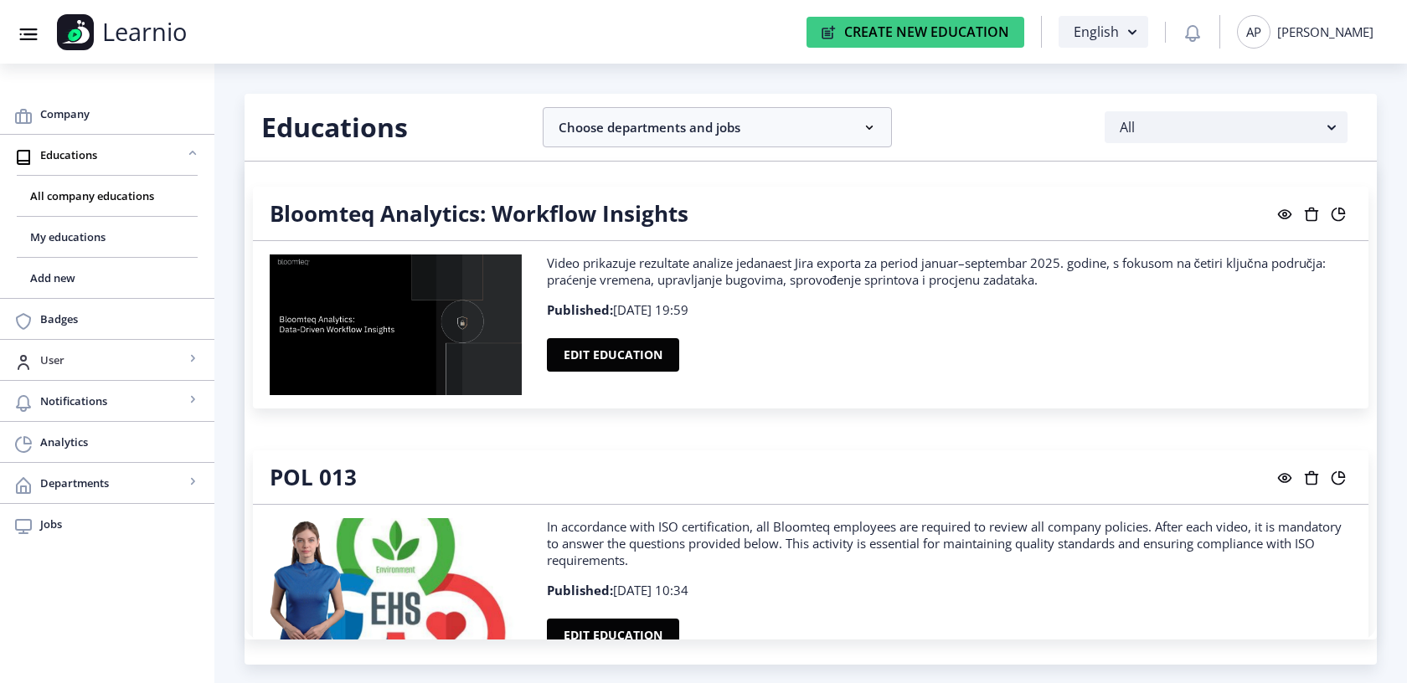
click at [51, 362] on span "User" at bounding box center [112, 360] width 144 height 20
click at [69, 406] on span "View all" at bounding box center [107, 401] width 154 height 20
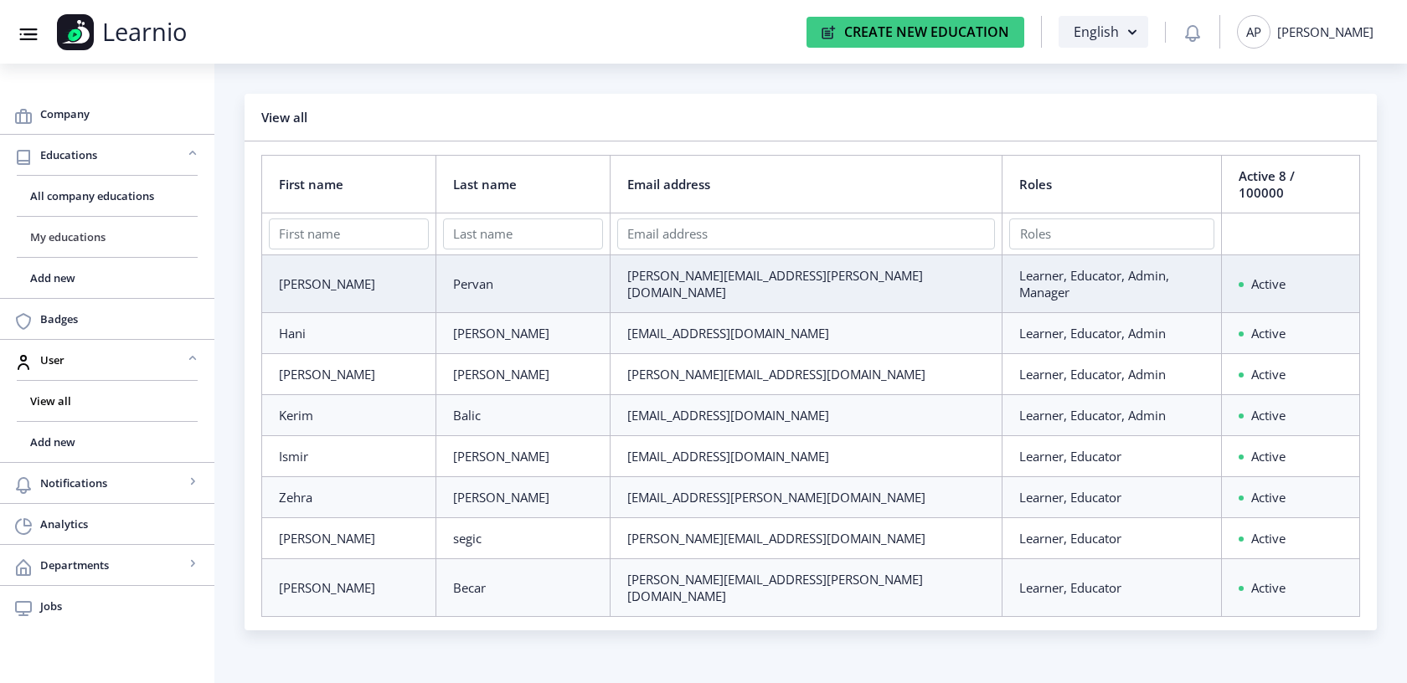
click at [95, 230] on span "My educations" at bounding box center [107, 237] width 154 height 20
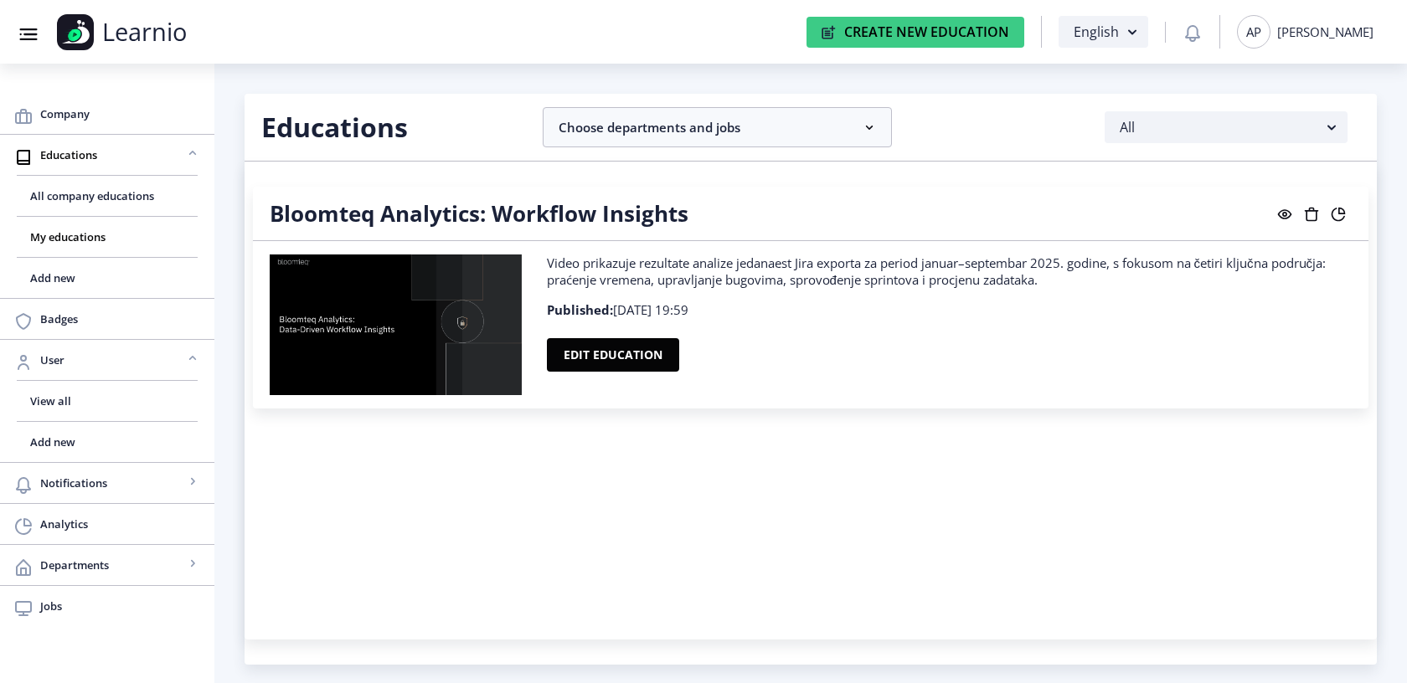
click at [361, 216] on h4 "Bloomteq Analytics: Workflow Insights" at bounding box center [479, 213] width 419 height 27
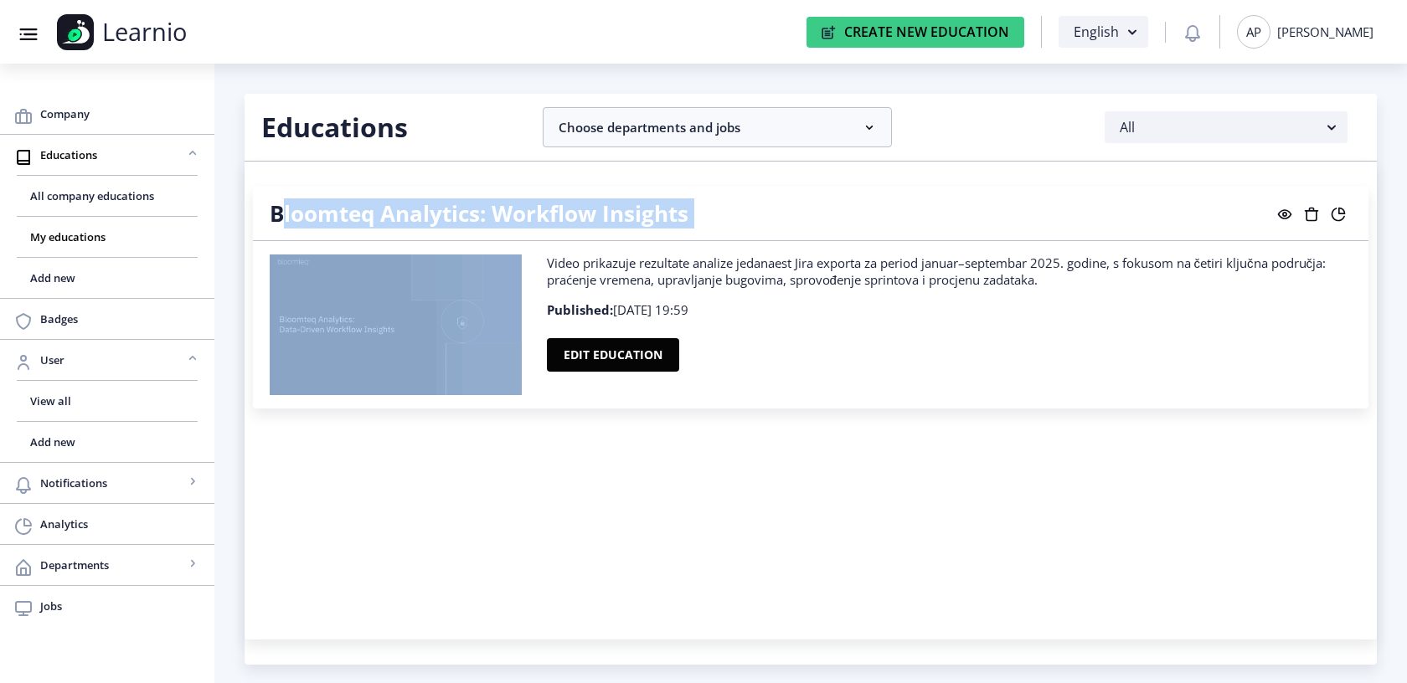
click at [361, 216] on h4 "Bloomteq Analytics: Workflow Insights" at bounding box center [479, 213] width 419 height 27
copy div "Bloomteq Analytics: Workflow Insights"
click at [109, 188] on span "All company educations" at bounding box center [107, 196] width 154 height 20
